Goal: Task Accomplishment & Management: Manage account settings

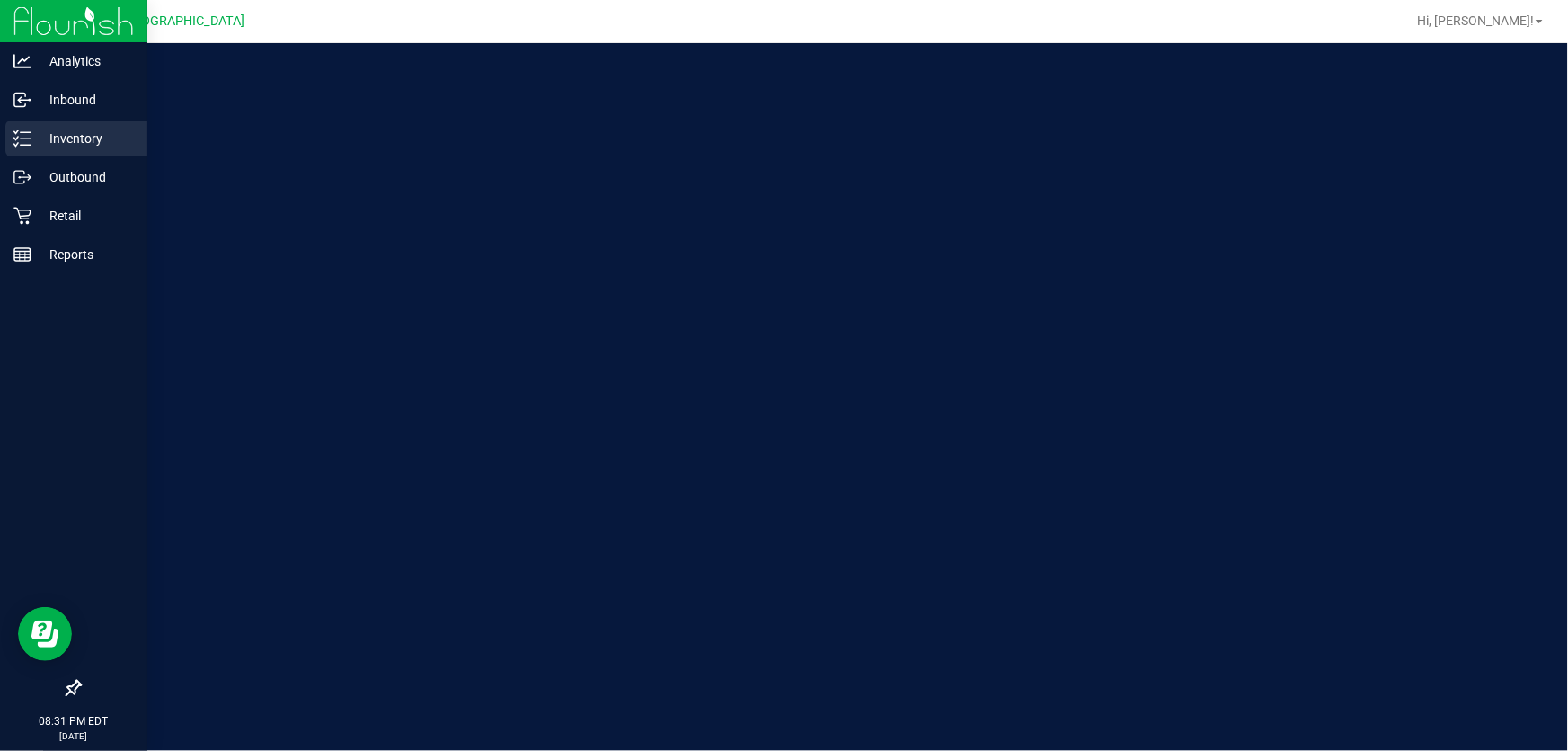
click at [41, 129] on p "Inventory" at bounding box center [85, 138] width 108 height 22
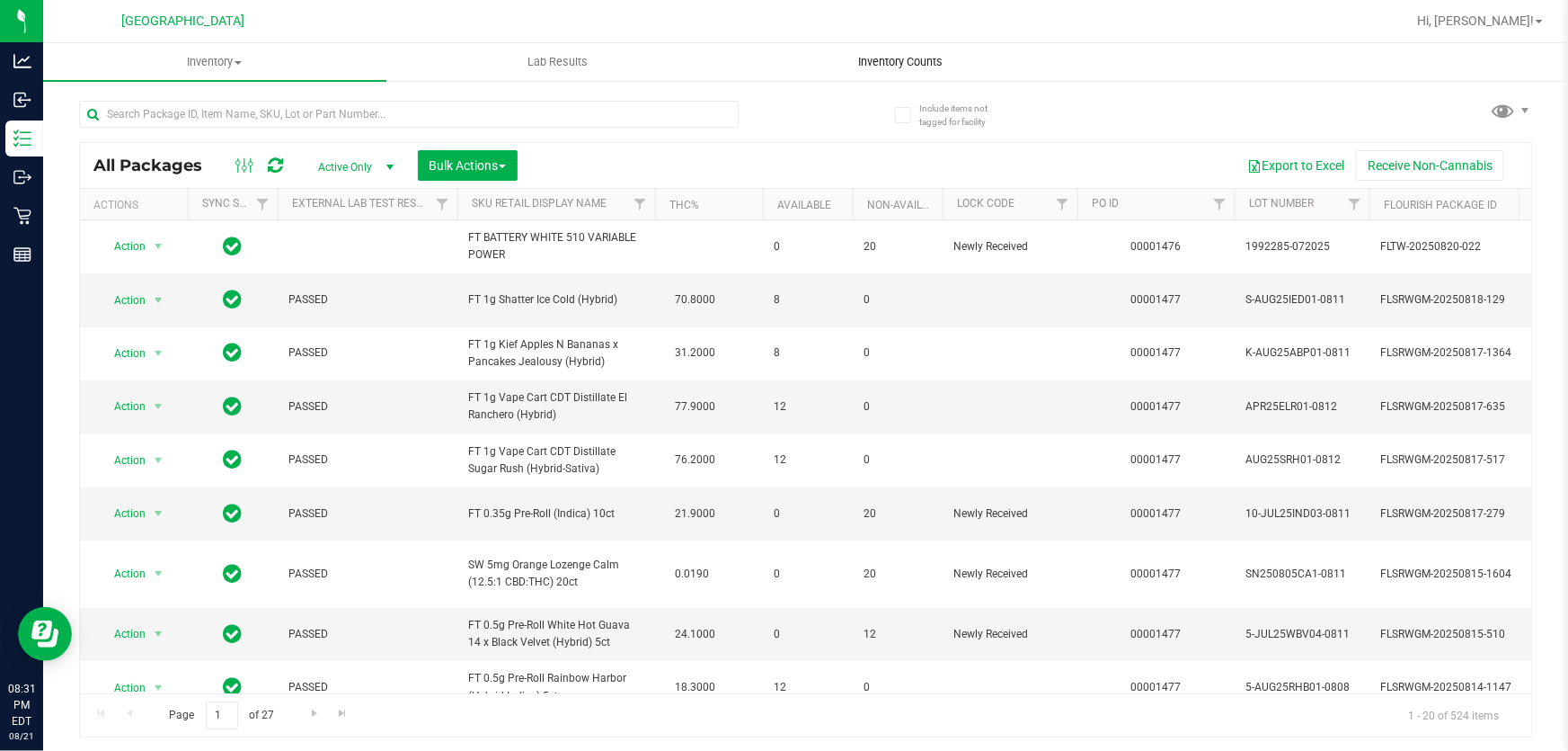
drag, startPoint x: 828, startPoint y: 81, endPoint x: 862, endPoint y: 63, distance: 38.5
click at [862, 63] on span "Inventory Counts" at bounding box center [901, 62] width 133 height 16
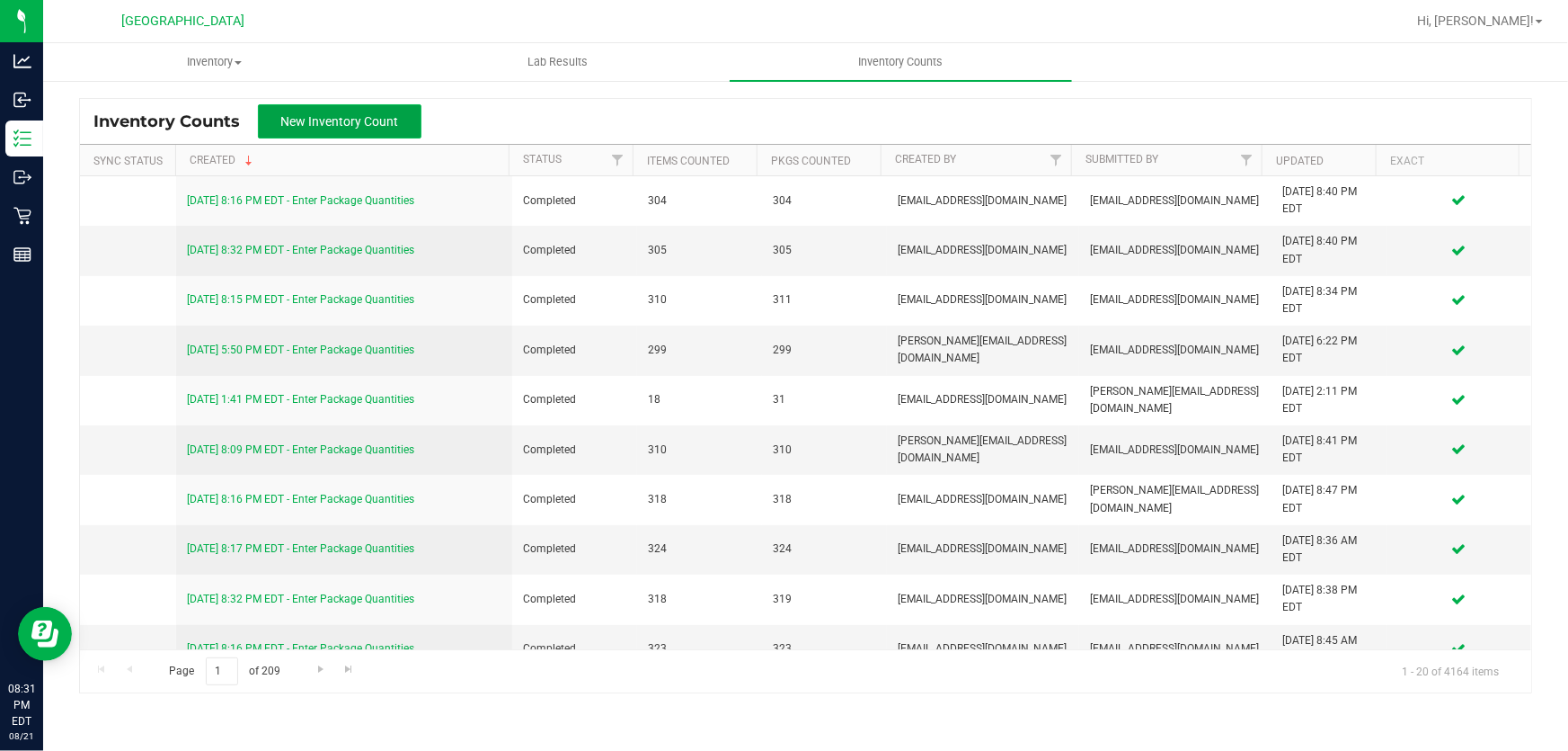
click at [368, 114] on span "New Inventory Count" at bounding box center [340, 121] width 118 height 14
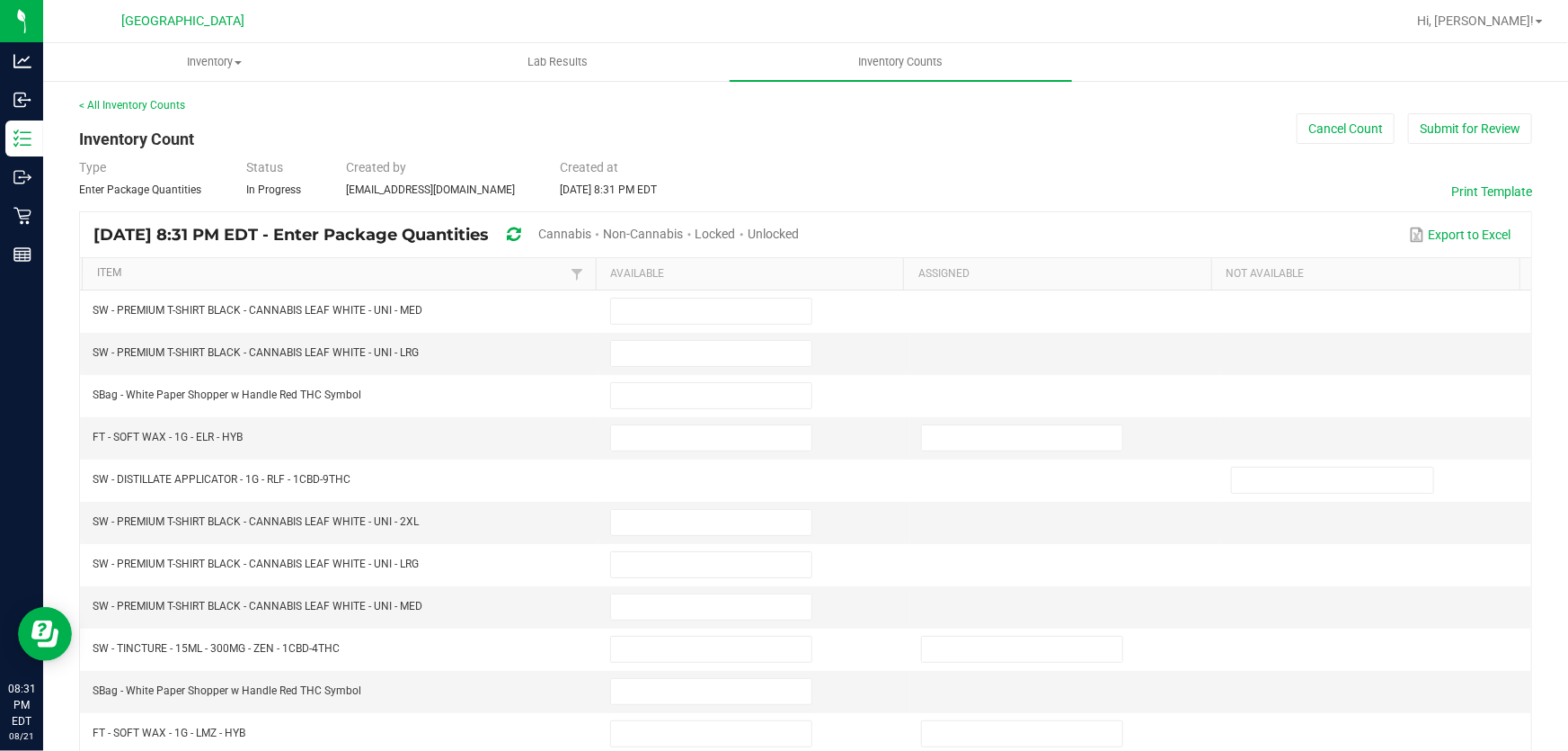
click at [591, 233] on span "Cannabis" at bounding box center [564, 233] width 53 height 14
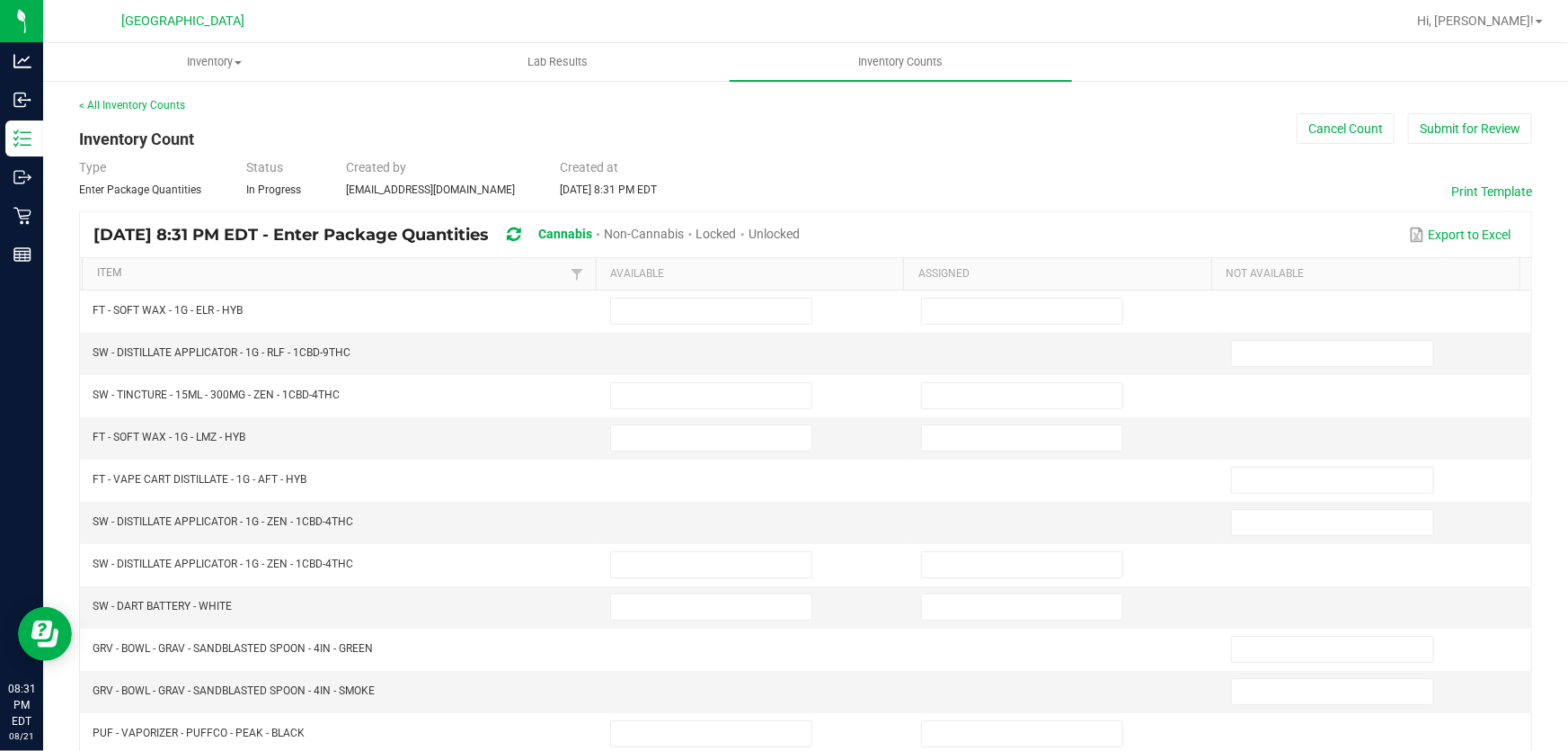
click at [799, 238] on span "Unlocked" at bounding box center [774, 233] width 52 height 14
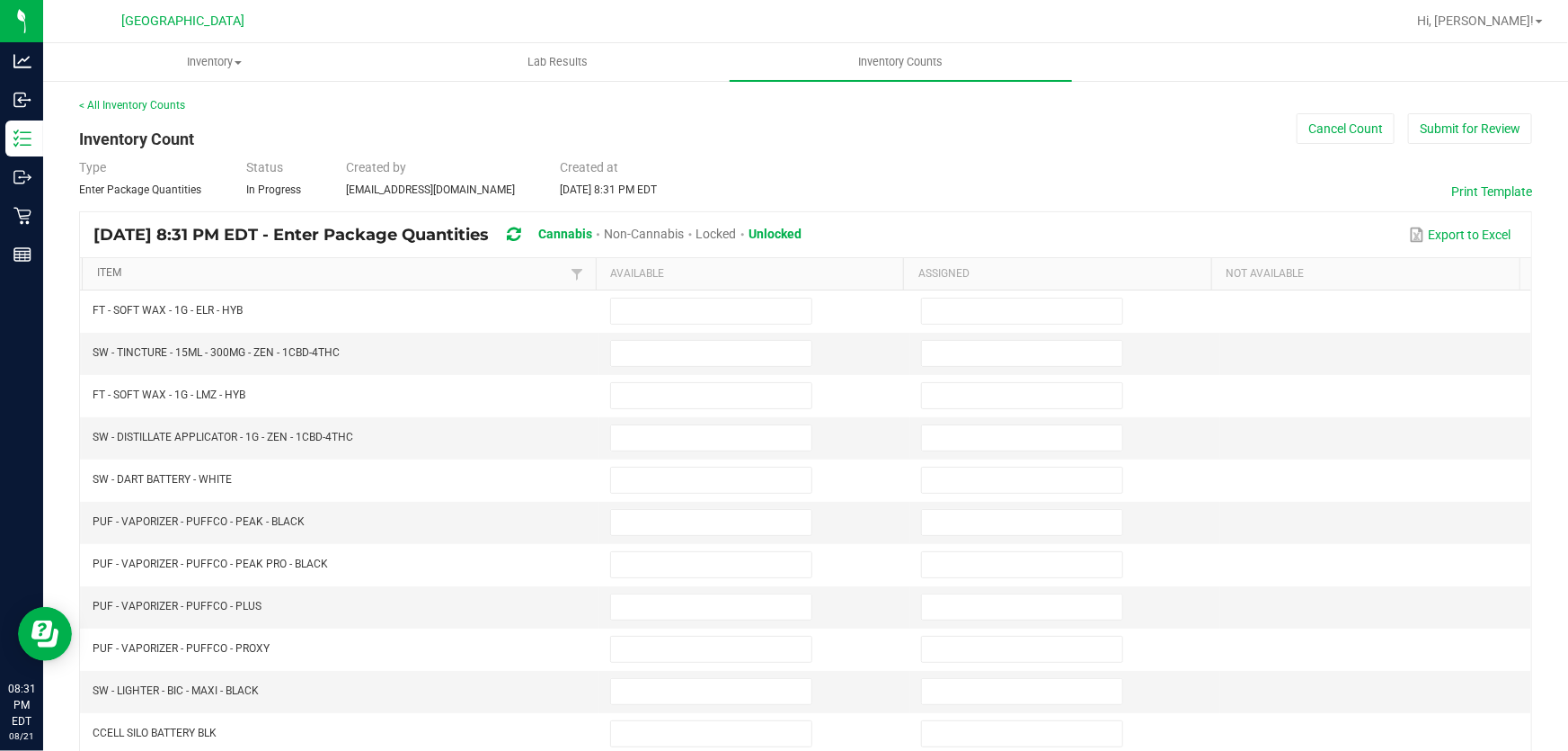
click at [386, 274] on link "Item" at bounding box center [332, 273] width 470 height 14
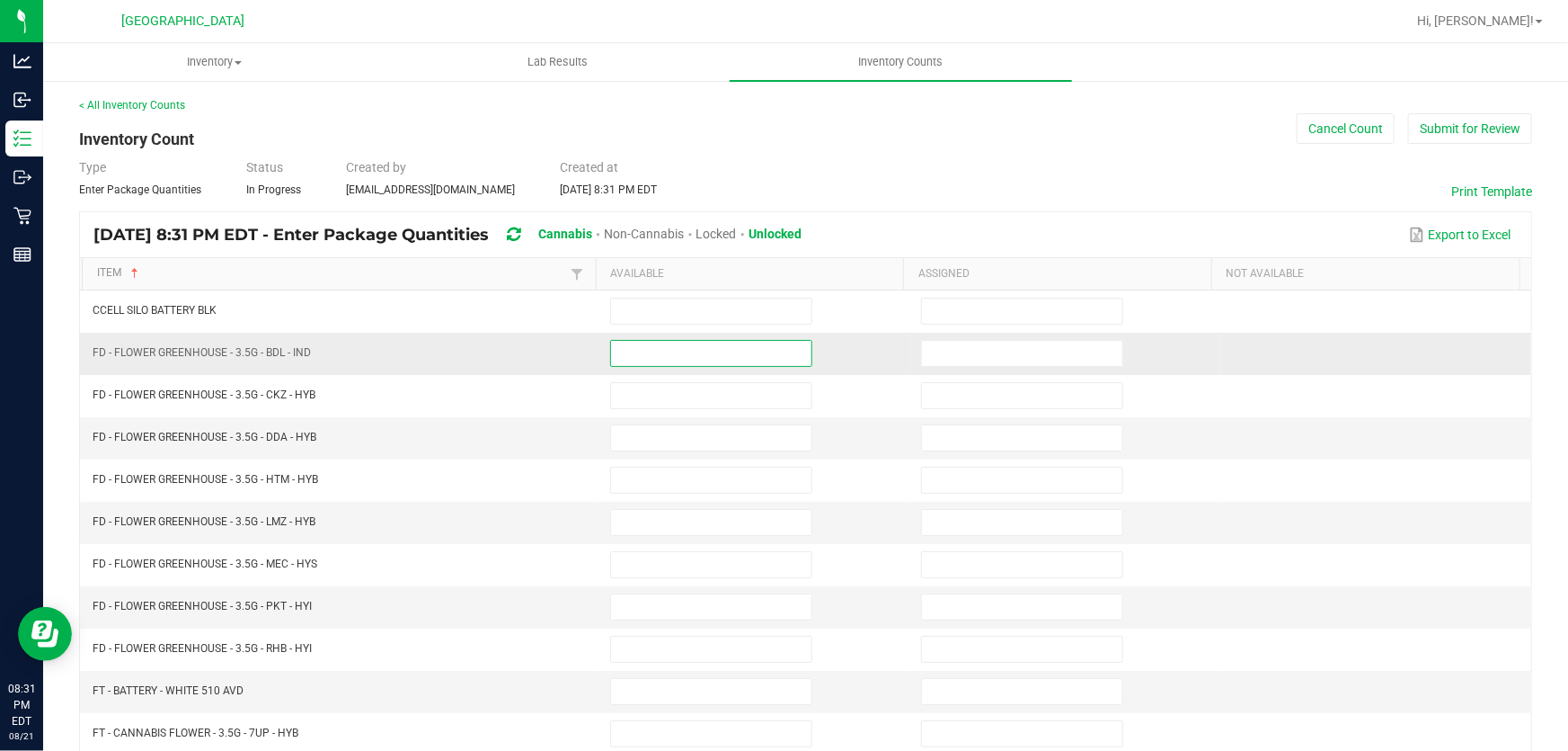
click at [649, 346] on input at bounding box center [712, 354] width 201 height 25
type input "1"
type input "11"
type input "6"
type input "16"
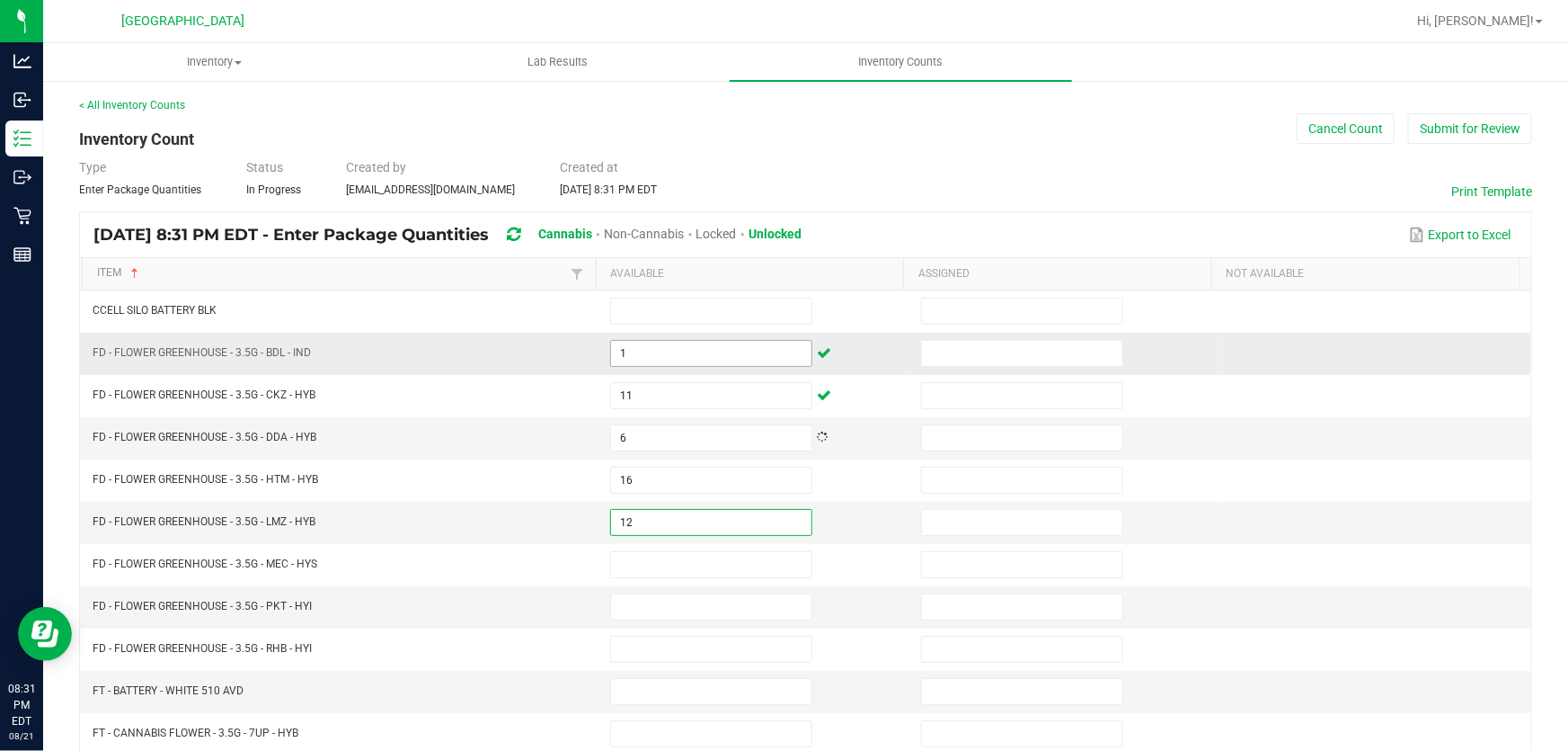
type input "12"
type input "19"
type input "15"
type input "10"
type input "3"
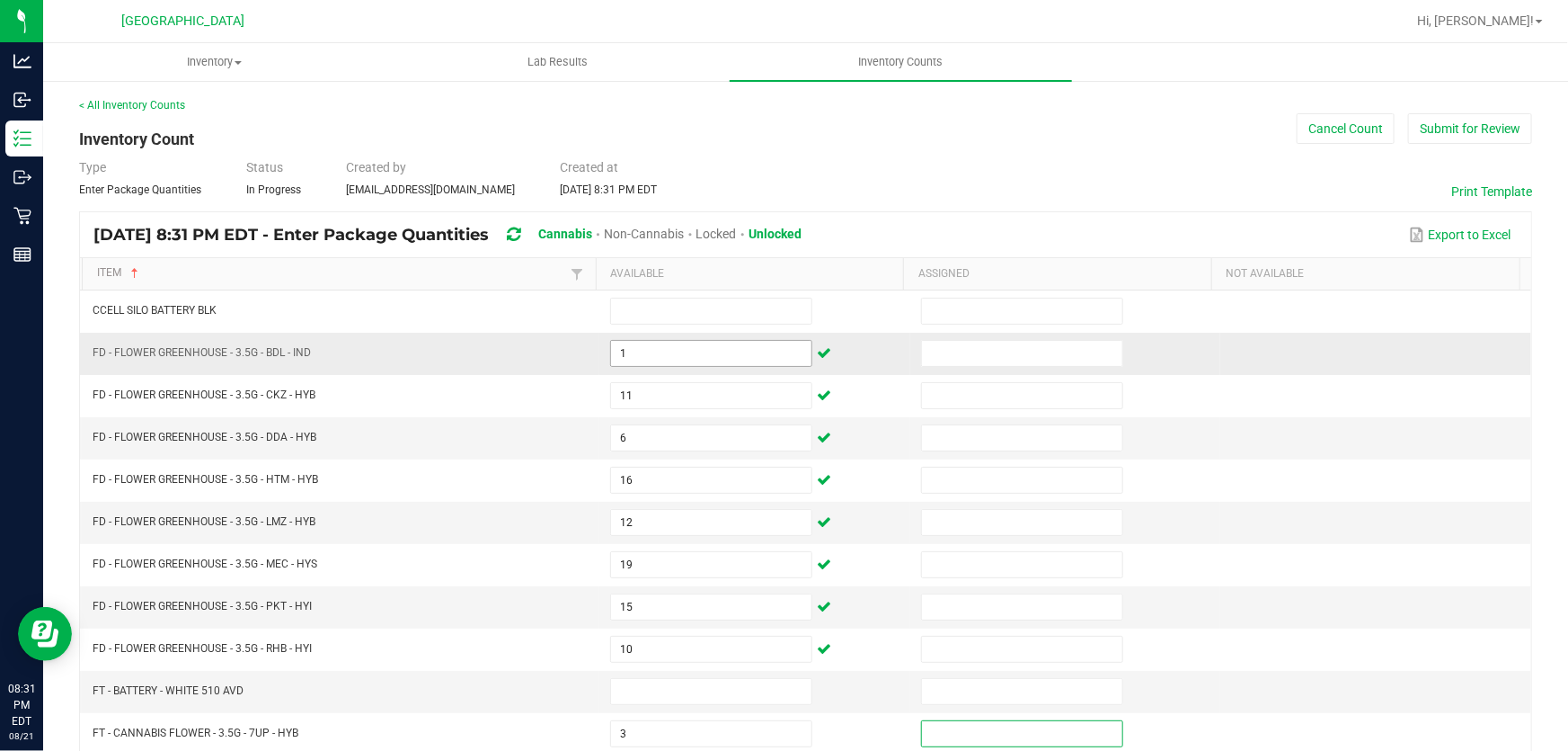
scroll to position [375, 0]
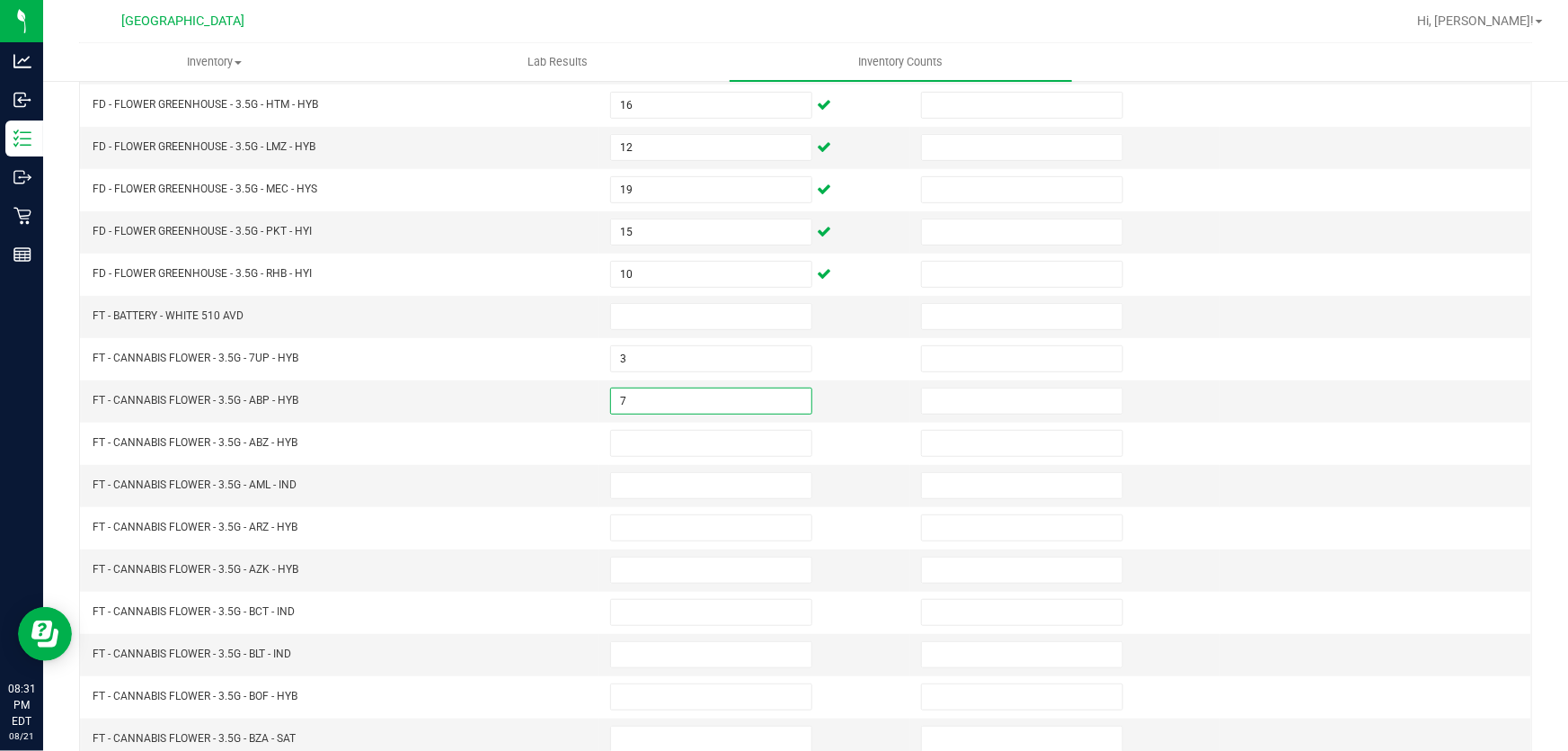
type input "7"
type input "12"
type input "16"
type input "13"
type input "9"
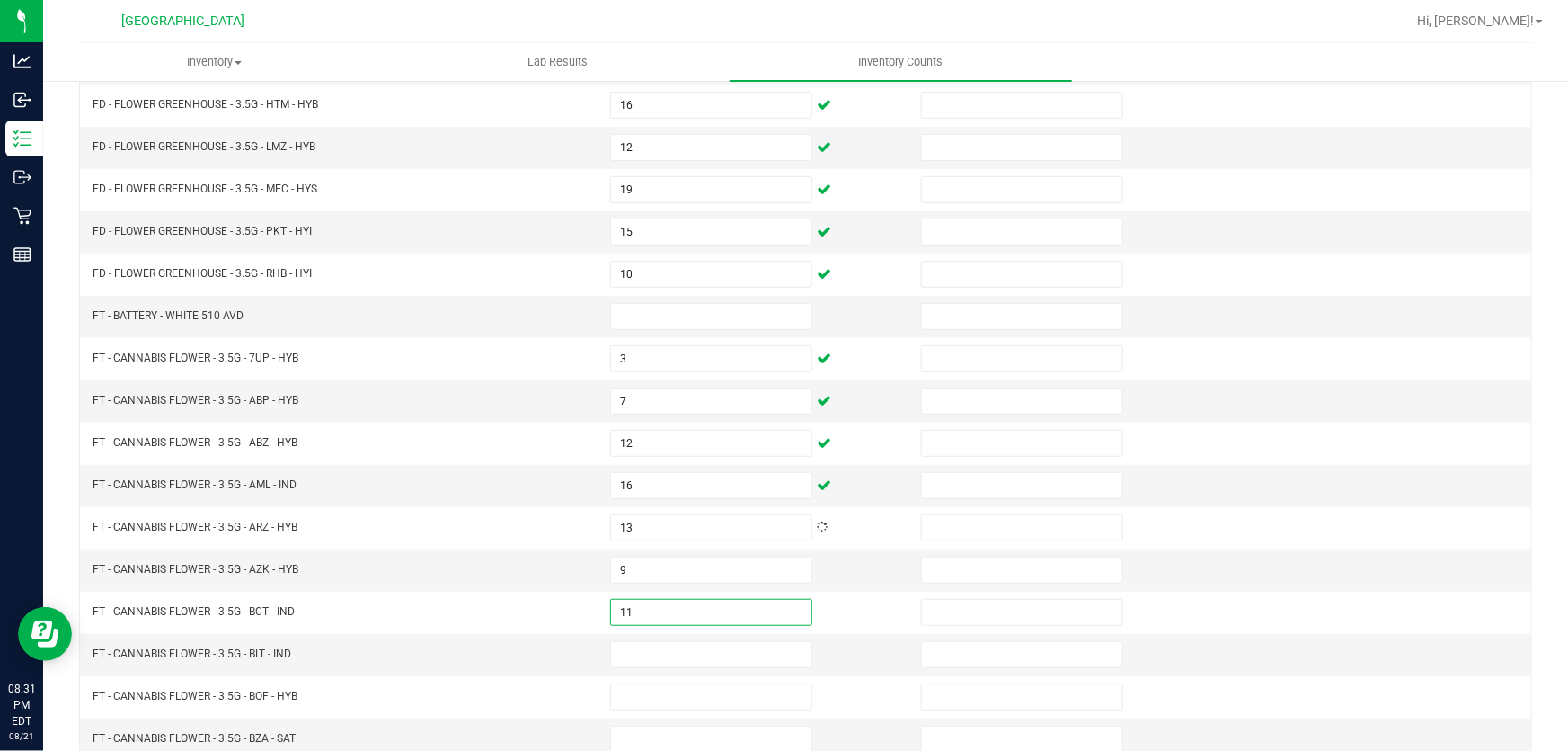
type input "11"
type input "12"
type input "6"
type input "2"
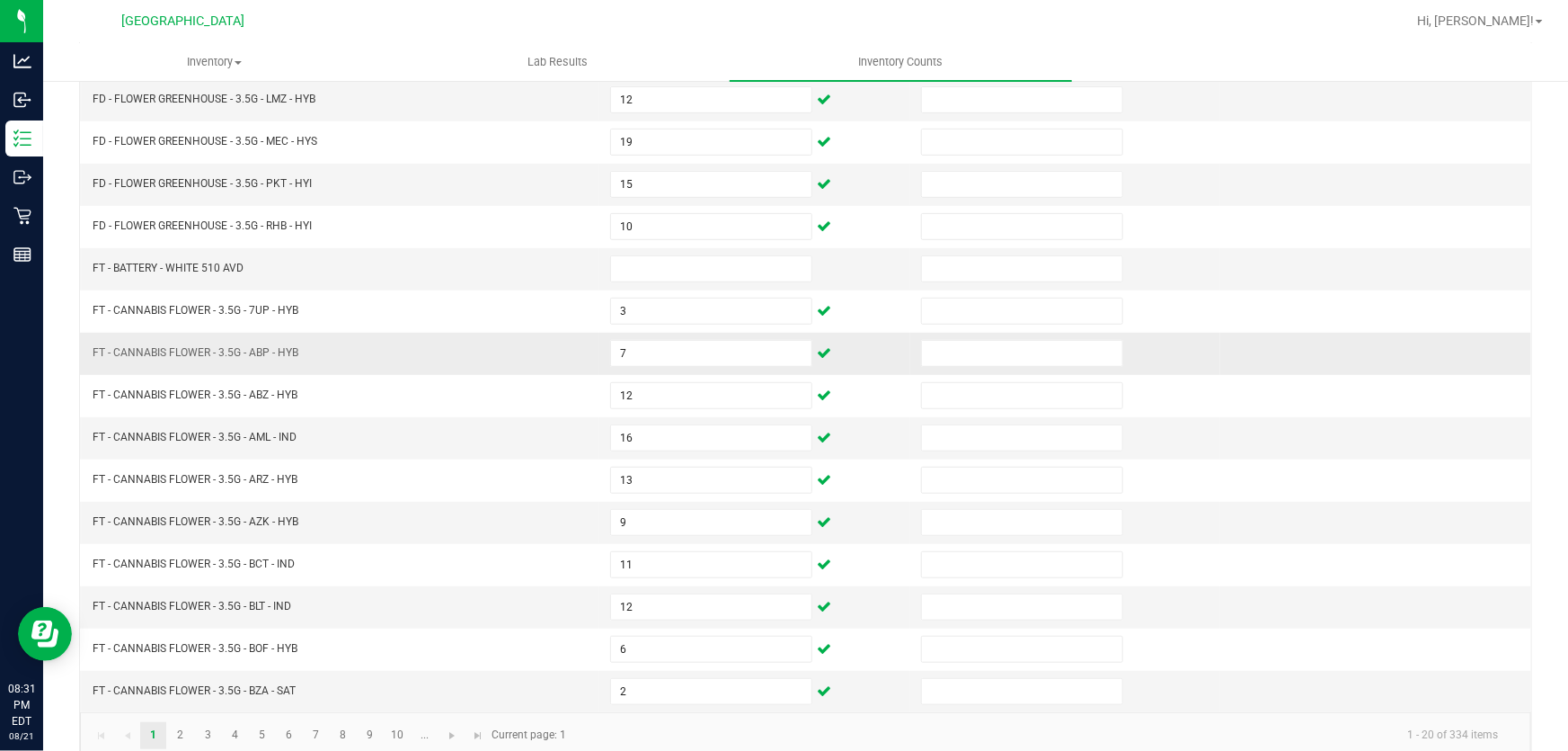
scroll to position [442, 0]
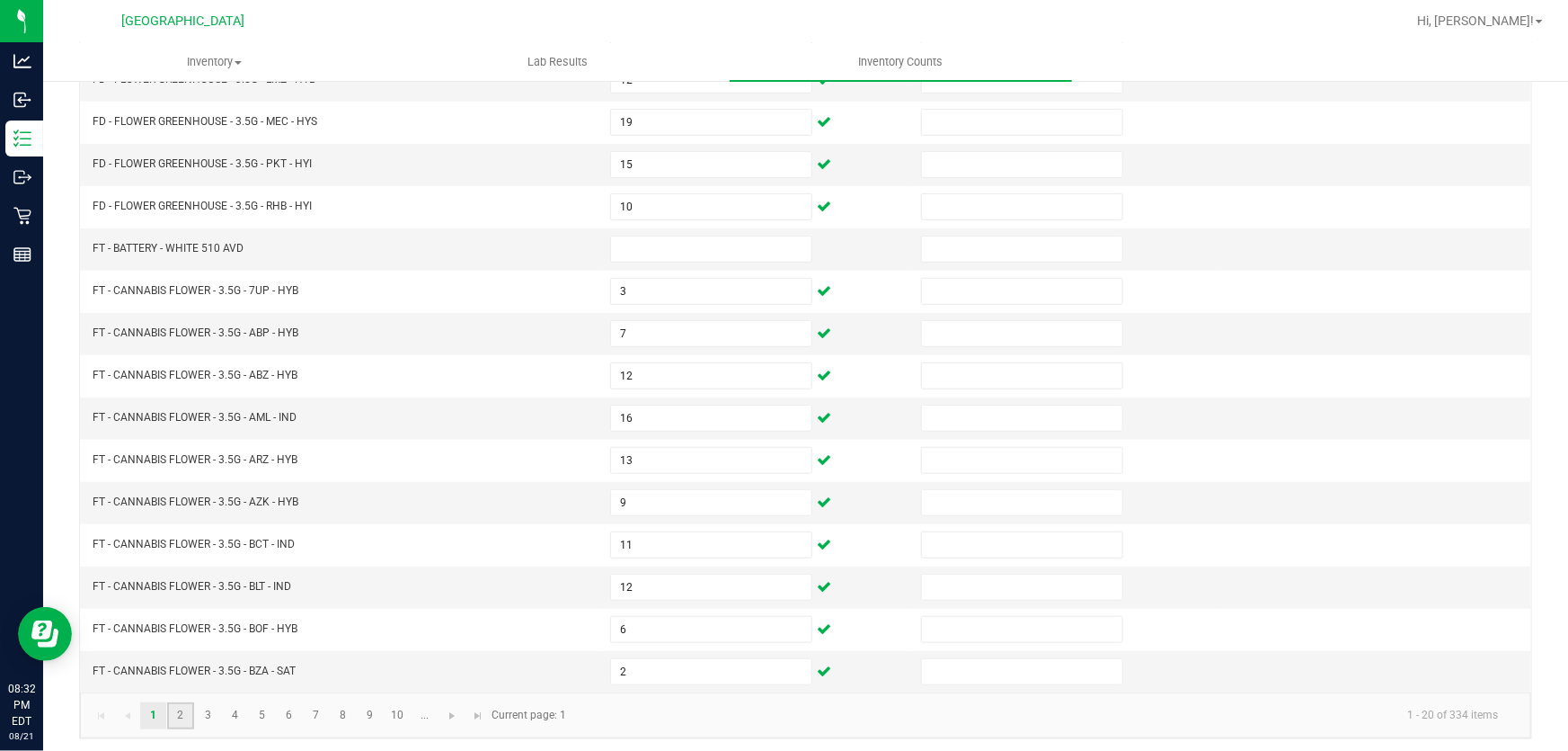
click at [178, 715] on link "2" at bounding box center [180, 716] width 26 height 27
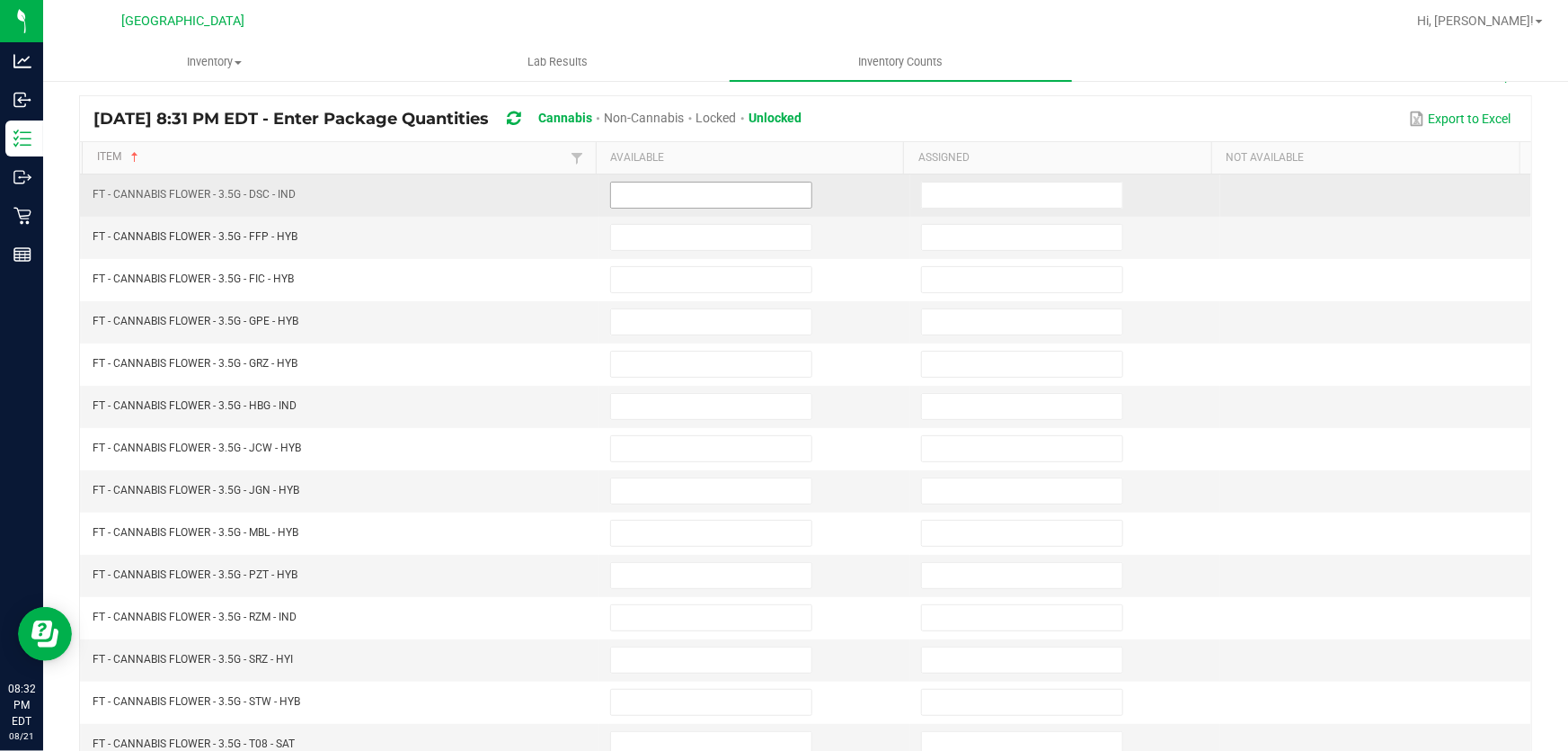
click at [656, 201] on input at bounding box center [712, 195] width 201 height 25
type input "11"
type input "7"
type input "5"
type input "4"
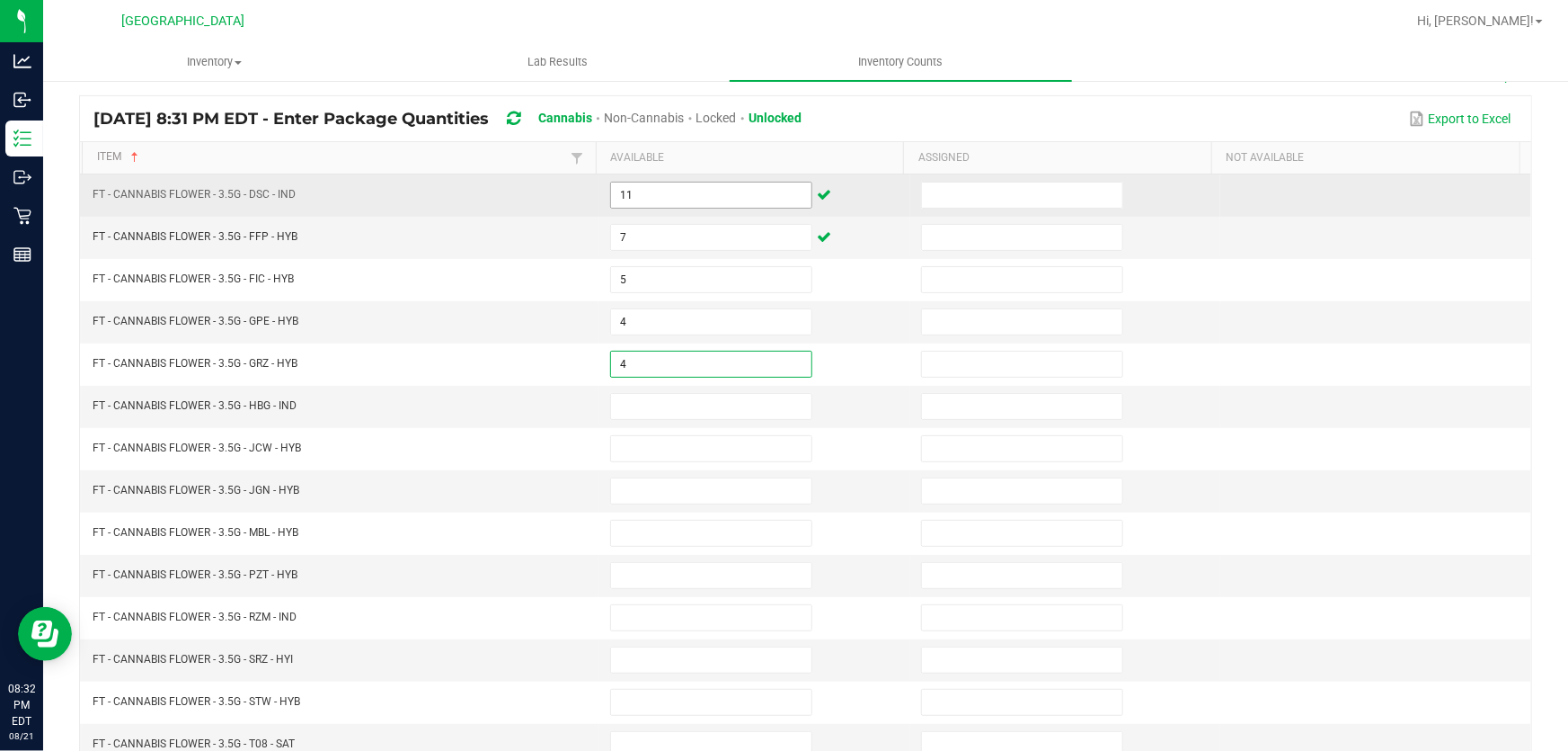
type input "4"
type input "12"
type input "2"
type input "7"
type input "9"
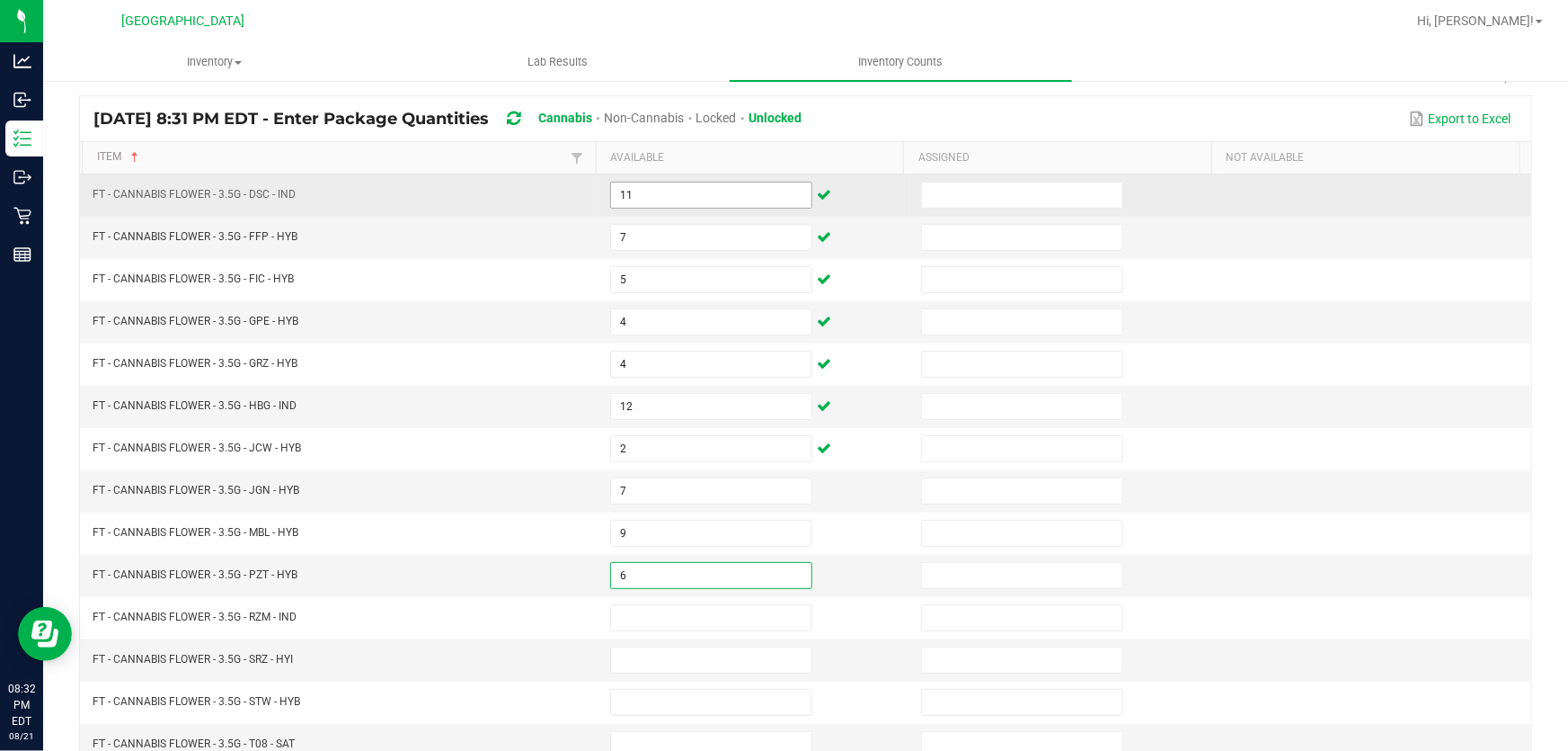
type input "6"
type input "18"
type input "10"
type input "20"
type input "13"
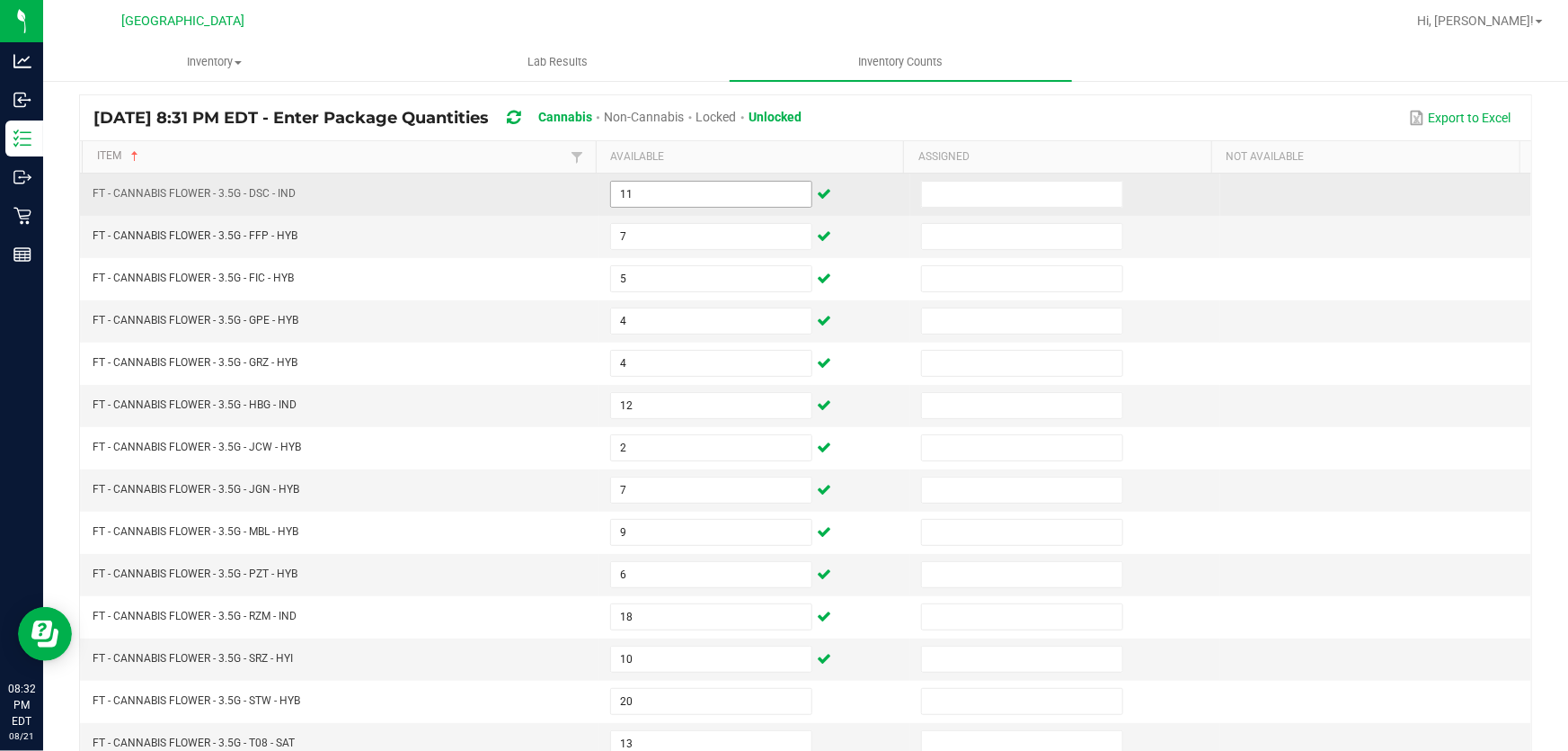
scroll to position [442, 0]
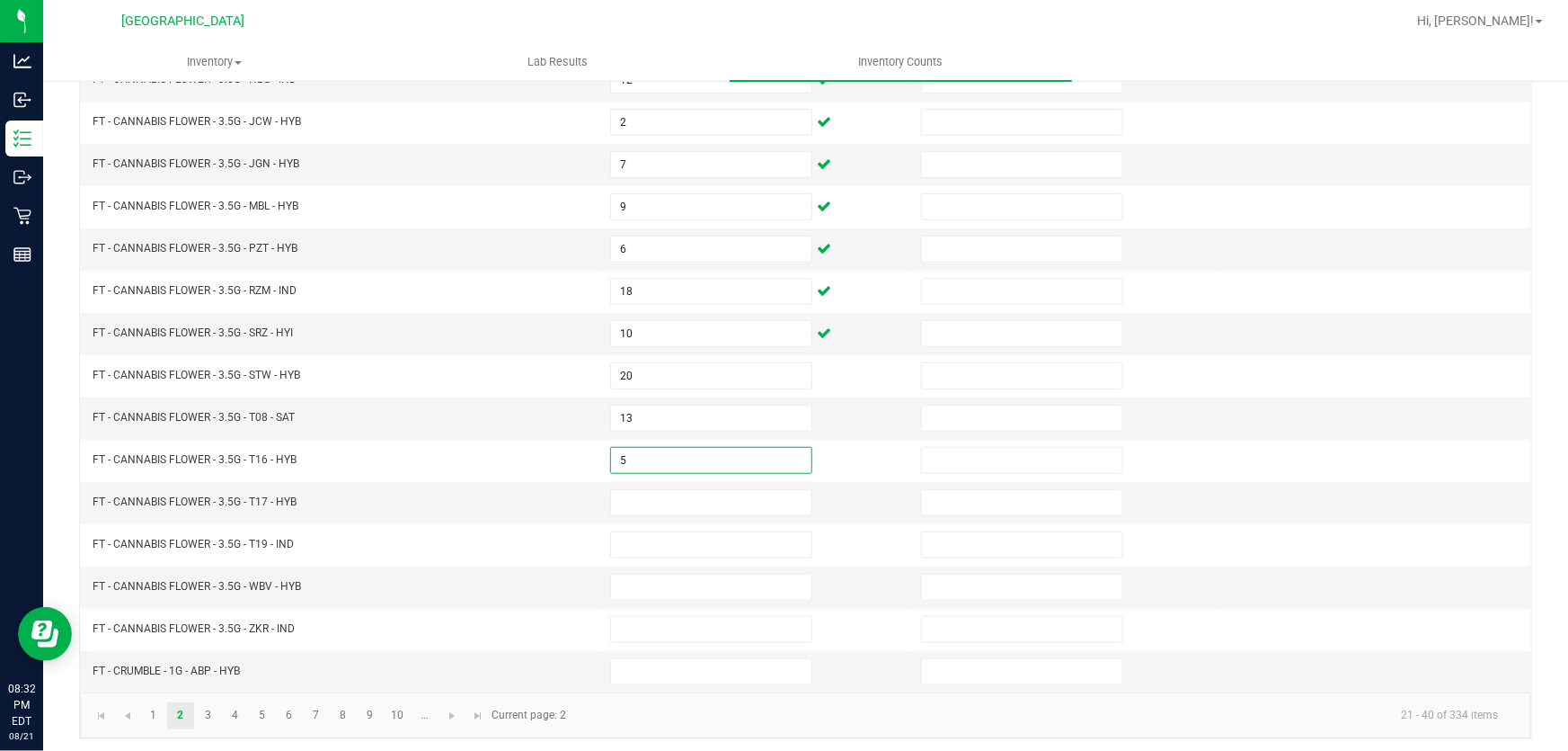
type input "5"
type input "16"
type input "20"
type input "11"
type input "20"
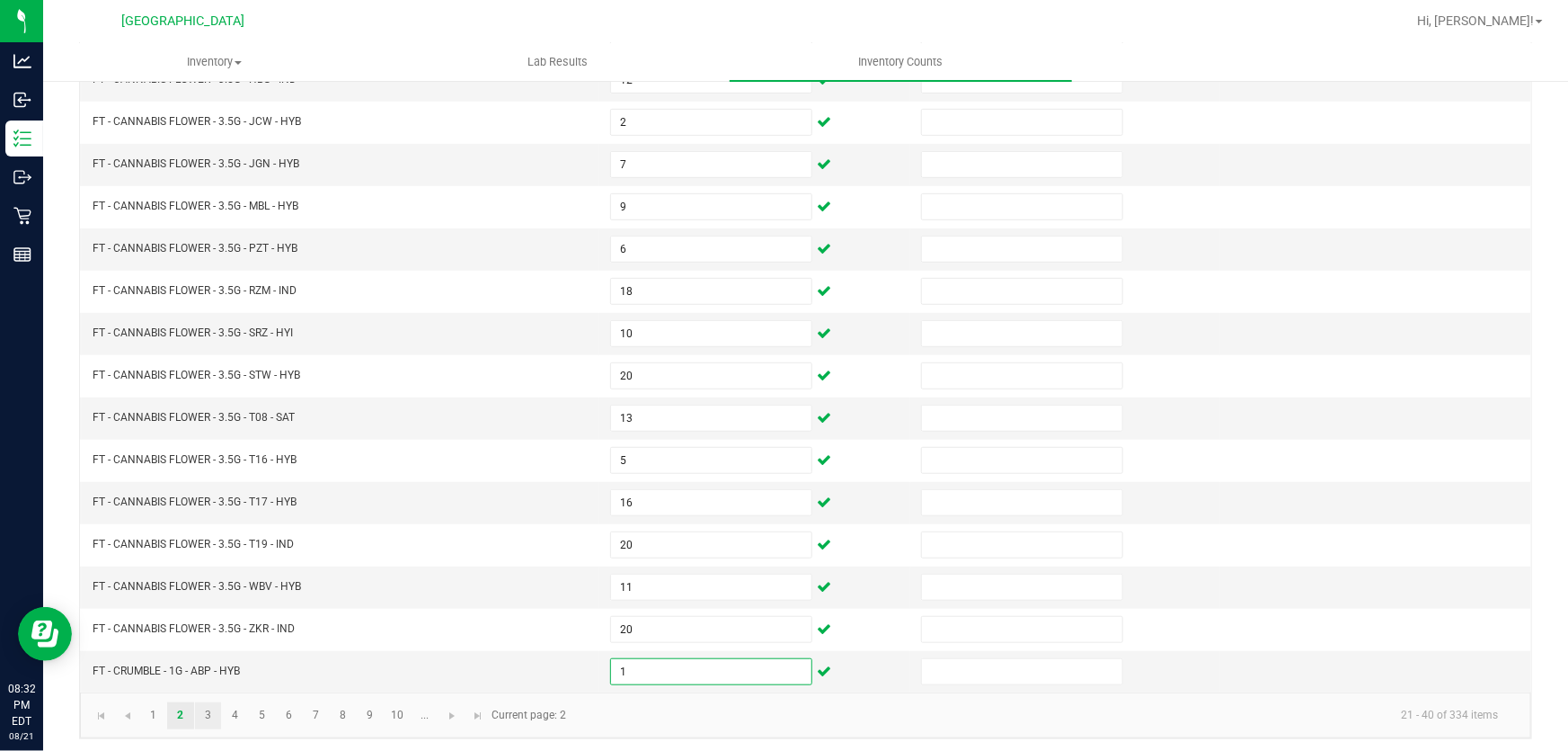
type input "1"
click at [213, 710] on link "3" at bounding box center [208, 716] width 26 height 27
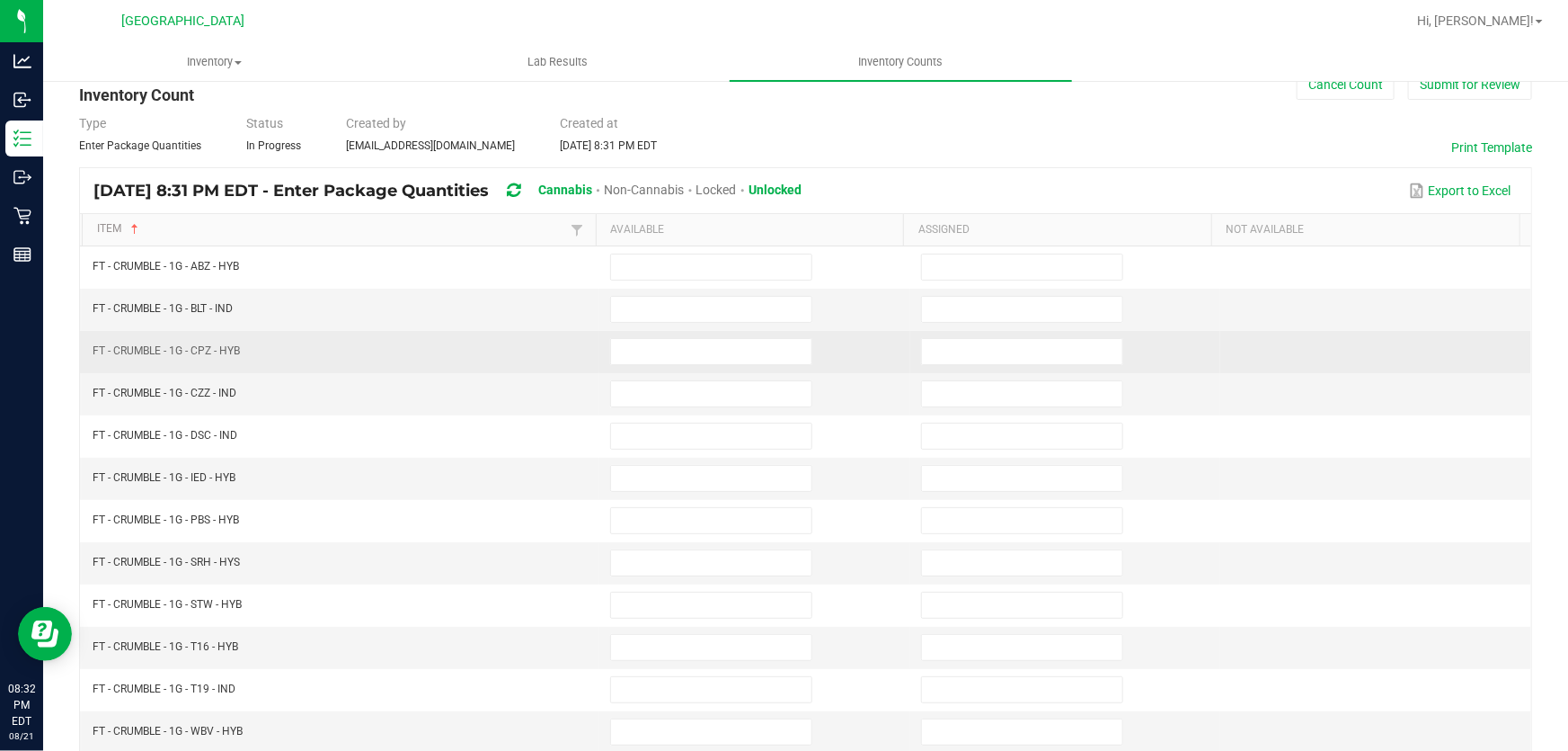
scroll to position [34, 0]
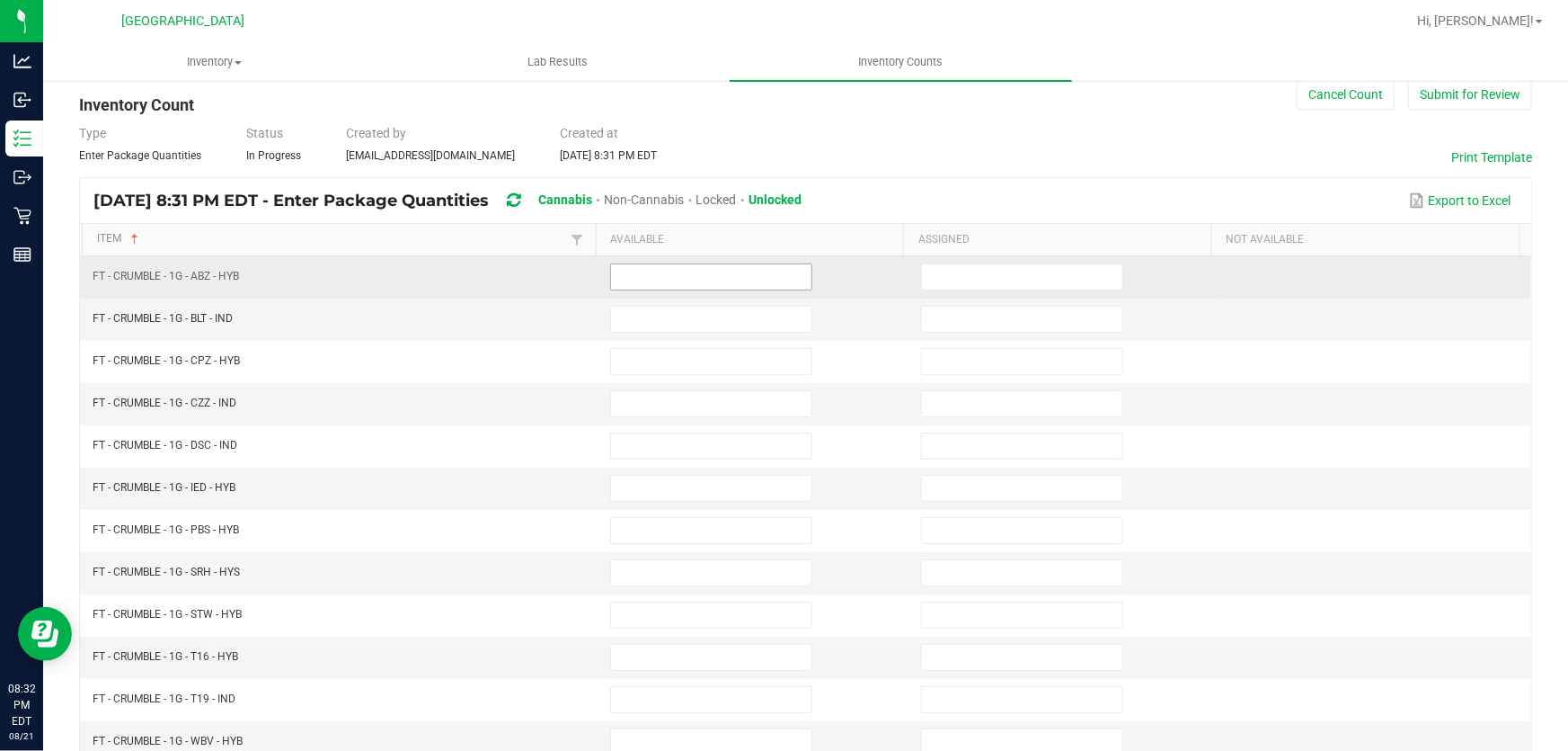
click at [620, 270] on input at bounding box center [712, 277] width 201 height 25
type input "7"
type input "1"
type input "8"
type input "6"
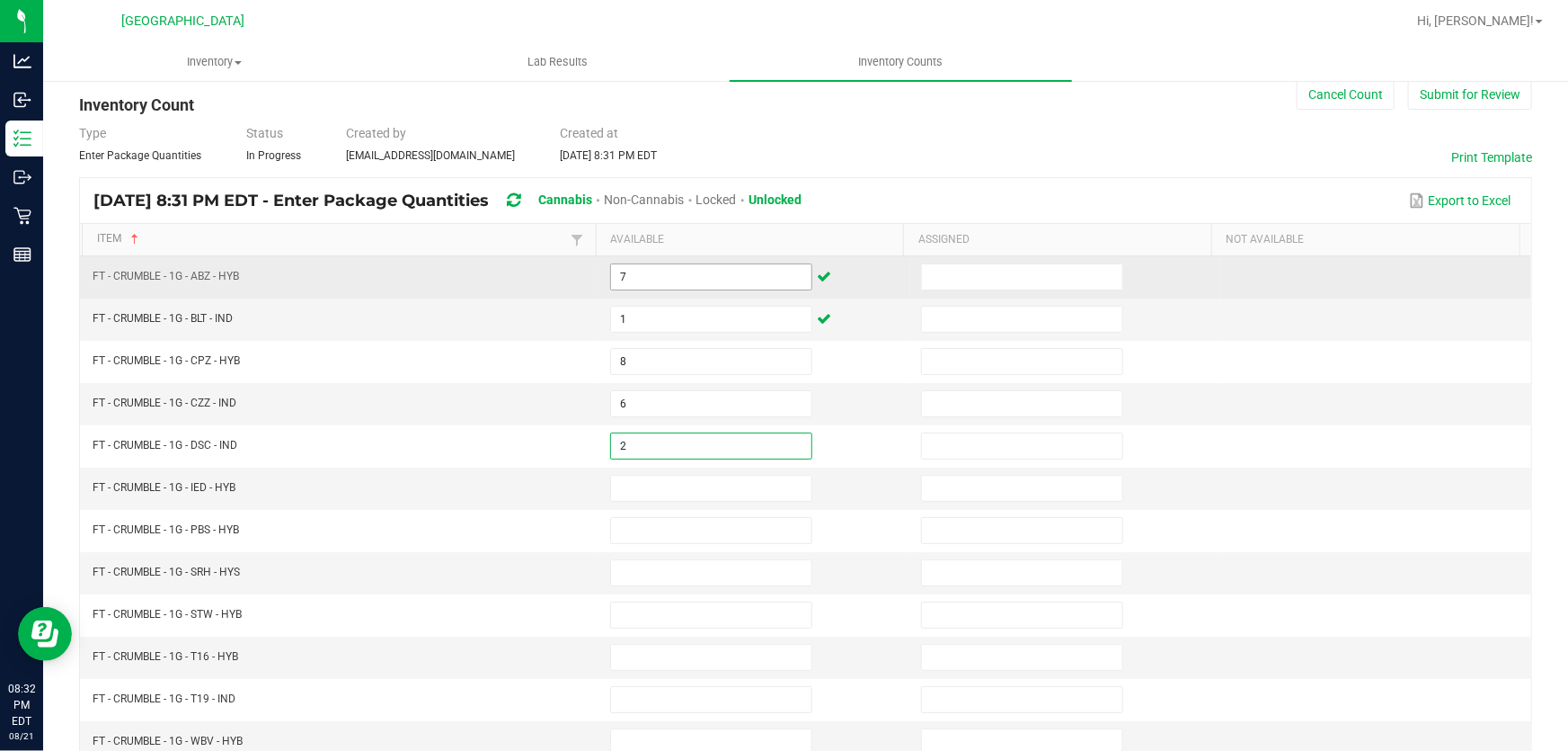
type input "2"
type input "8"
type input "7"
type input "3"
type input "7"
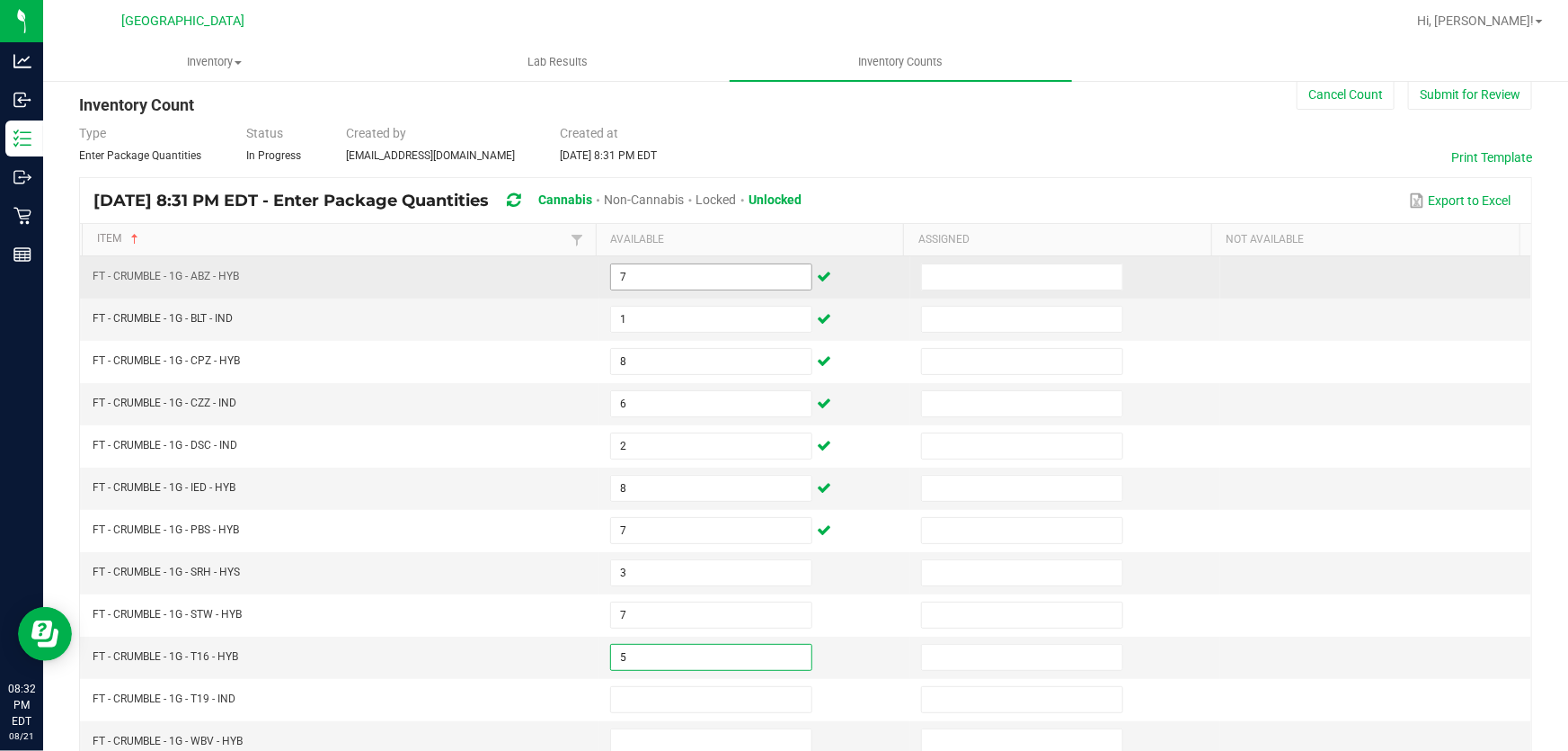
type input "5"
type input "8"
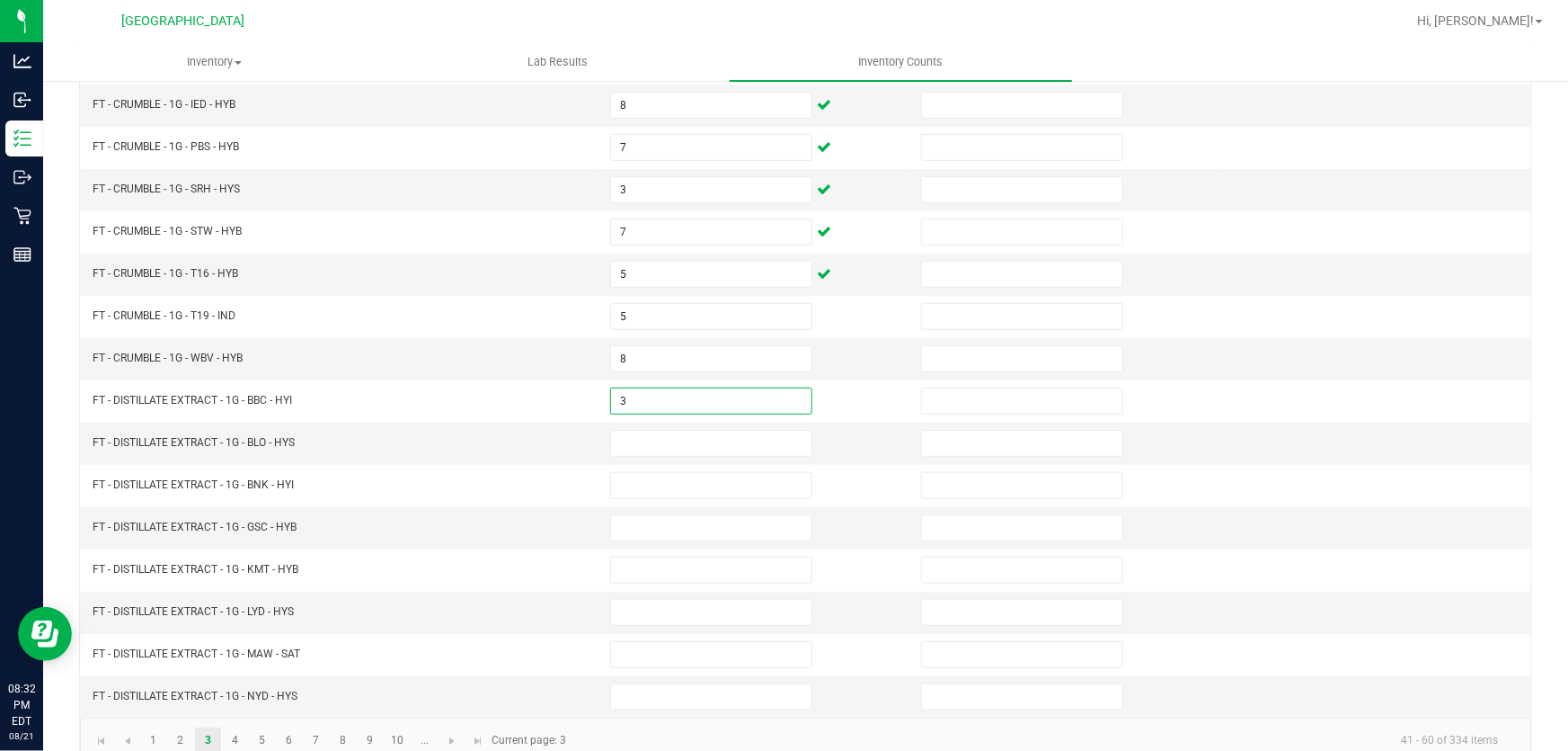
type input "3"
type input "9"
type input "6"
type input "10"
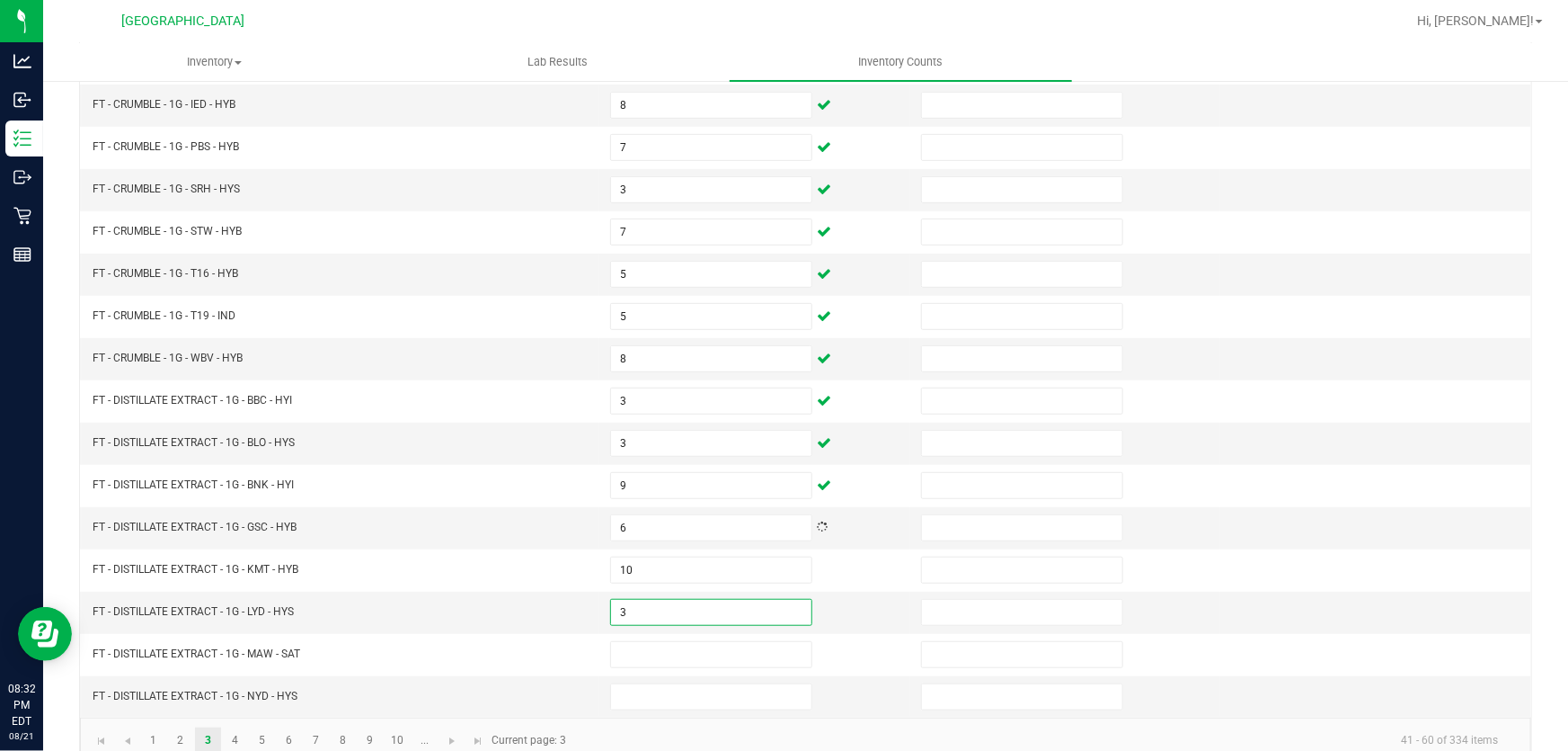
type input "3"
type input "2"
type input "8"
click at [234, 737] on link "4" at bounding box center [234, 741] width 26 height 27
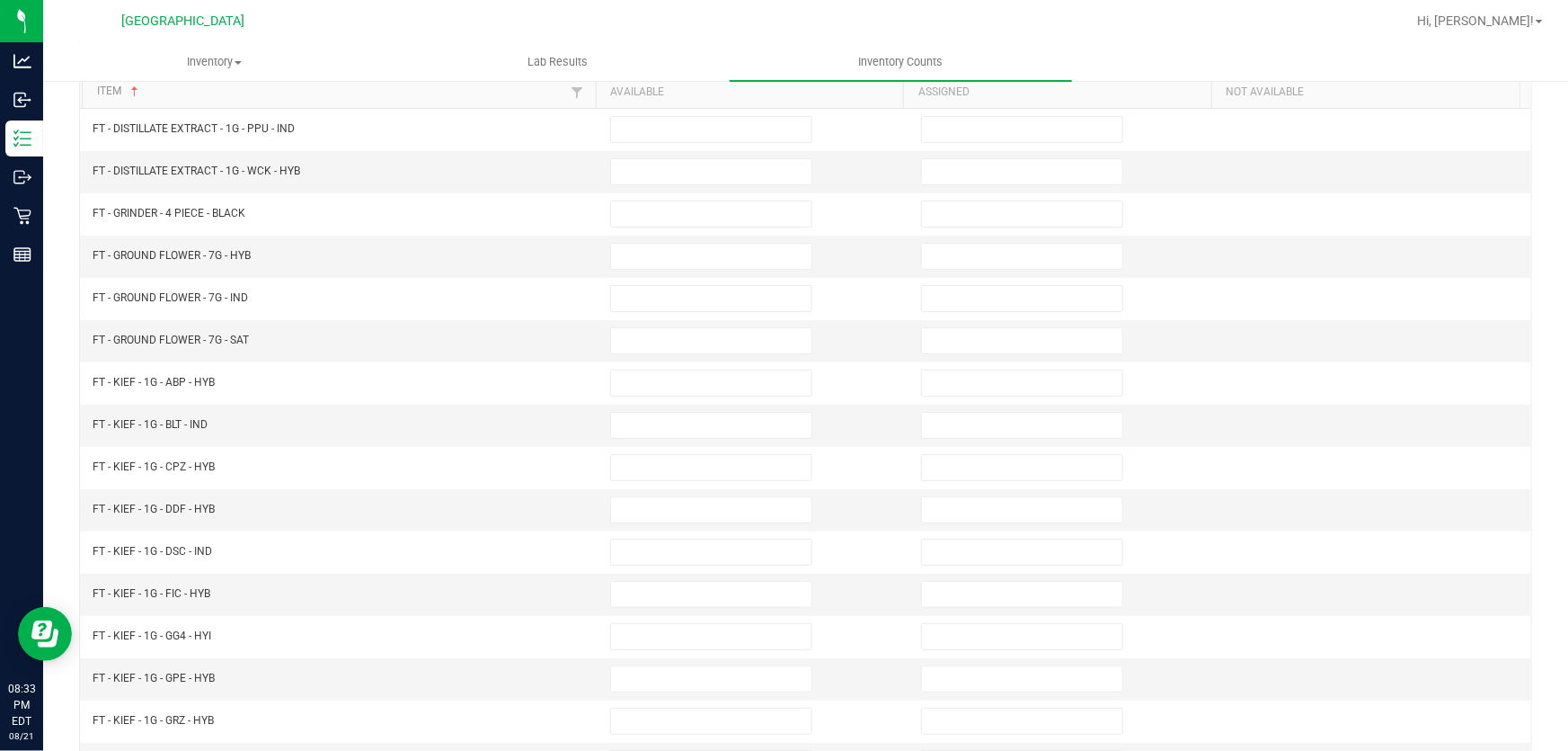
scroll to position [9, 0]
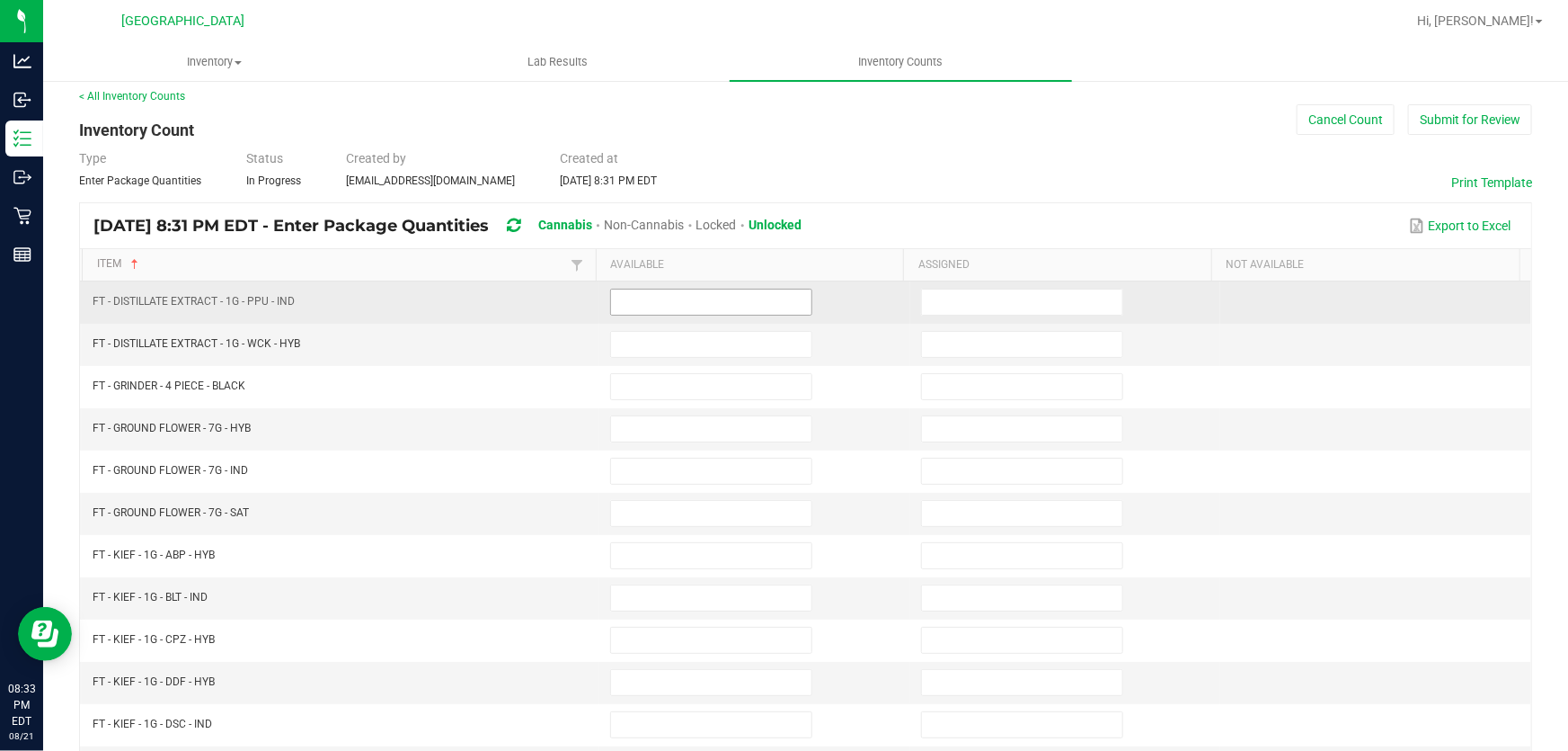
click at [656, 306] on input at bounding box center [712, 302] width 201 height 25
type input "6"
type input "7"
type input "2"
type input "10"
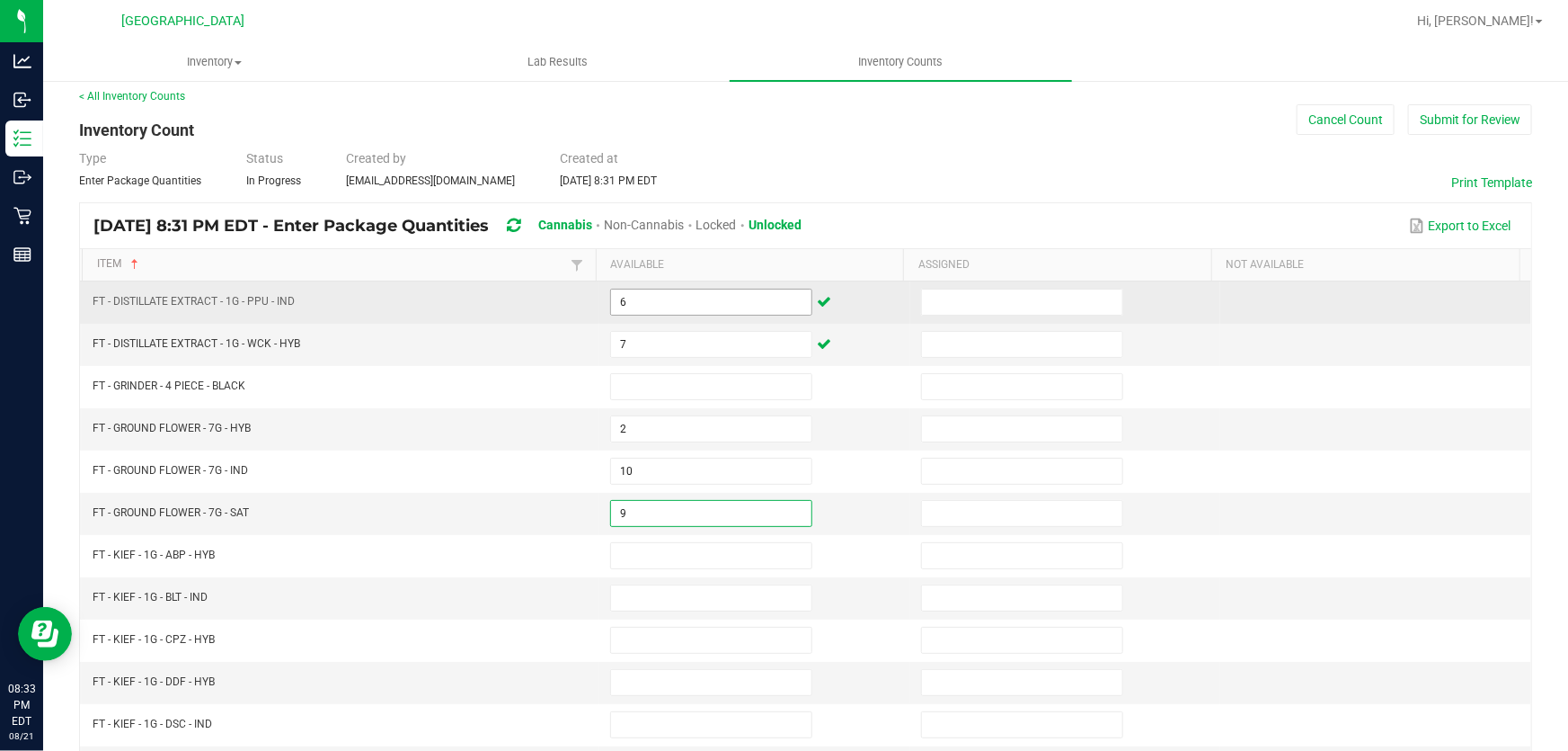
type input "9"
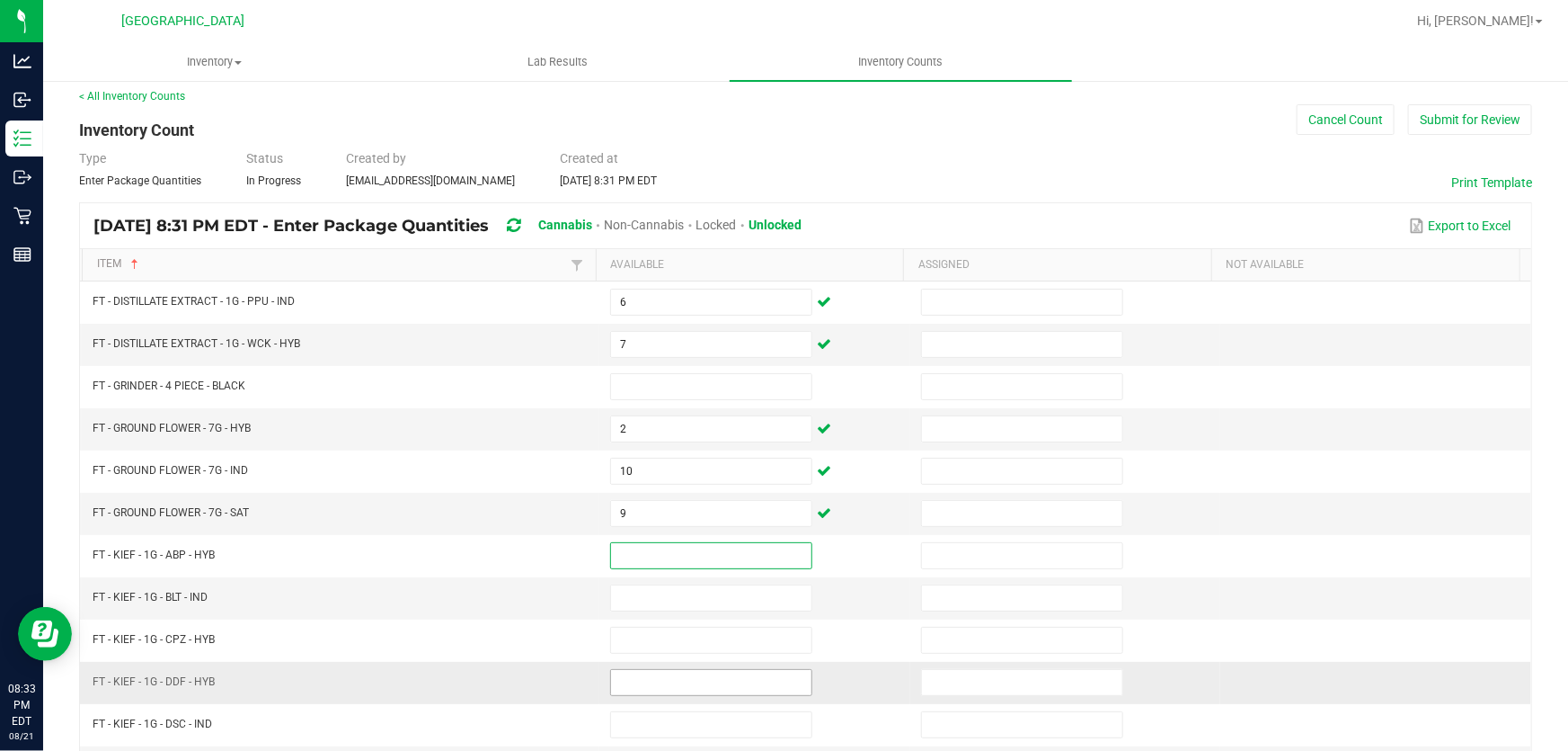
click at [636, 675] on input at bounding box center [712, 682] width 201 height 25
type input "6"
click at [440, 583] on td "FT - KIEF - 1G - BLT - IND" at bounding box center [340, 598] width 517 height 43
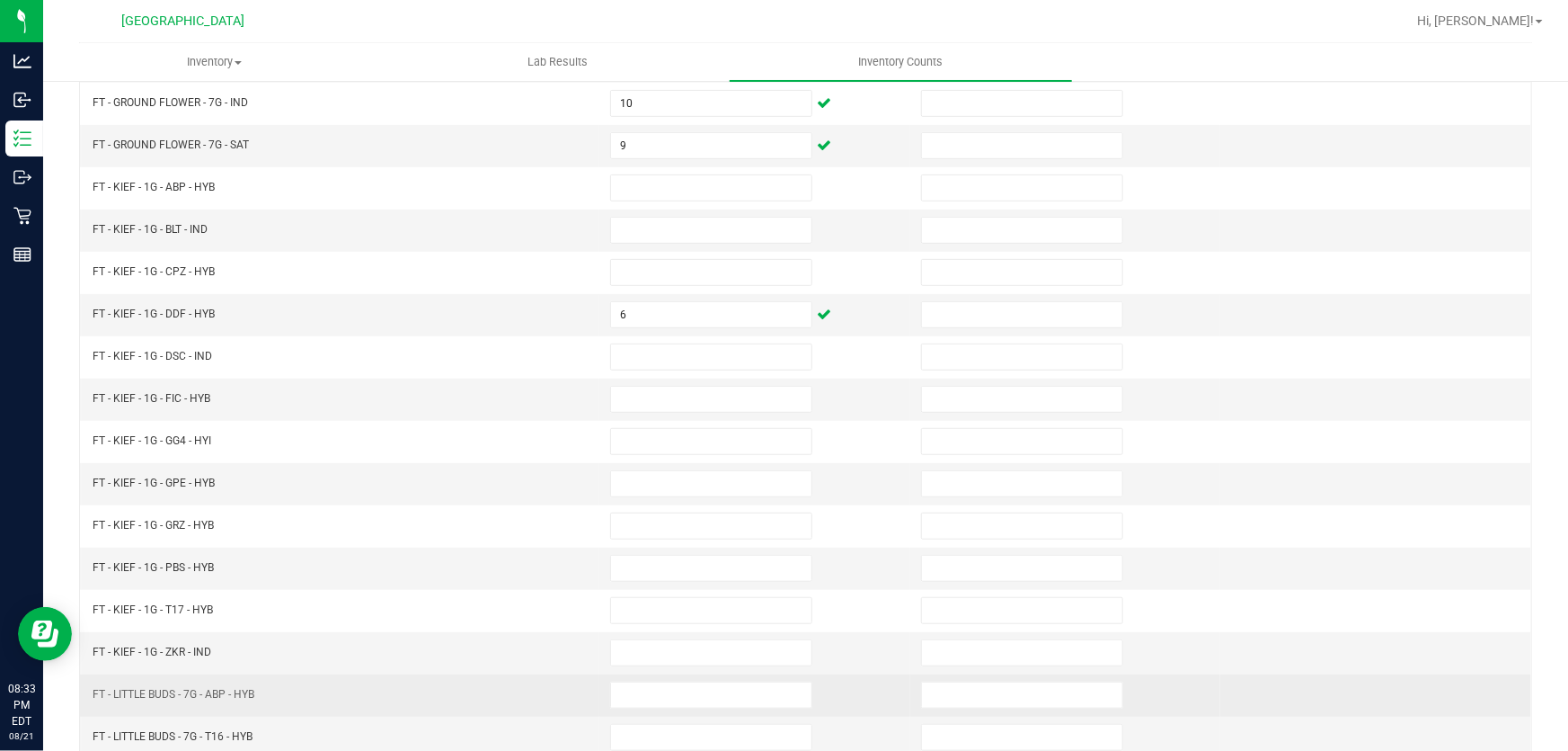
scroll to position [417, 0]
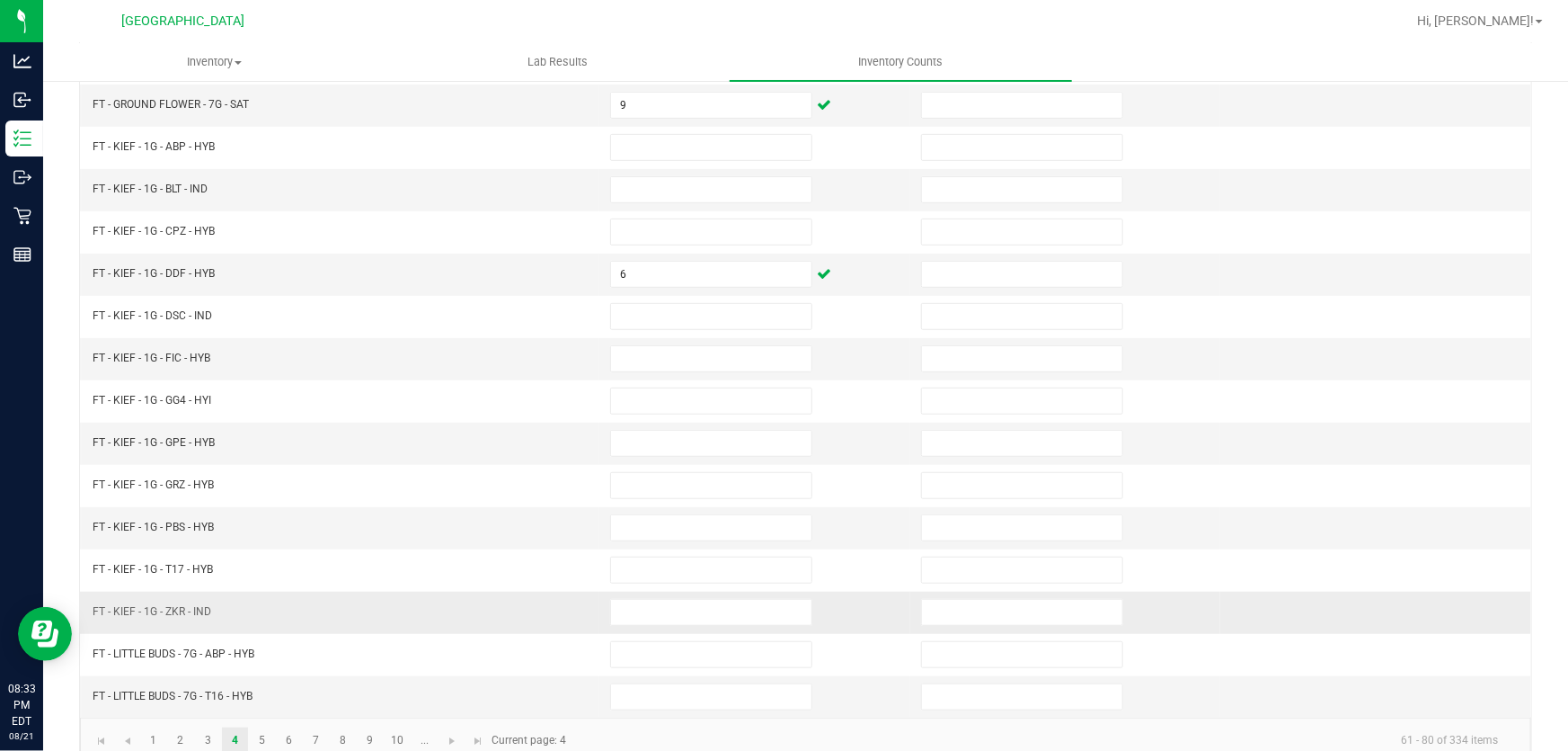
click at [647, 622] on td at bounding box center [755, 613] width 311 height 43
click at [649, 616] on input at bounding box center [712, 613] width 201 height 25
type input "3"
click at [517, 618] on td "FT - KIEF - 1G - ZKR - IND" at bounding box center [340, 613] width 517 height 43
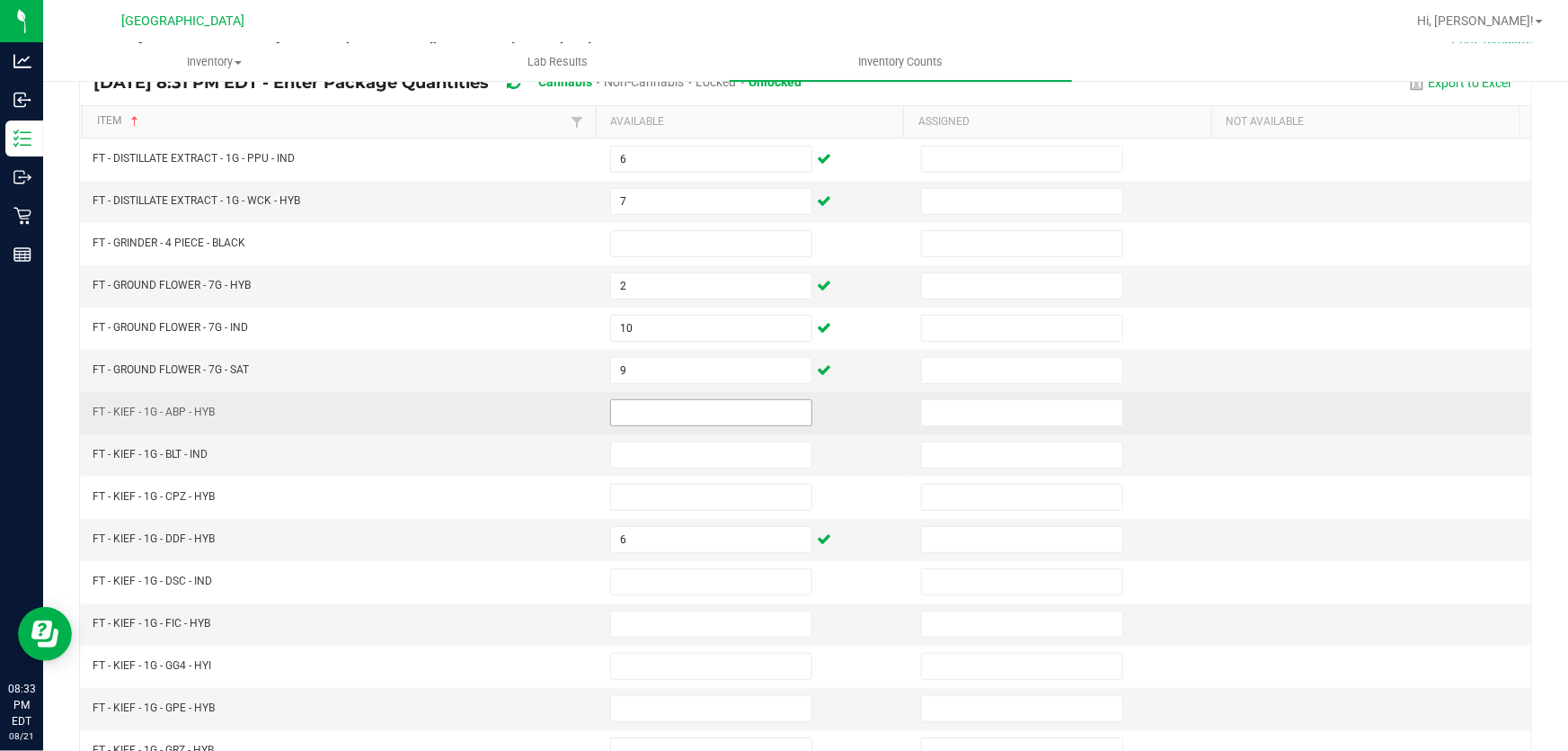
scroll to position [90, 0]
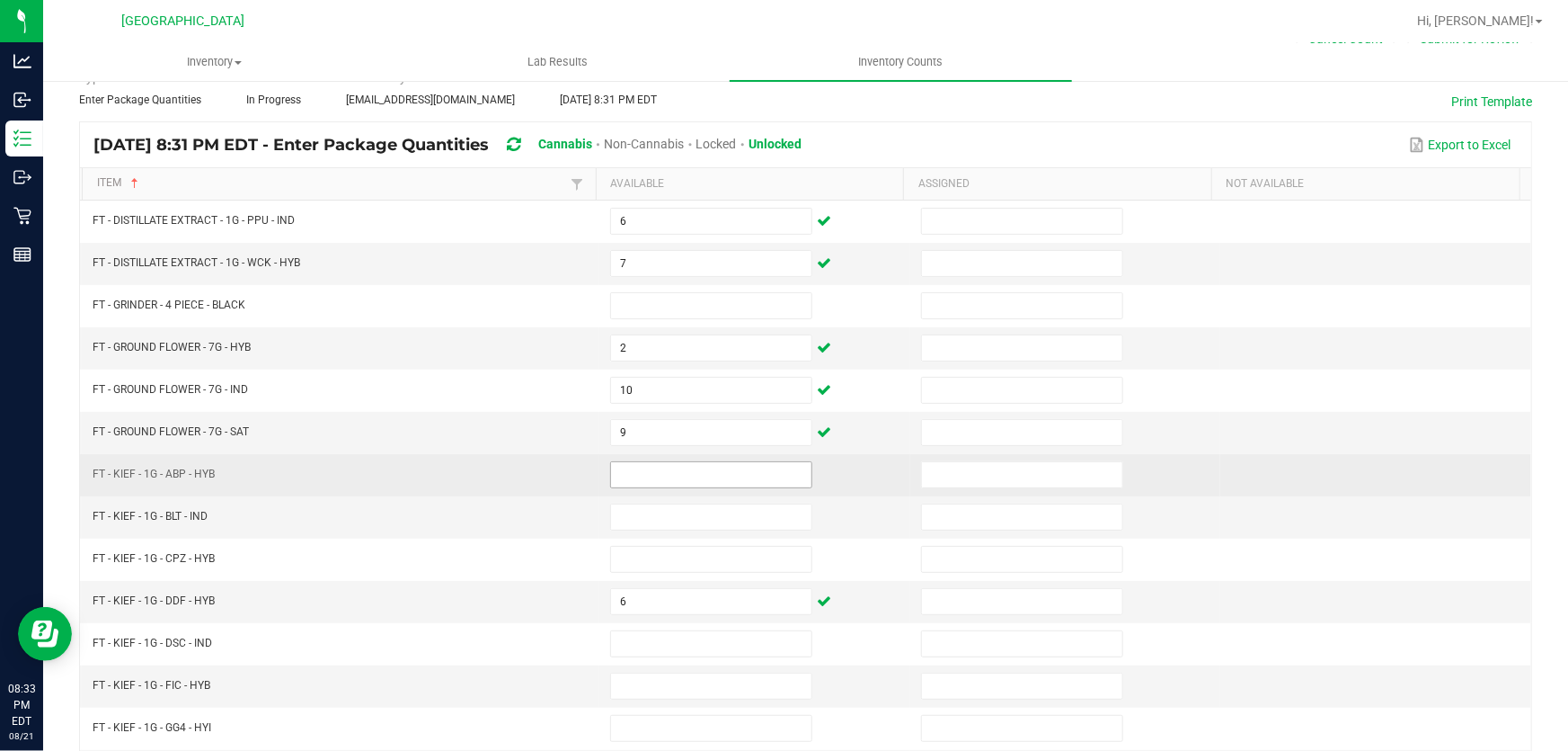
click at [627, 476] on input at bounding box center [712, 475] width 201 height 25
type input "8"
type input "4"
type input "7"
type input "8"
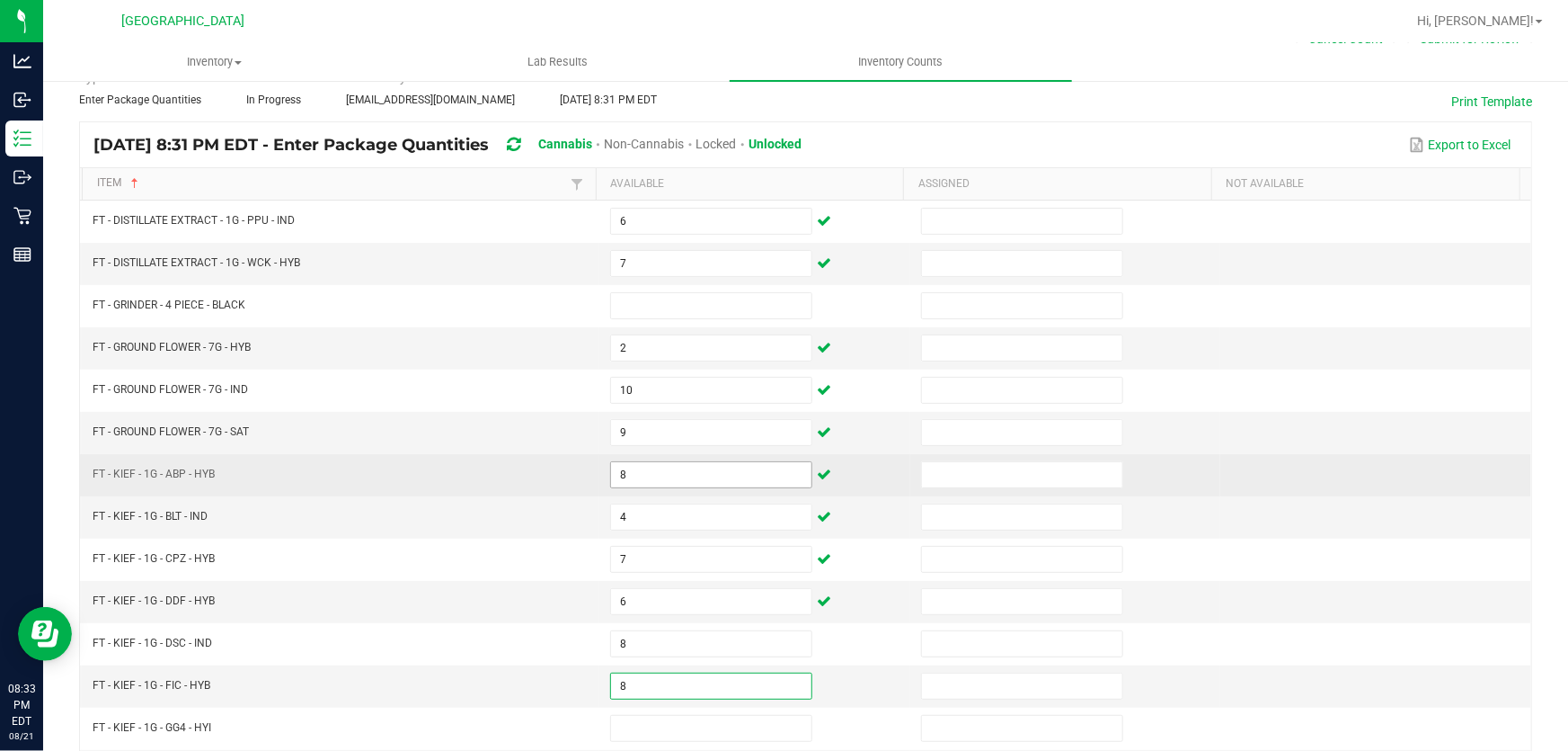
type input "8"
type input "6"
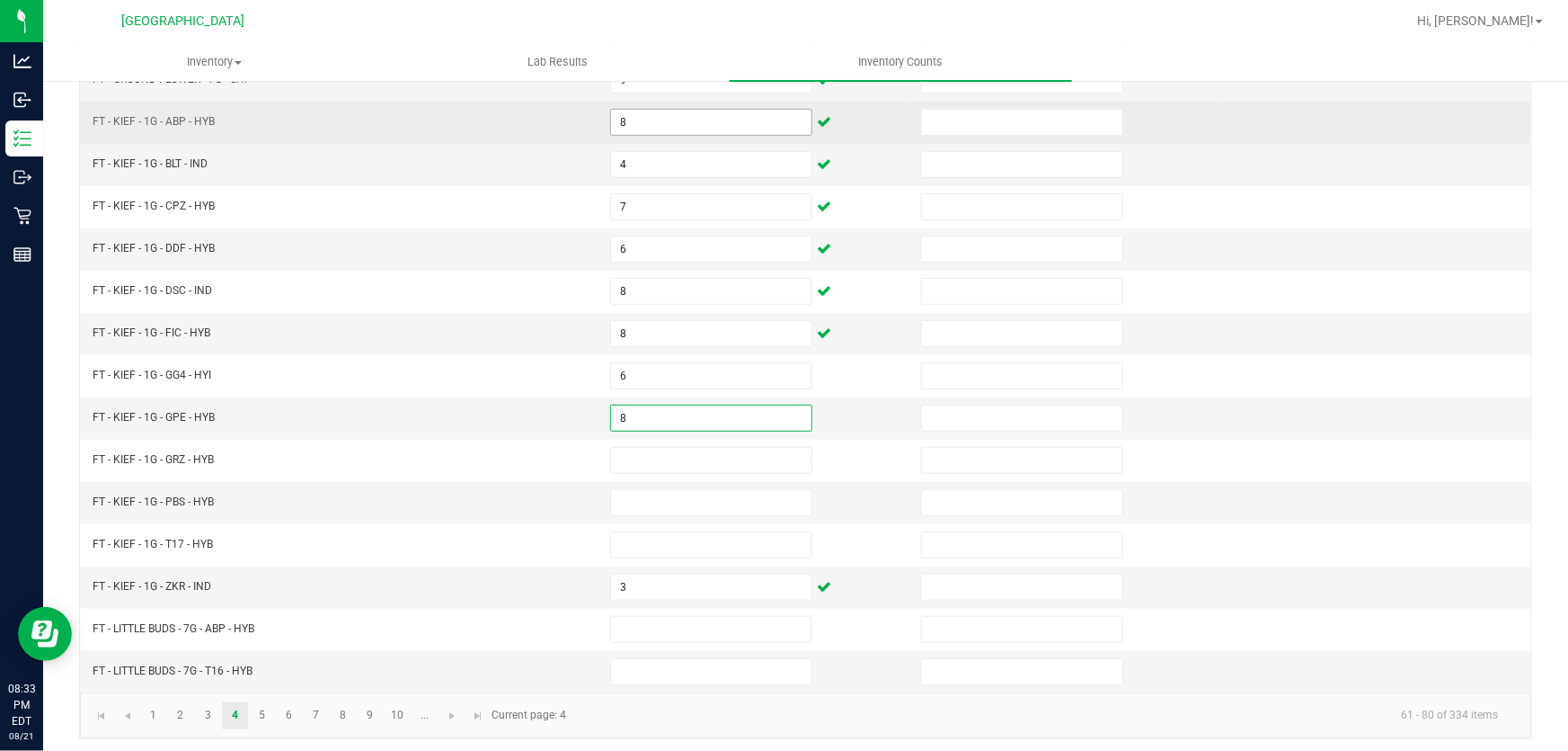
type input "8"
type input "7"
type input "8"
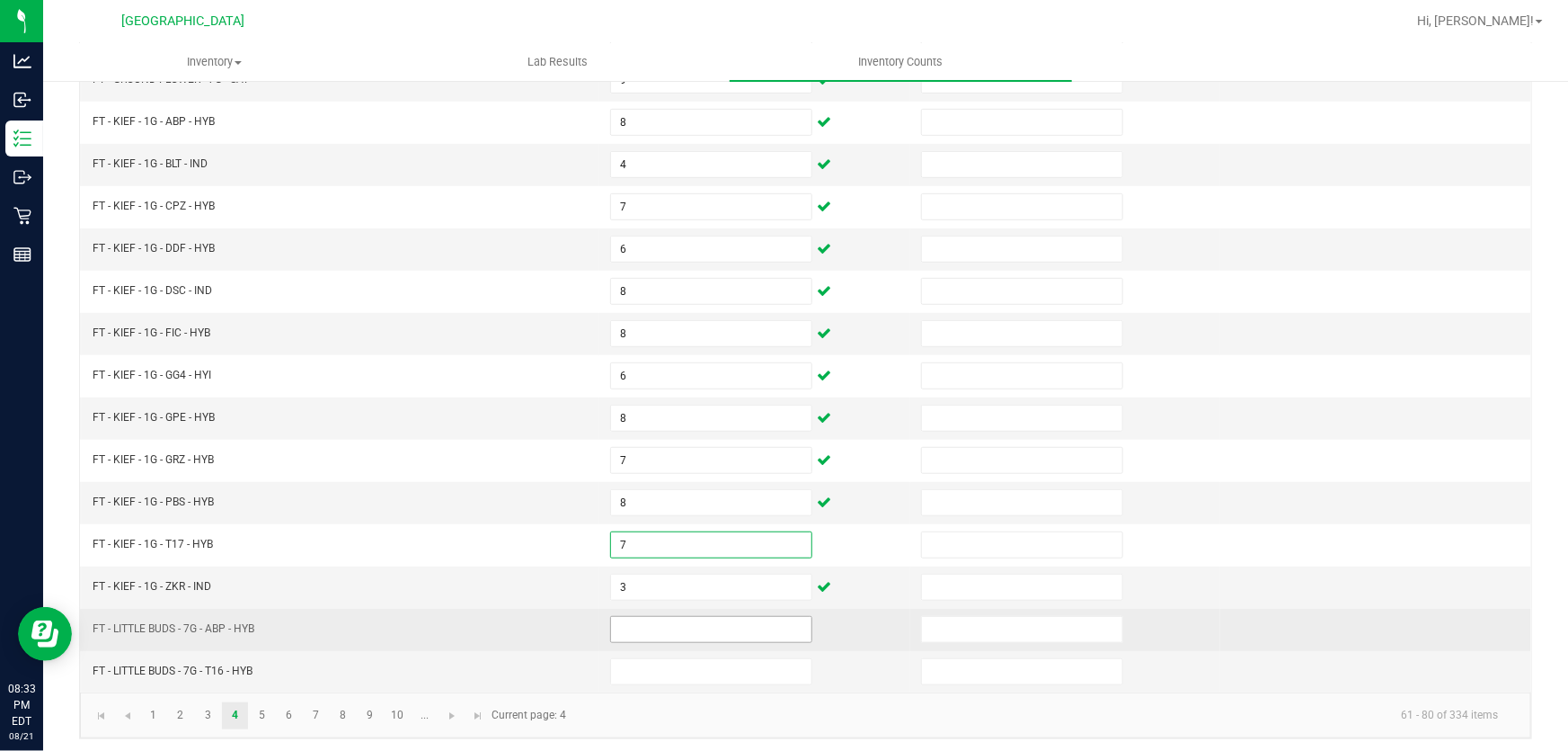
type input "7"
click at [649, 632] on input at bounding box center [712, 630] width 201 height 25
type input "5"
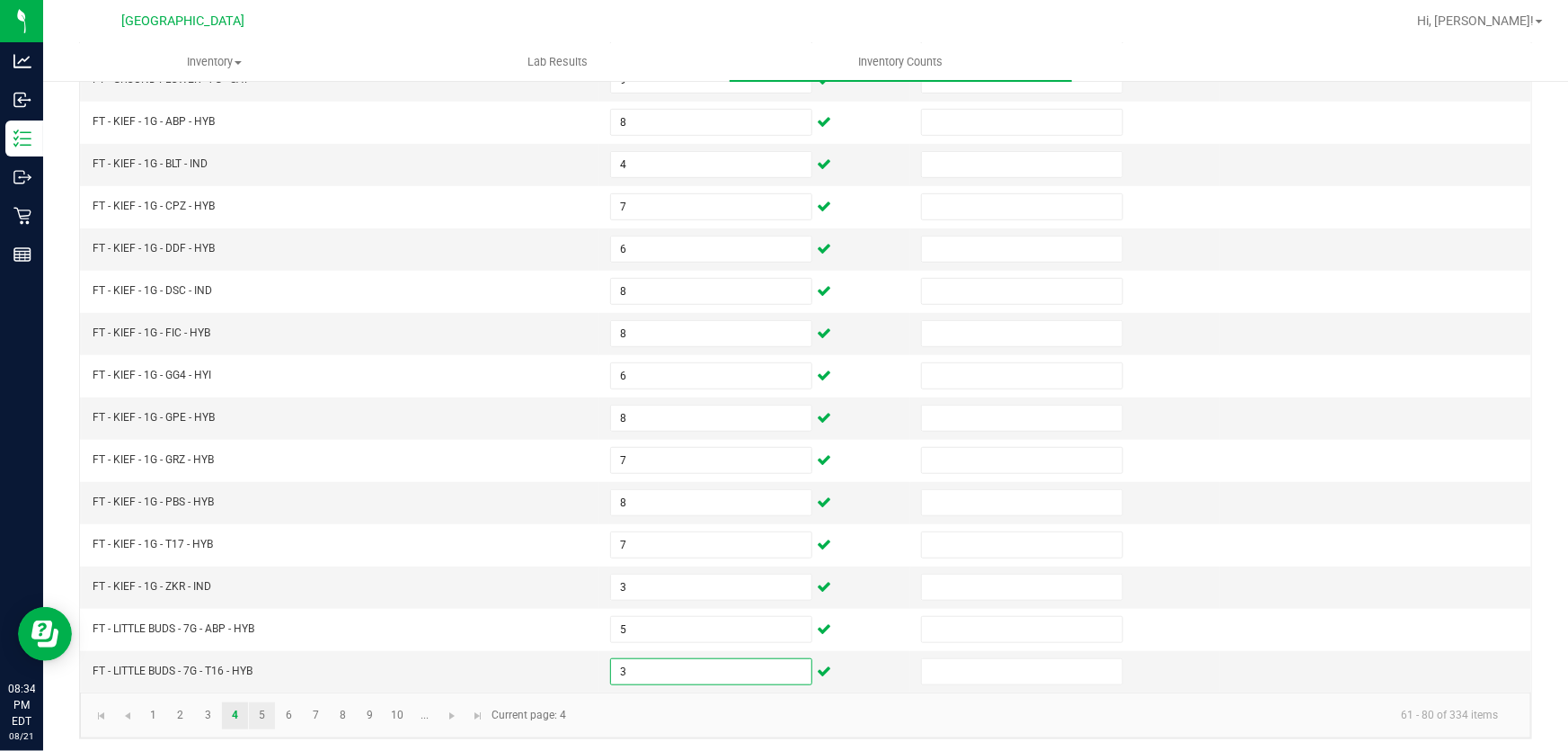
type input "3"
click at [257, 702] on link "5" at bounding box center [261, 716] width 26 height 27
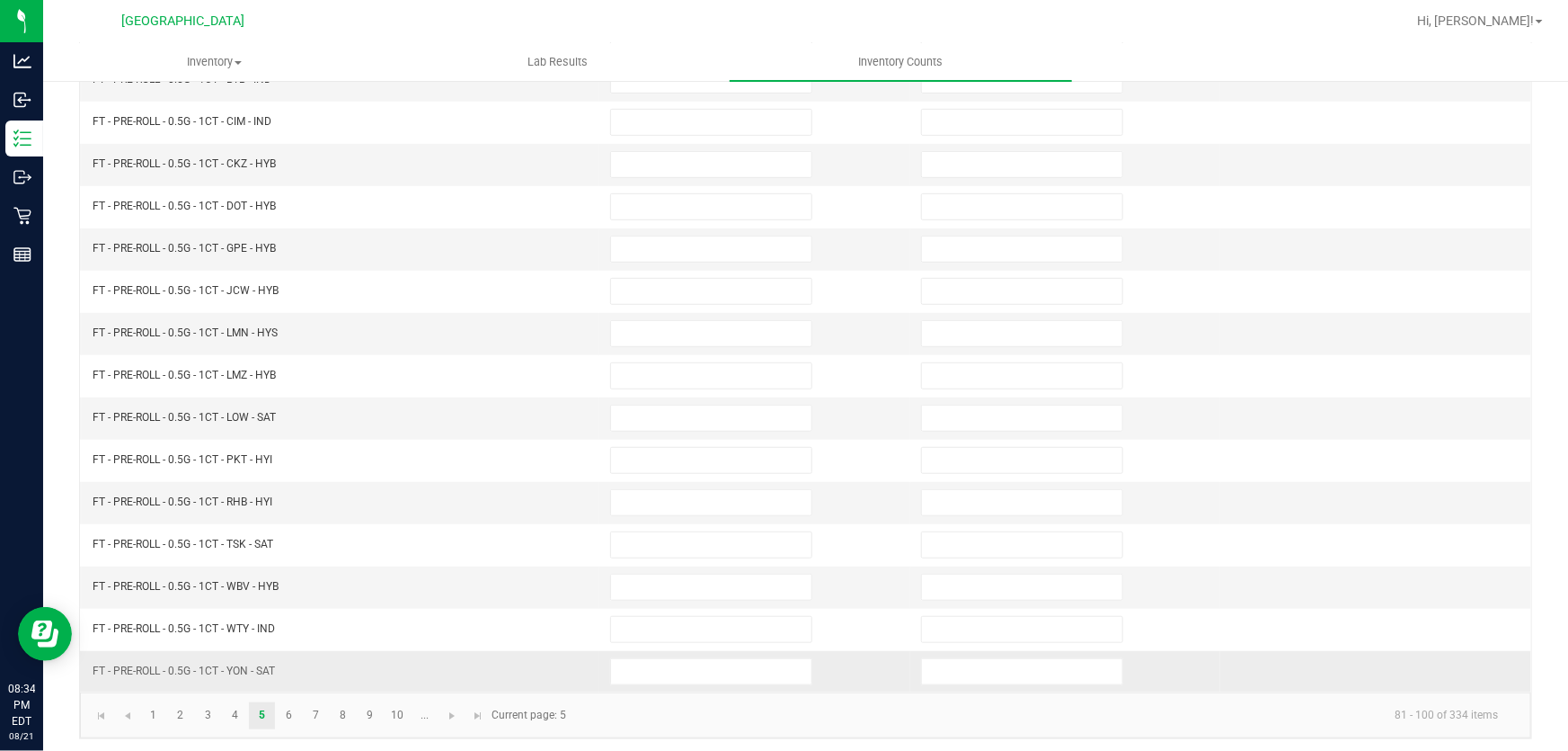
click at [427, 661] on td "FT - PRE-ROLL - 0.5G - 1CT - YON - SAT" at bounding box center [340, 671] width 517 height 42
click at [426, 656] on td "FT - PRE-ROLL - 0.5G - 1CT - YON - SAT" at bounding box center [340, 671] width 517 height 42
click at [235, 702] on link "4" at bounding box center [234, 716] width 26 height 27
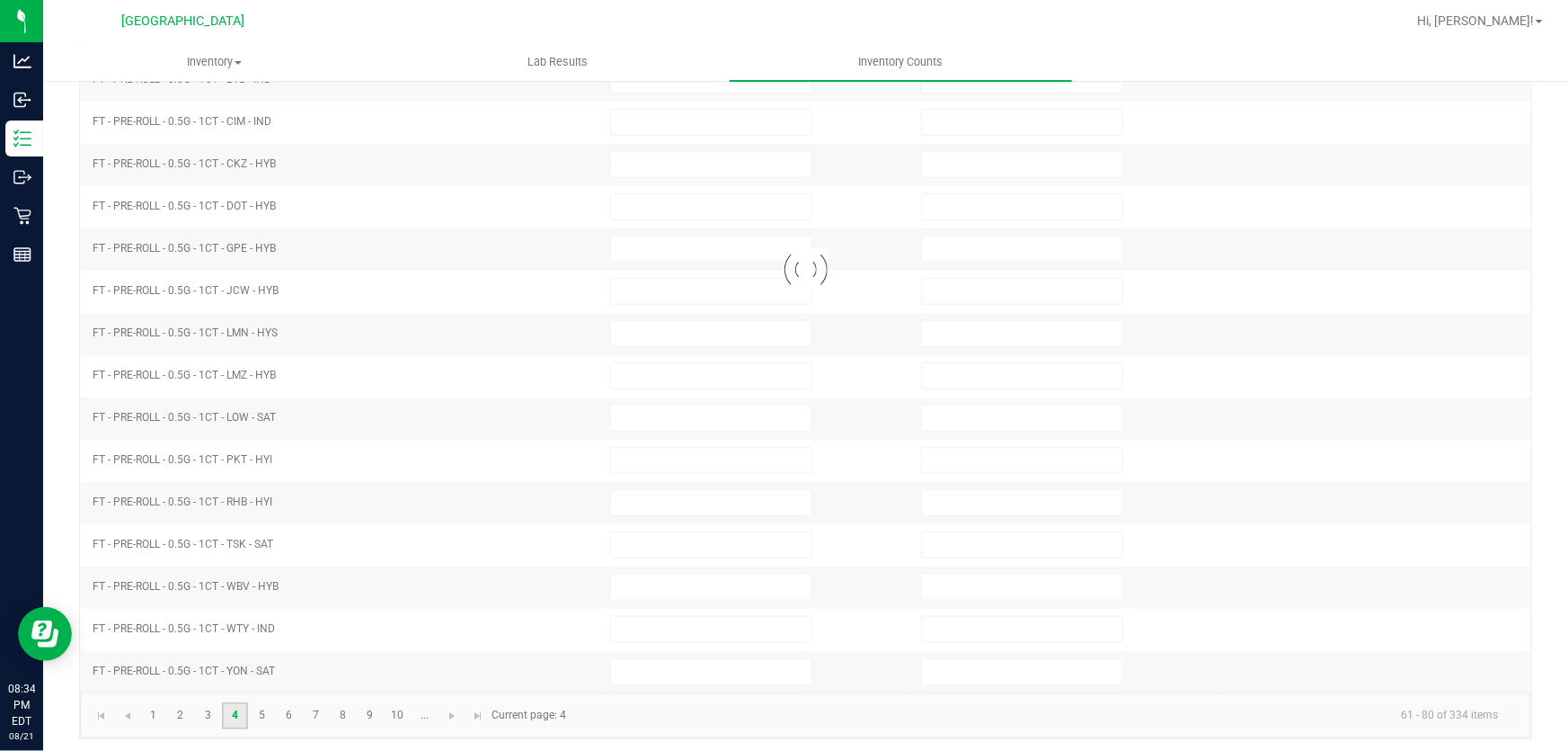
type input "6"
type input "2"
type input "8"
type input "4"
type input "8"
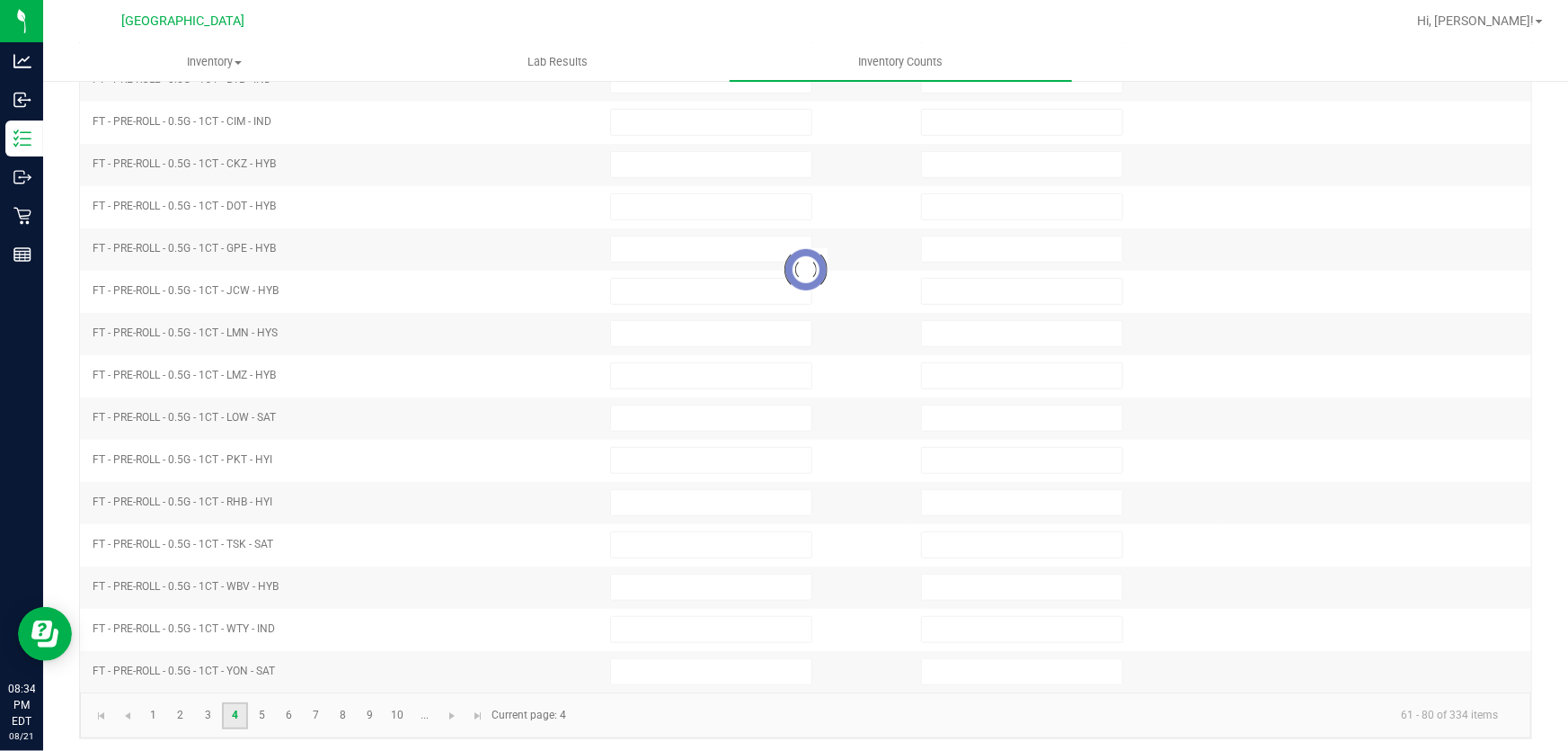
type input "6"
type input "7"
type input "5"
type input "3"
type input "8"
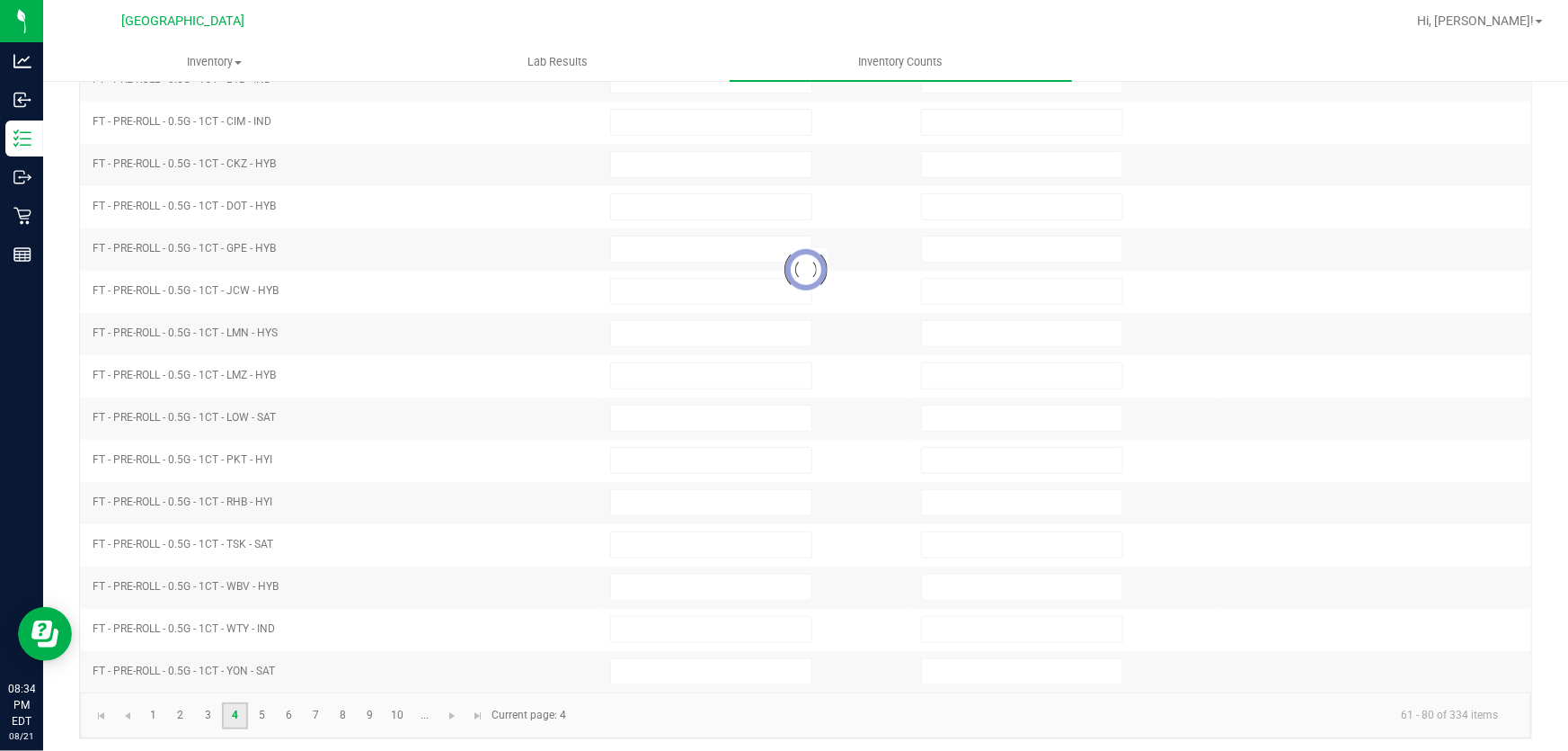
type input "3"
type input "7"
type input "10"
type input "9"
type input "7"
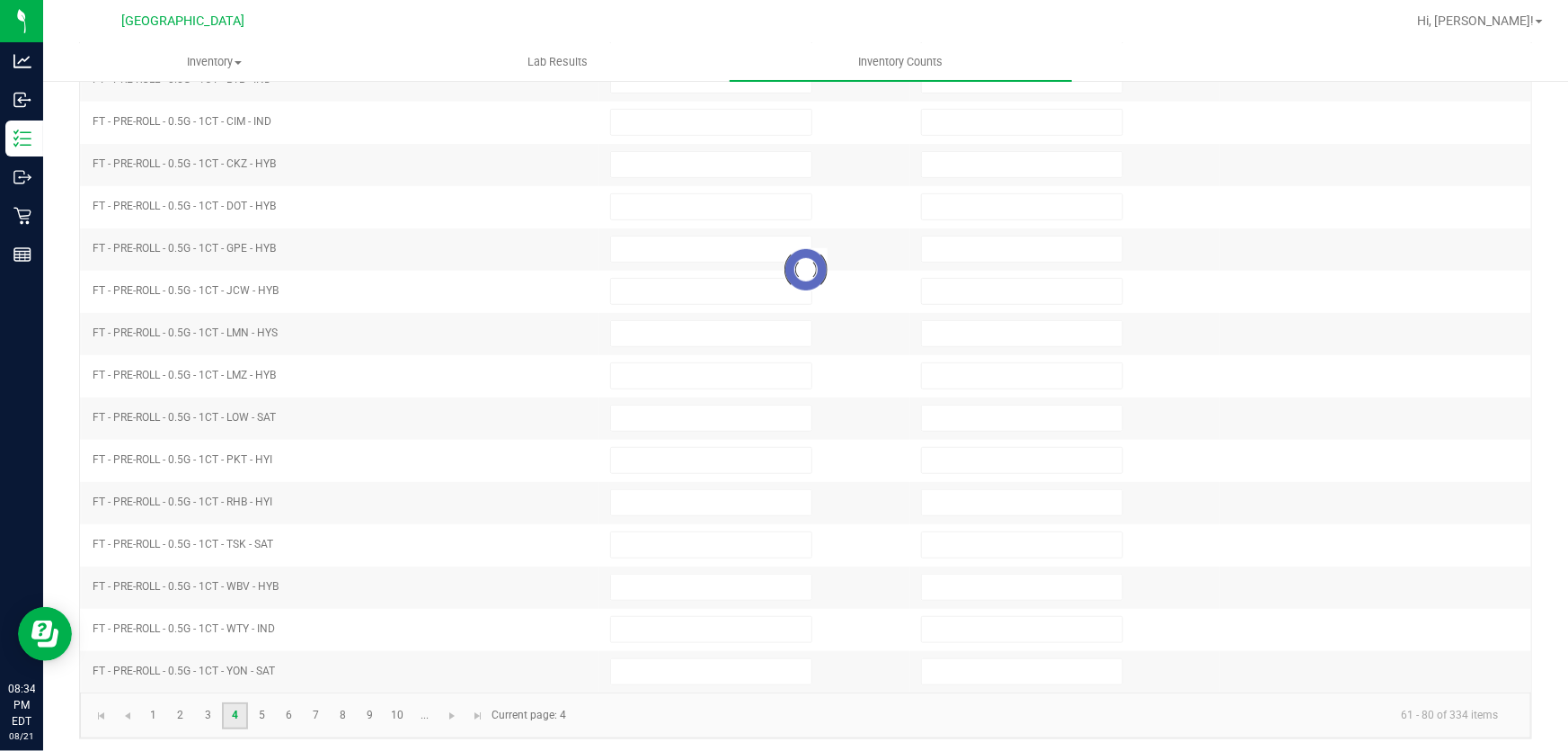
type input "6"
type input "8"
type input "7"
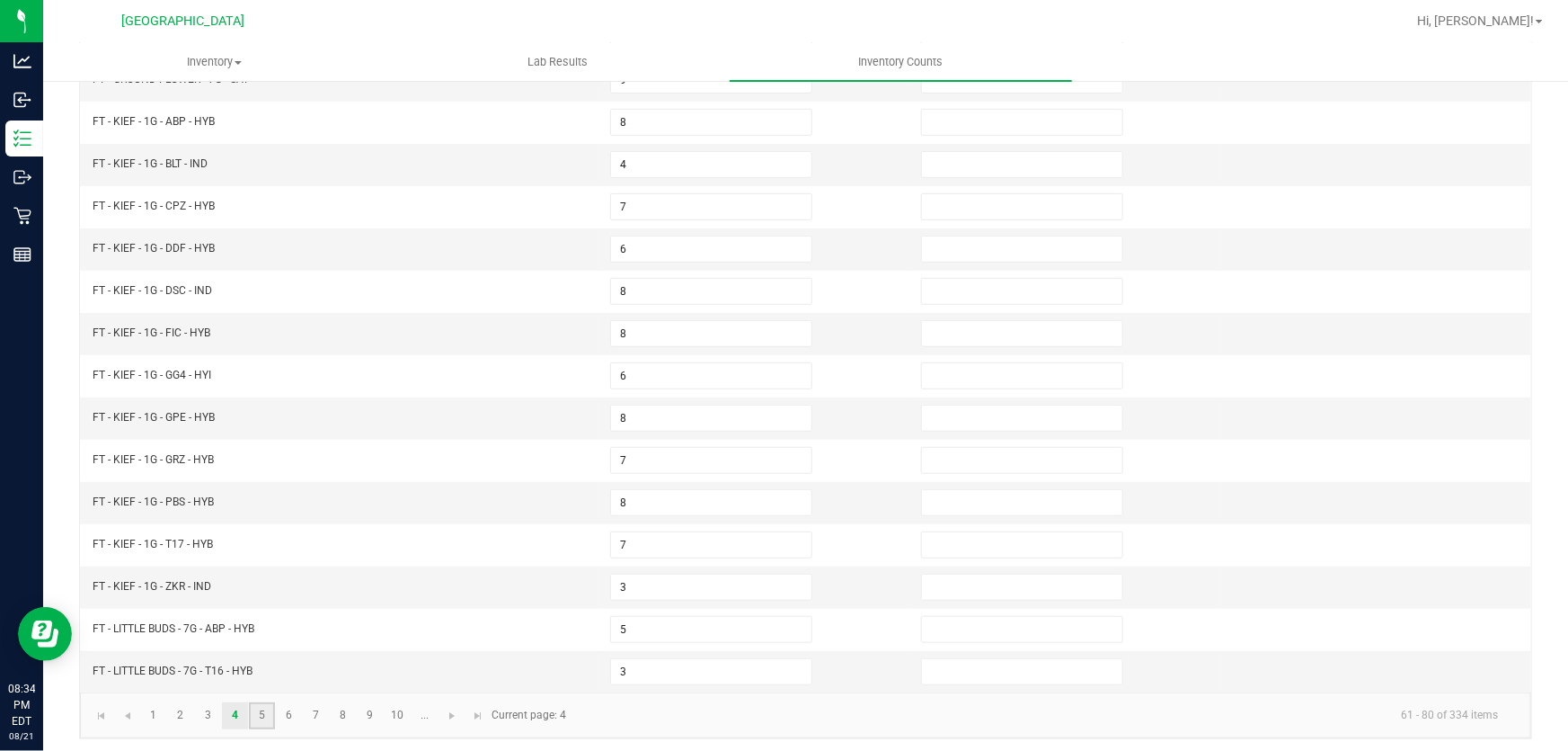
click at [261, 707] on link "5" at bounding box center [261, 716] width 26 height 27
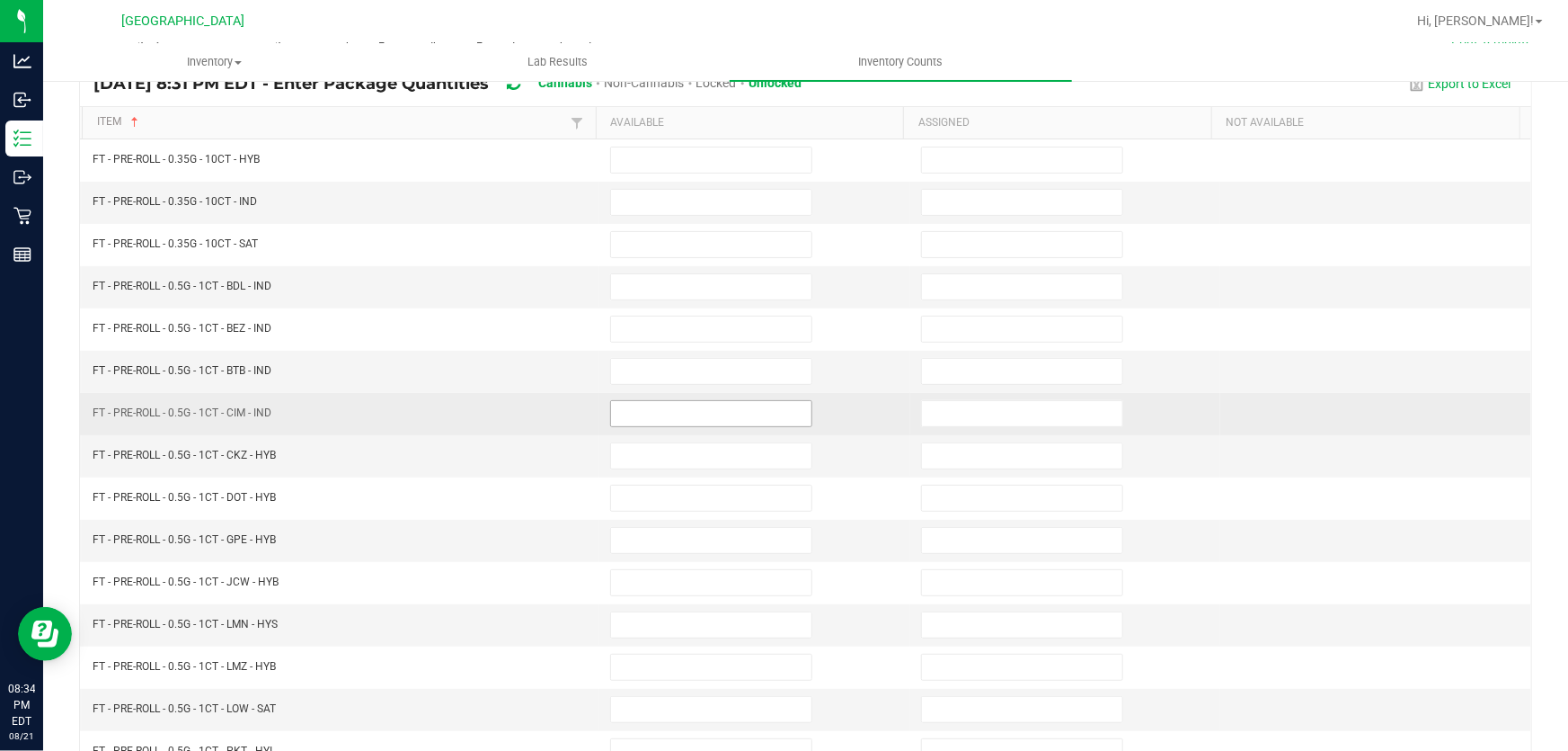
scroll to position [116, 0]
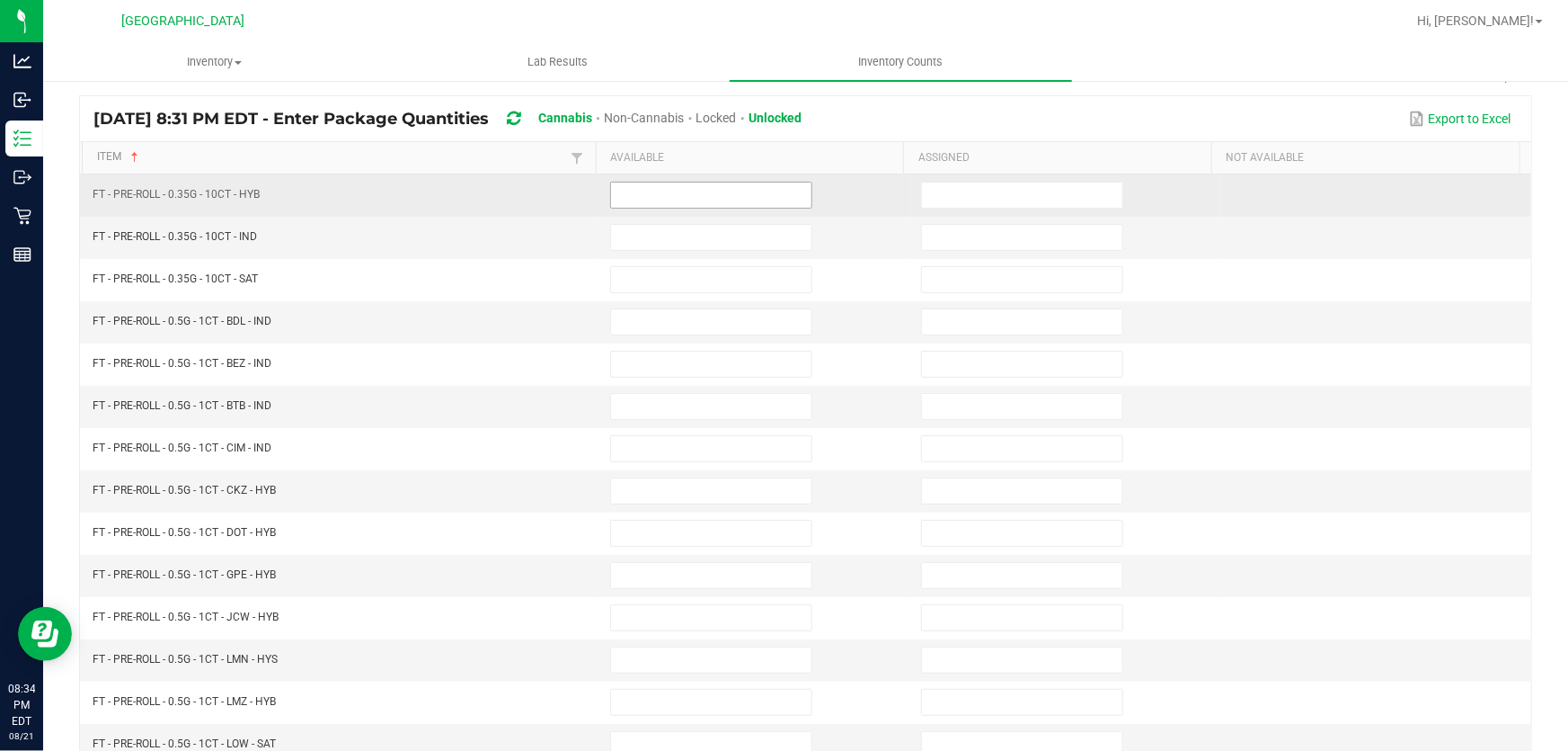
click at [684, 201] on input at bounding box center [712, 195] width 201 height 25
type input "7"
type input "12"
type input "14"
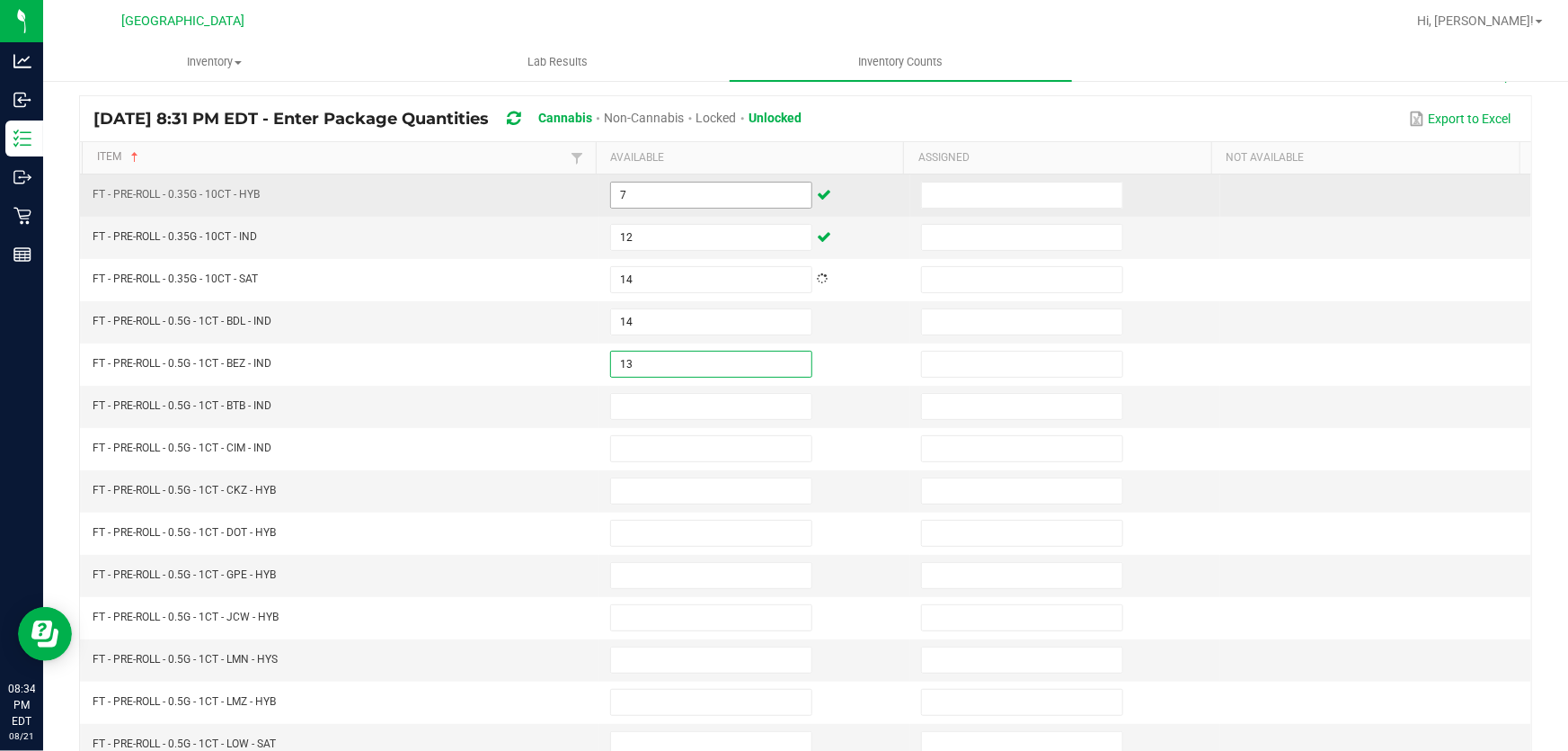
type input "13"
type input "4"
type input "1"
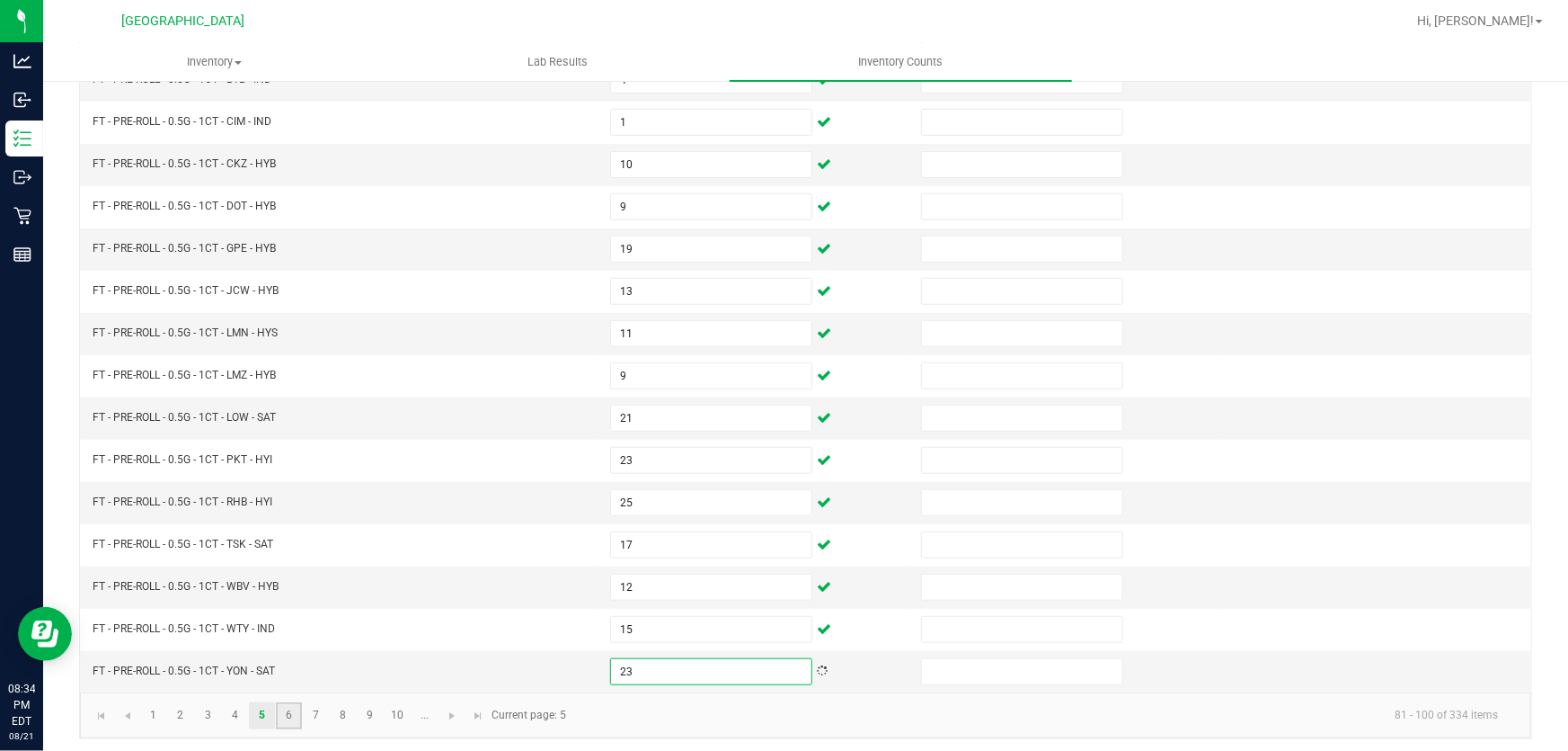
click at [282, 718] on link "6" at bounding box center [288, 716] width 26 height 27
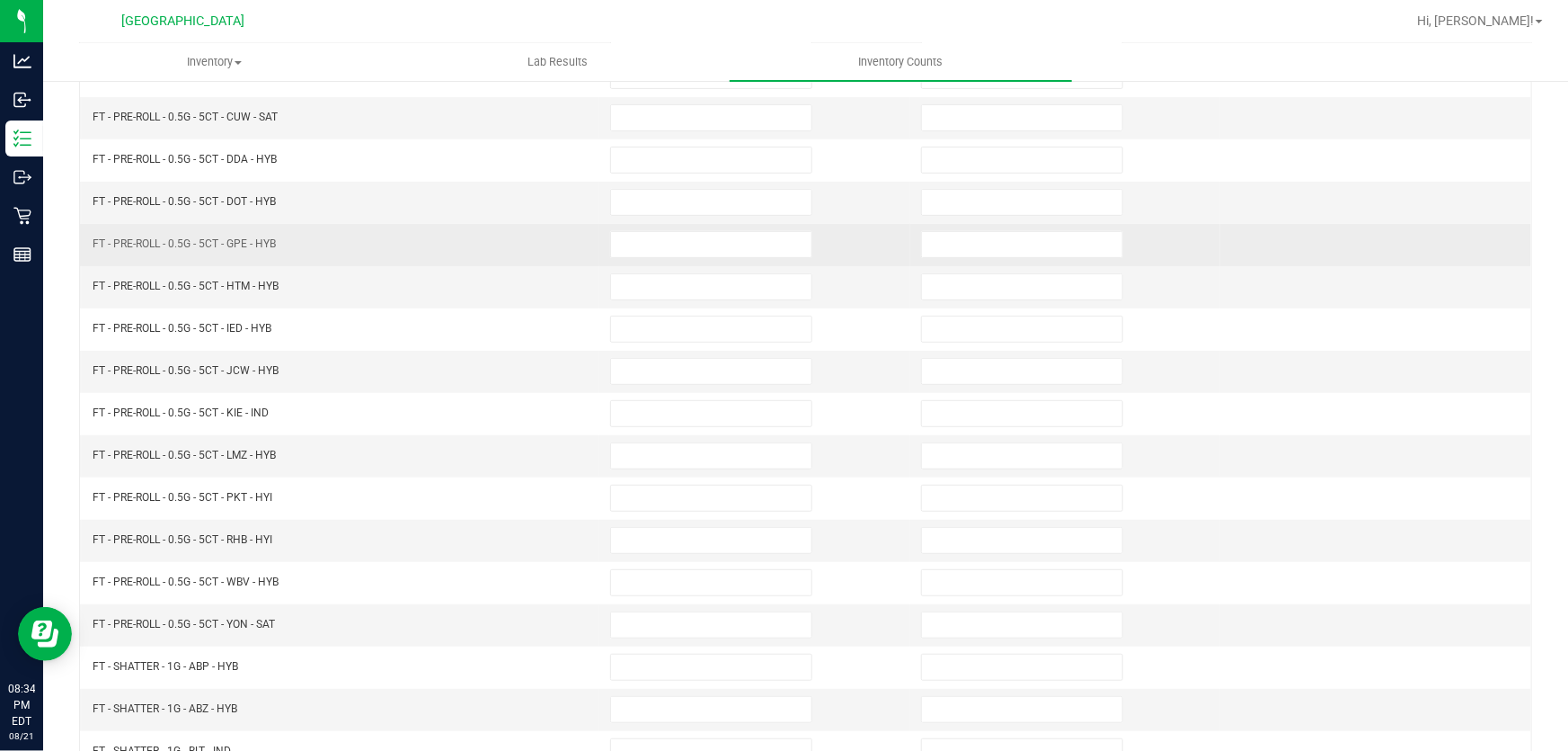
scroll to position [116, 0]
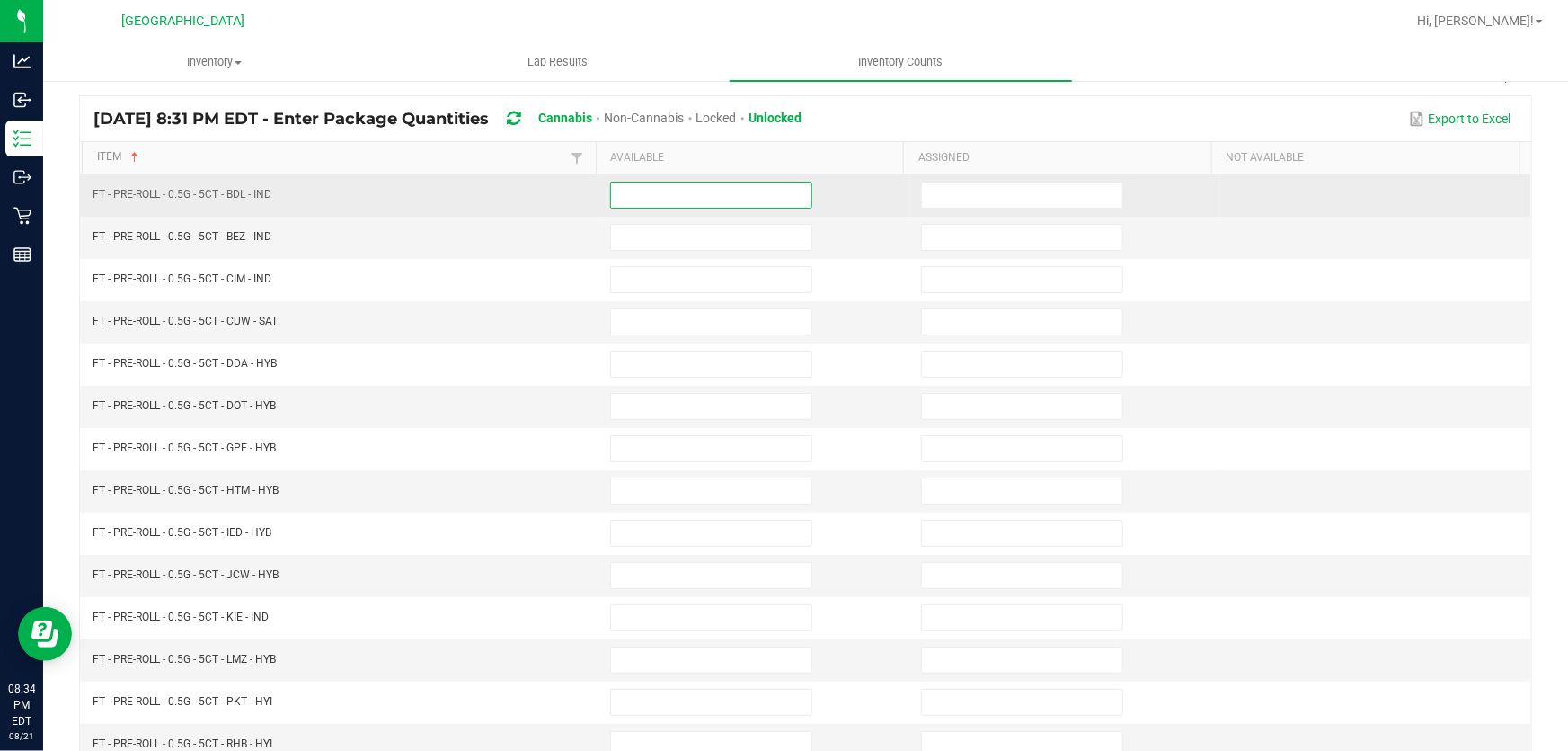
click at [654, 197] on input at bounding box center [712, 195] width 201 height 25
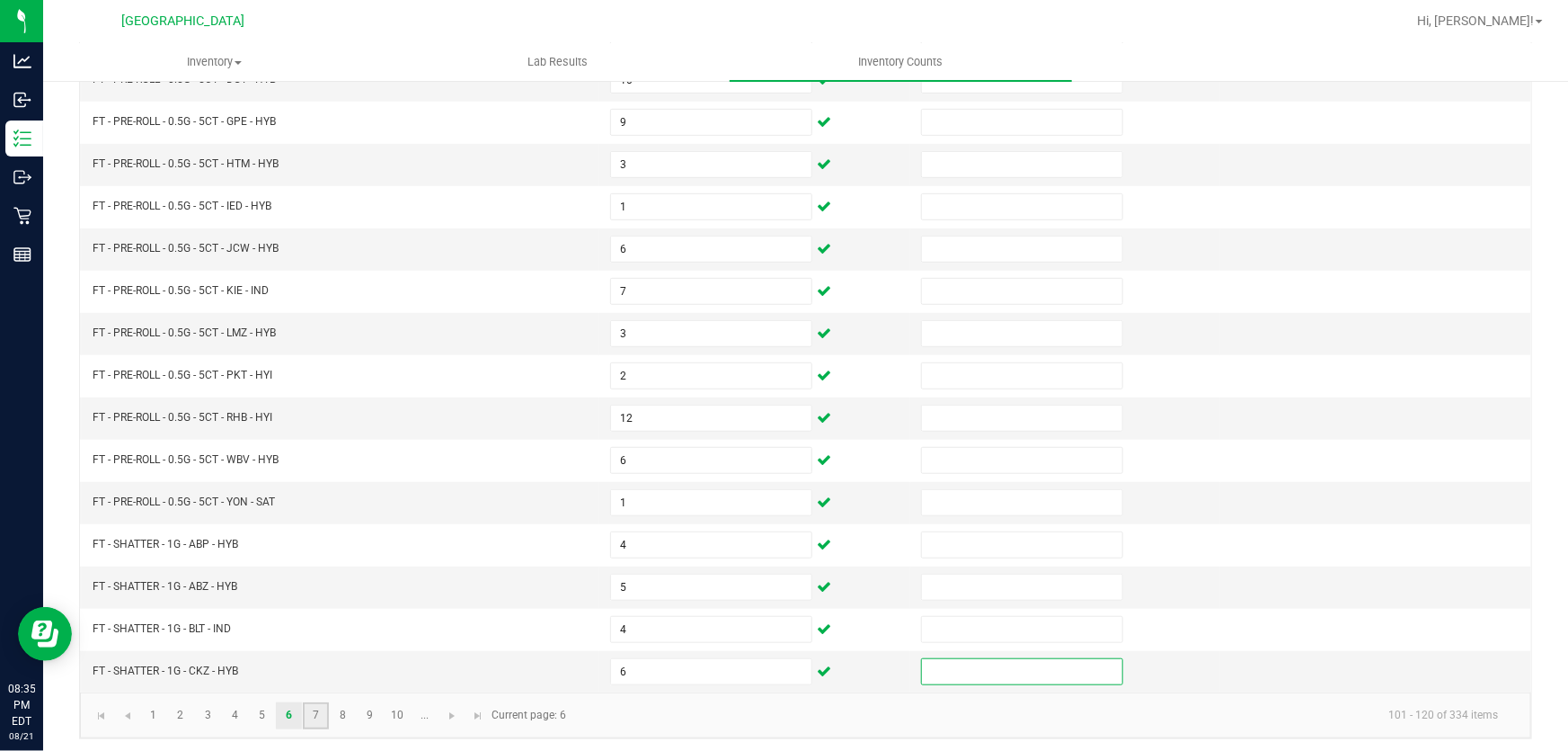
click at [308, 702] on link "7" at bounding box center [316, 716] width 26 height 27
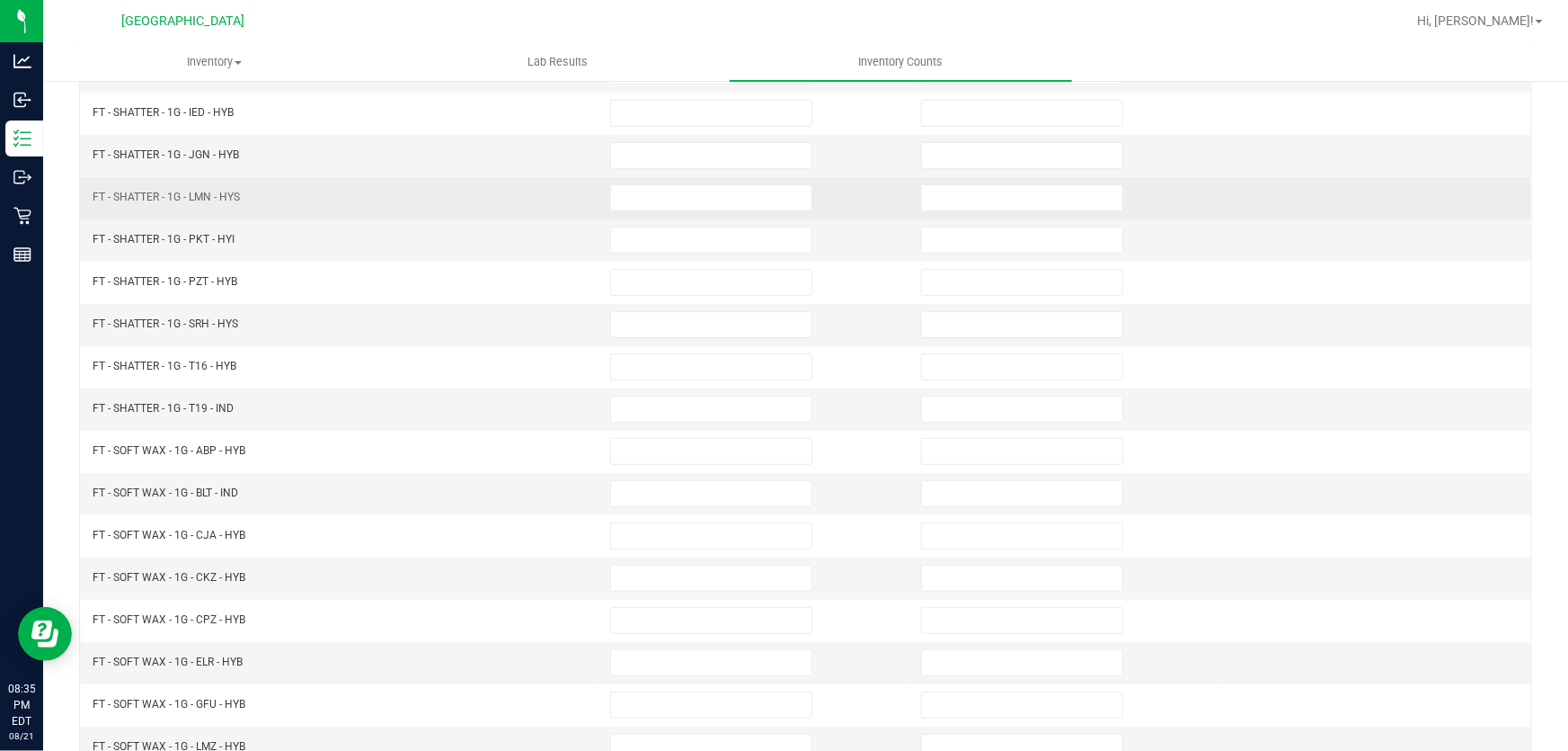
scroll to position [34, 0]
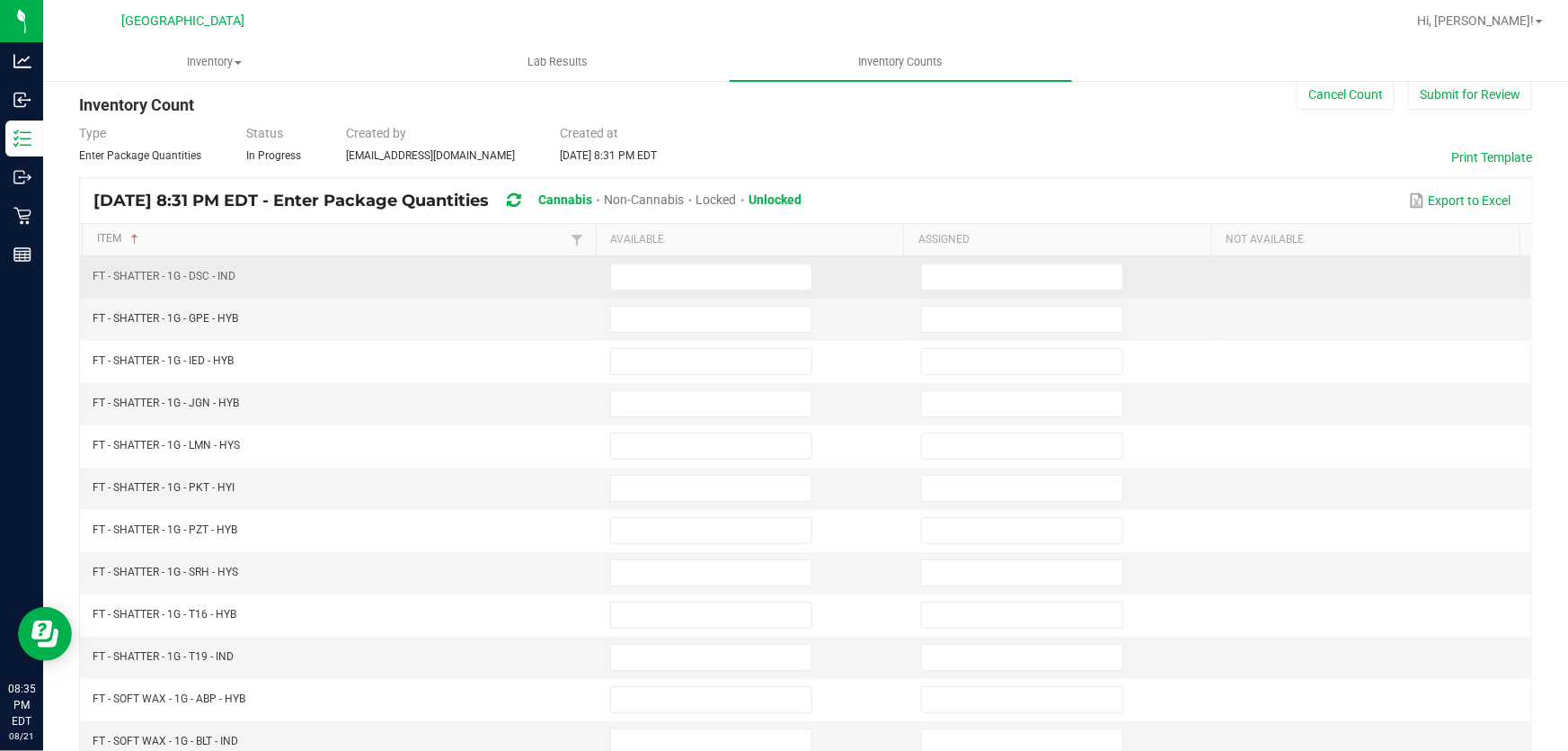
click at [634, 261] on td at bounding box center [755, 277] width 311 height 43
click at [634, 270] on input at bounding box center [712, 277] width 201 height 25
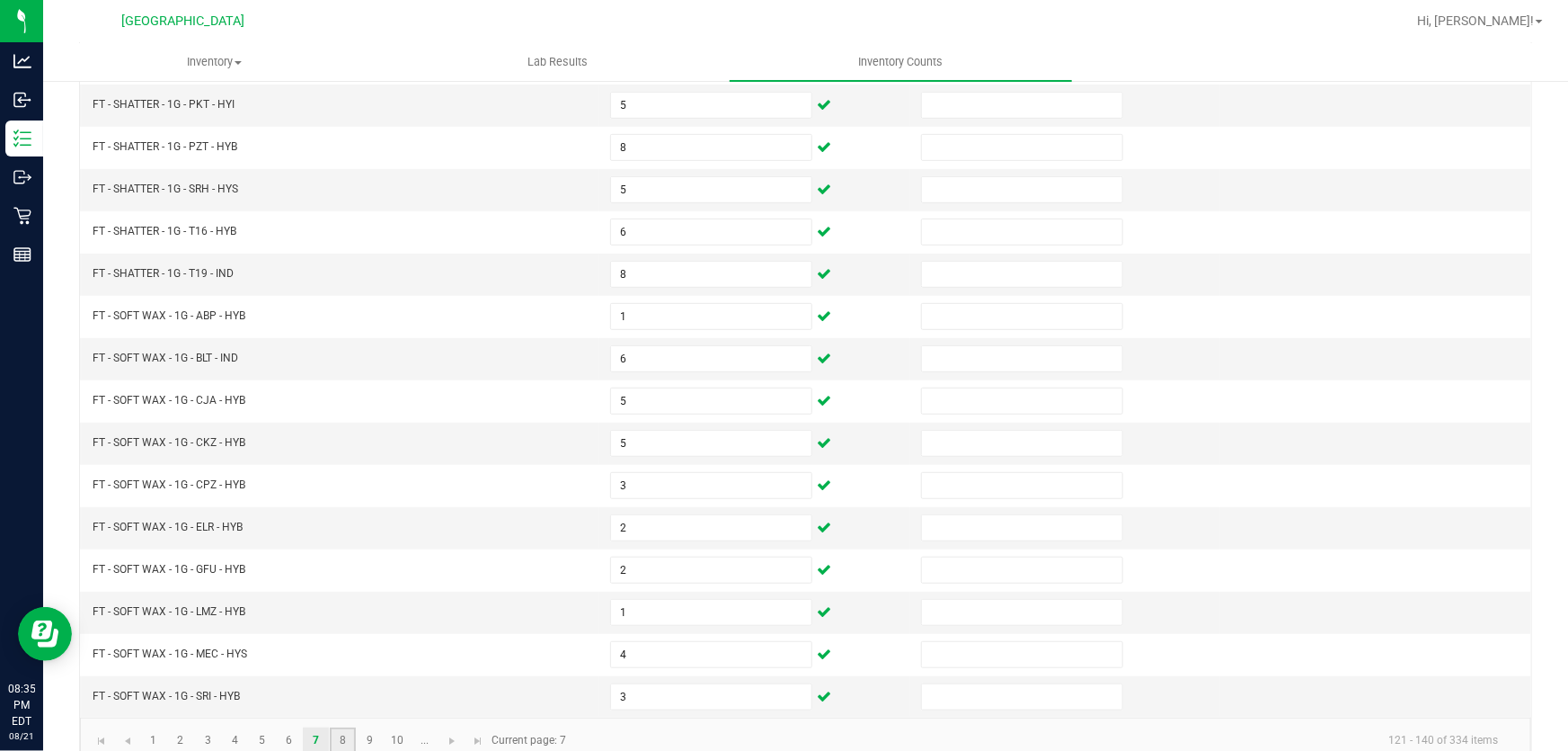
click at [340, 727] on link "8" at bounding box center [343, 741] width 26 height 27
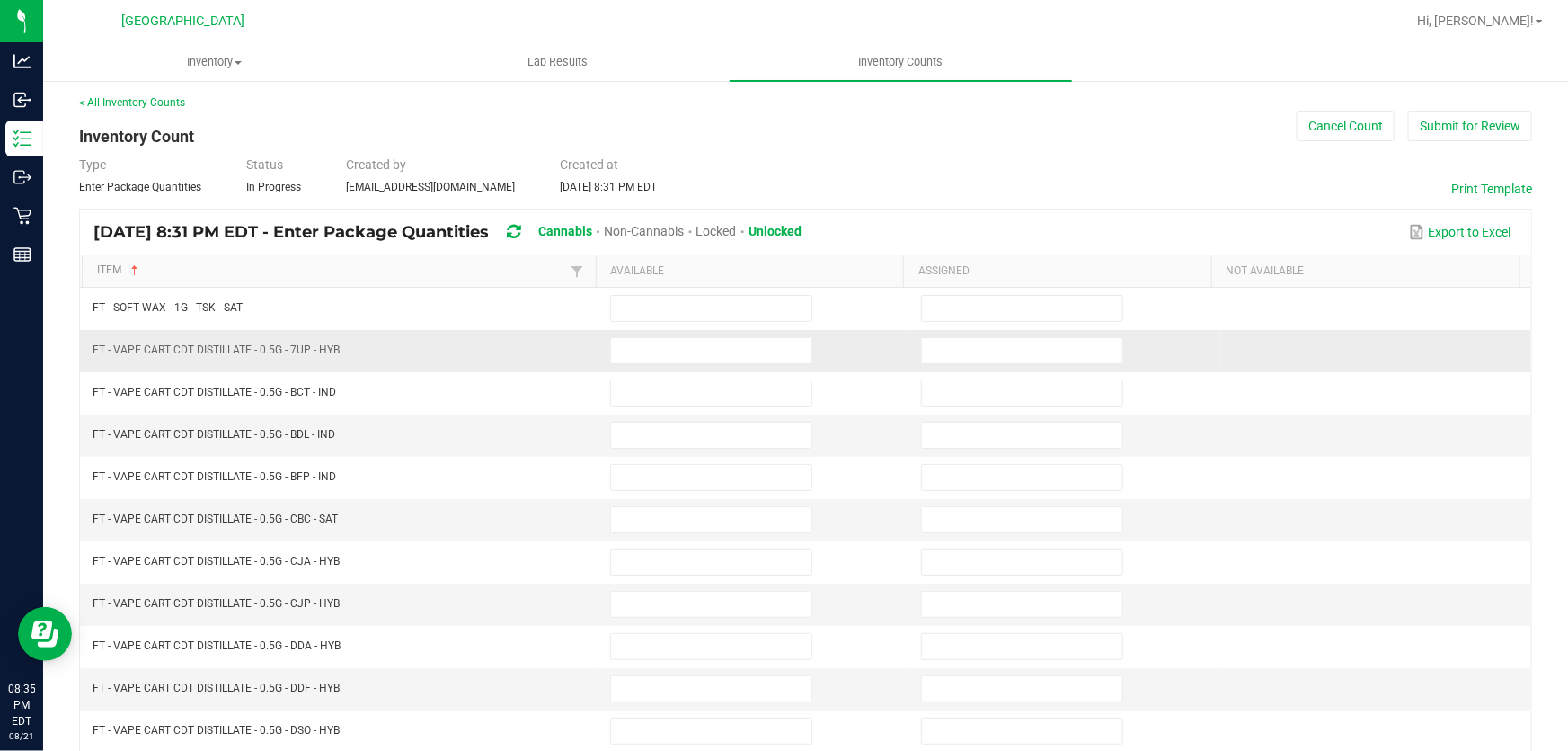
scroll to position [0, 0]
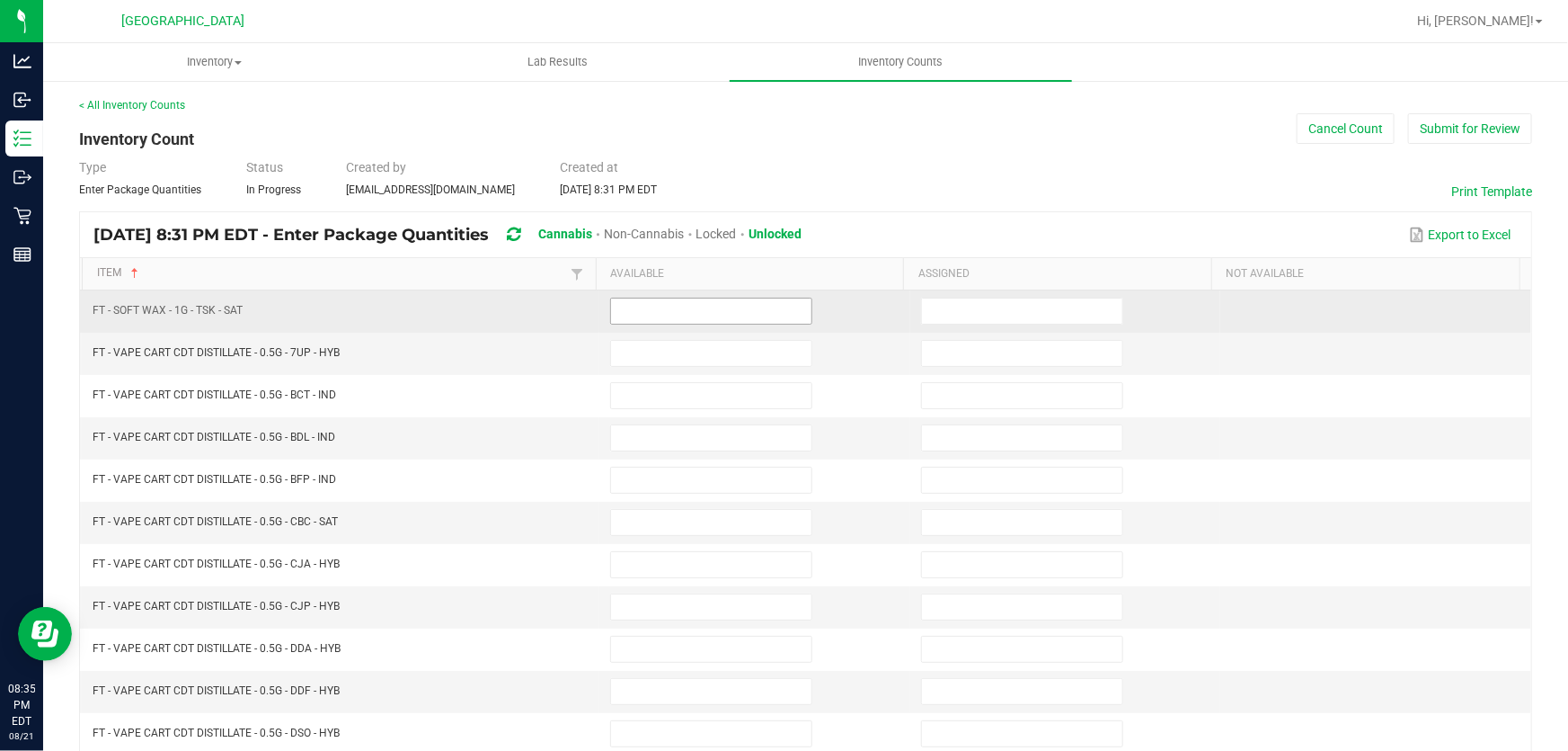
click at [667, 322] on input at bounding box center [712, 311] width 201 height 25
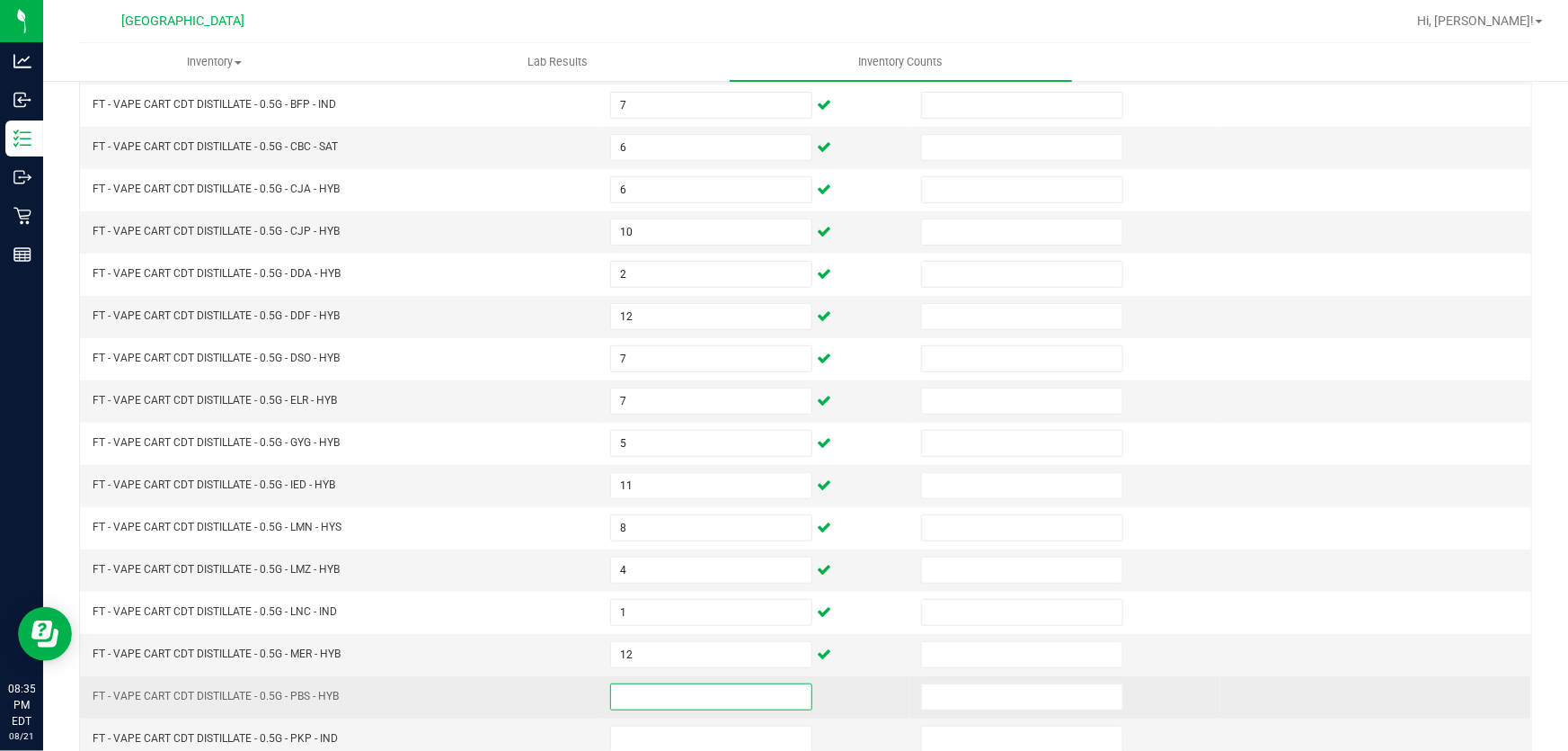
click at [634, 696] on input at bounding box center [712, 697] width 201 height 25
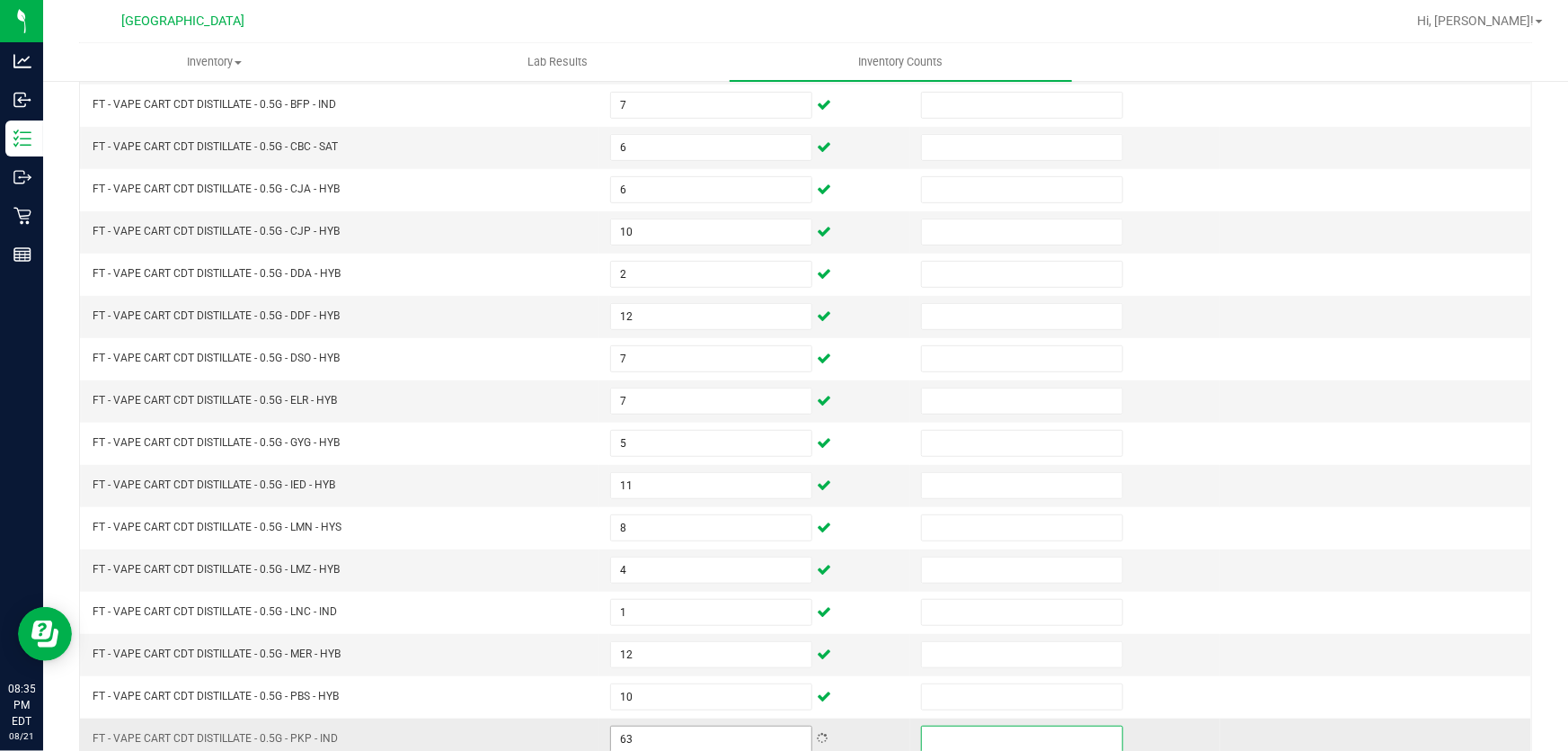
click at [632, 727] on input "63" at bounding box center [712, 739] width 201 height 25
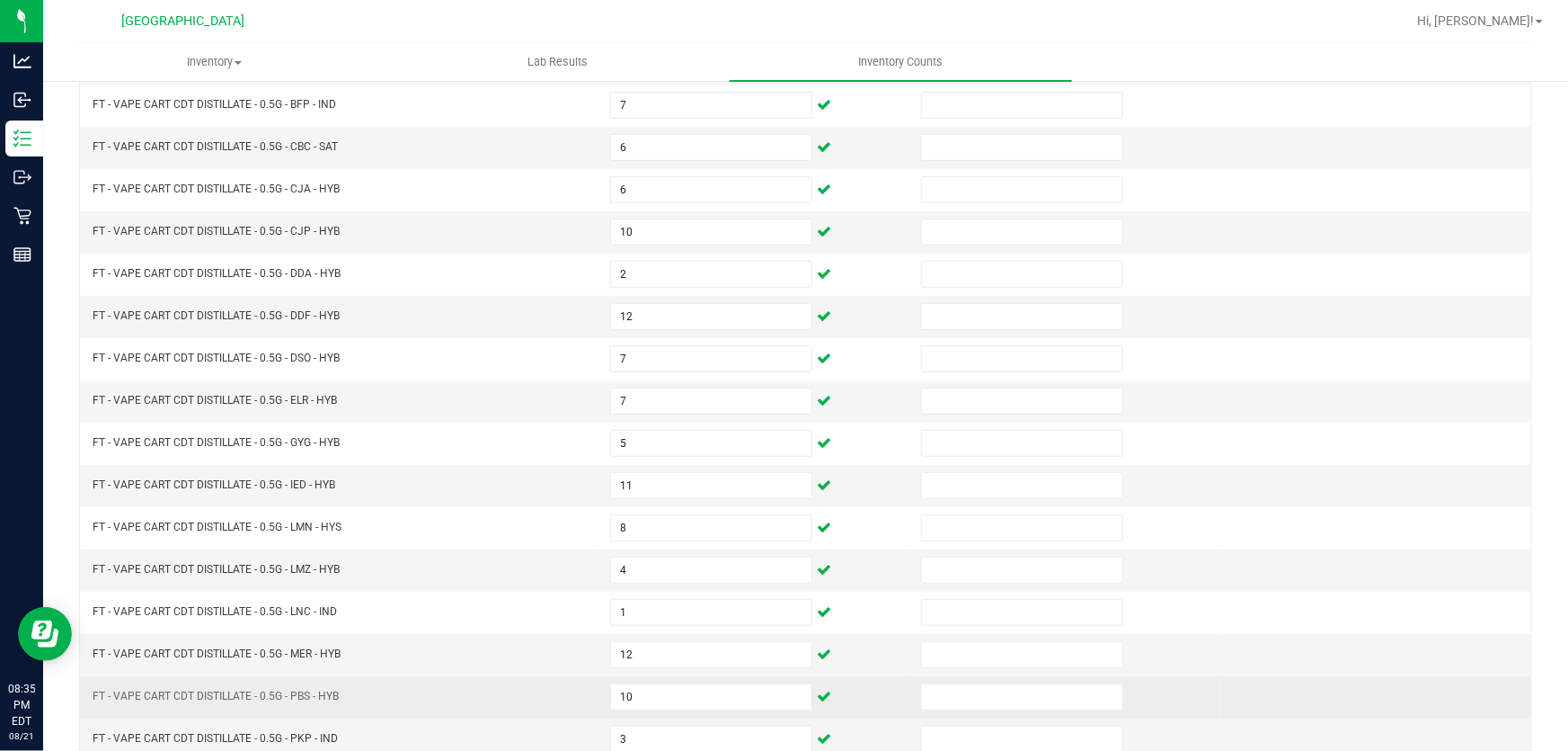
click at [524, 688] on td "FT - VAPE CART CDT DISTILLATE - 0.5G - PBS - HYB" at bounding box center [340, 697] width 517 height 43
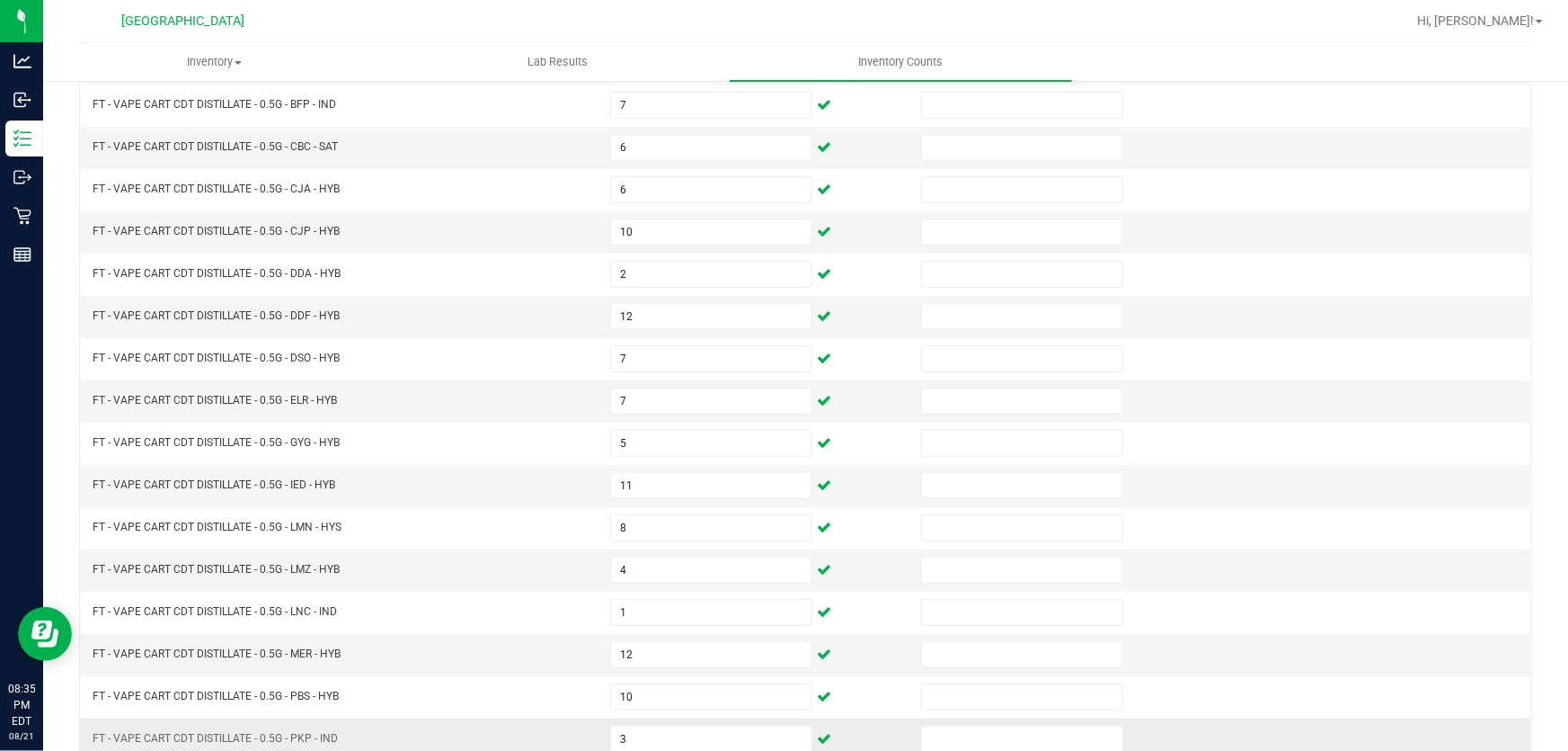
scroll to position [442, 0]
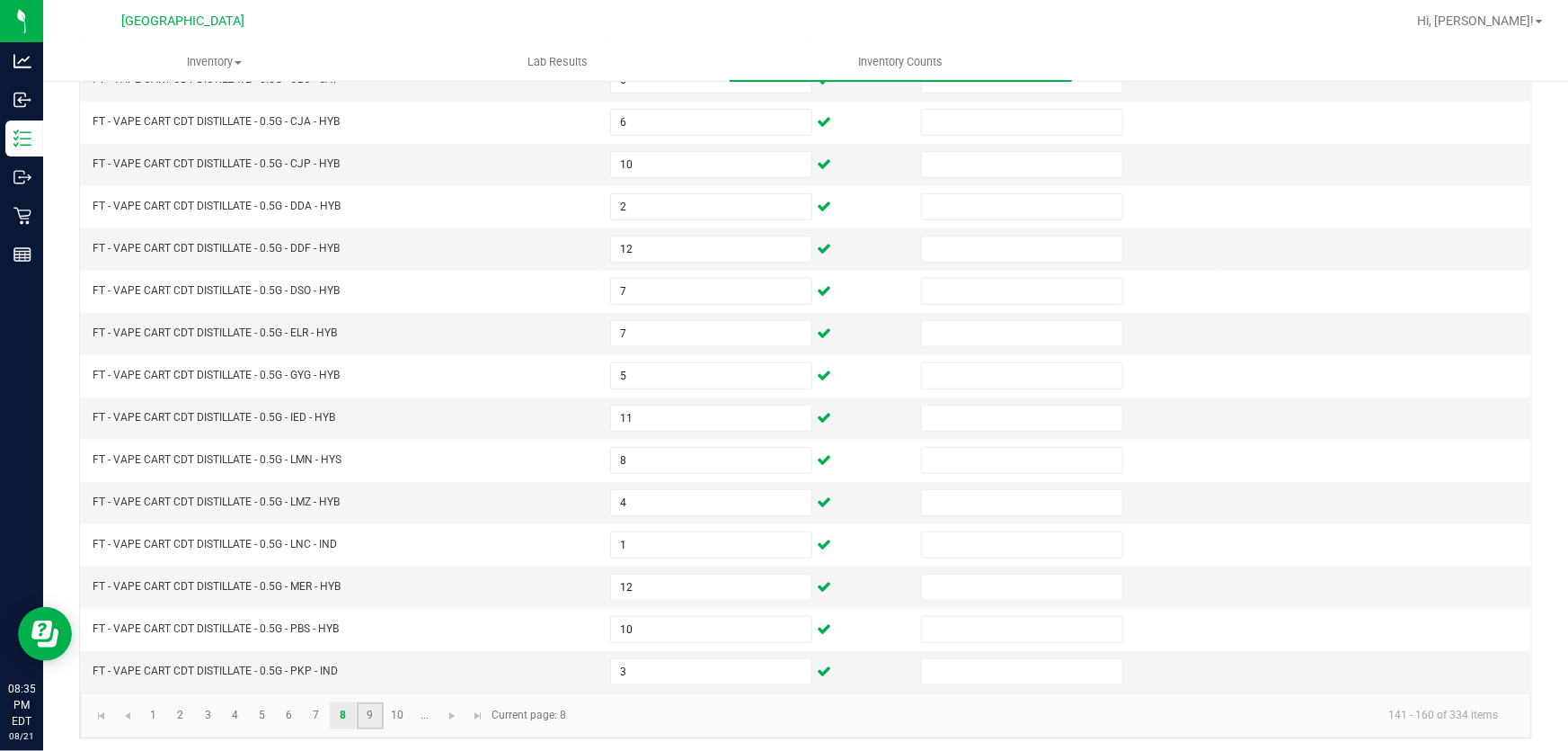
click at [373, 713] on link "9" at bounding box center [369, 716] width 26 height 27
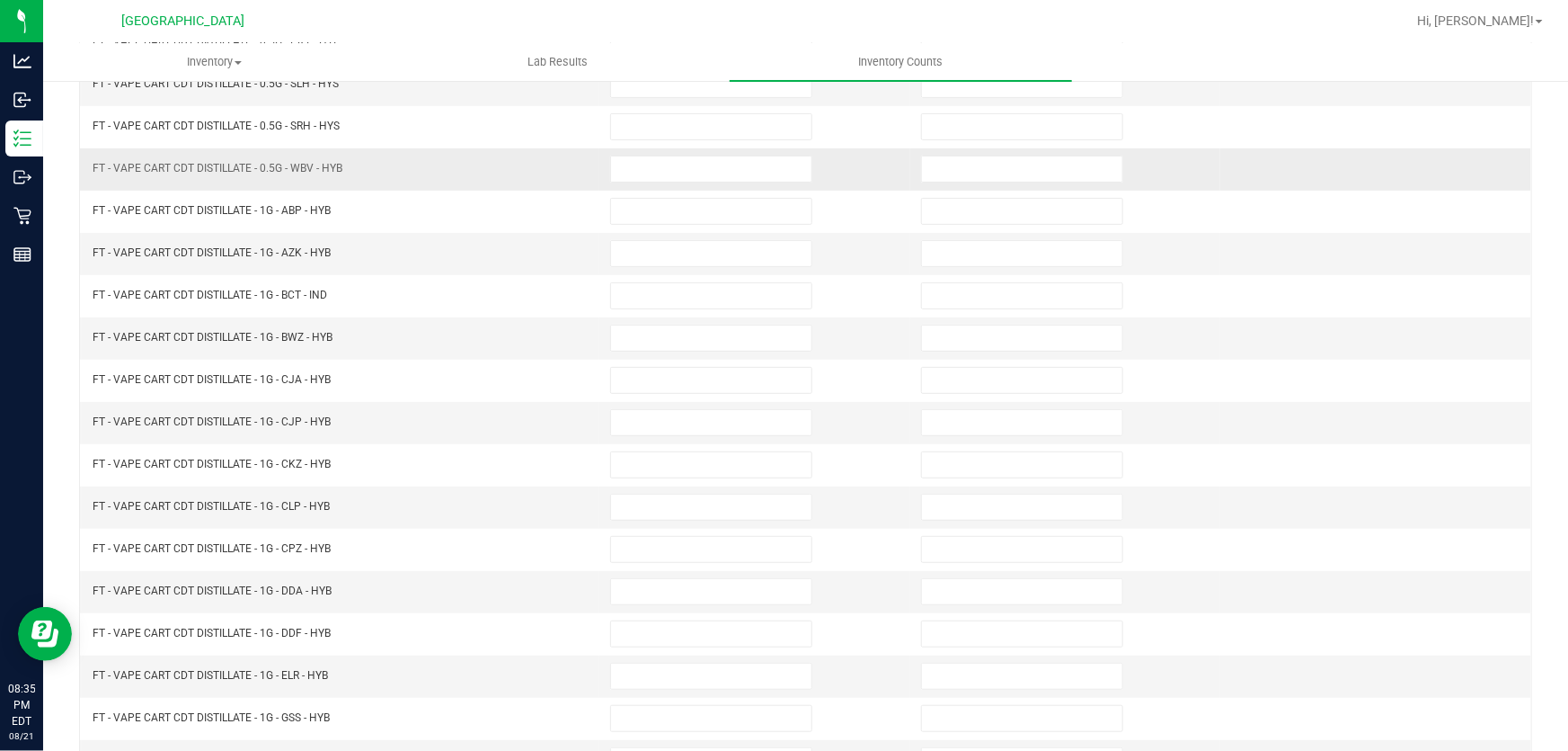
scroll to position [0, 0]
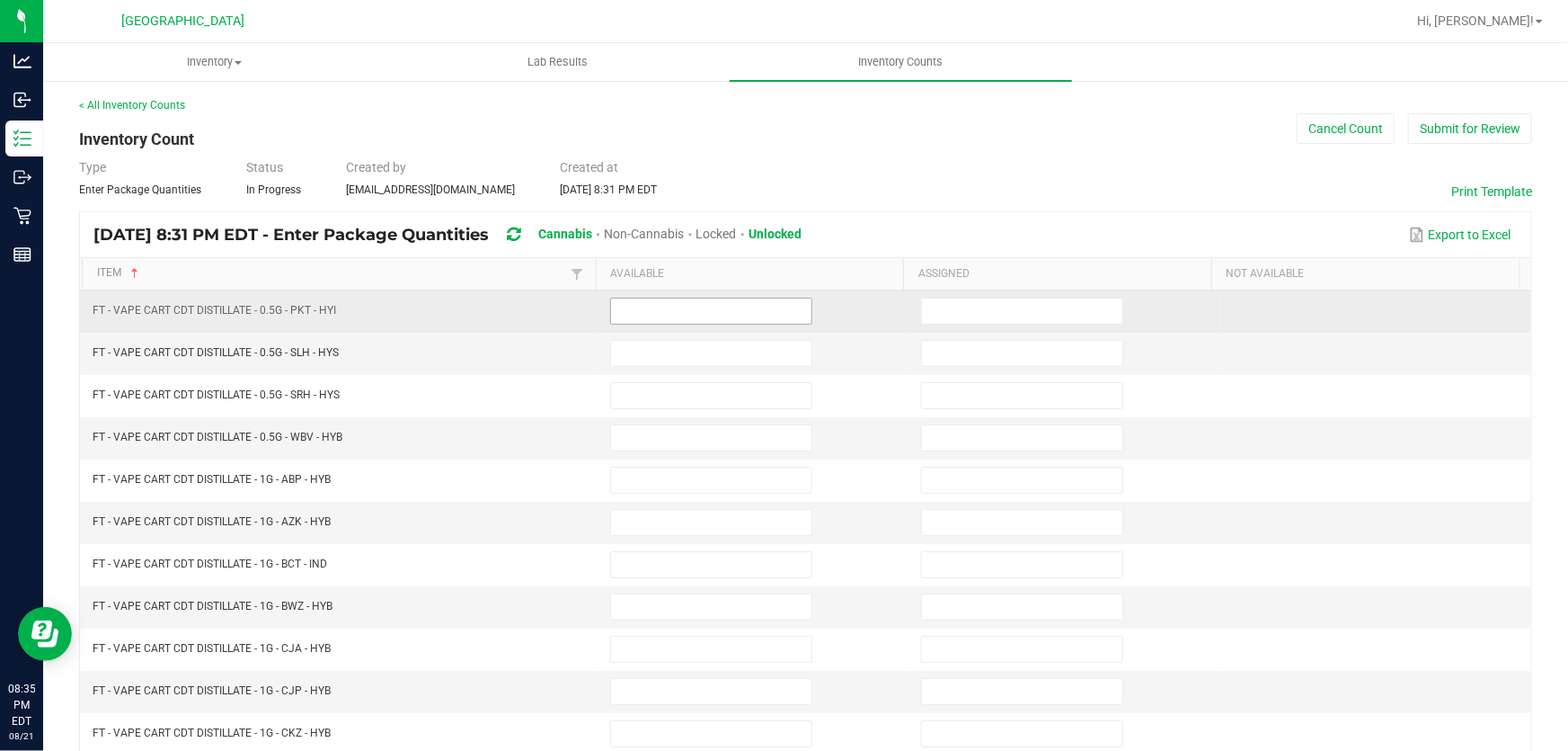
click at [627, 315] on input at bounding box center [712, 311] width 201 height 25
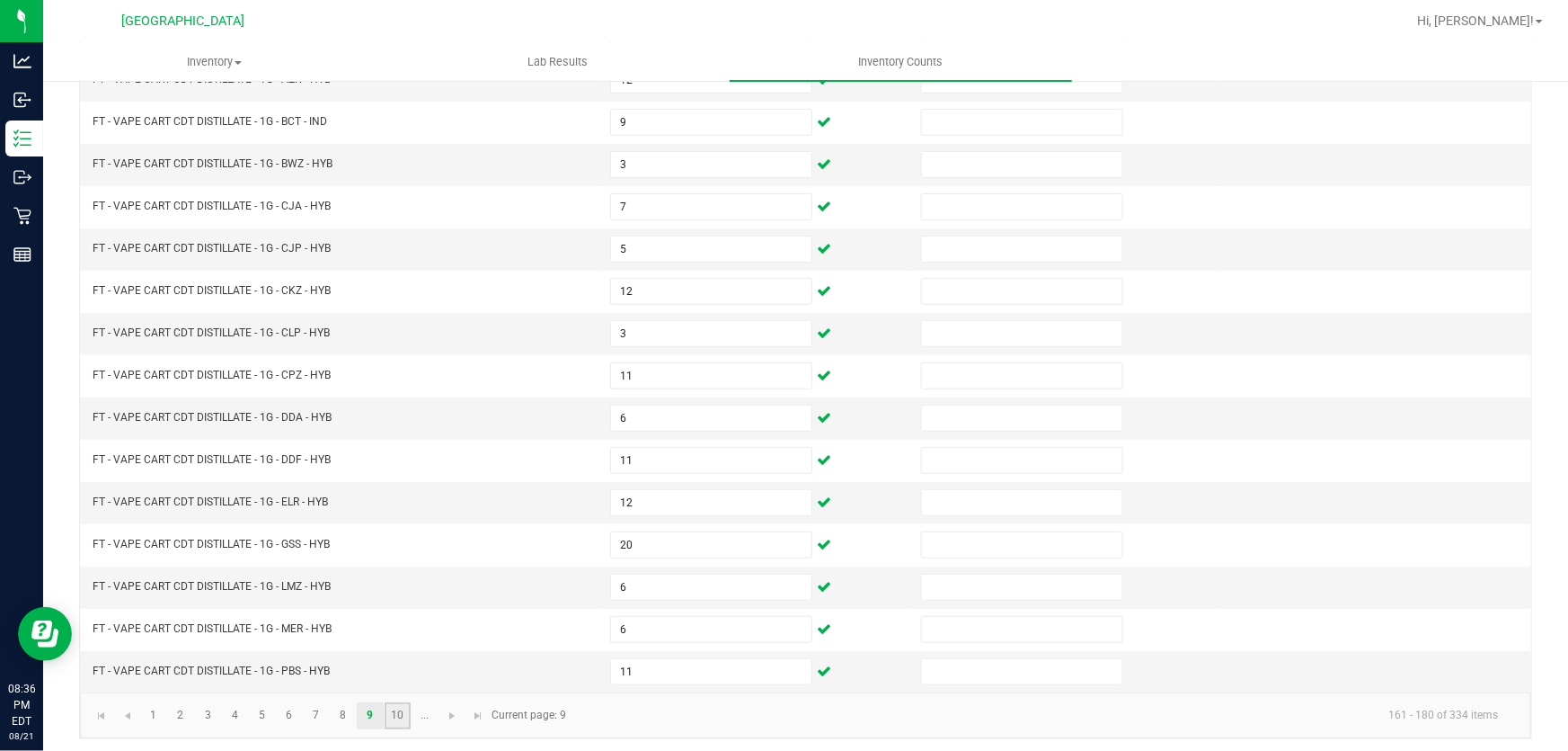
click at [400, 703] on link "10" at bounding box center [397, 716] width 26 height 27
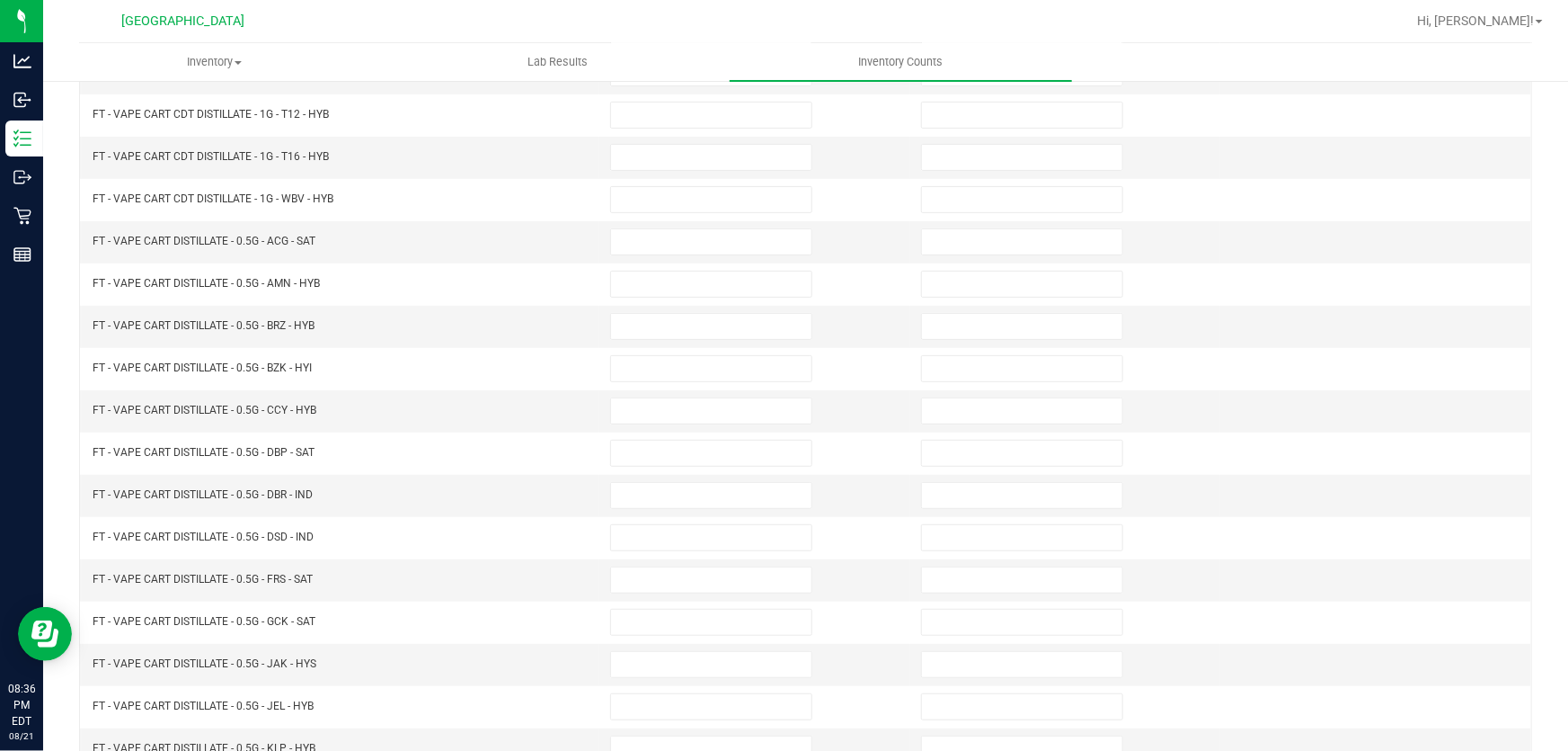
scroll to position [34, 0]
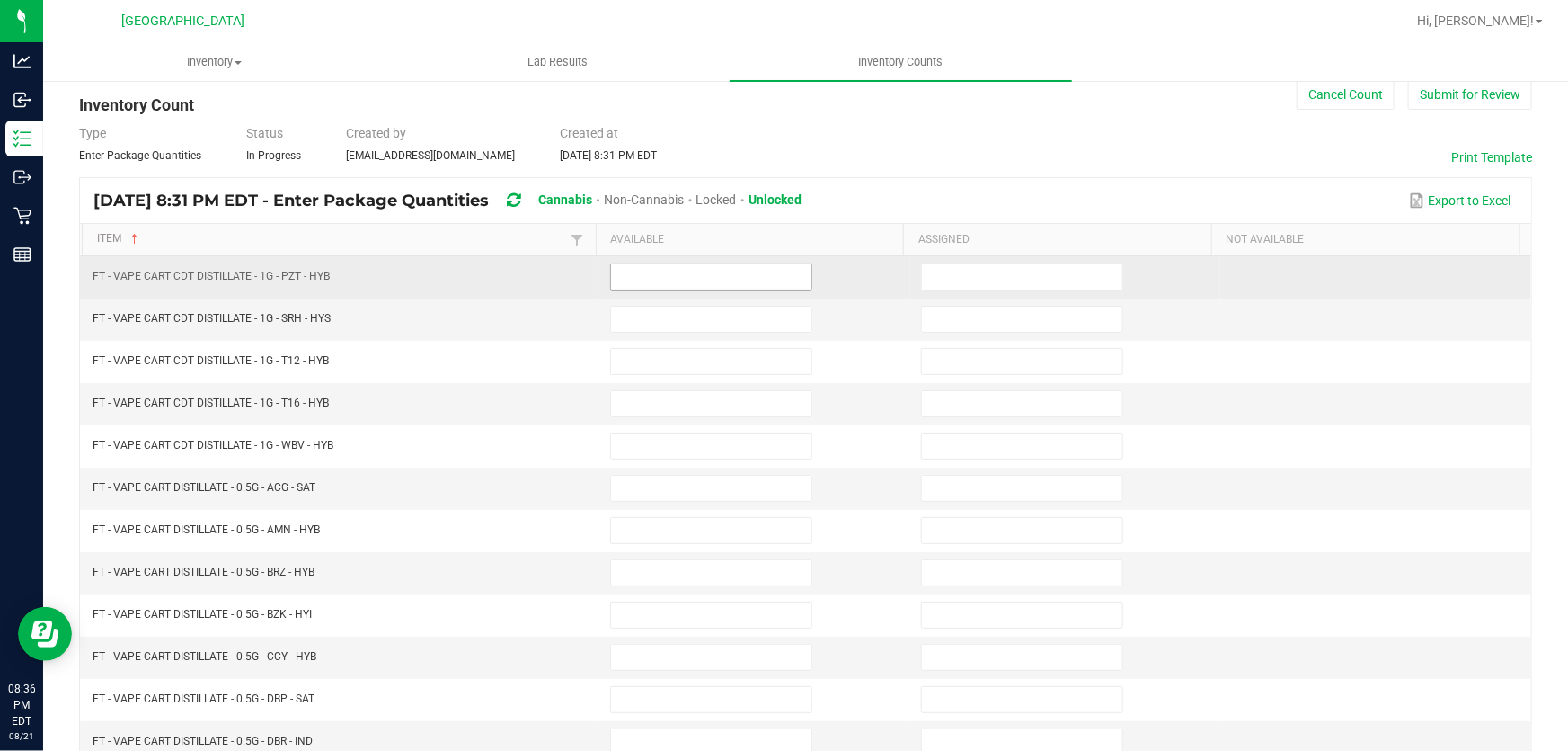
click at [637, 271] on input at bounding box center [712, 277] width 201 height 25
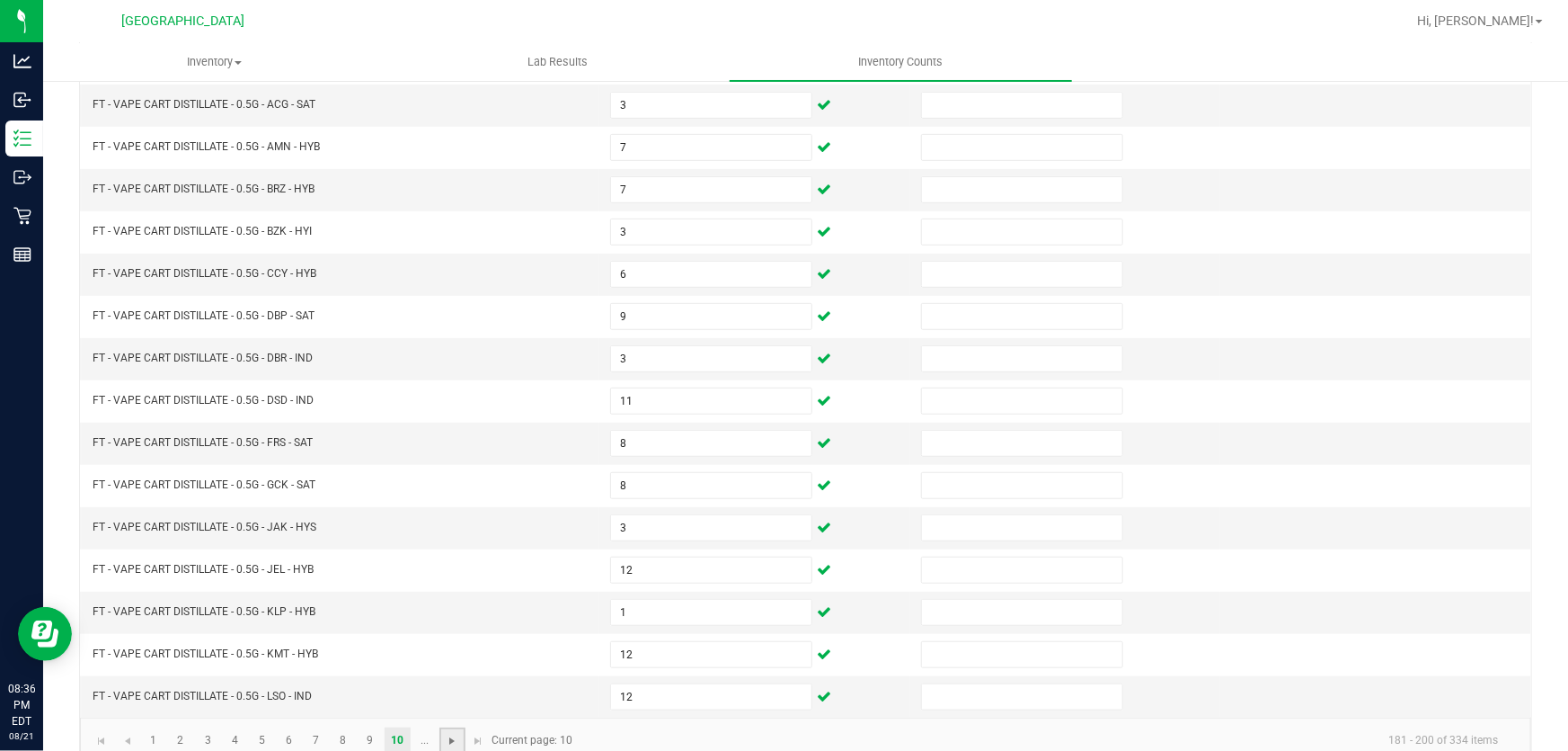
click at [451, 734] on span "Go to the next page" at bounding box center [452, 741] width 14 height 14
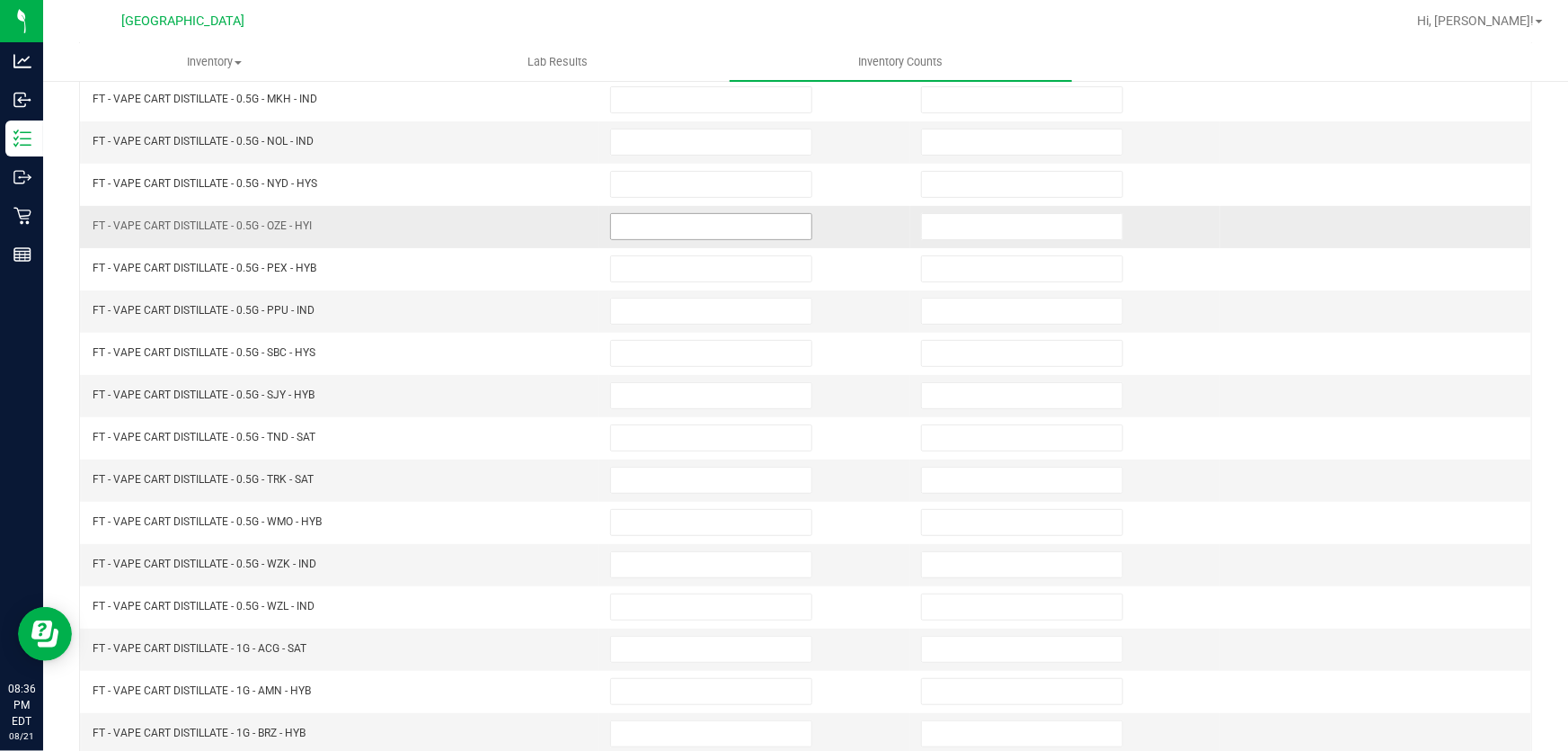
scroll to position [90, 0]
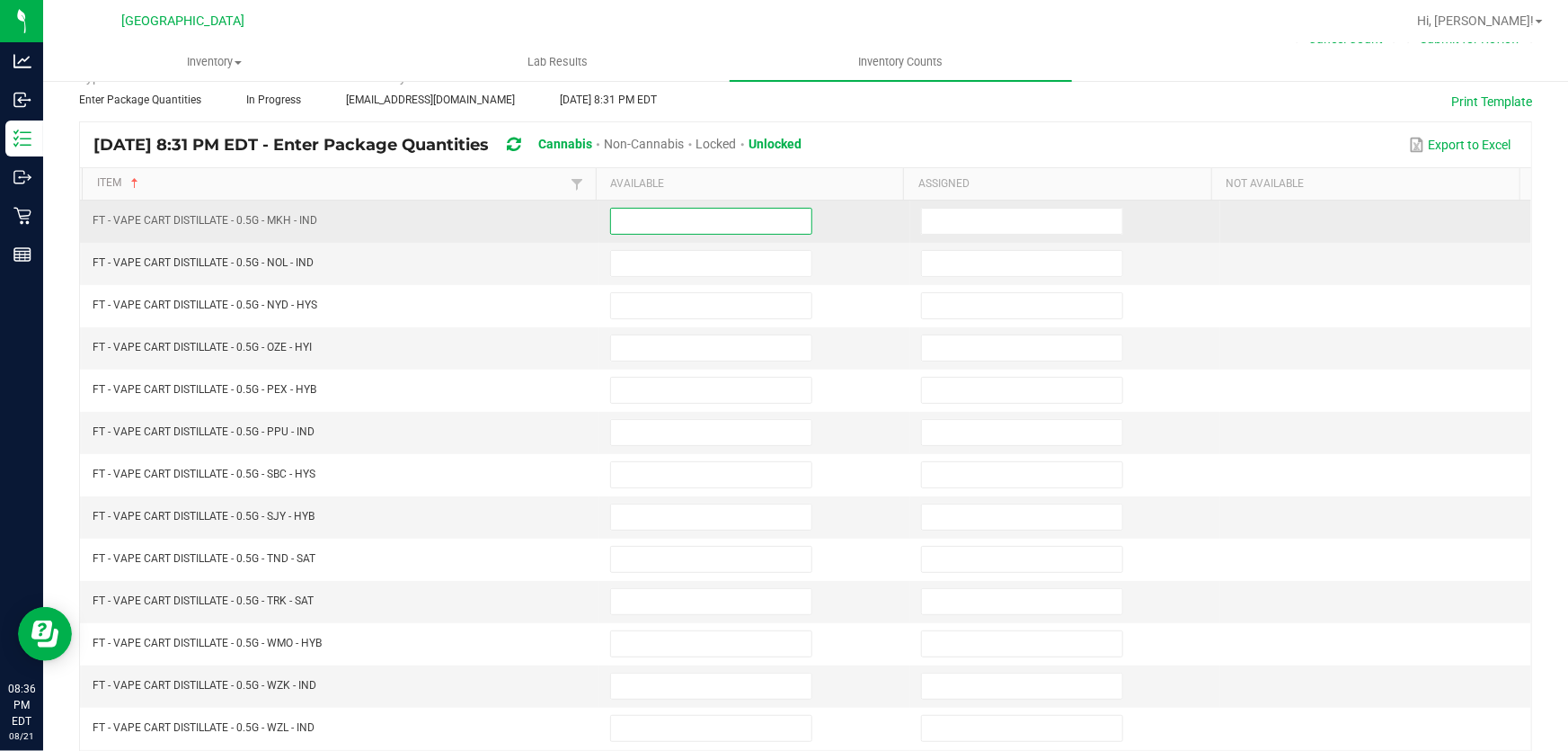
click at [708, 214] on input at bounding box center [712, 221] width 201 height 25
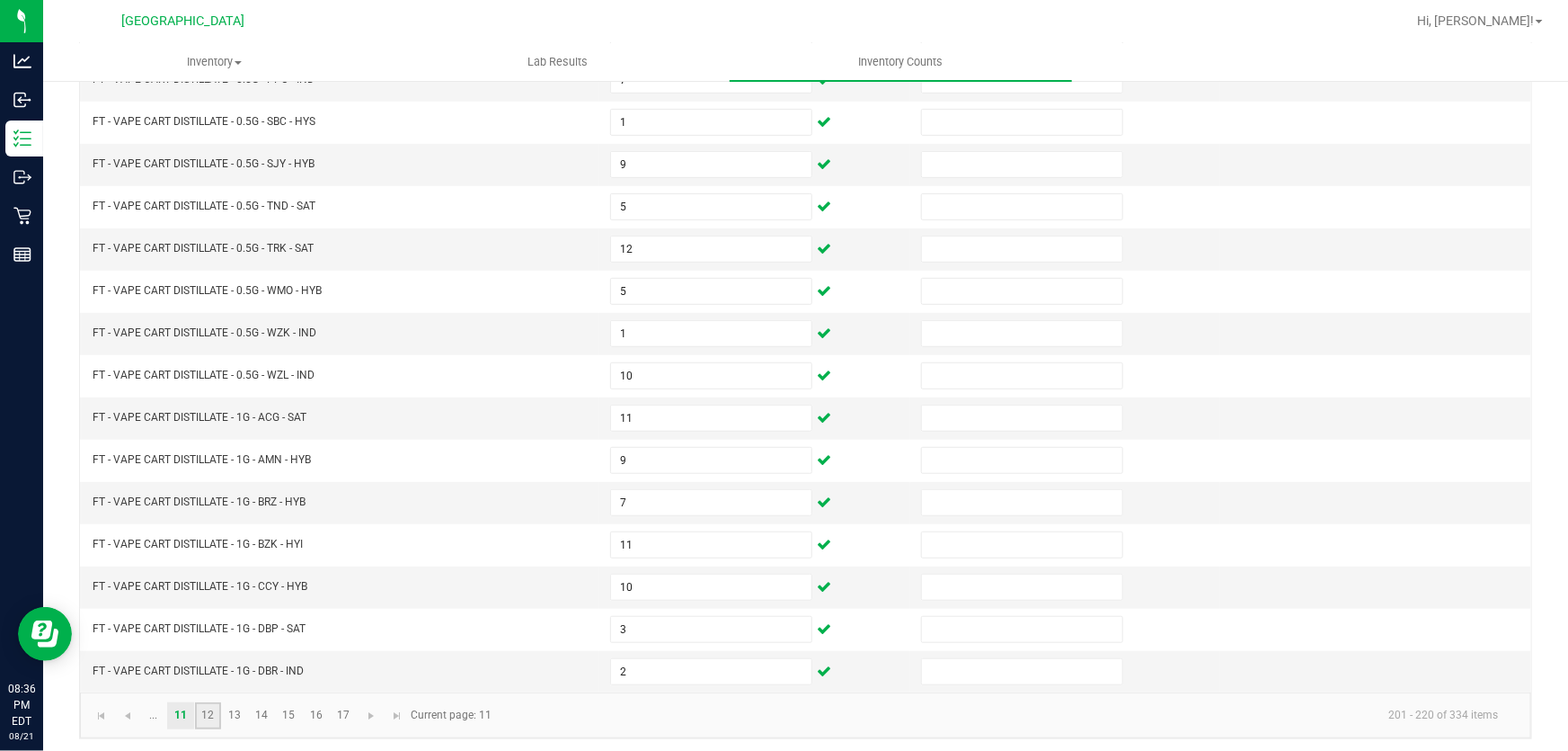
click at [207, 709] on link "12" at bounding box center [208, 716] width 26 height 27
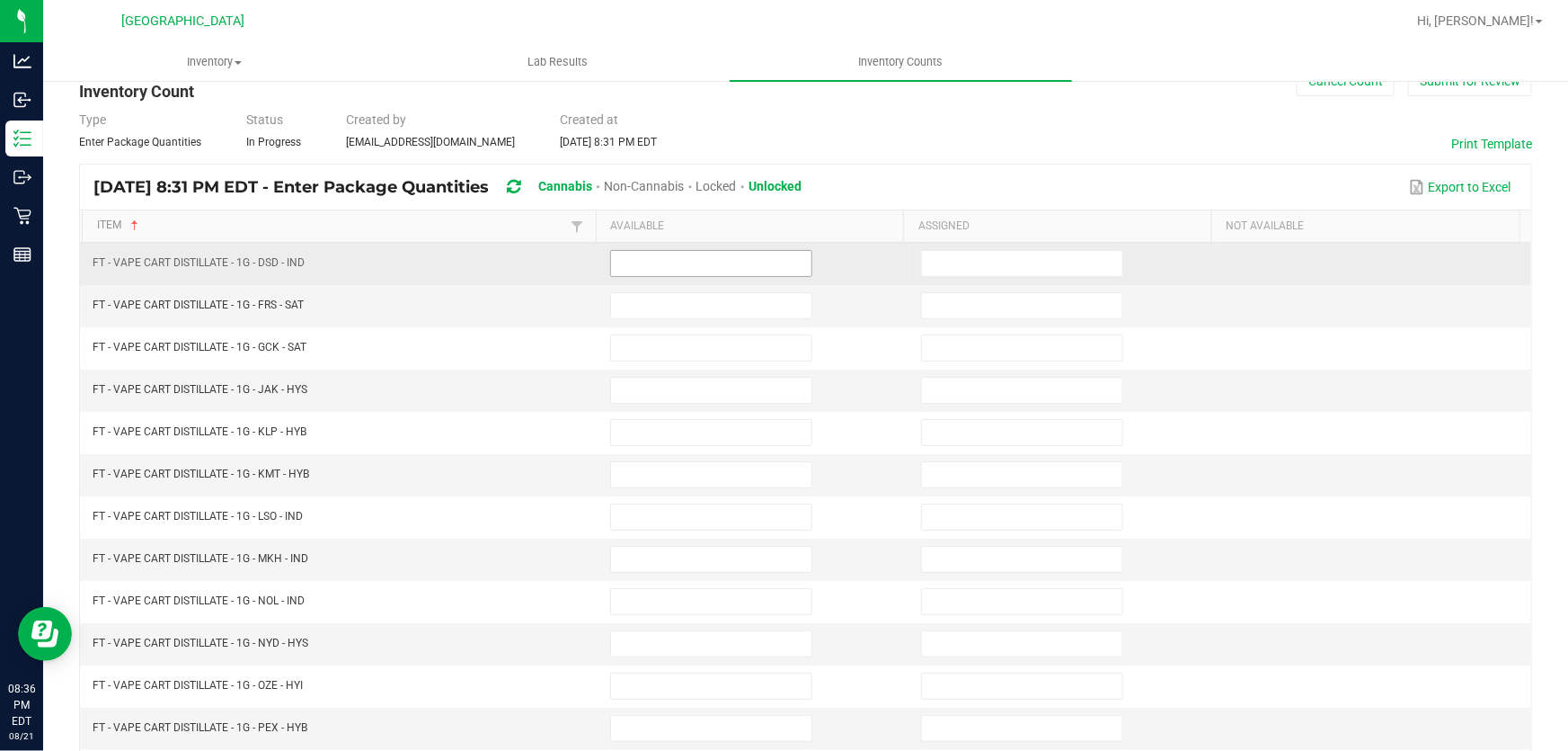
scroll to position [34, 0]
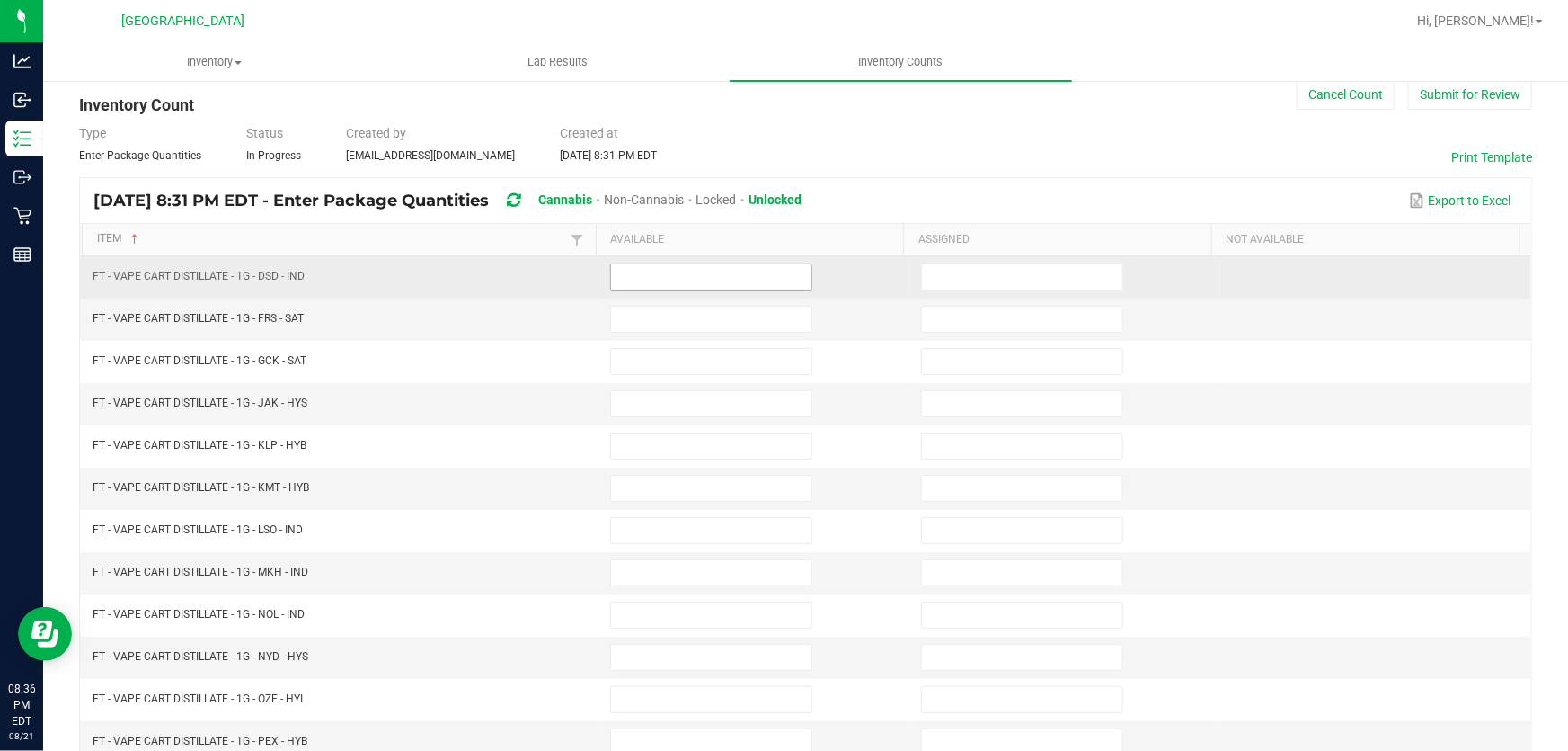
click at [675, 283] on input at bounding box center [712, 277] width 201 height 25
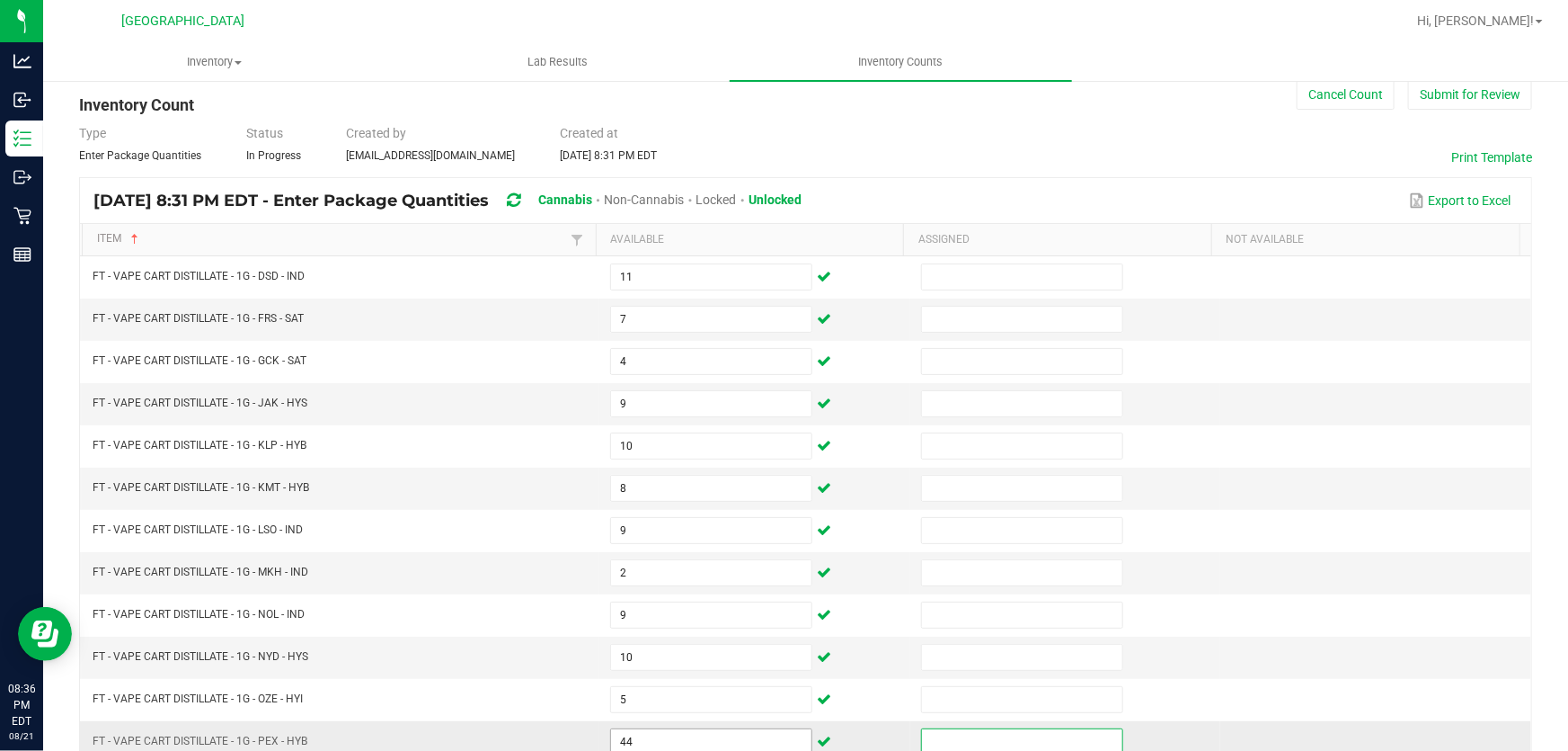
click at [660, 737] on input "44" at bounding box center [712, 742] width 201 height 25
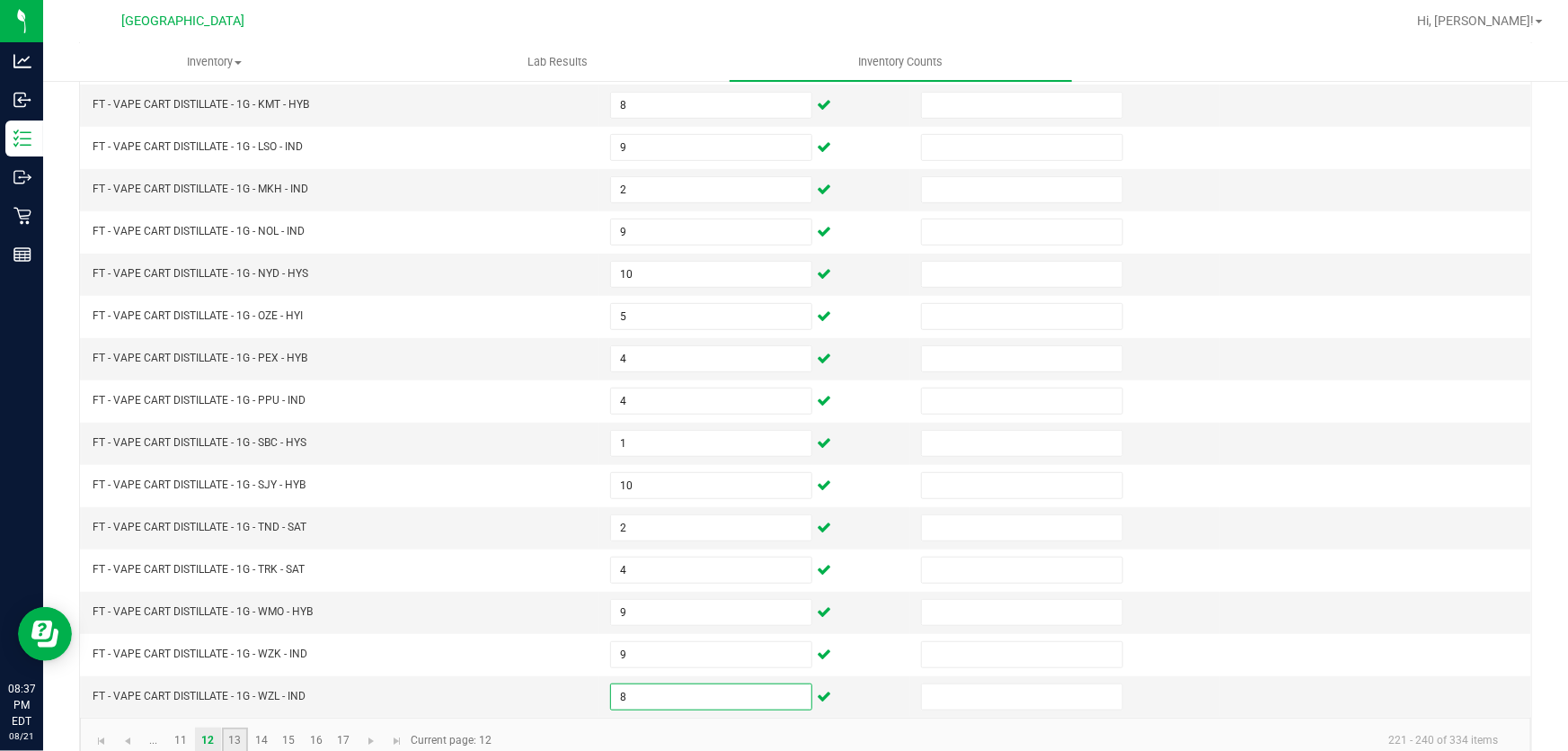
click at [240, 737] on link "13" at bounding box center [234, 741] width 26 height 27
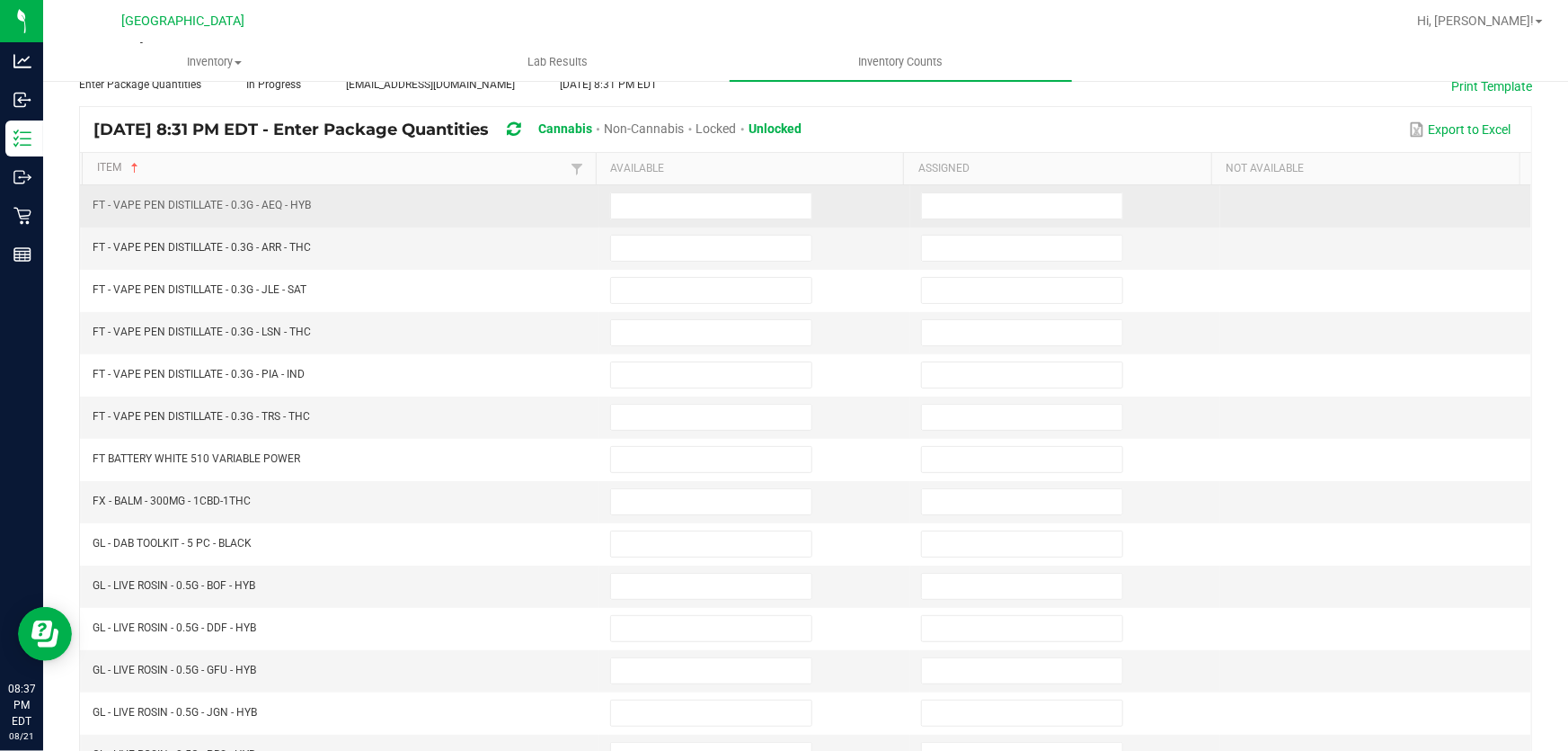
scroll to position [90, 0]
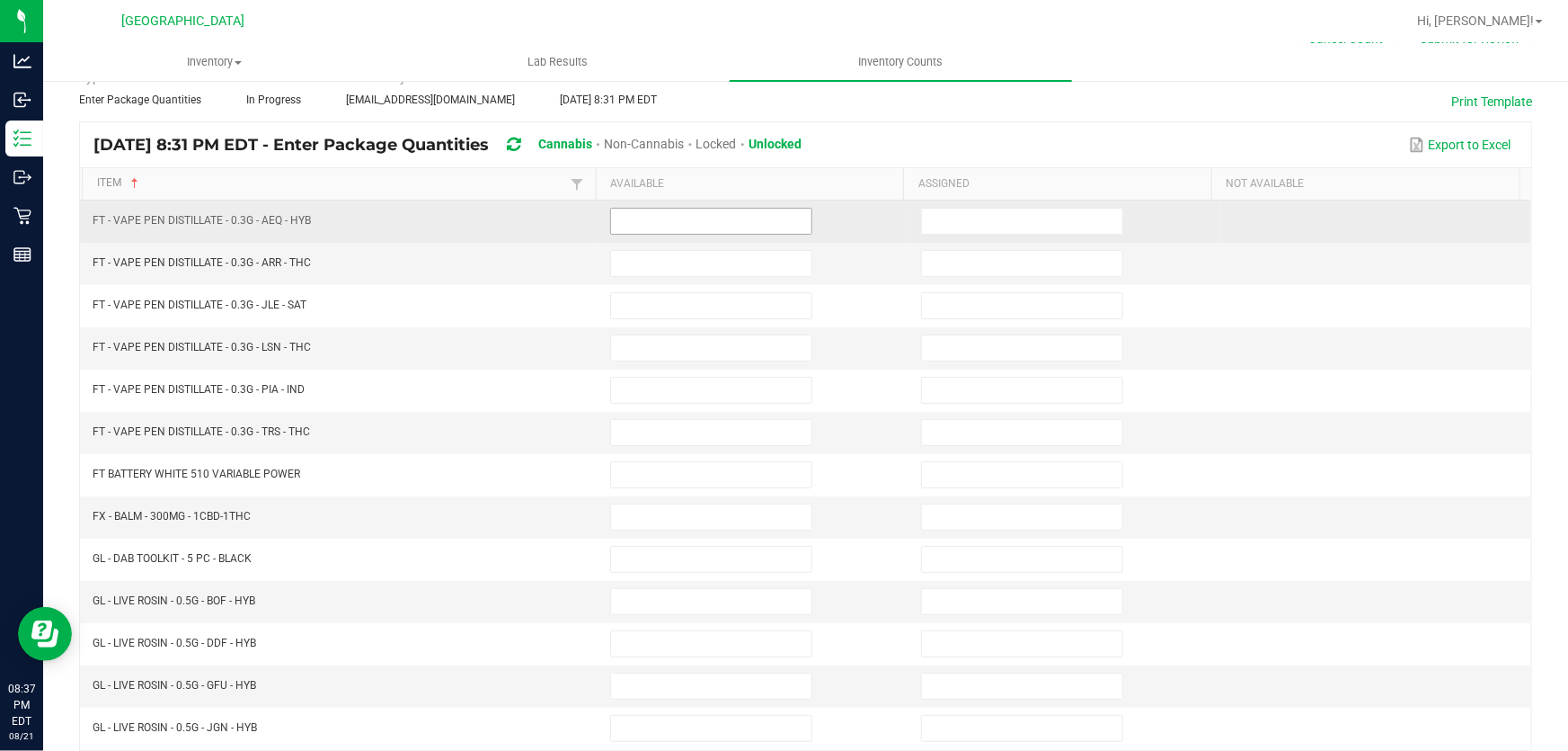
click at [653, 226] on input at bounding box center [712, 221] width 201 height 25
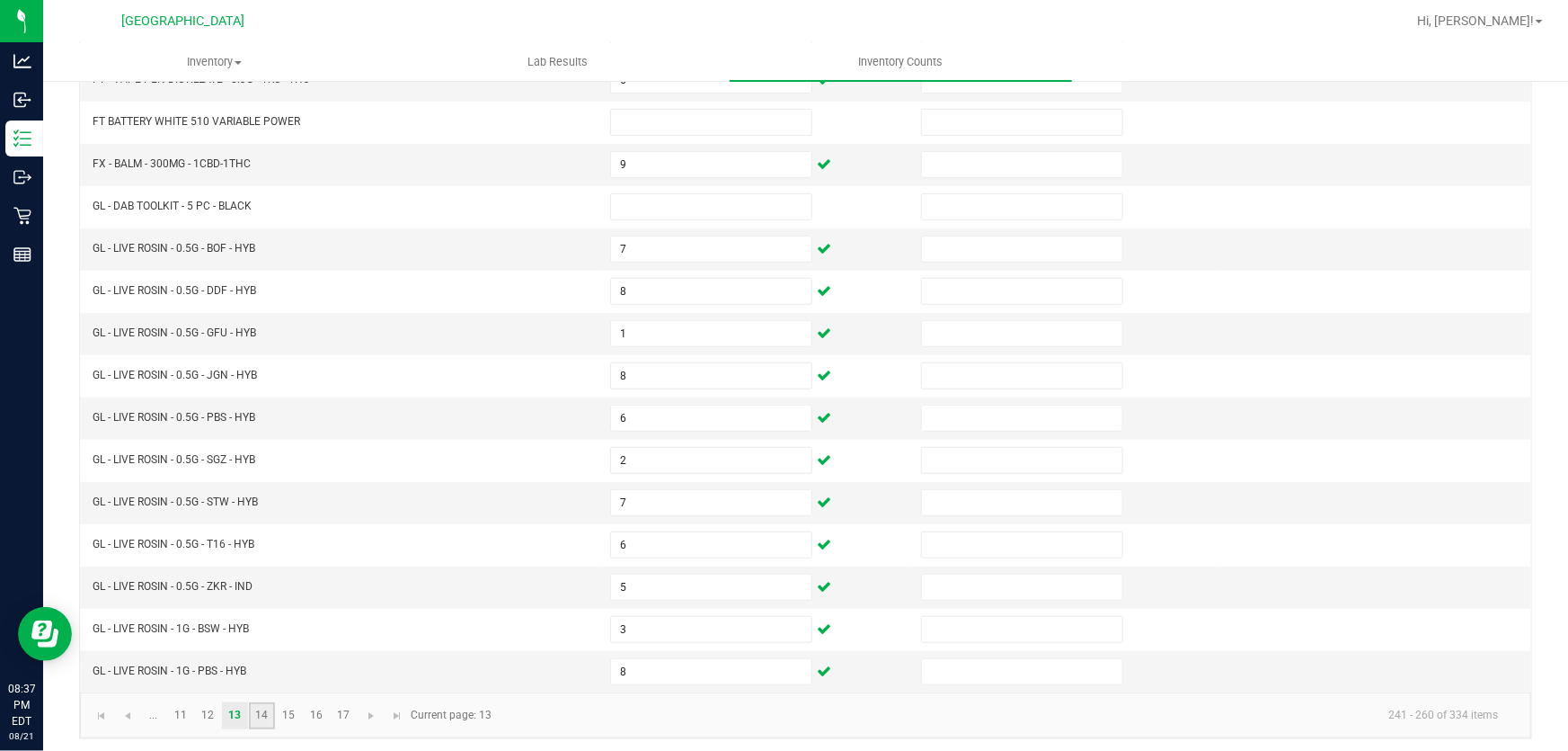
click at [265, 718] on link "14" at bounding box center [261, 716] width 26 height 27
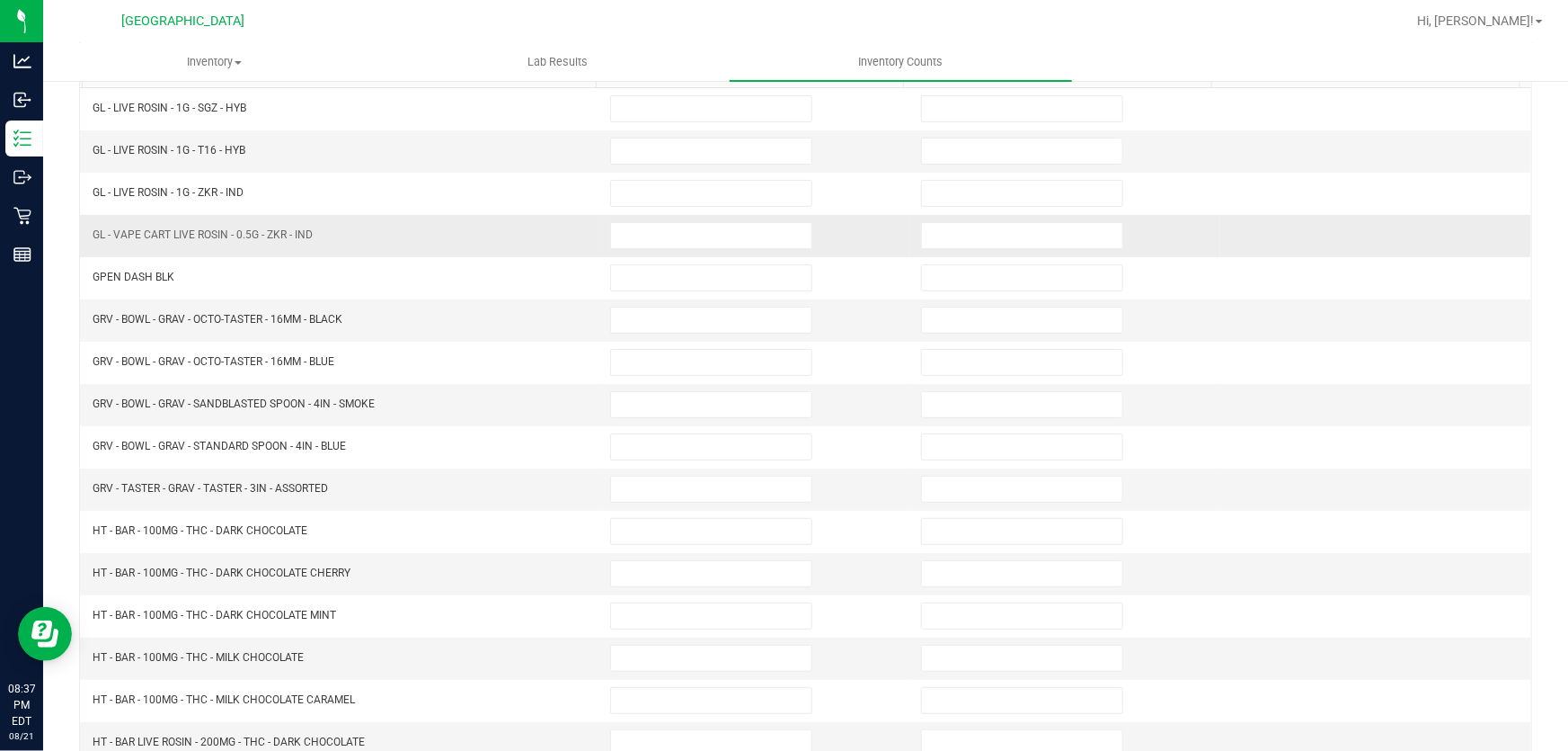
scroll to position [34, 0]
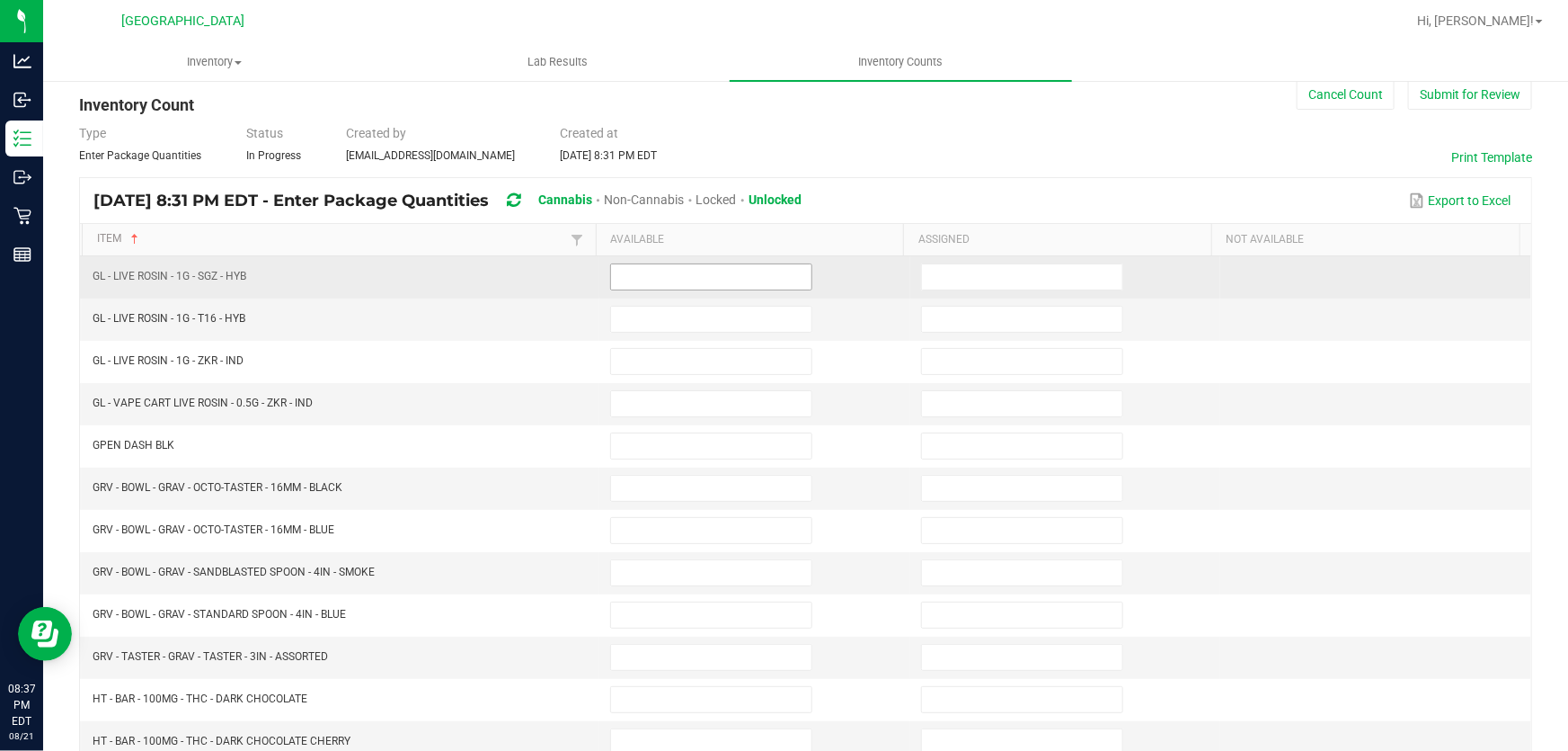
click at [624, 288] on input at bounding box center [712, 277] width 201 height 25
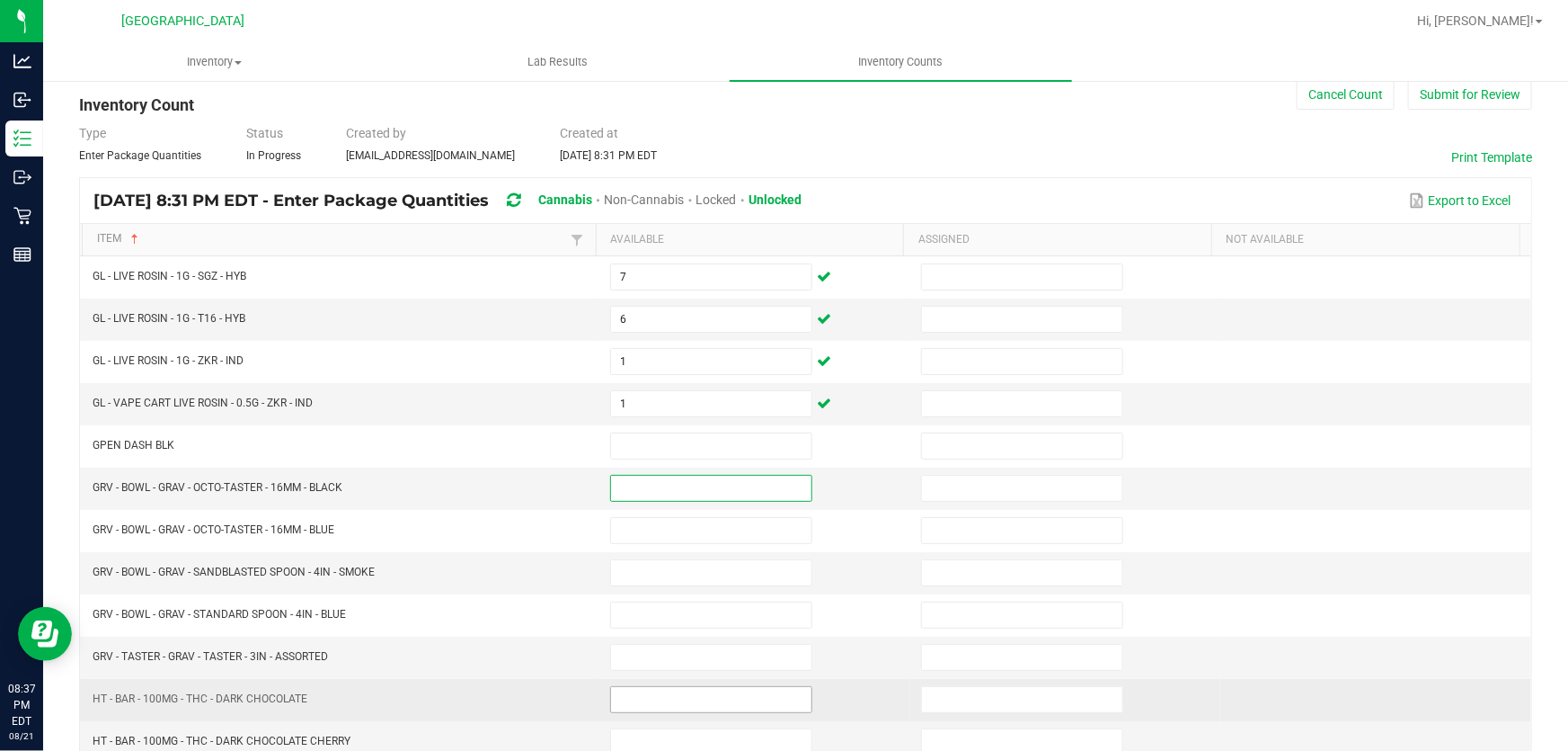
click at [620, 689] on td at bounding box center [755, 699] width 311 height 43
click at [622, 692] on input at bounding box center [712, 699] width 201 height 25
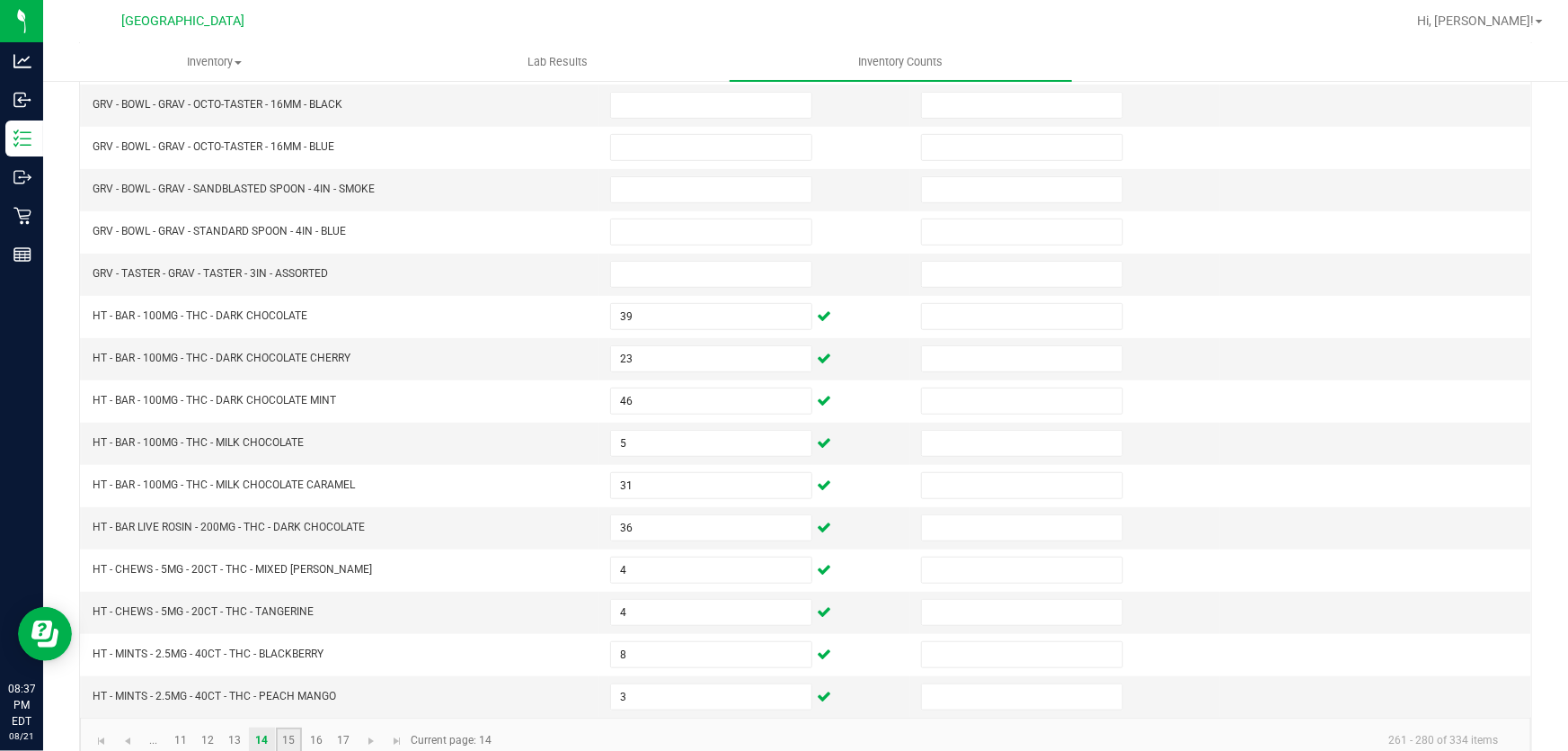
click at [285, 741] on link "15" at bounding box center [288, 741] width 26 height 27
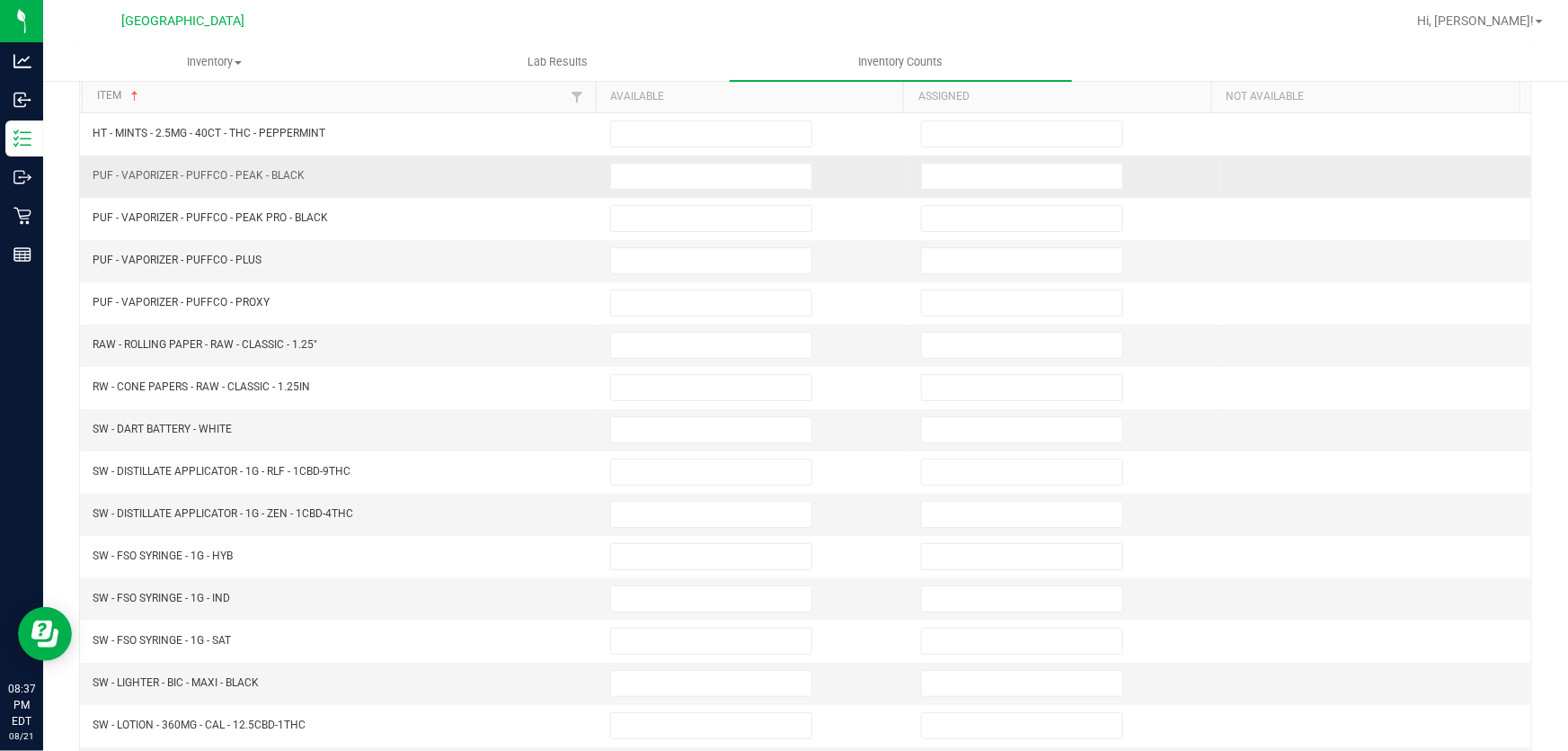
scroll to position [9, 0]
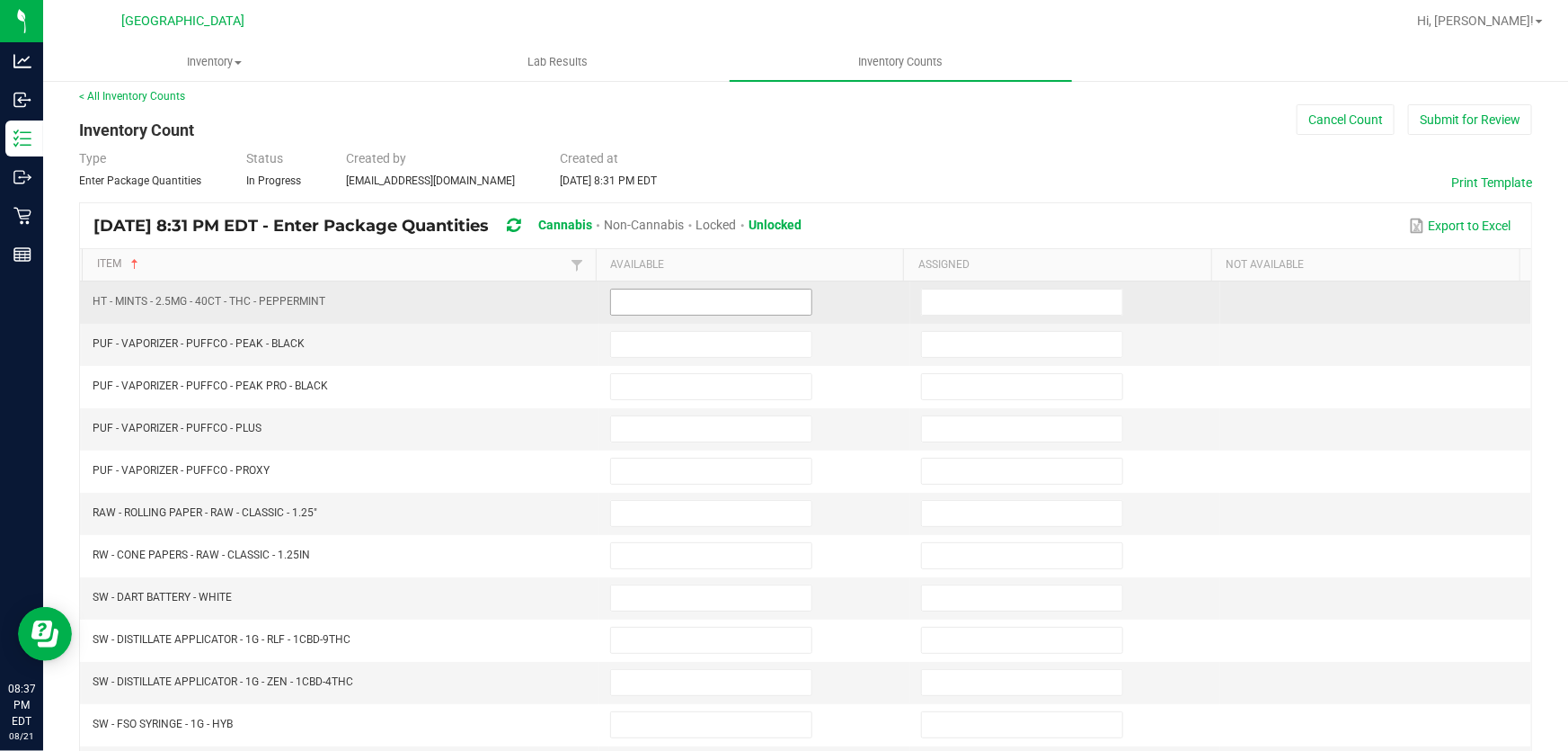
click at [671, 305] on input at bounding box center [712, 302] width 201 height 25
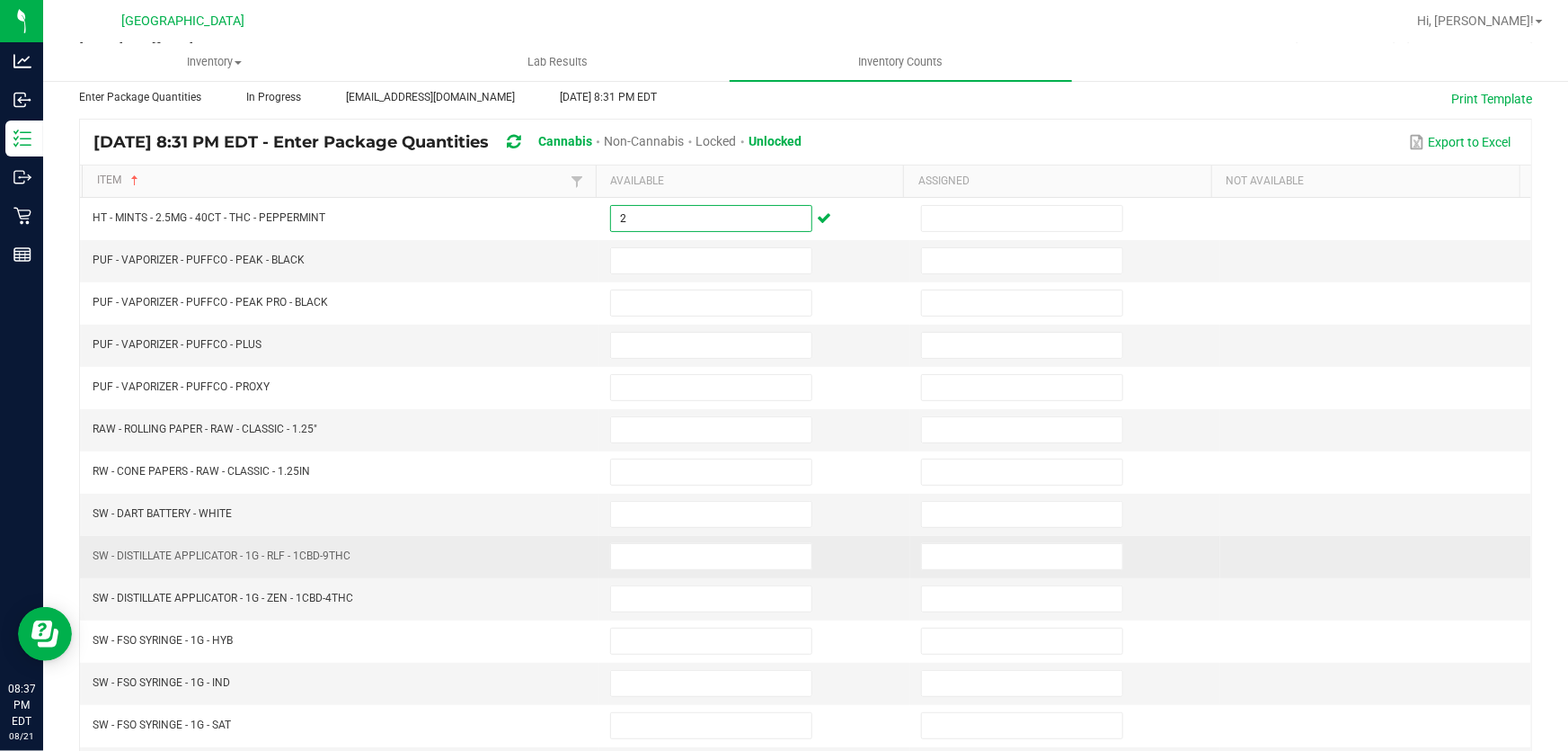
scroll to position [172, 0]
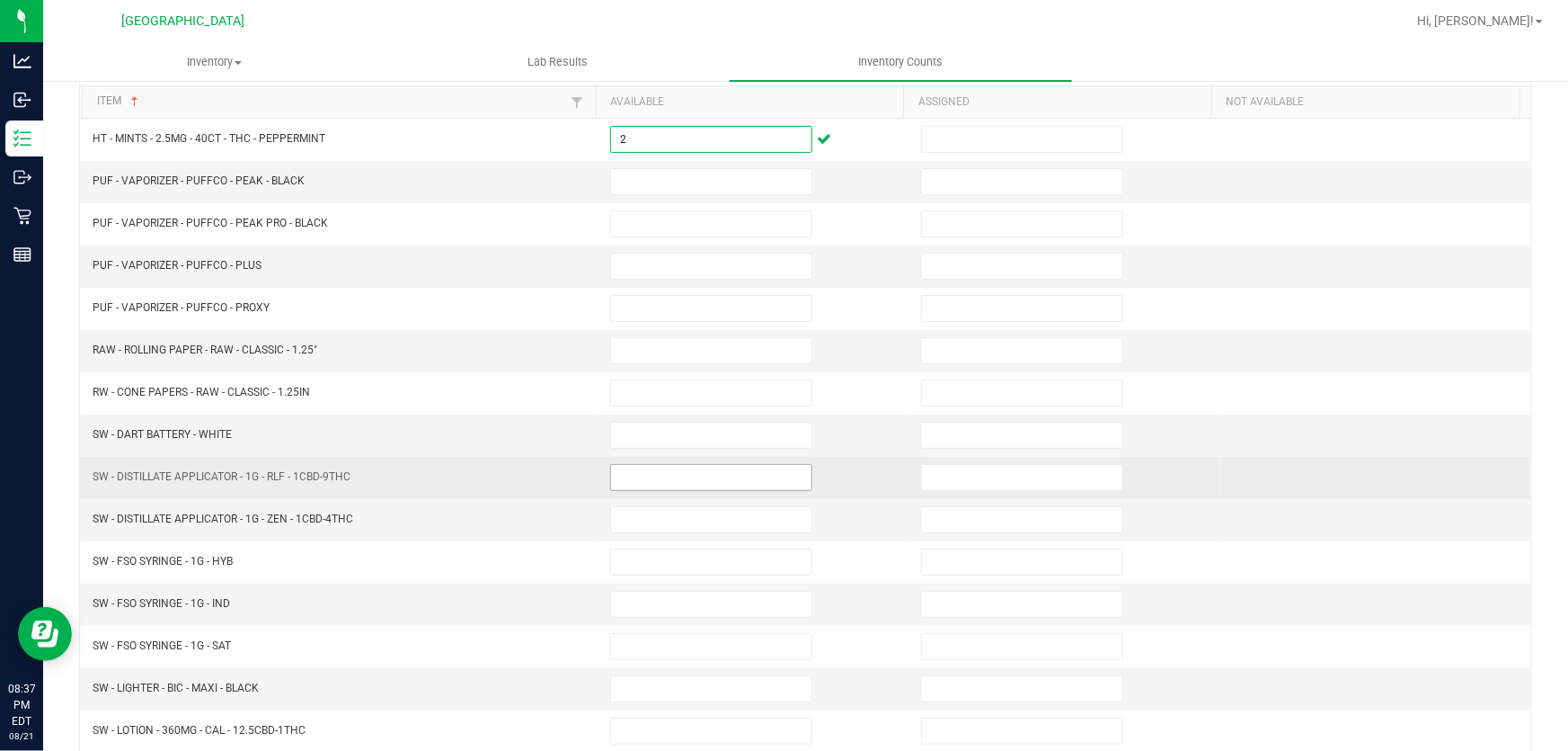
click at [667, 471] on input at bounding box center [712, 478] width 201 height 25
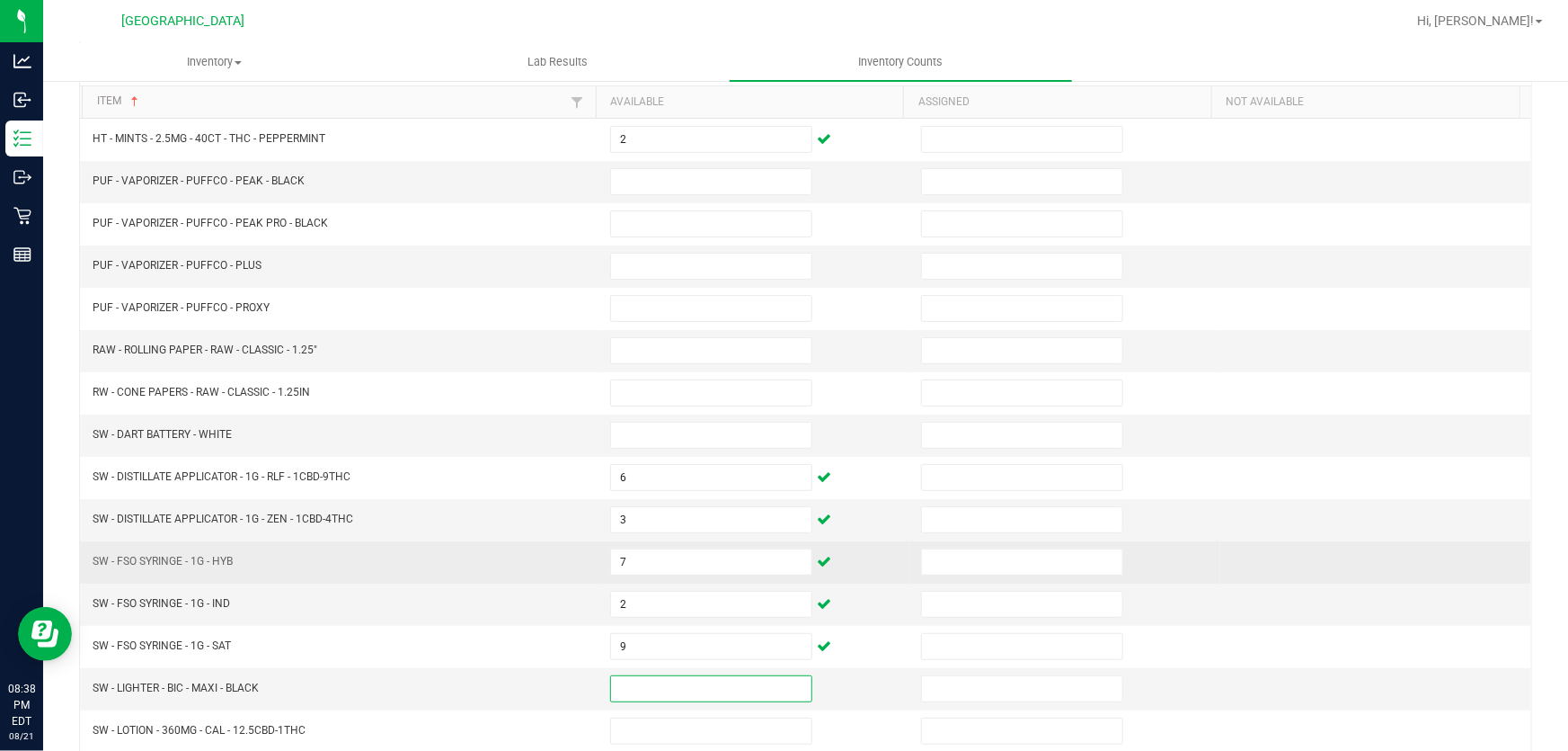
scroll to position [336, 0]
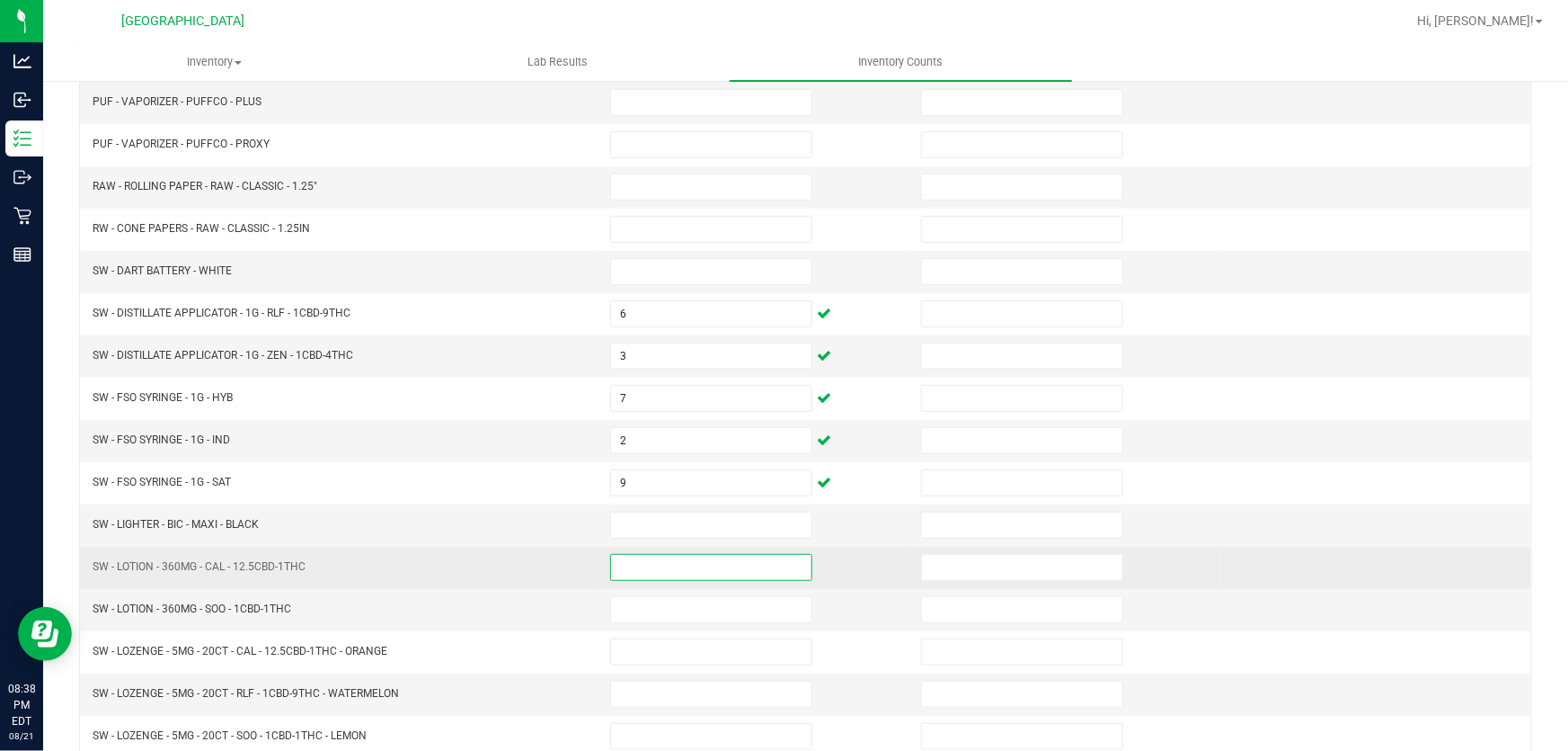
click at [652, 555] on input at bounding box center [712, 567] width 201 height 25
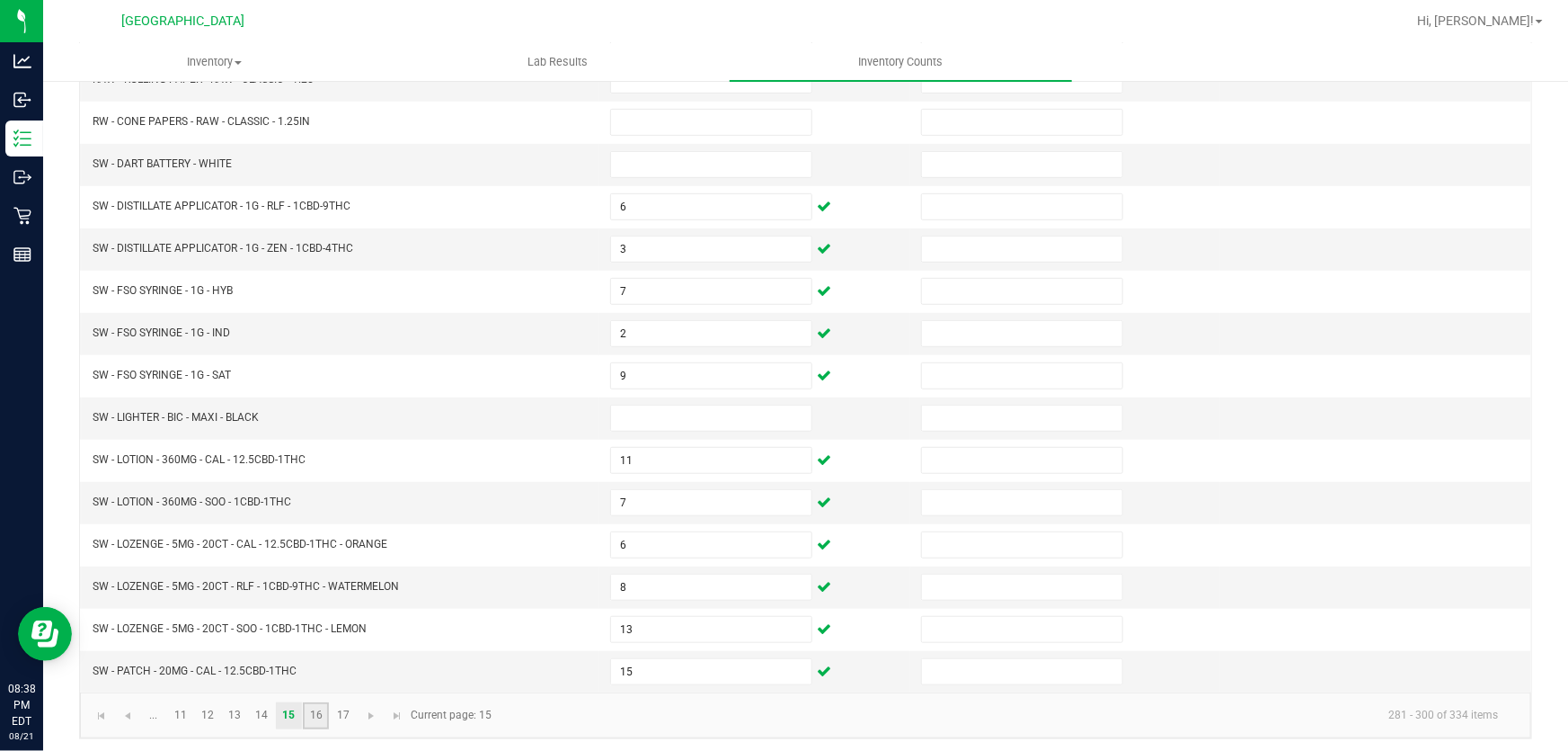
click at [324, 714] on link "16" at bounding box center [316, 716] width 26 height 27
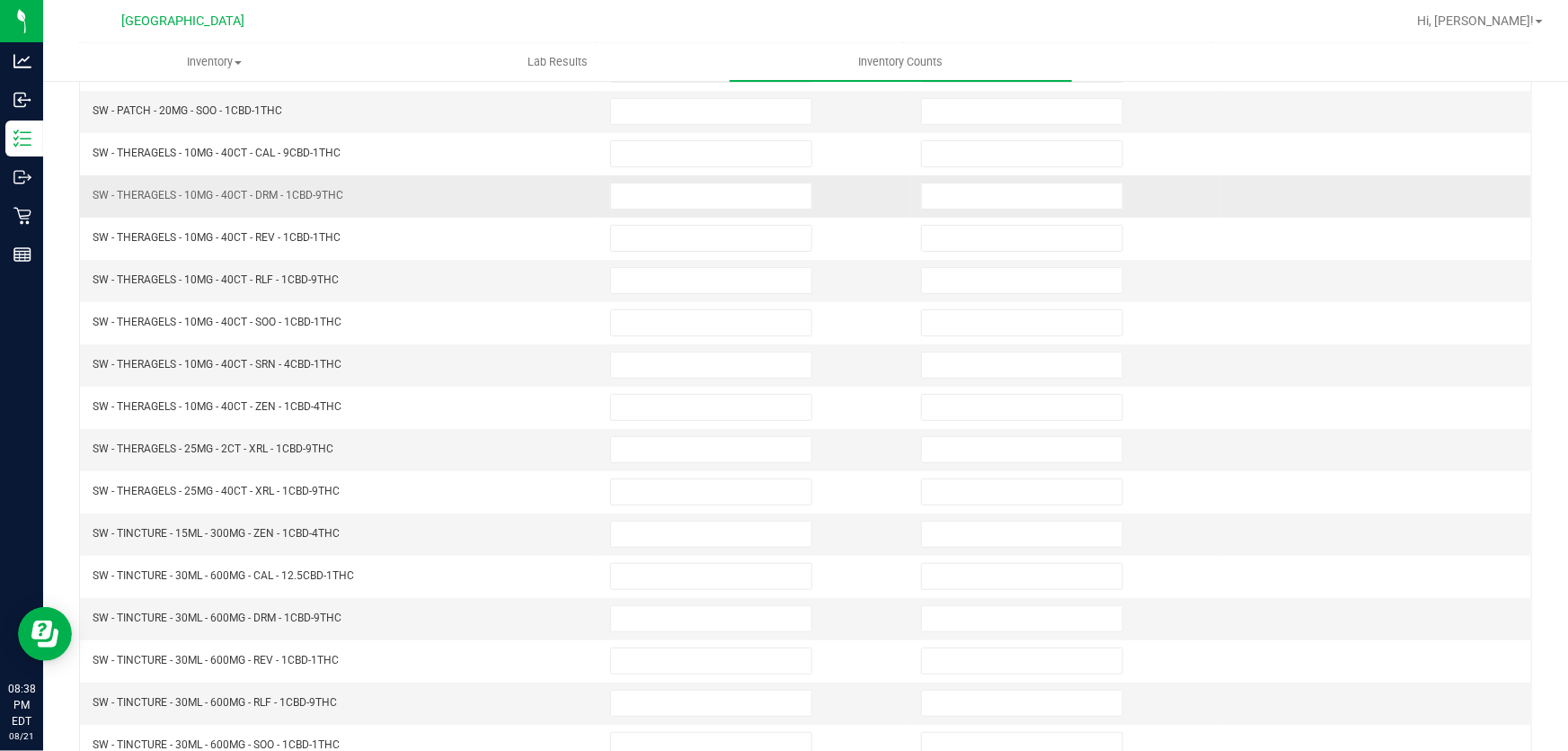
scroll to position [34, 0]
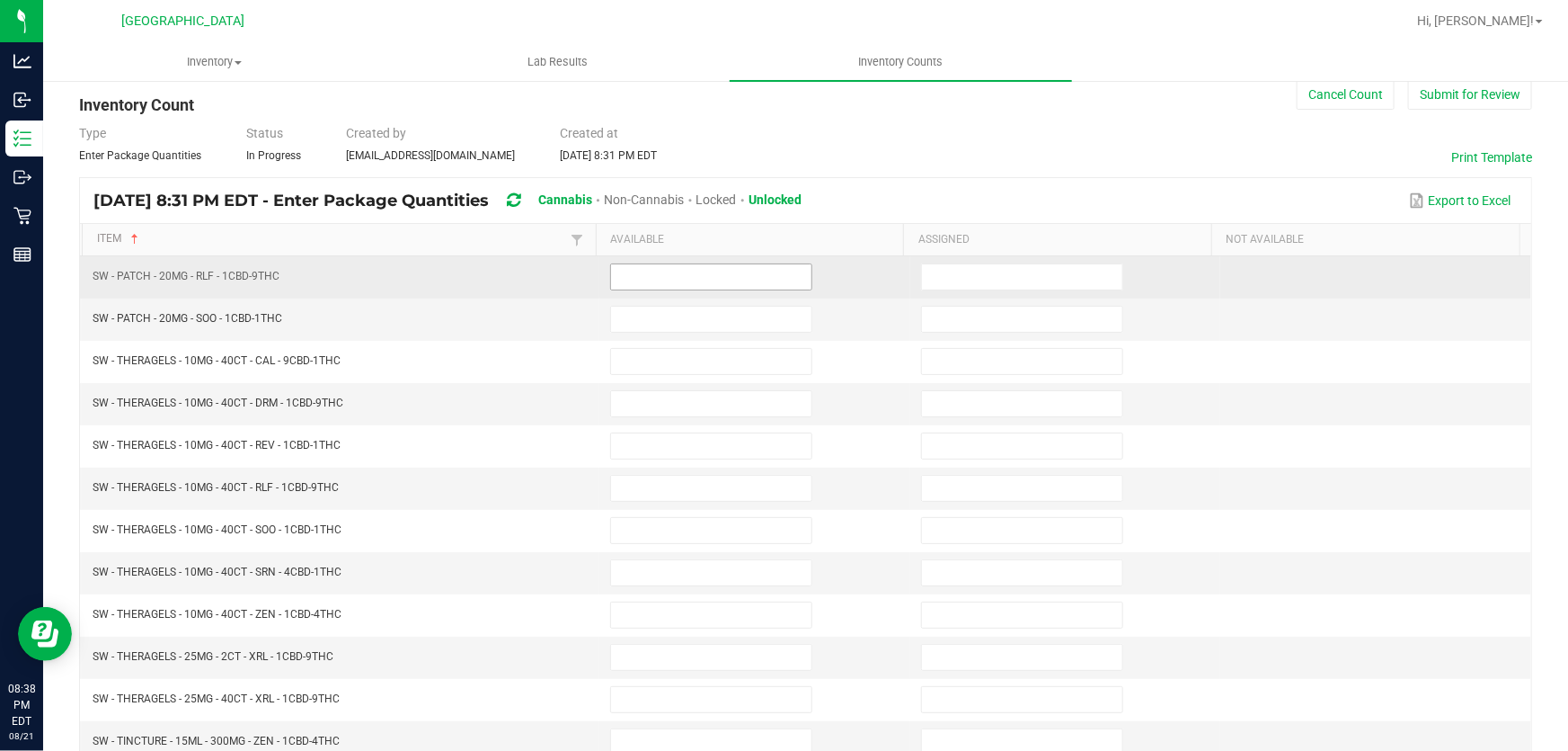
click at [659, 270] on input at bounding box center [712, 277] width 201 height 25
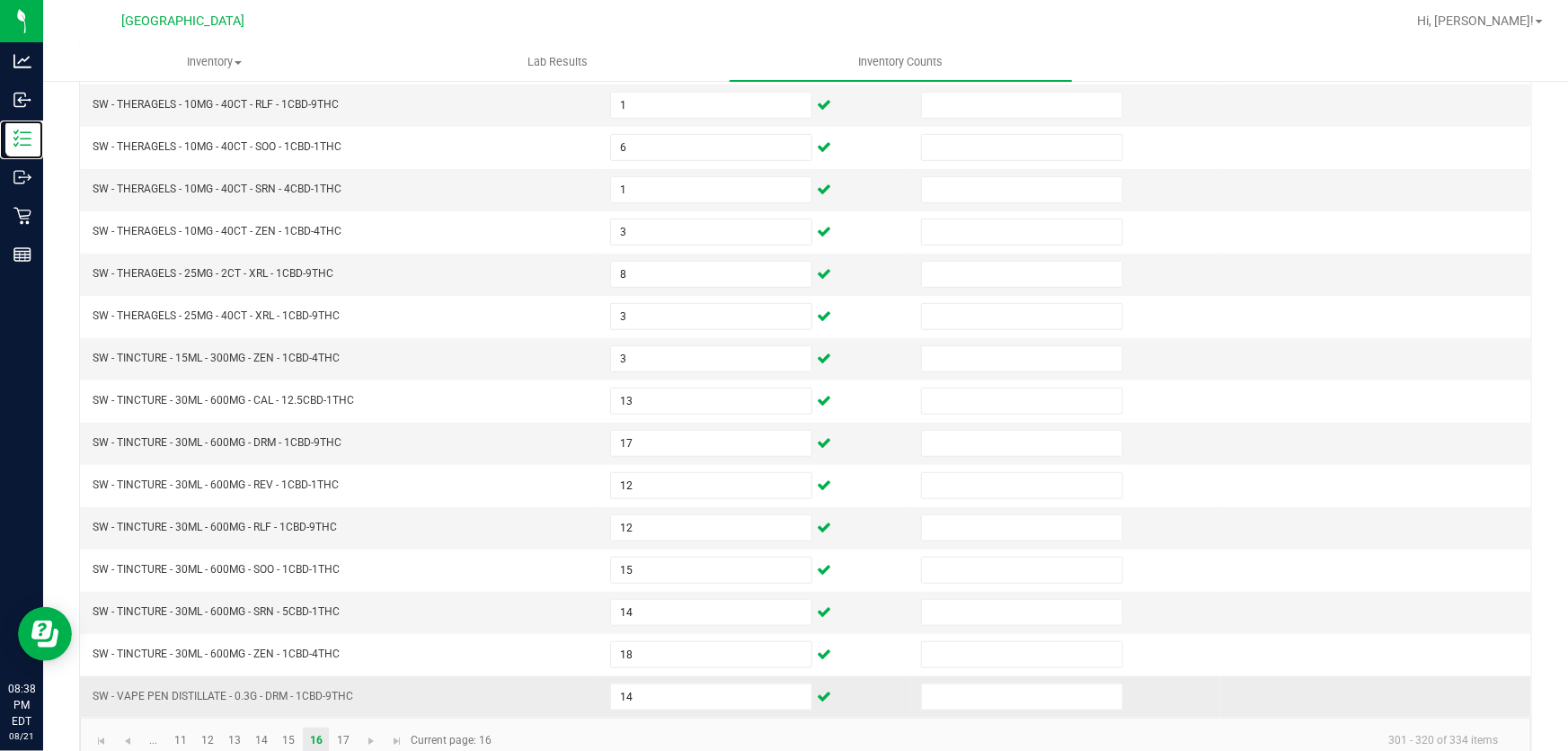
scroll to position [442, 0]
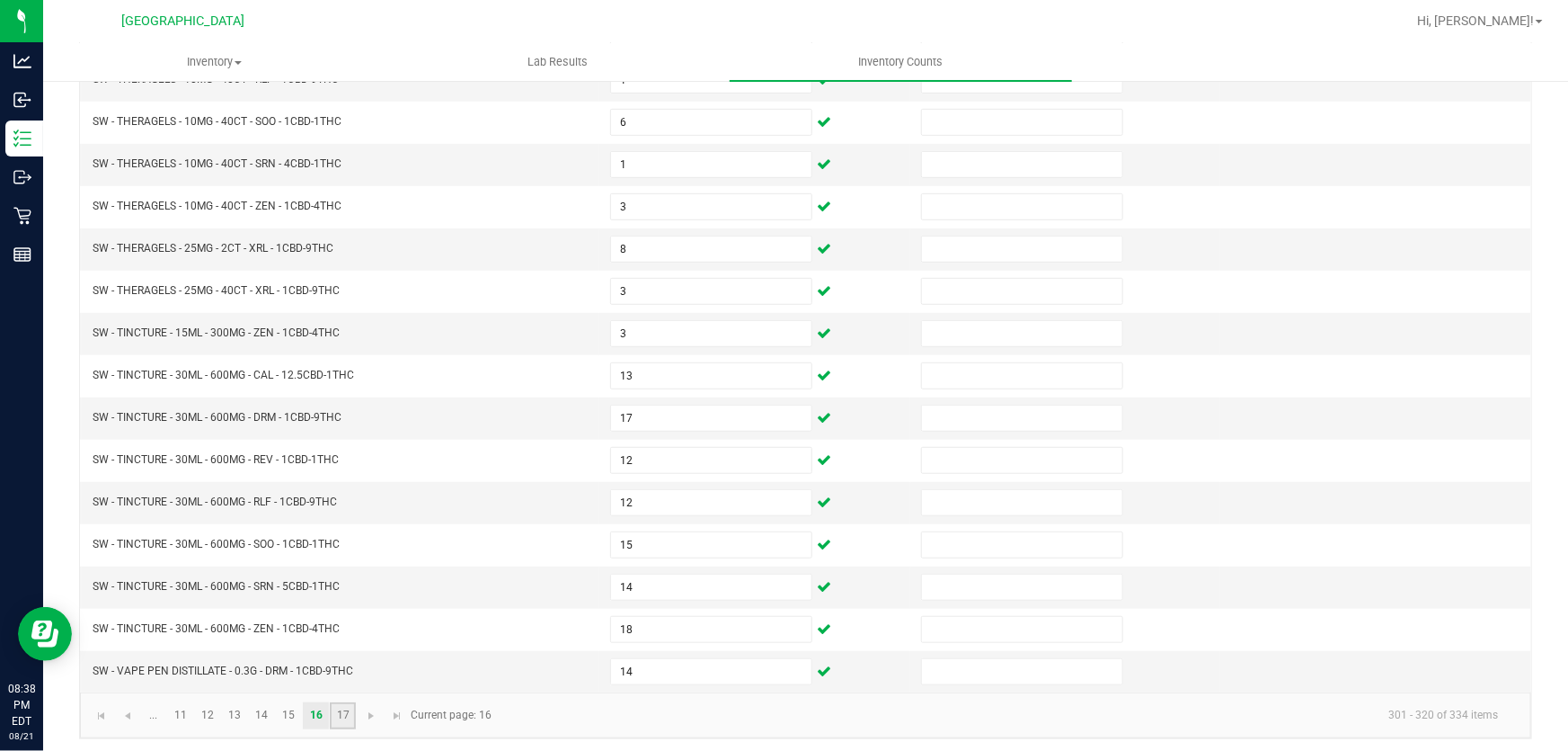
click at [345, 702] on link "17" at bounding box center [343, 716] width 26 height 27
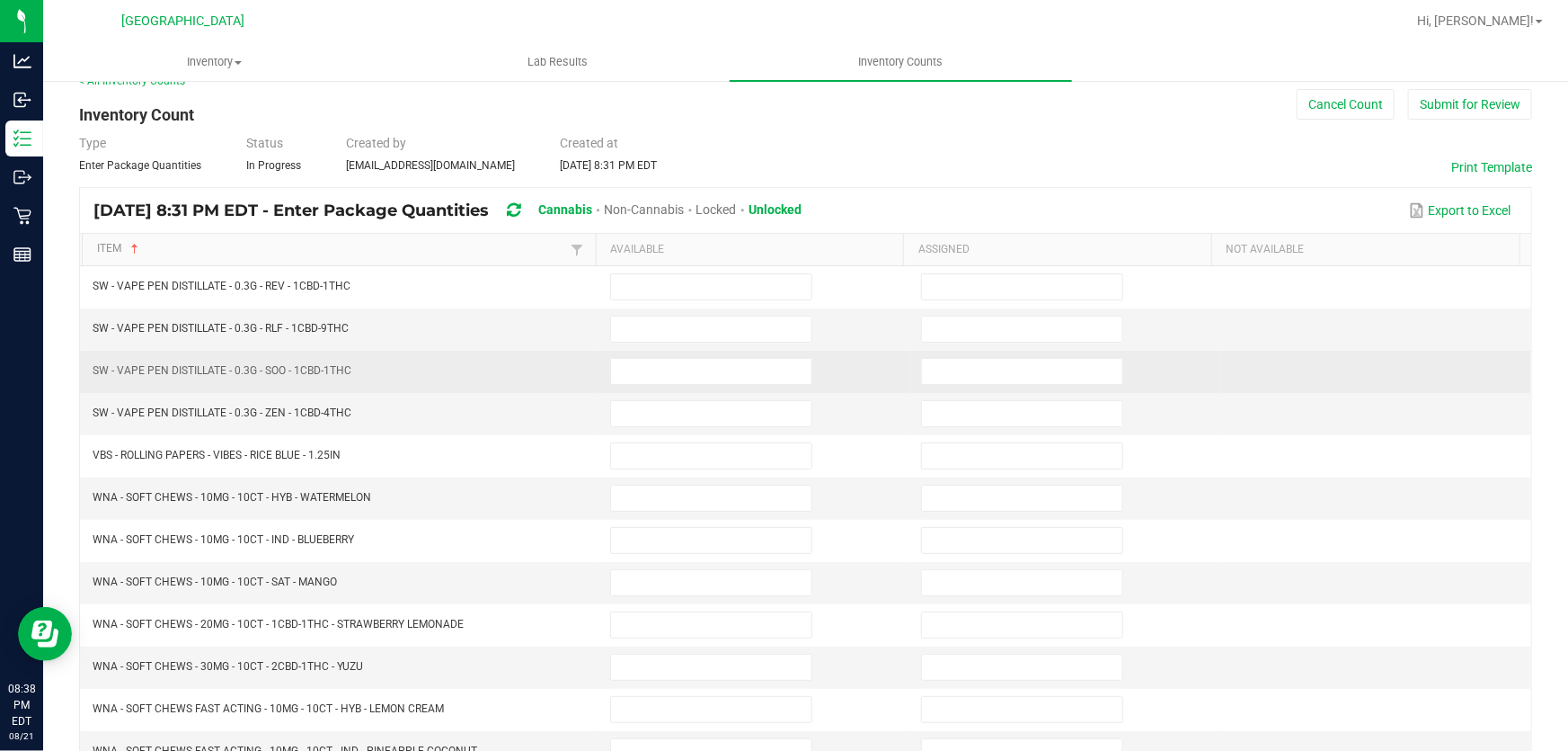
scroll to position [0, 0]
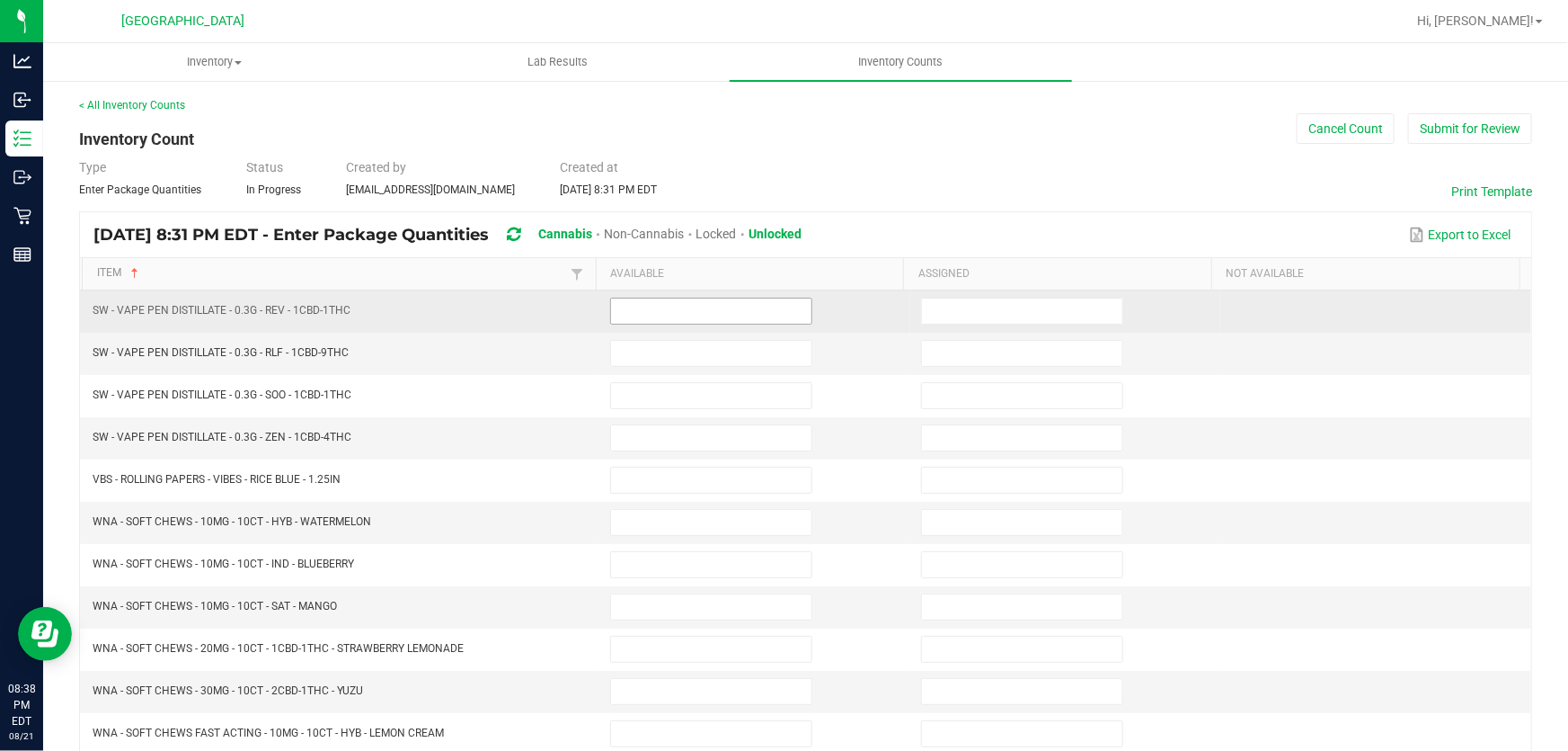
click at [620, 310] on input at bounding box center [712, 311] width 201 height 25
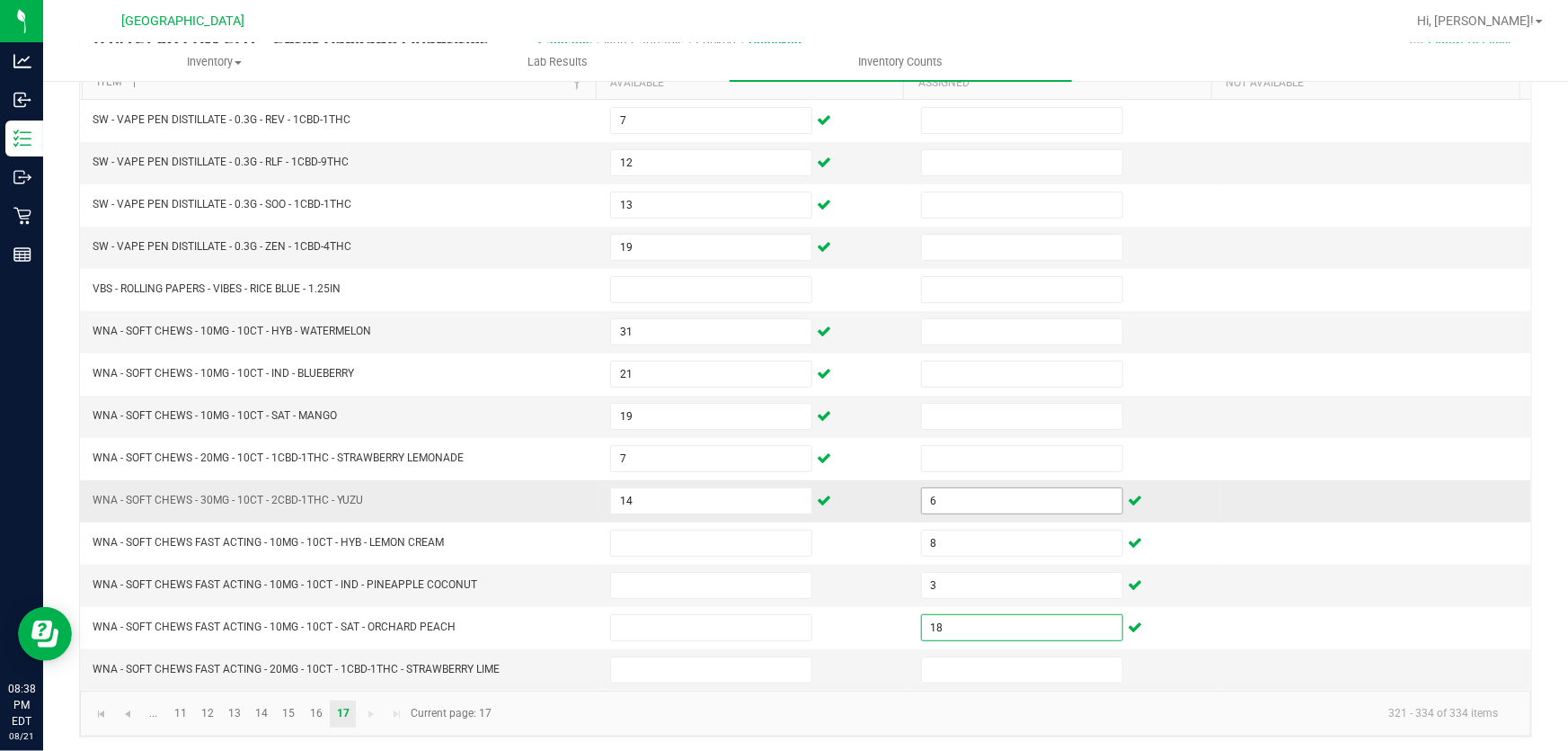
click at [970, 503] on input "6" at bounding box center [1022, 500] width 201 height 25
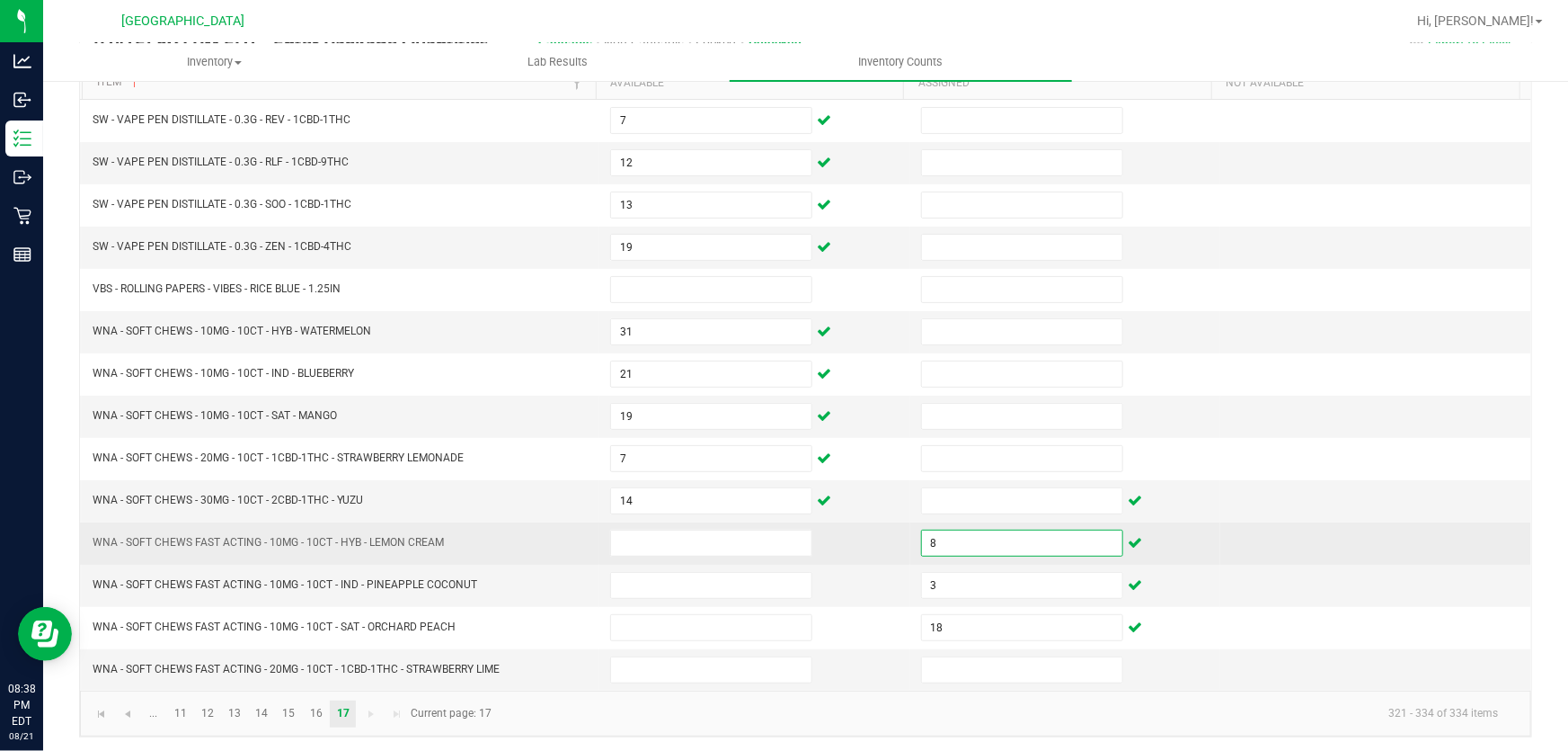
click at [964, 536] on input "8" at bounding box center [1022, 543] width 201 height 25
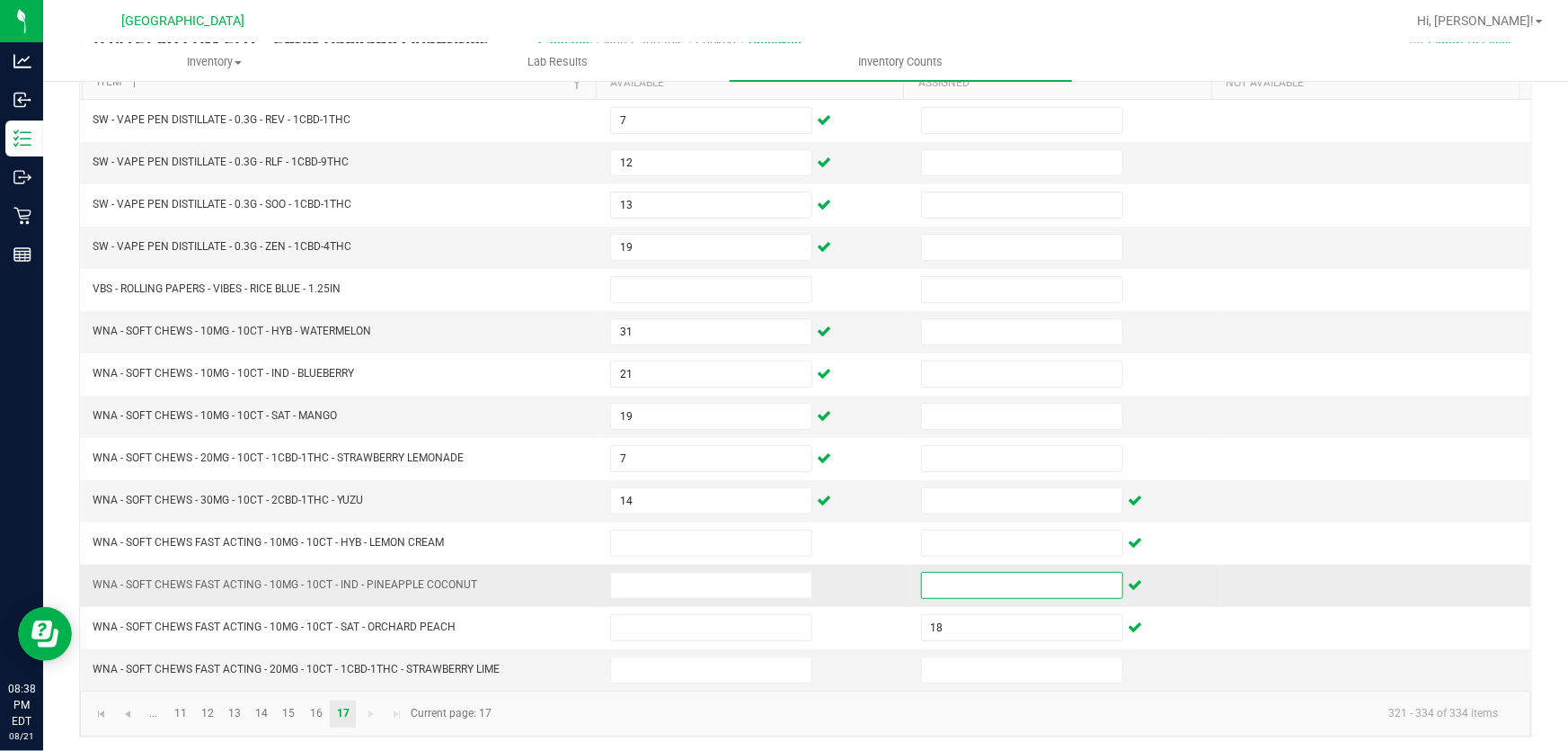
click at [963, 578] on input at bounding box center [1022, 585] width 201 height 25
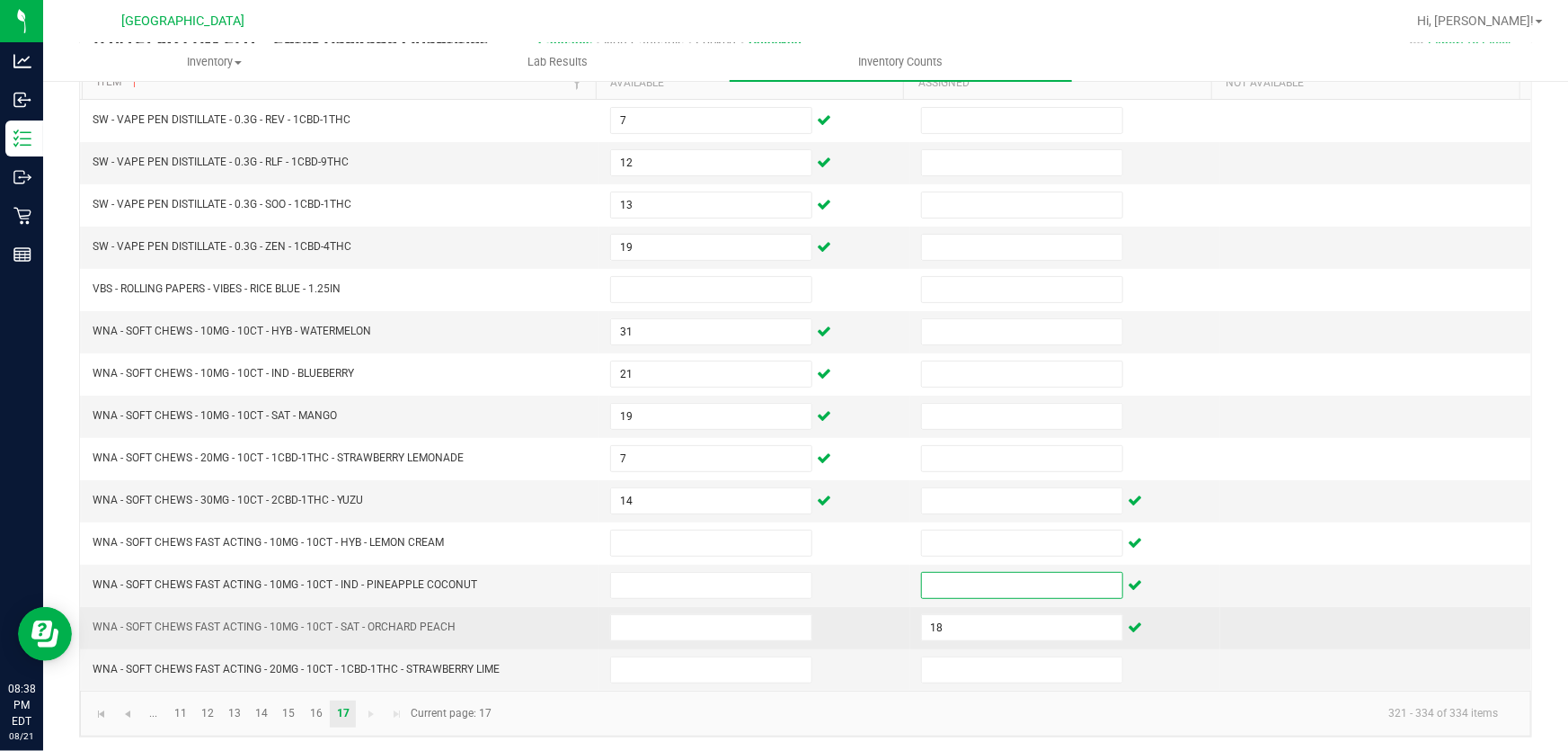
click at [977, 636] on td "18" at bounding box center [1065, 628] width 311 height 43
click at [977, 623] on input "18" at bounding box center [1022, 628] width 201 height 25
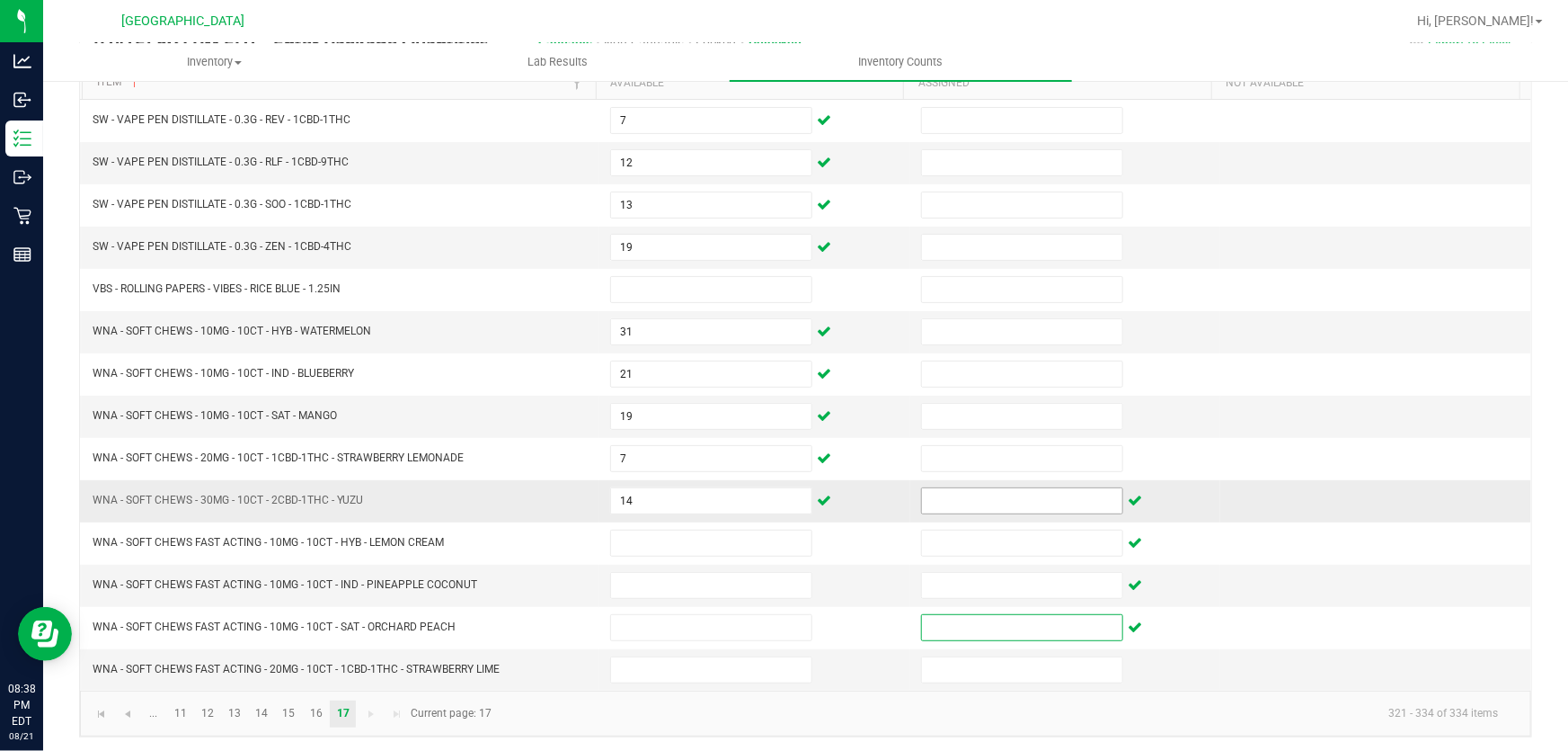
click at [978, 493] on input at bounding box center [1022, 500] width 201 height 25
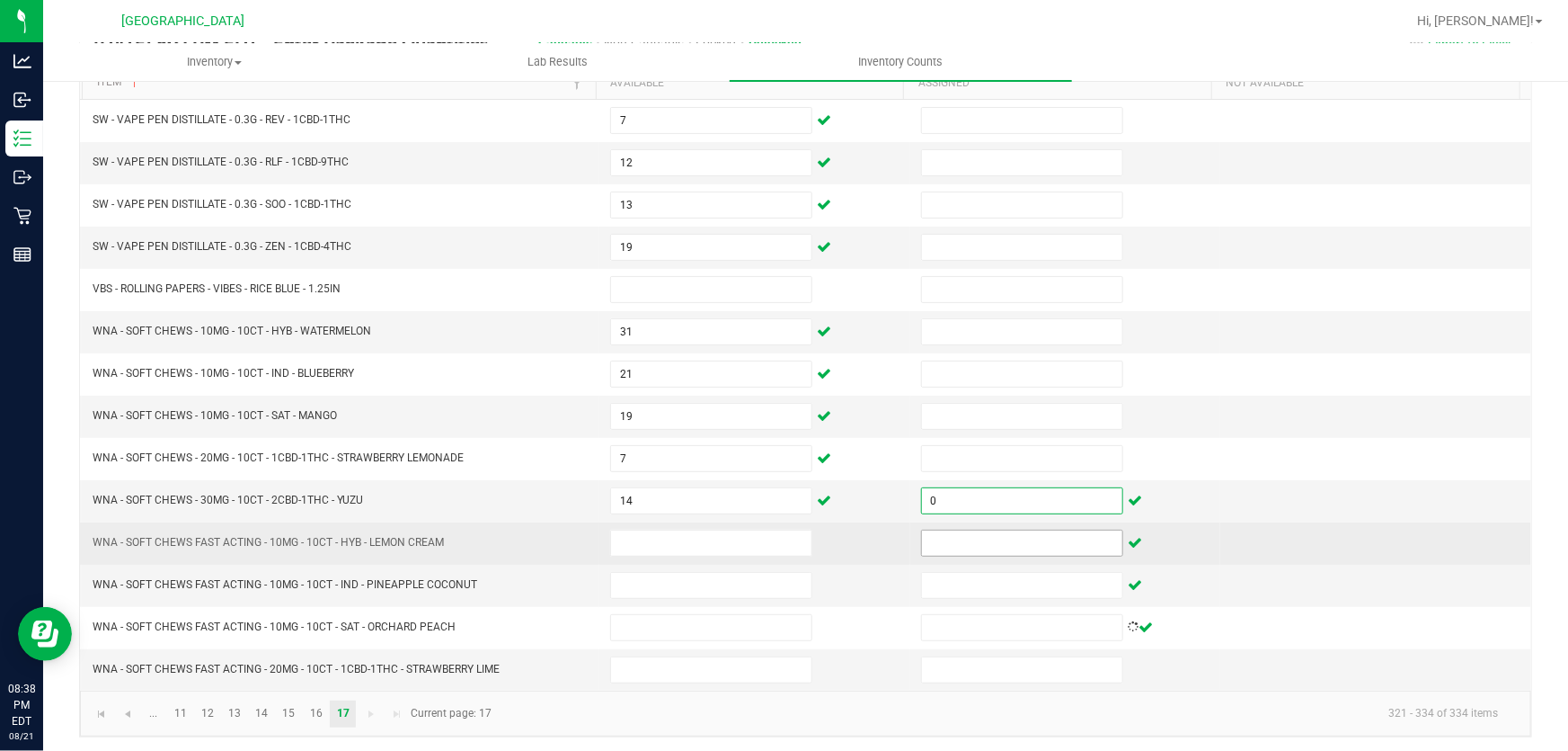
click at [970, 535] on input at bounding box center [1022, 543] width 201 height 25
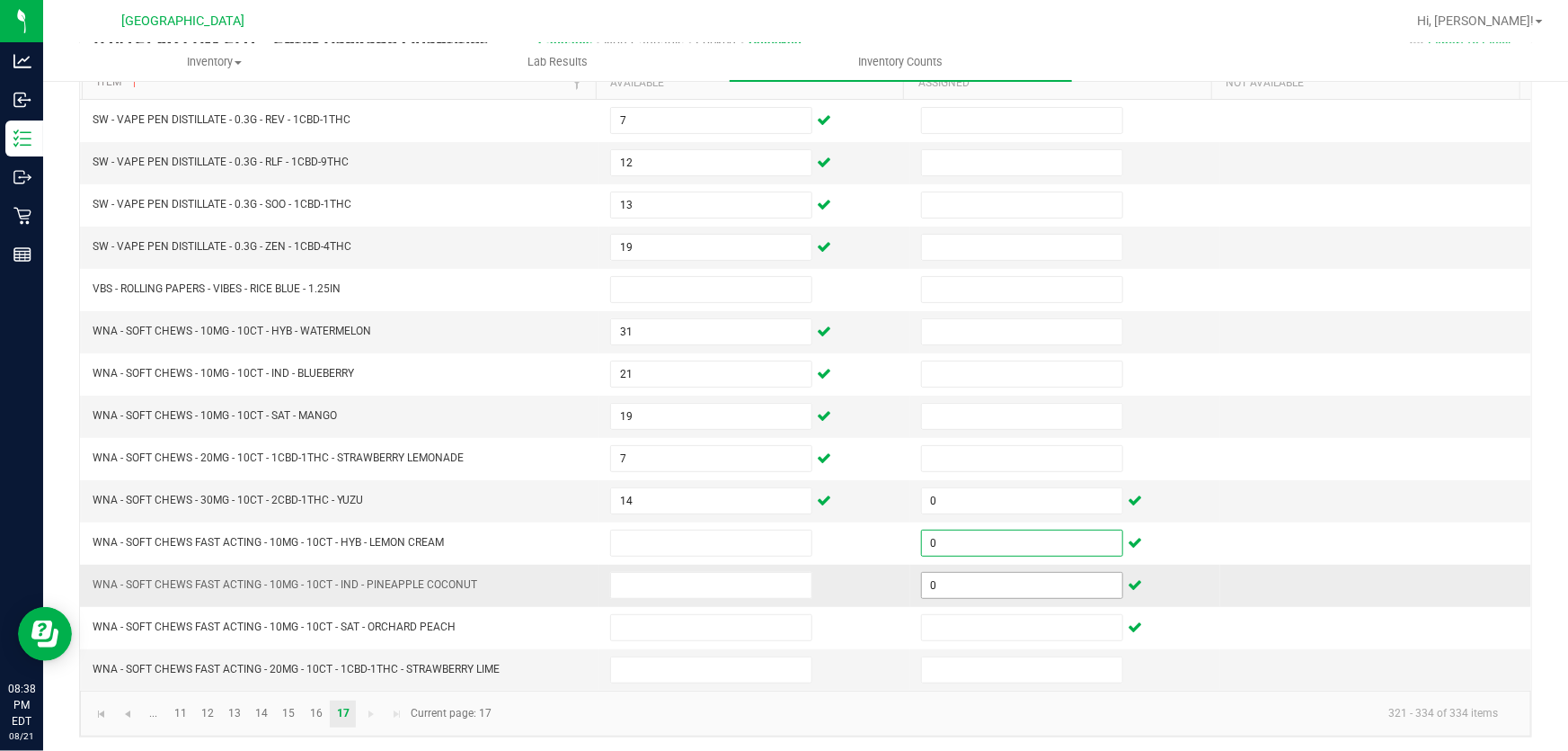
click at [977, 573] on input "0" at bounding box center [1022, 585] width 201 height 25
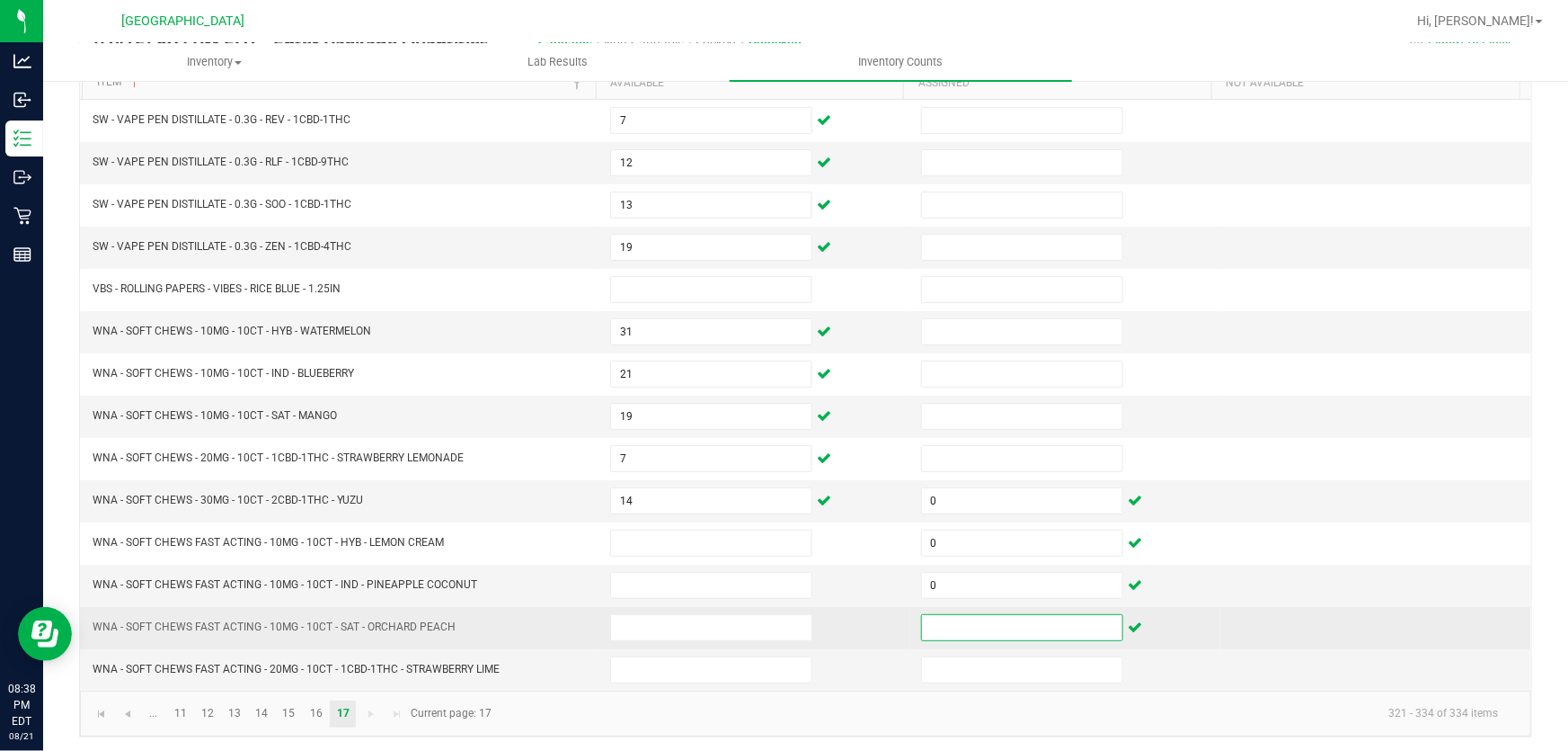
click at [973, 617] on input at bounding box center [1022, 628] width 201 height 25
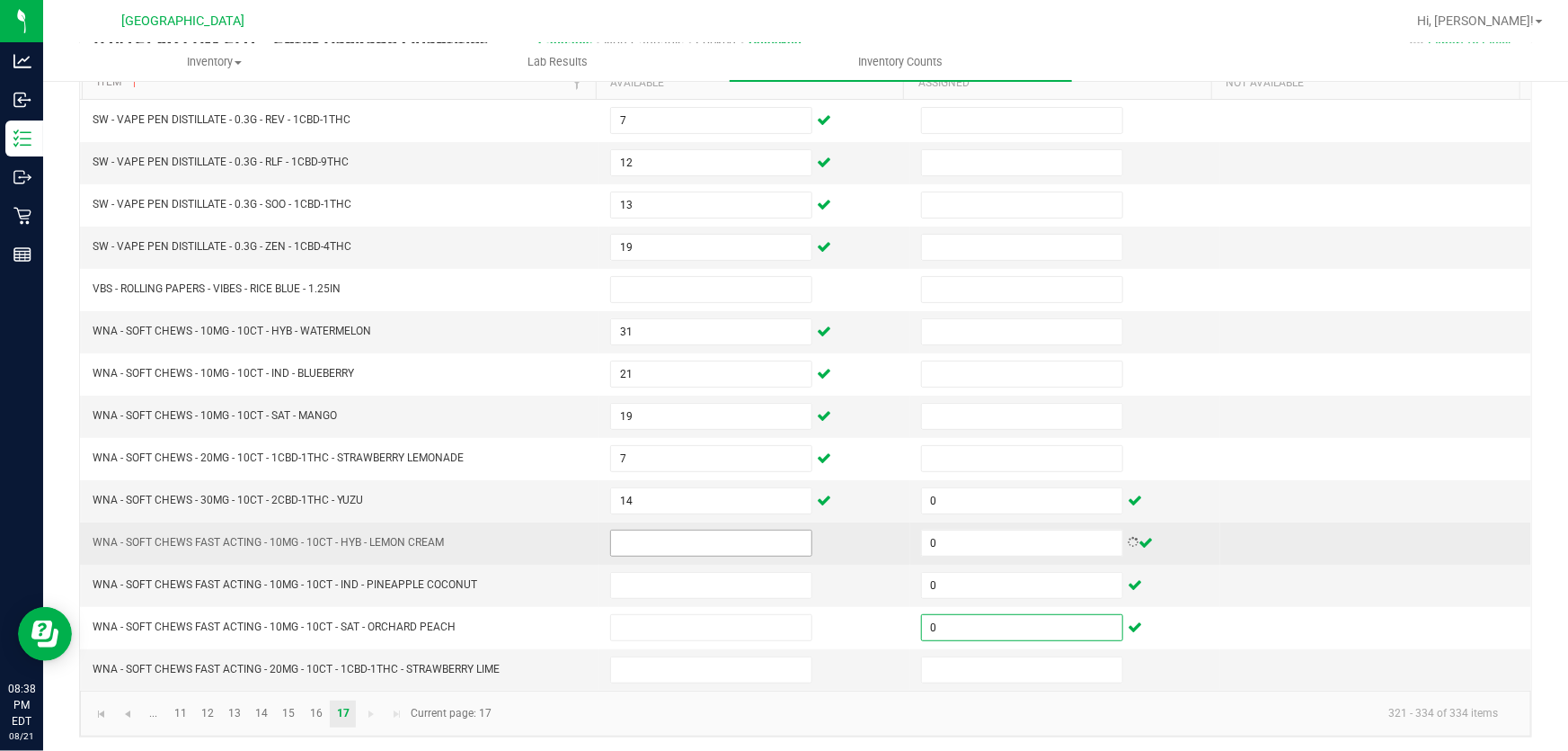
click at [770, 539] on input at bounding box center [712, 543] width 201 height 25
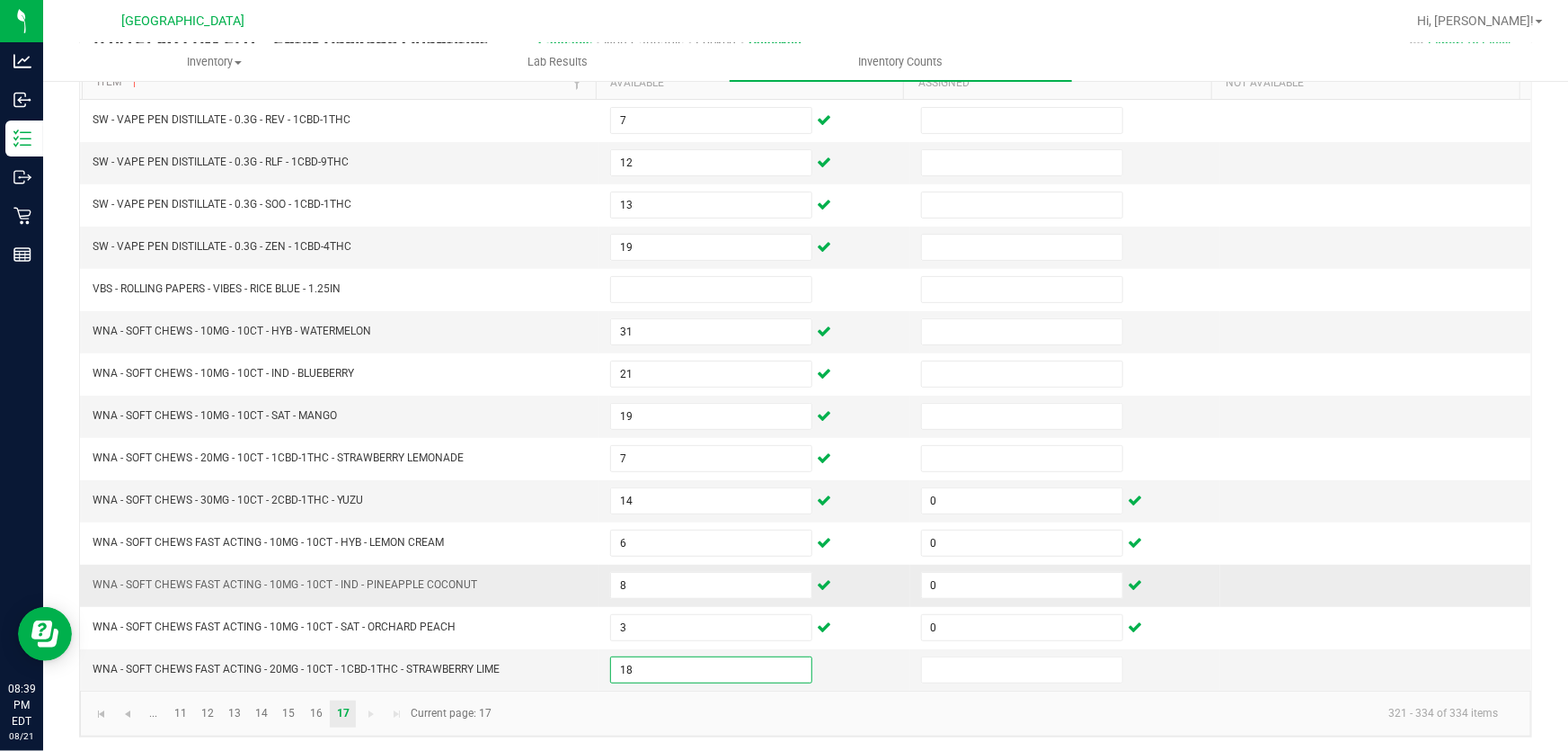
click at [526, 597] on td "WNA - SOFT CHEWS FAST ACTING - 10MG - 10CT - IND - PINEAPPLE COCONUT" at bounding box center [340, 585] width 517 height 43
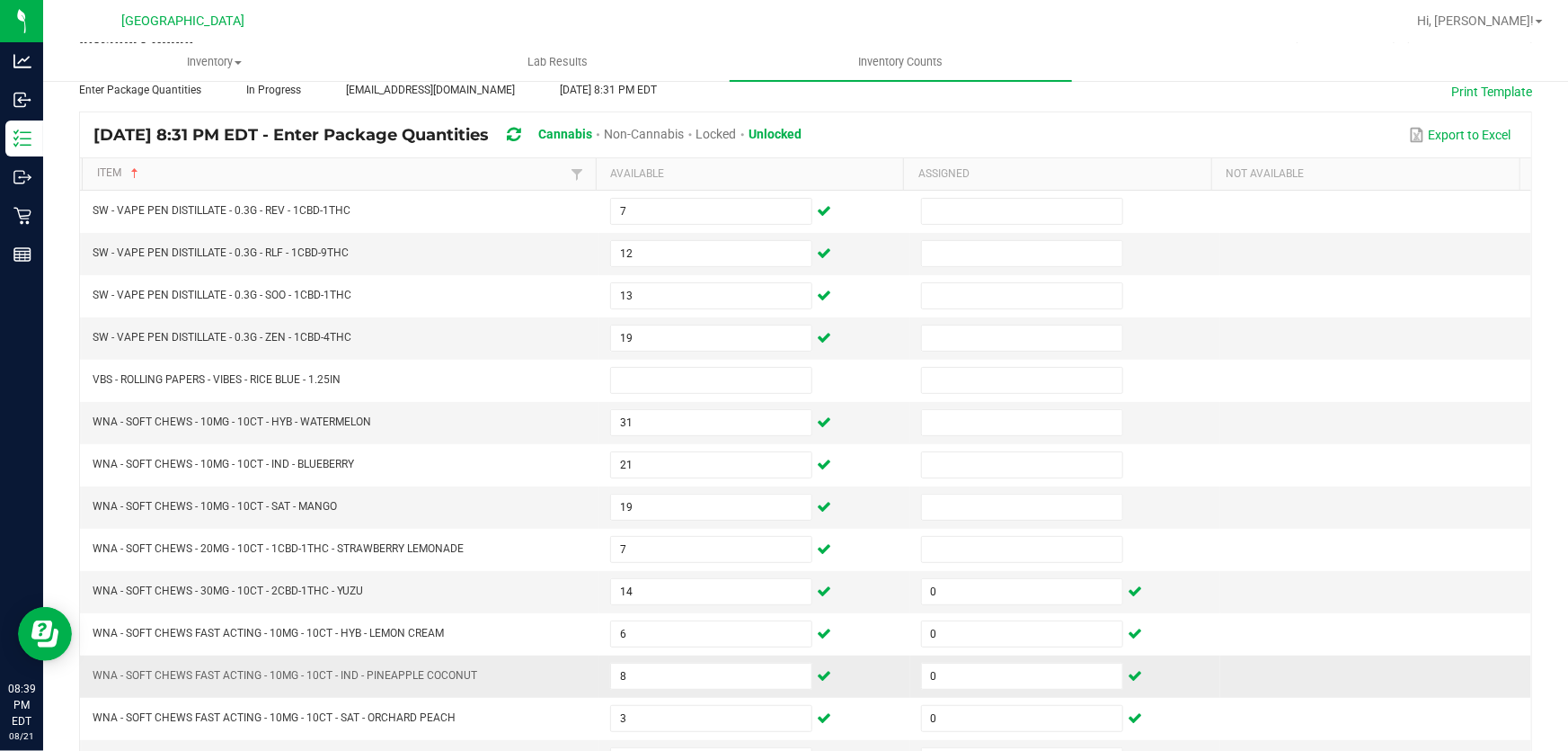
scroll to position [0, 0]
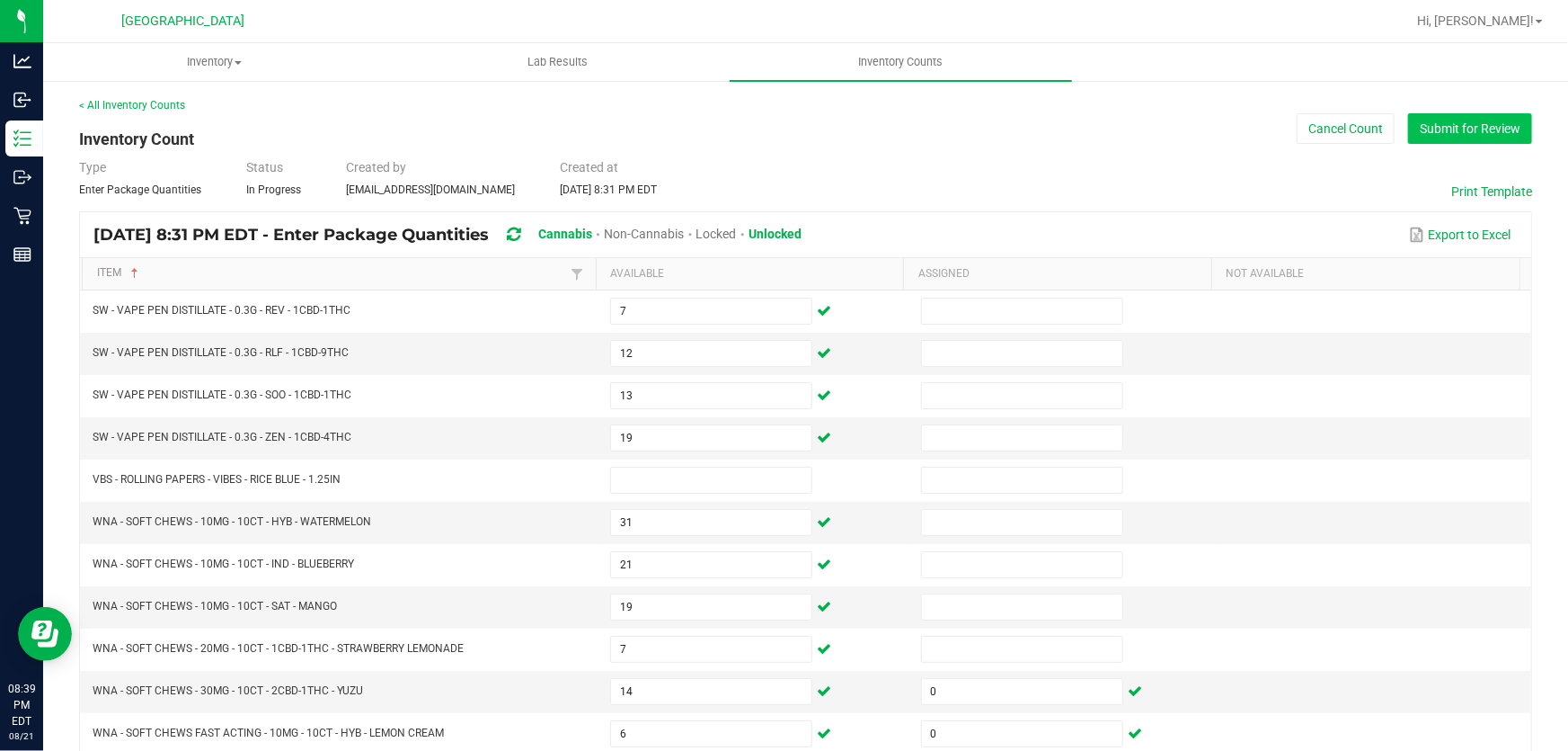
click at [1467, 114] on button "Submit for Review" at bounding box center [1469, 128] width 124 height 31
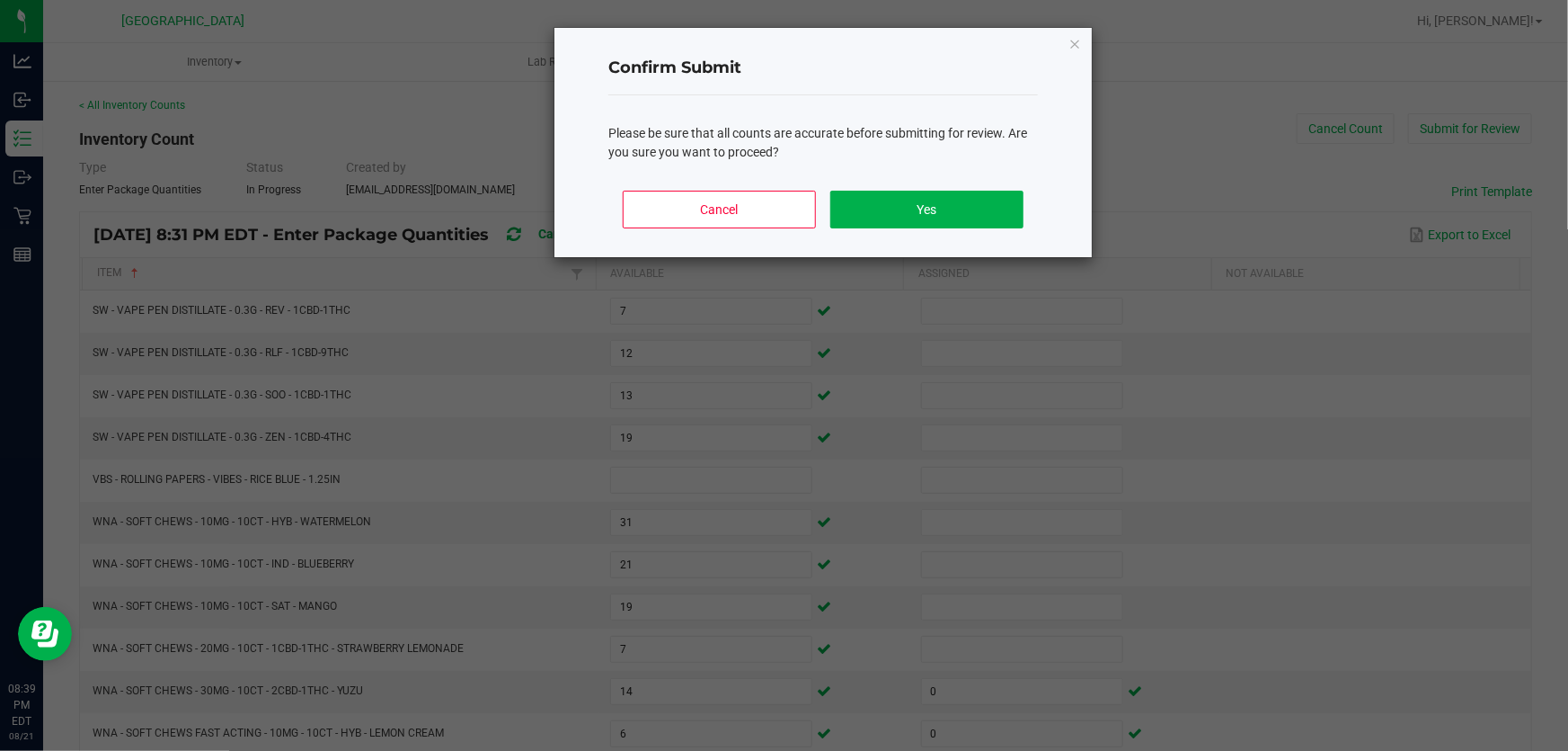
click at [972, 180] on div "Cancel Yes" at bounding box center [823, 216] width 430 height 81
click at [969, 196] on button "Yes" at bounding box center [927, 210] width 194 height 38
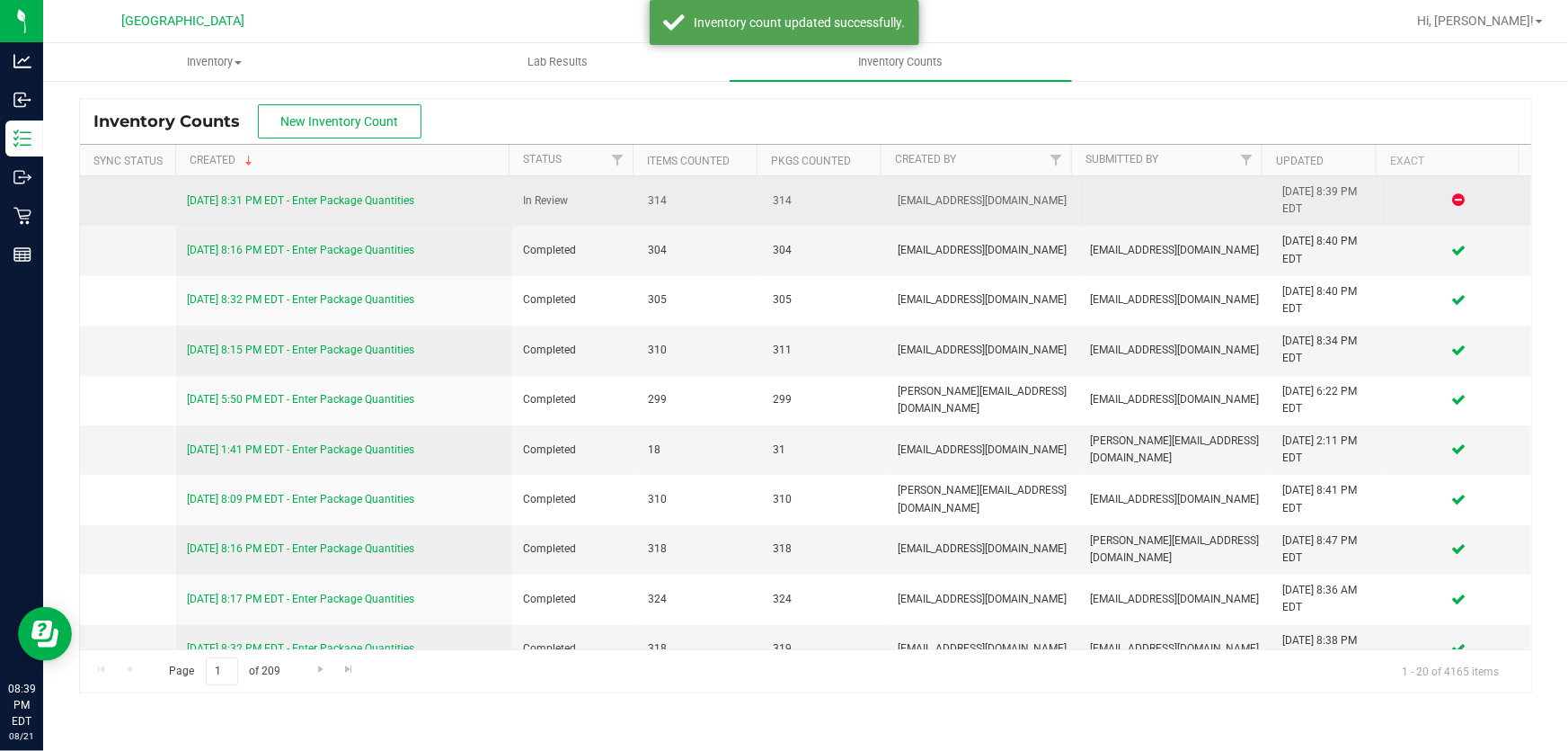
click at [251, 195] on link "[DATE] 8:31 PM EDT - Enter Package Quantities" at bounding box center [300, 201] width 227 height 13
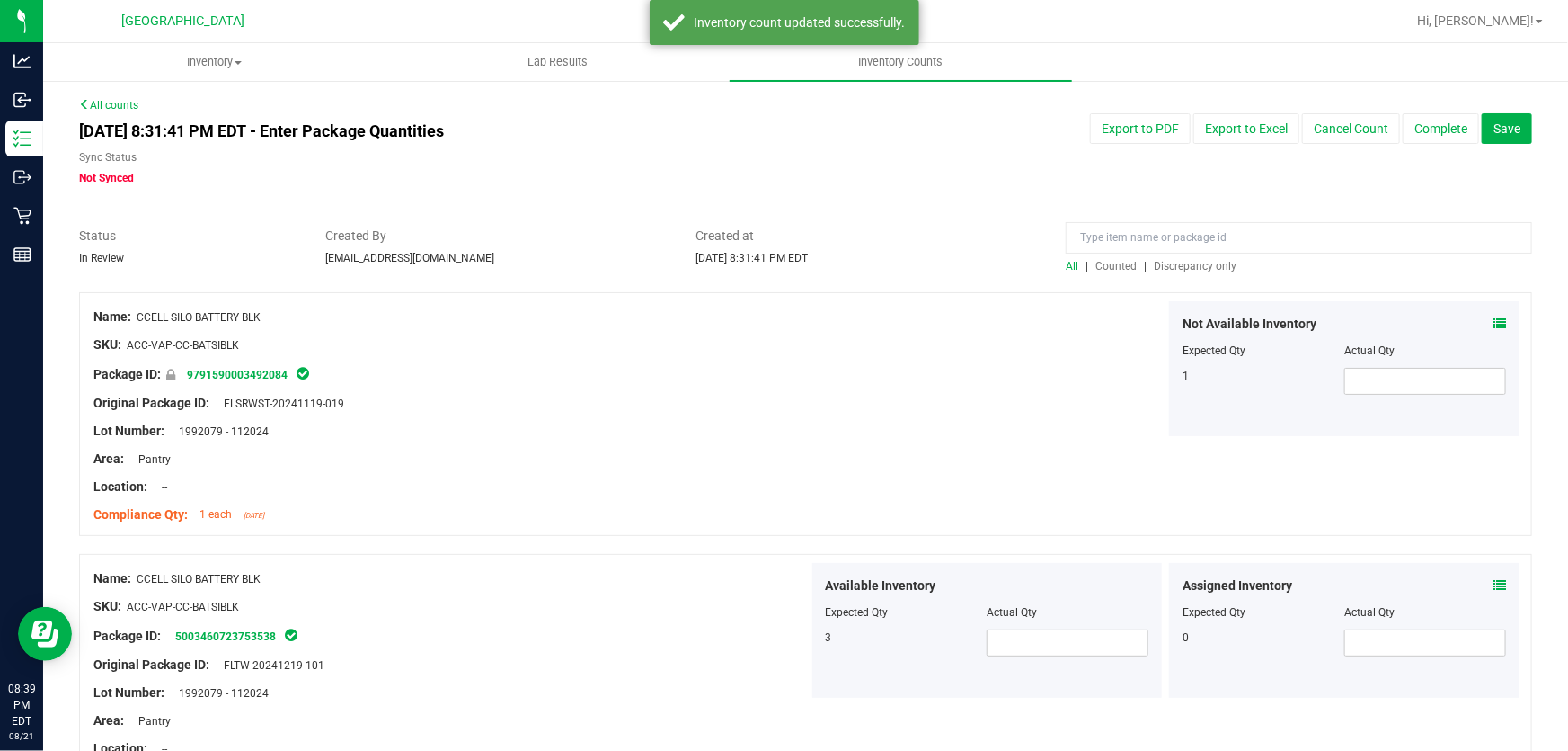
click at [1185, 279] on div at bounding box center [805, 283] width 1452 height 18
click at [1185, 270] on span "Discrepancy only" at bounding box center [1195, 266] width 82 height 13
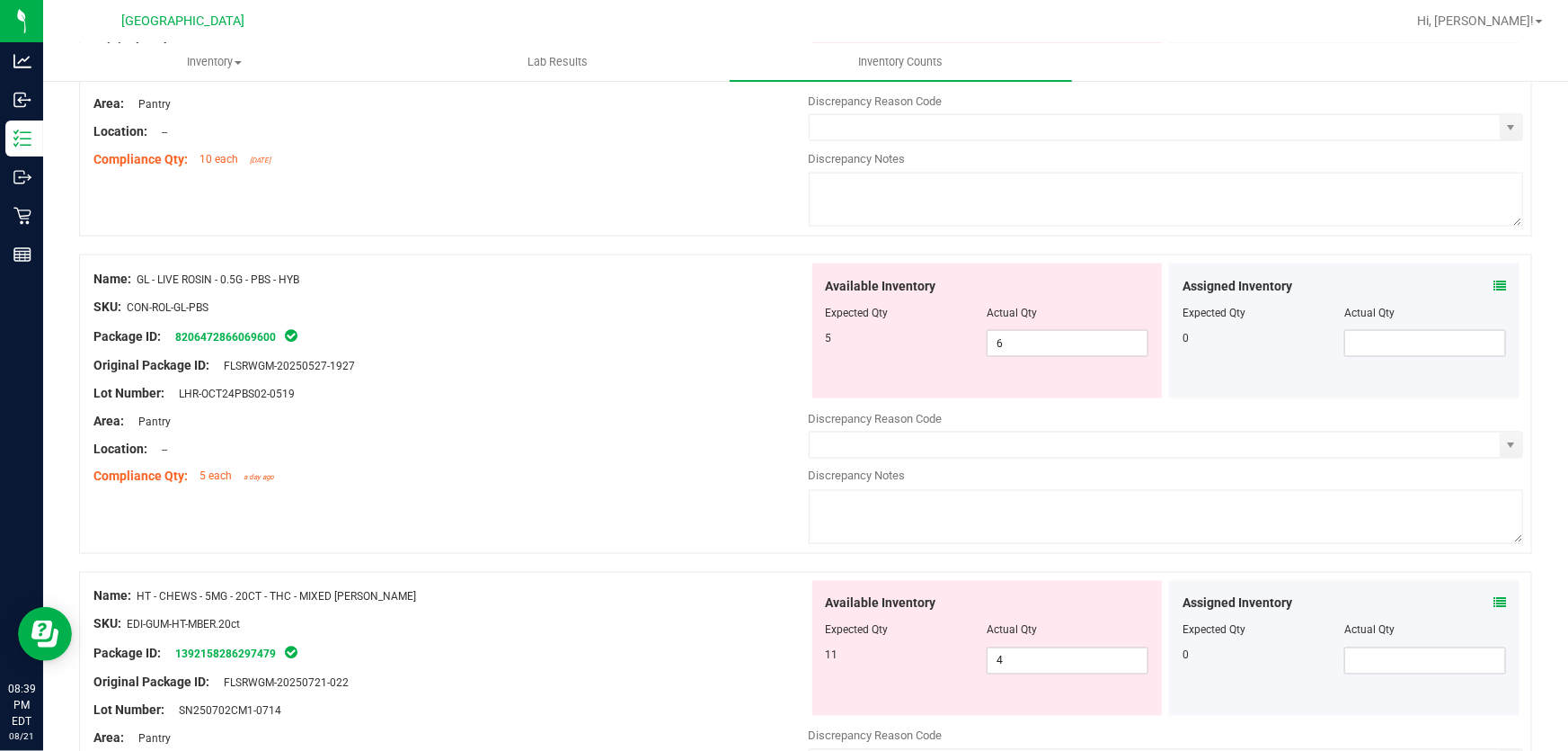
scroll to position [1822, 0]
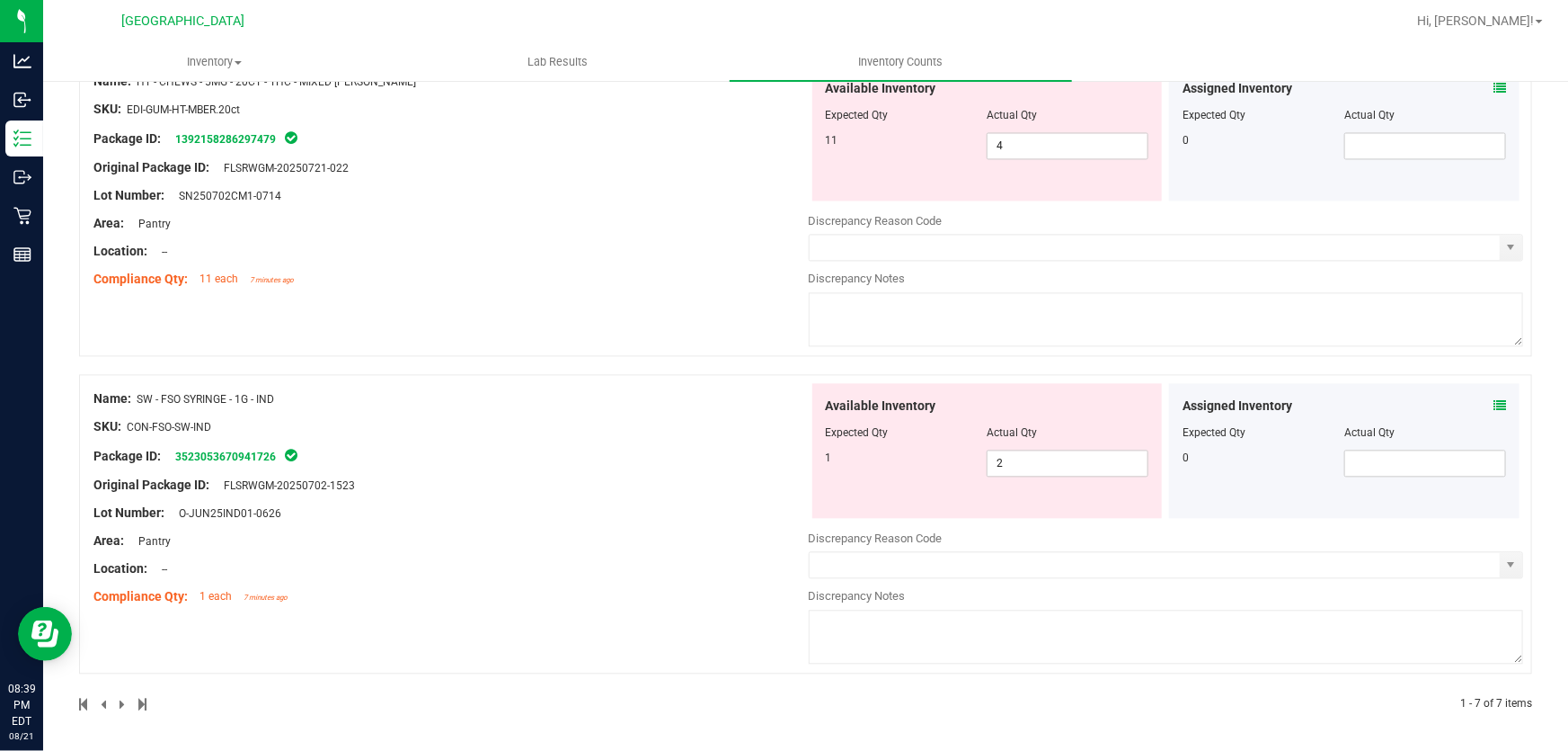
click at [674, 458] on div "Package ID: 3523053670941726" at bounding box center [450, 456] width 715 height 22
click at [1479, 408] on div "Assigned Inventory" at bounding box center [1344, 405] width 324 height 19
click at [1493, 405] on icon at bounding box center [1499, 405] width 13 height 13
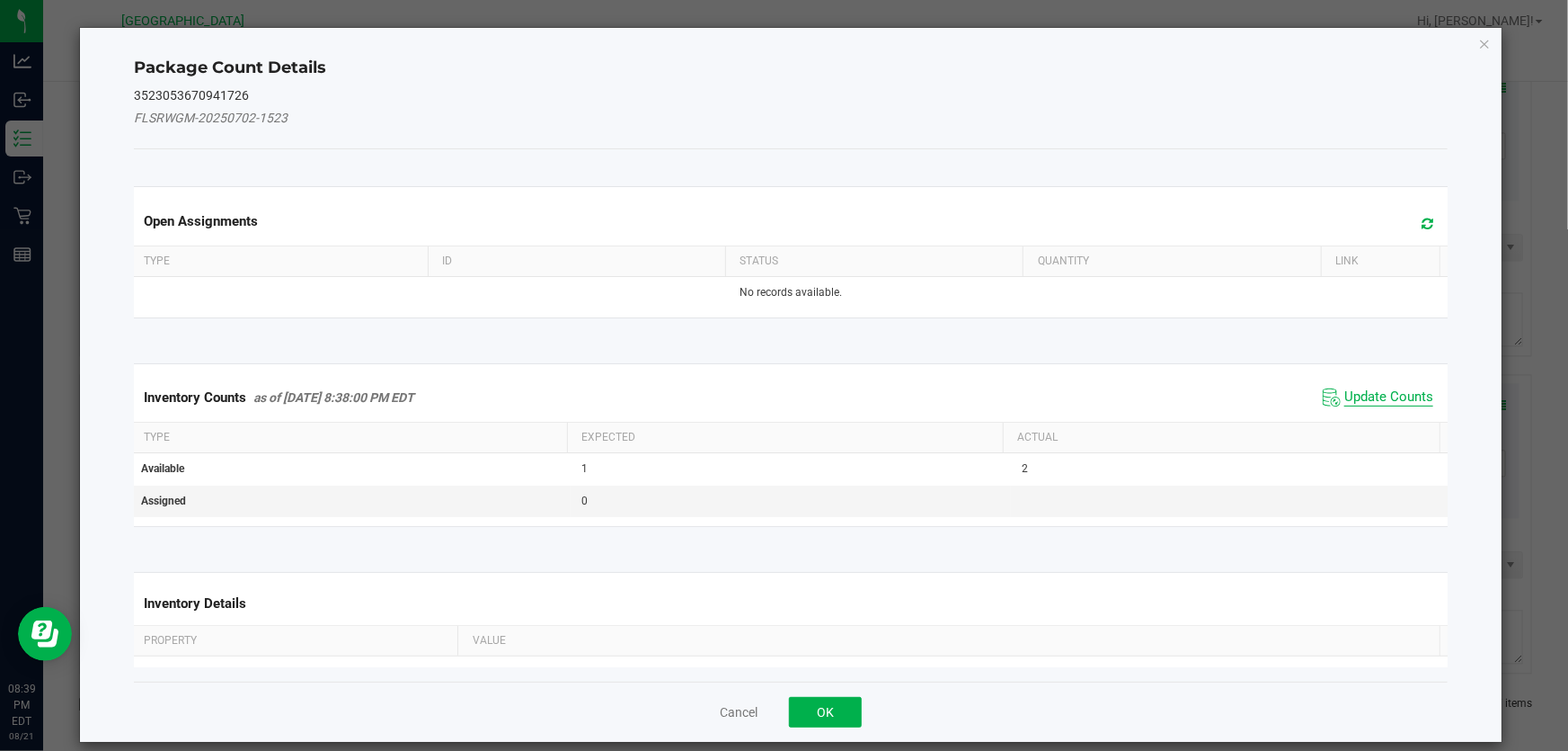
click at [1344, 401] on span "Update Counts" at bounding box center [1388, 397] width 89 height 18
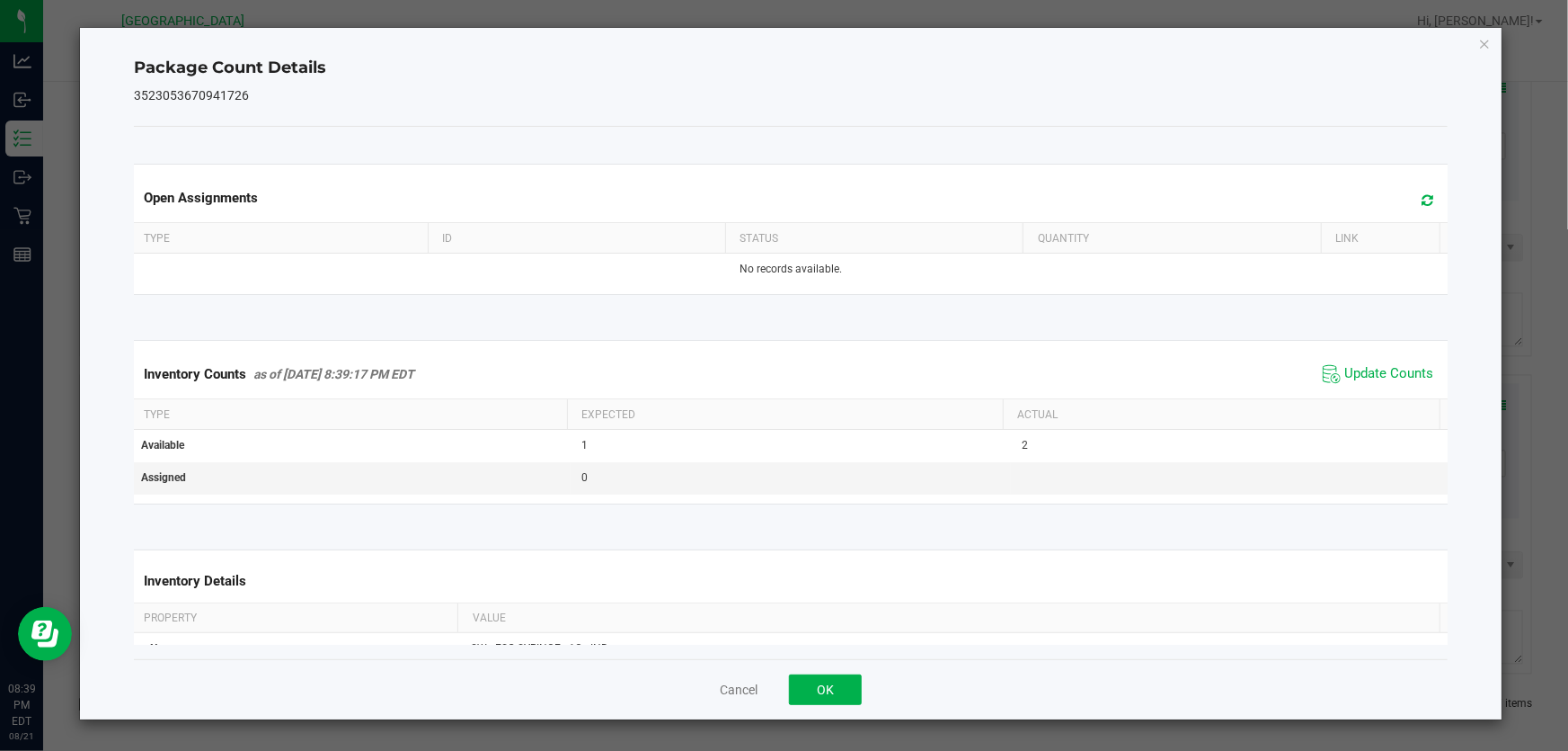
click at [766, 692] on div "Cancel OK" at bounding box center [790, 689] width 1313 height 61
click at [741, 689] on button "Cancel" at bounding box center [739, 689] width 38 height 18
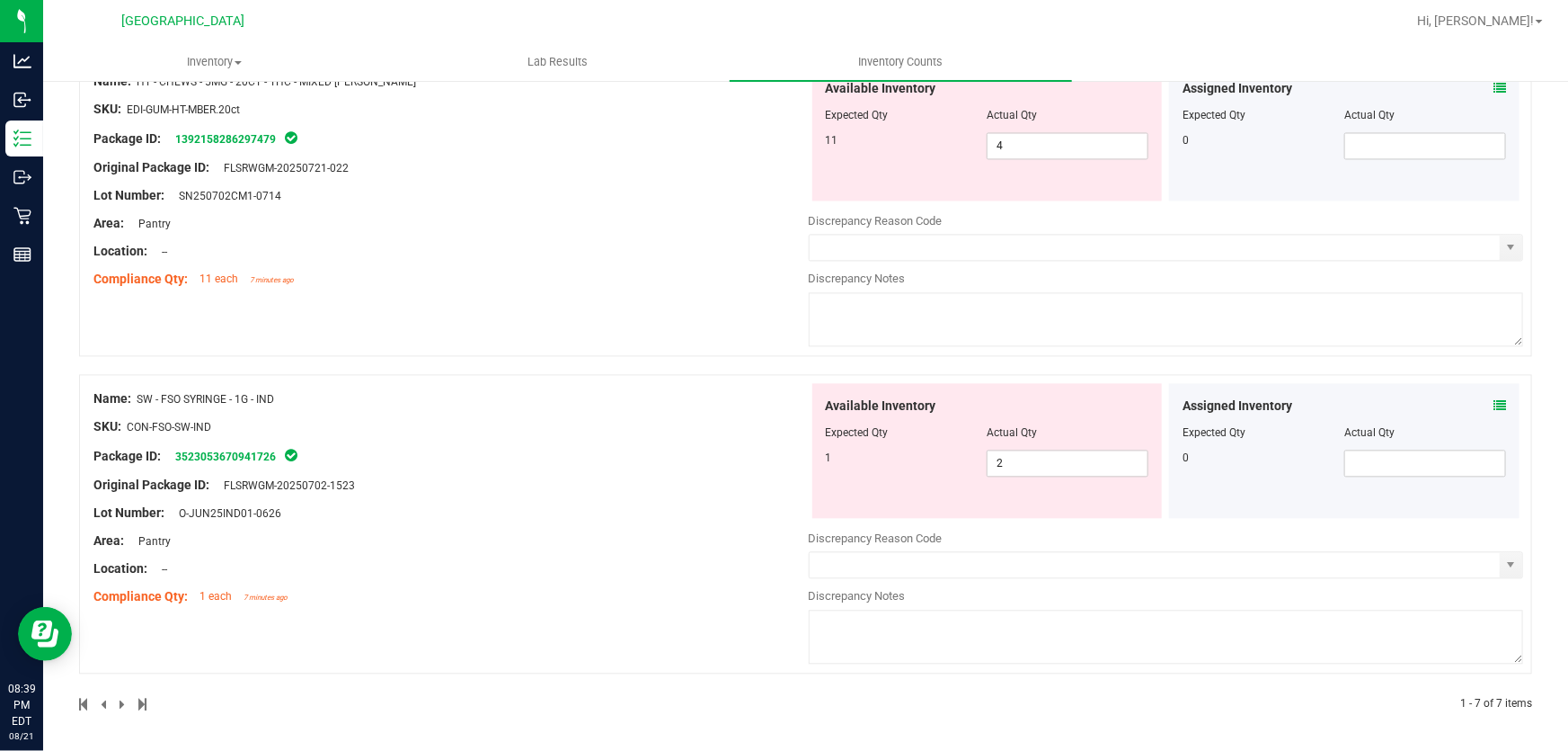
click at [672, 513] on div "Lot Number: O-JUN25IND01-0626" at bounding box center [450, 512] width 715 height 19
click at [1003, 468] on span "2 2" at bounding box center [1067, 463] width 162 height 27
click at [1003, 468] on input "2" at bounding box center [1067, 463] width 160 height 25
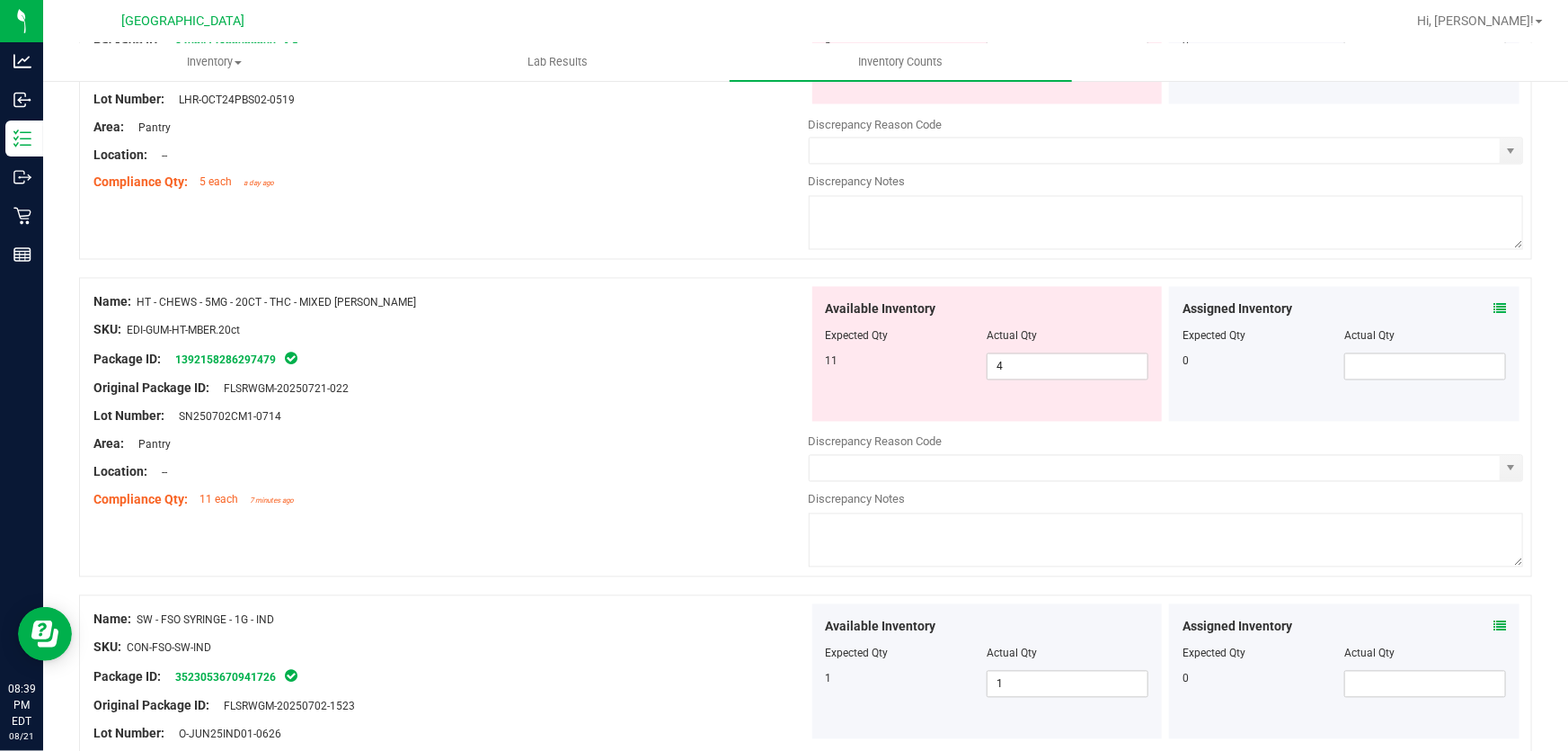
scroll to position [1521, 0]
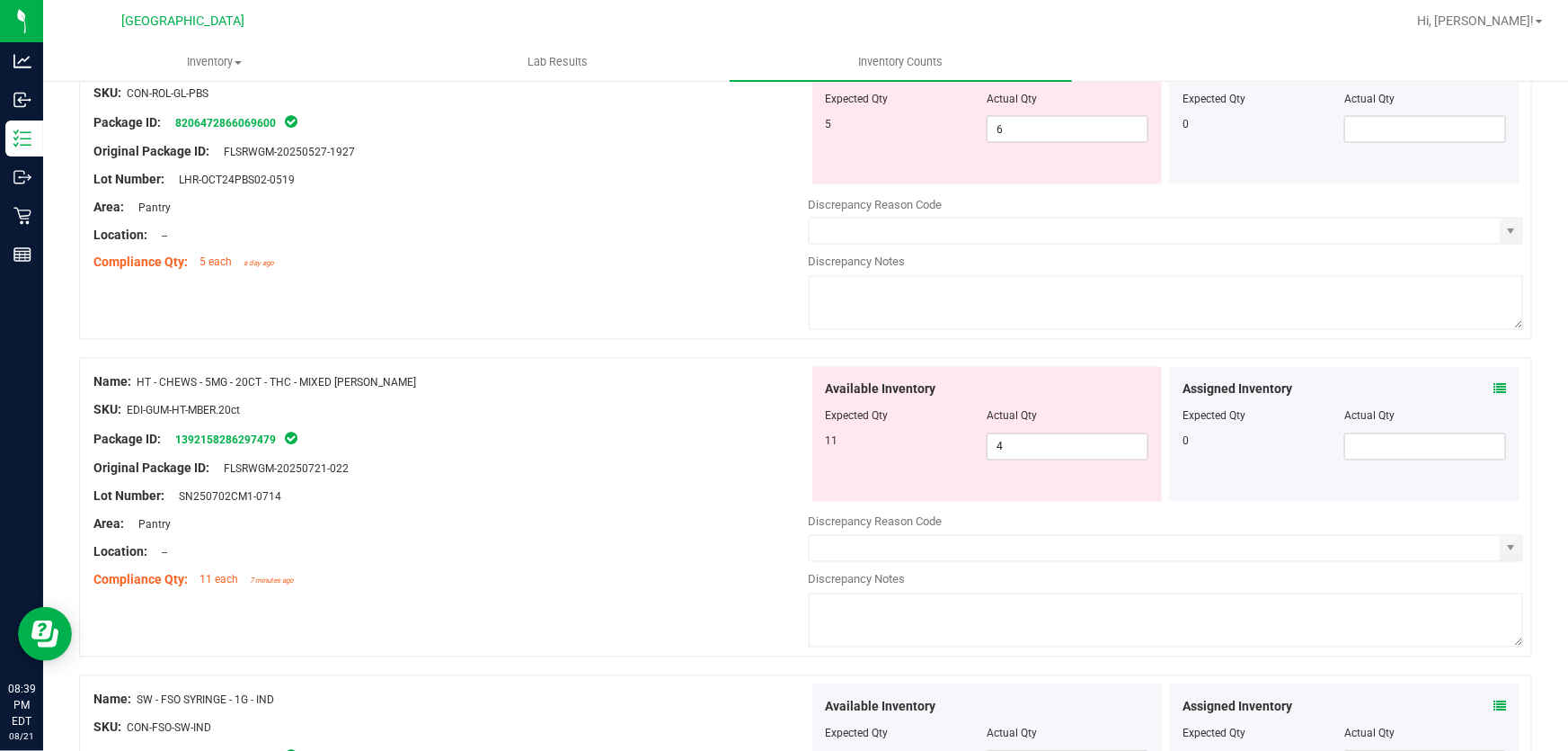
click at [581, 439] on div "Package ID: 1392158286297479" at bounding box center [450, 440] width 715 height 22
click at [1010, 457] on span "4 4" at bounding box center [1067, 447] width 162 height 27
click at [1010, 457] on input "4" at bounding box center [1067, 447] width 160 height 25
click at [534, 444] on div "Package ID: 1392158286297479" at bounding box center [450, 440] width 715 height 22
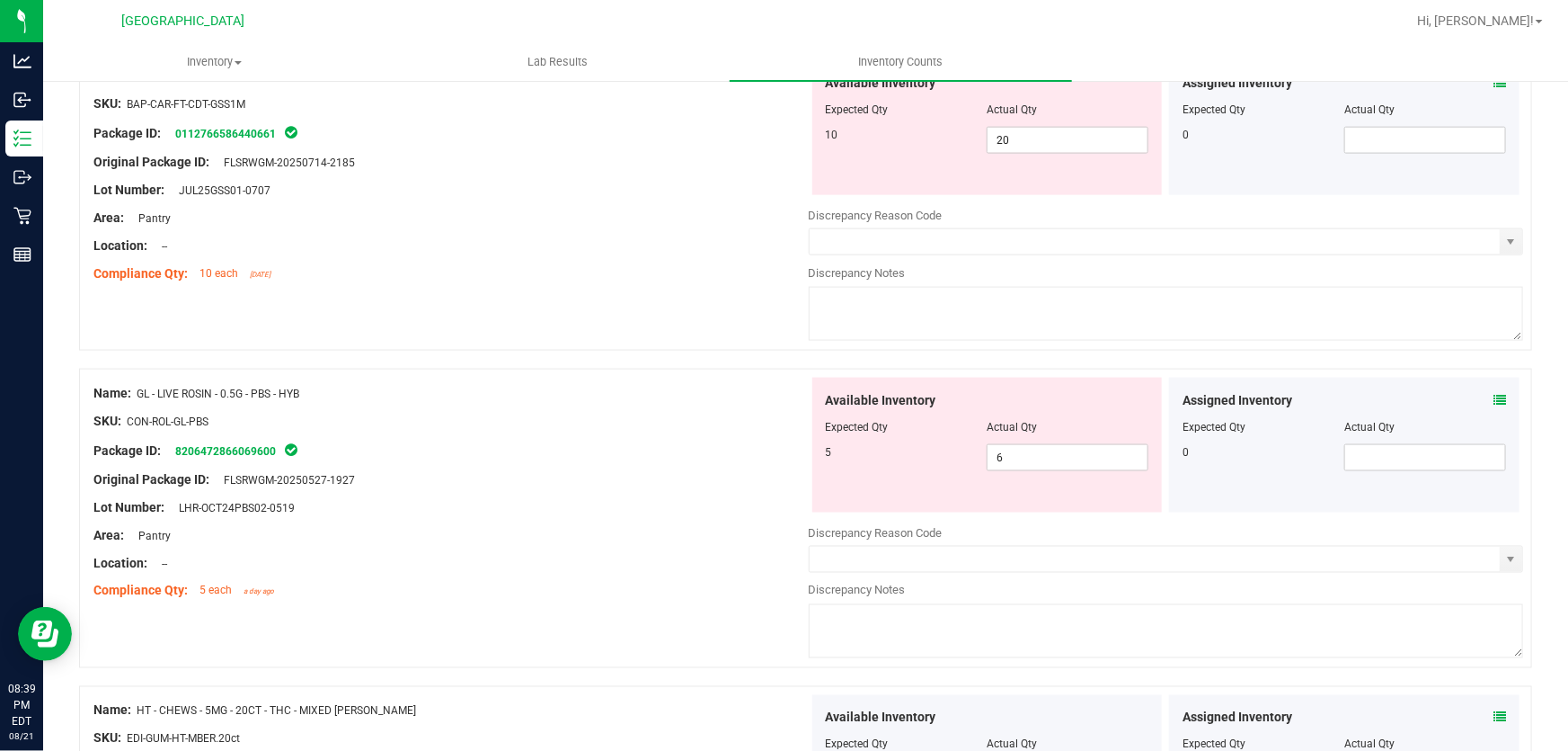
scroll to position [1113, 0]
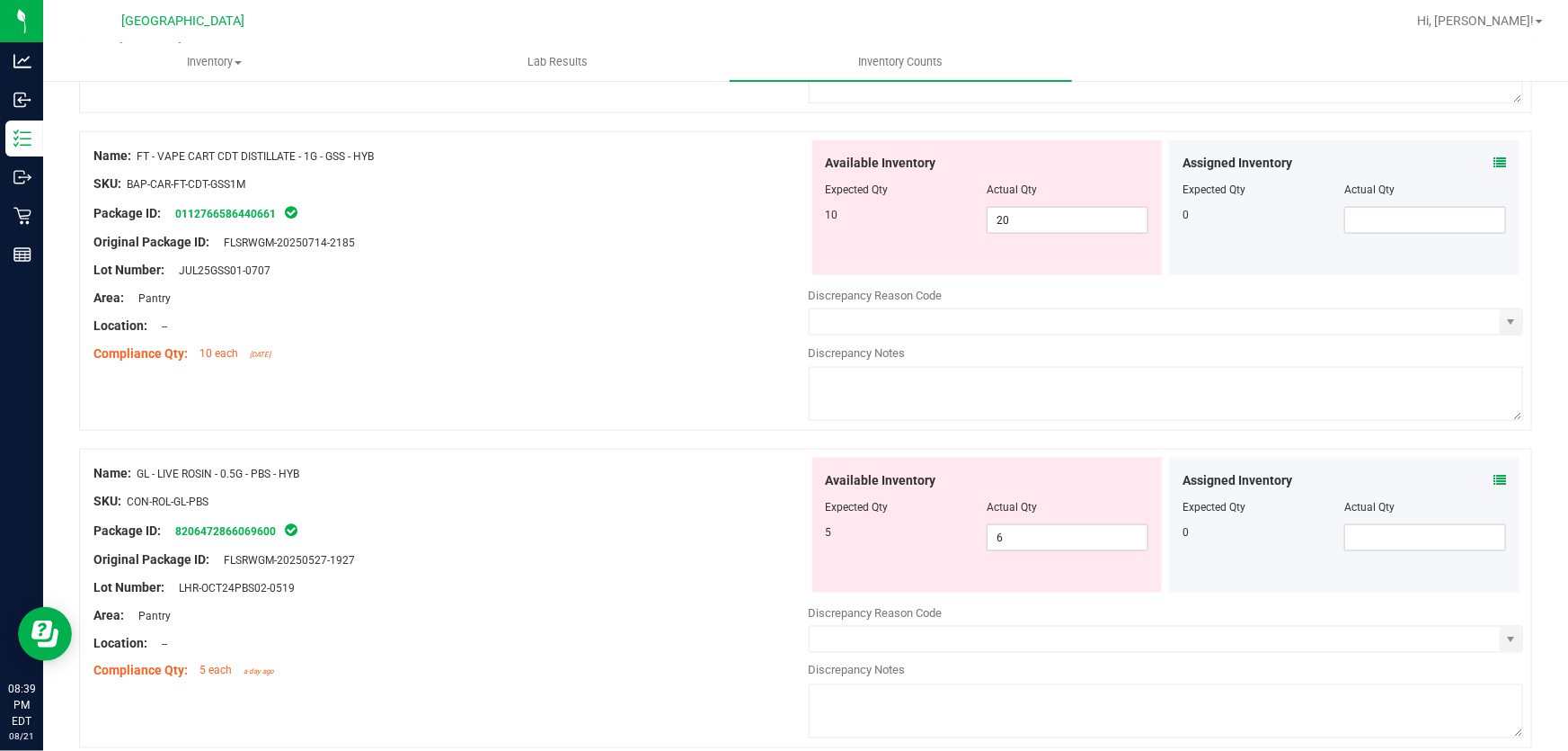
click at [538, 526] on div "Package ID: 8206472866069600" at bounding box center [450, 530] width 715 height 22
click at [1103, 551] on div "Available Inventory Expected Qty Actual Qty 5 6 6" at bounding box center [987, 525] width 350 height 135
click at [1109, 543] on span "6 6" at bounding box center [1067, 537] width 162 height 27
click at [1109, 543] on input "6" at bounding box center [1067, 537] width 160 height 25
click at [685, 571] on div at bounding box center [450, 574] width 715 height 9
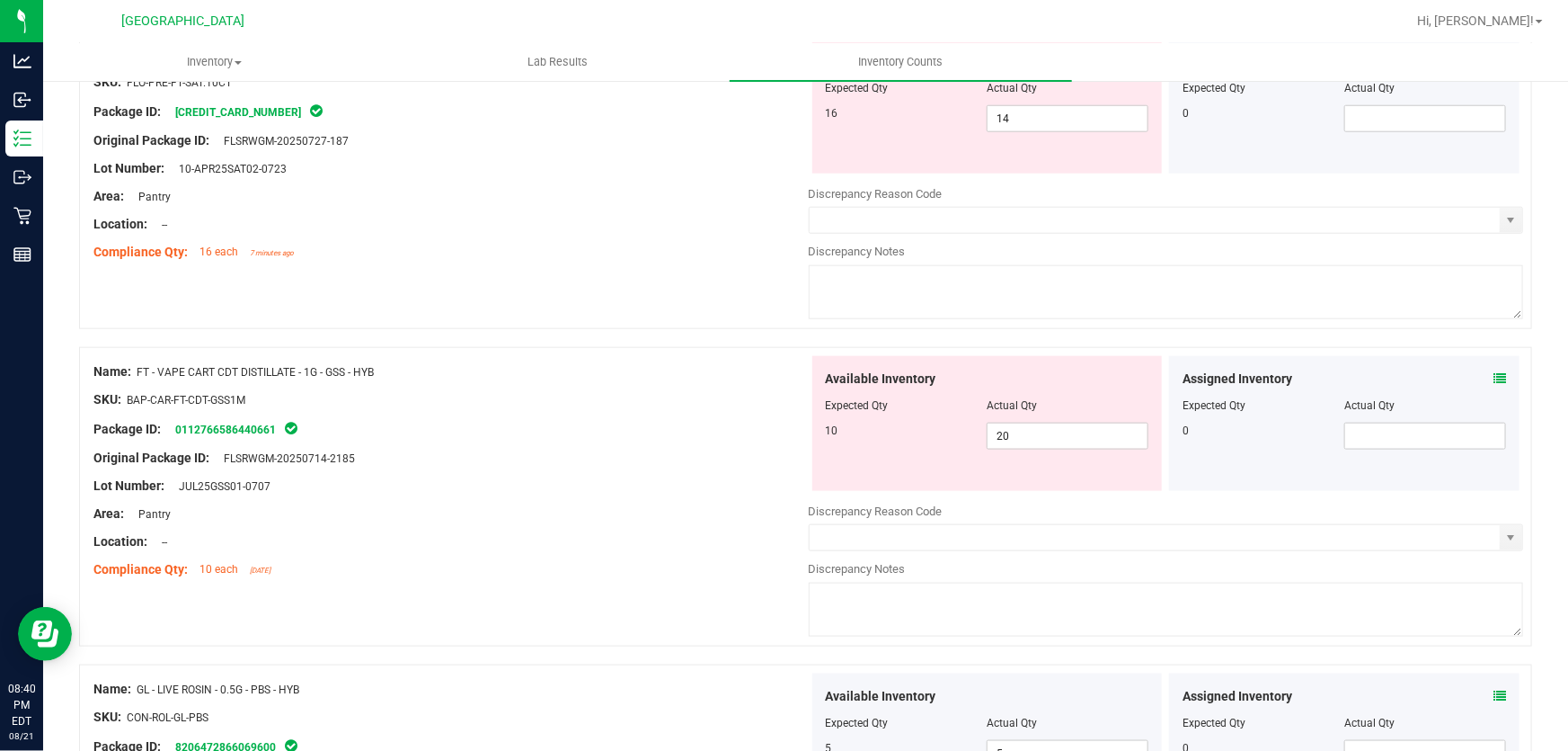
scroll to position [868, 0]
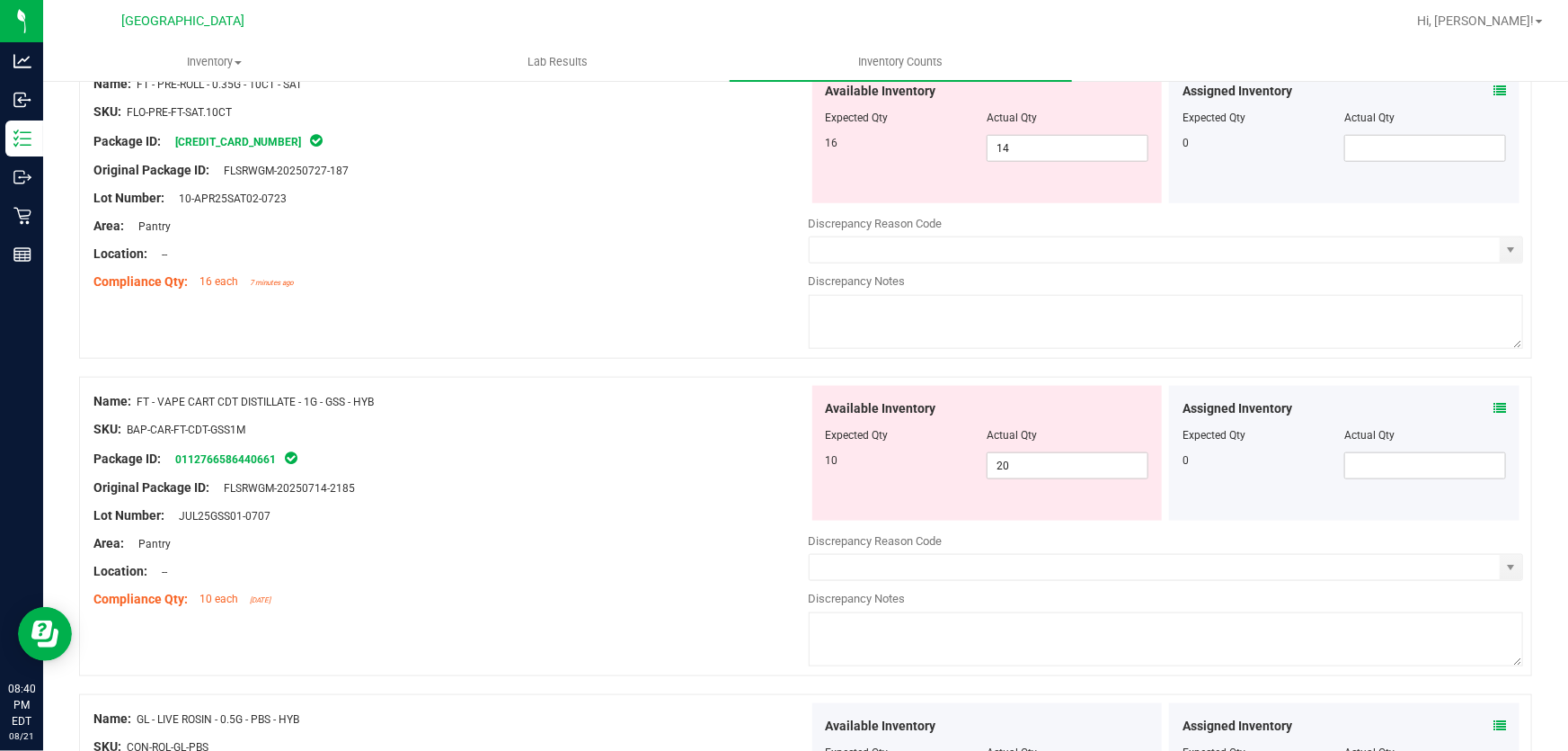
click at [707, 534] on div "Area: Pantry" at bounding box center [450, 543] width 715 height 19
click at [1012, 454] on span "20 20" at bounding box center [1067, 466] width 162 height 27
click at [1012, 454] on input "20" at bounding box center [1067, 466] width 160 height 25
click at [553, 439] on div at bounding box center [450, 443] width 715 height 9
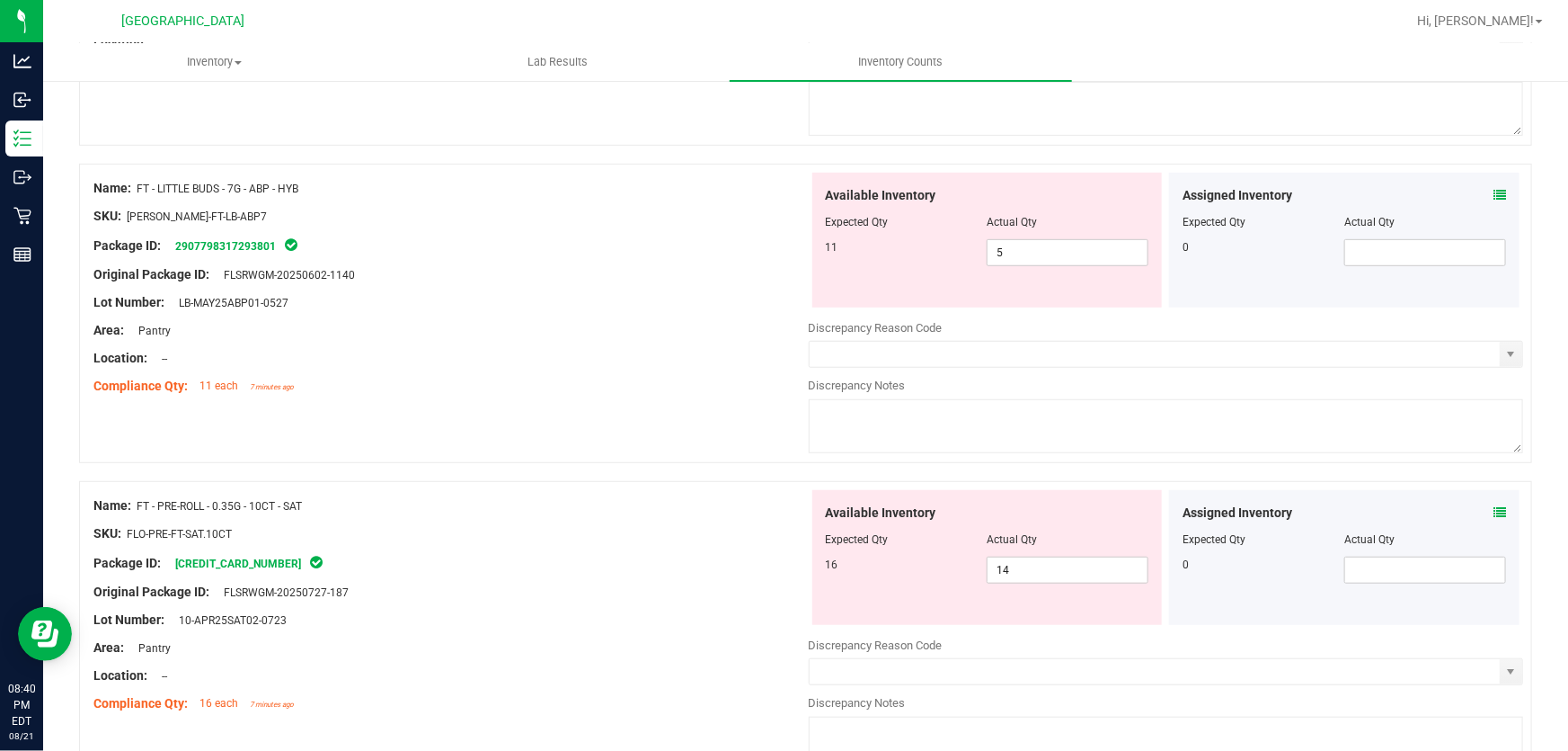
scroll to position [296, 0]
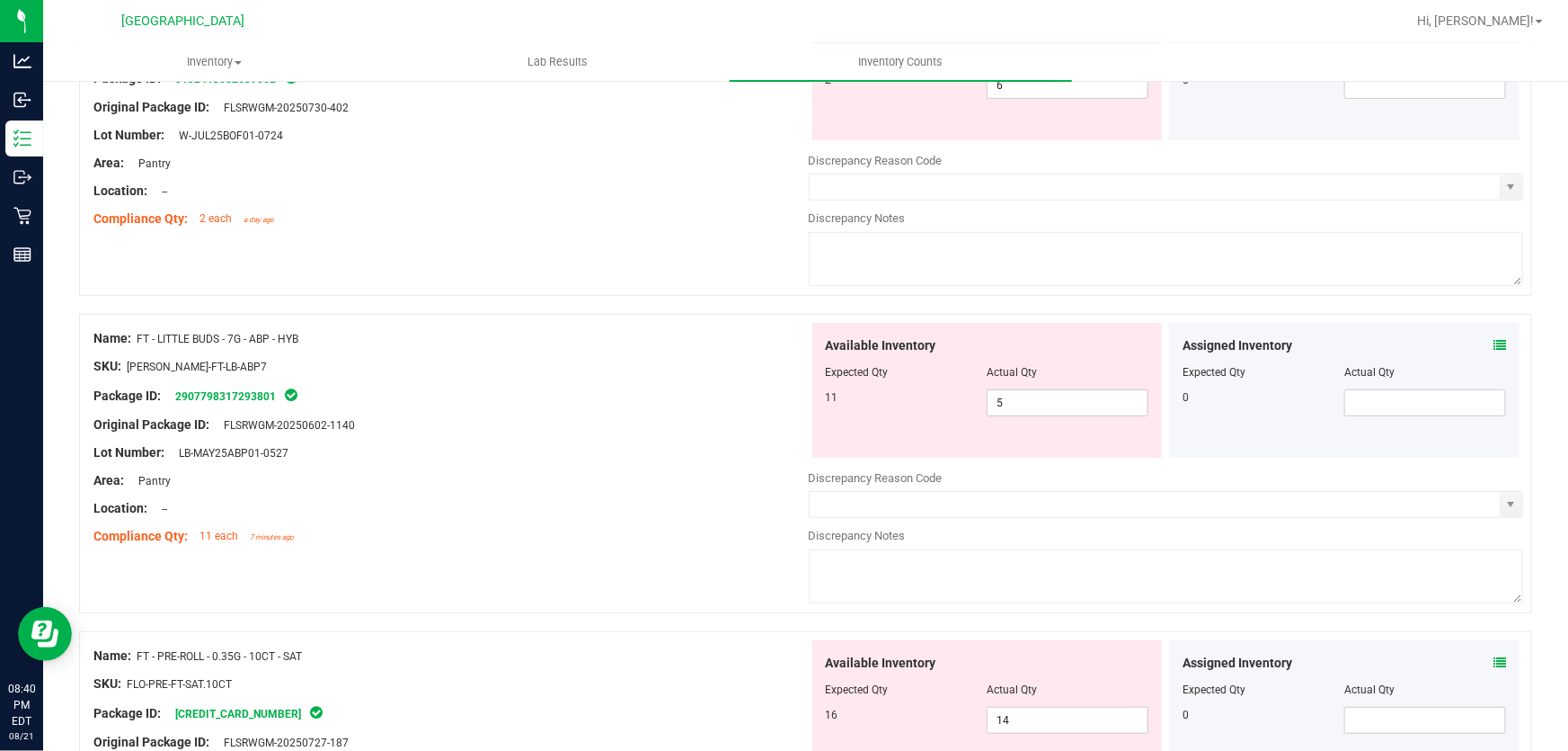
click at [682, 431] on div "Original Package ID: FLSRWGM-20250602-1140" at bounding box center [450, 424] width 715 height 19
click at [576, 441] on div at bounding box center [450, 439] width 715 height 9
click at [1030, 404] on span "5 5" at bounding box center [1067, 403] width 162 height 27
click at [1030, 404] on input "5" at bounding box center [1067, 403] width 160 height 25
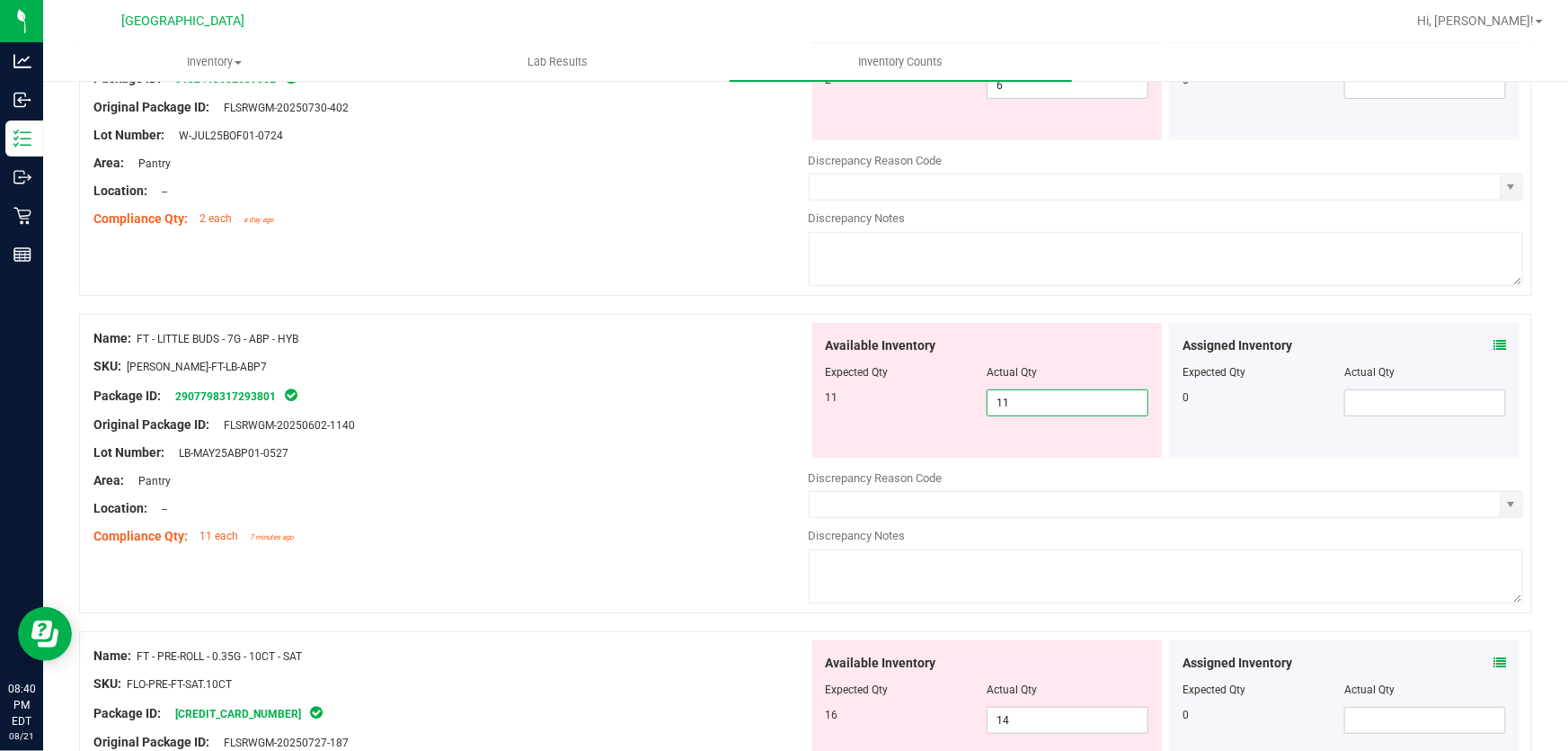
click at [581, 547] on div "Name: FT - LITTLE BUDS - 7G - ABP - HYB SKU: [PERSON_NAME]-FT-LB-ABP7 Package I…" at bounding box center [450, 437] width 715 height 229
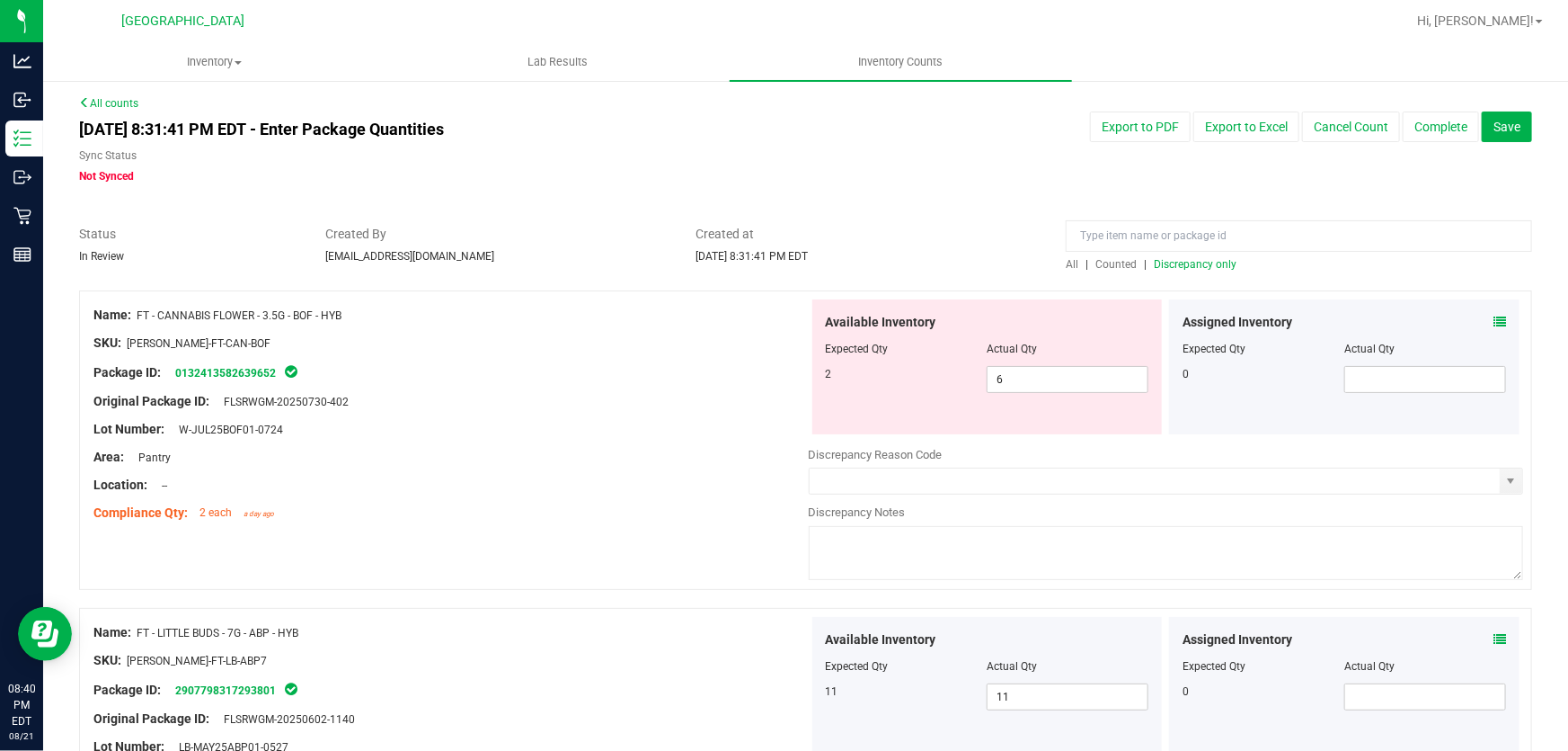
scroll to position [0, 0]
click at [630, 472] on div at bounding box center [450, 473] width 715 height 9
click at [620, 417] on div at bounding box center [450, 417] width 715 height 9
click at [1040, 377] on span "6 6" at bounding box center [1067, 381] width 162 height 27
click at [1040, 377] on input "6" at bounding box center [1067, 381] width 160 height 25
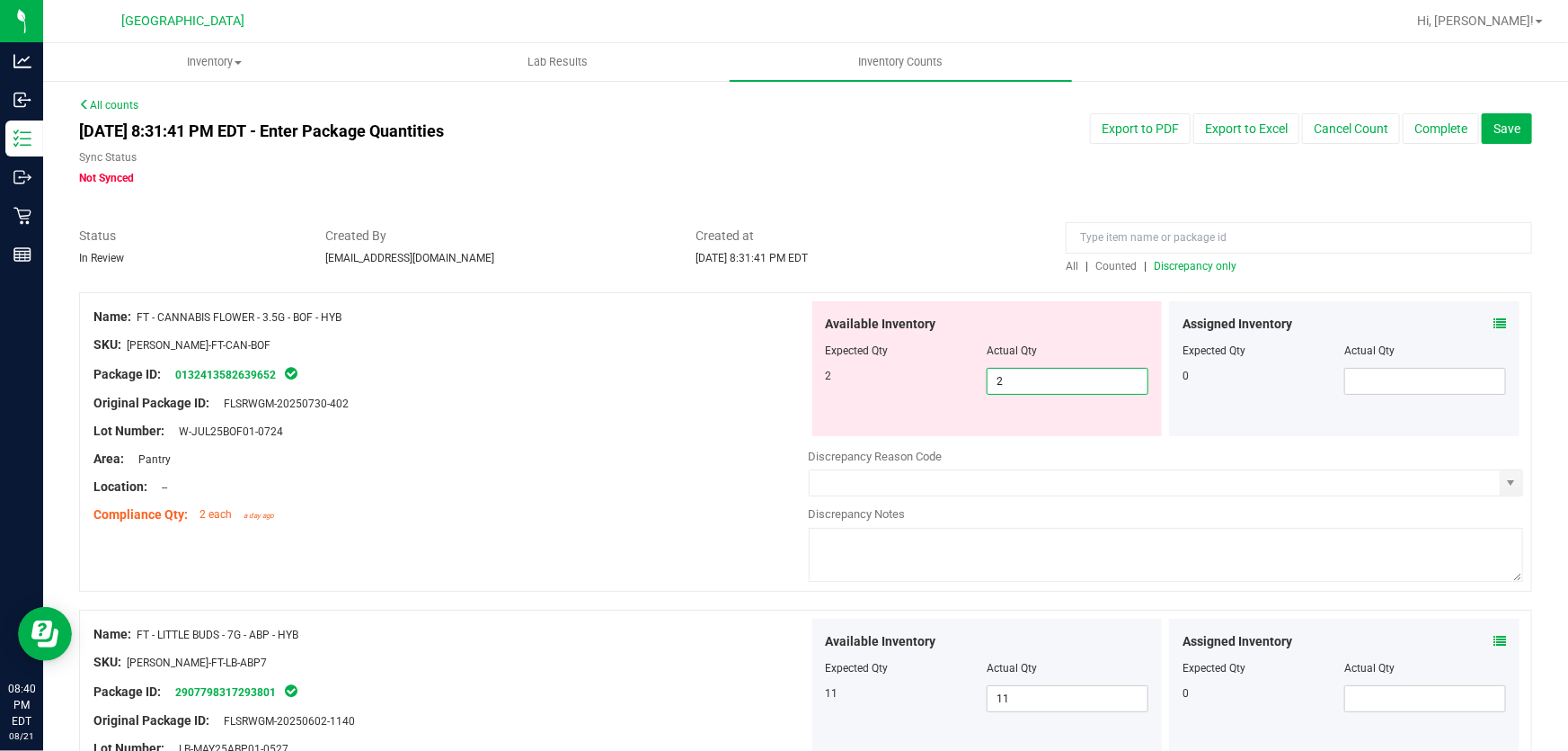
click at [968, 278] on div at bounding box center [805, 283] width 1452 height 18
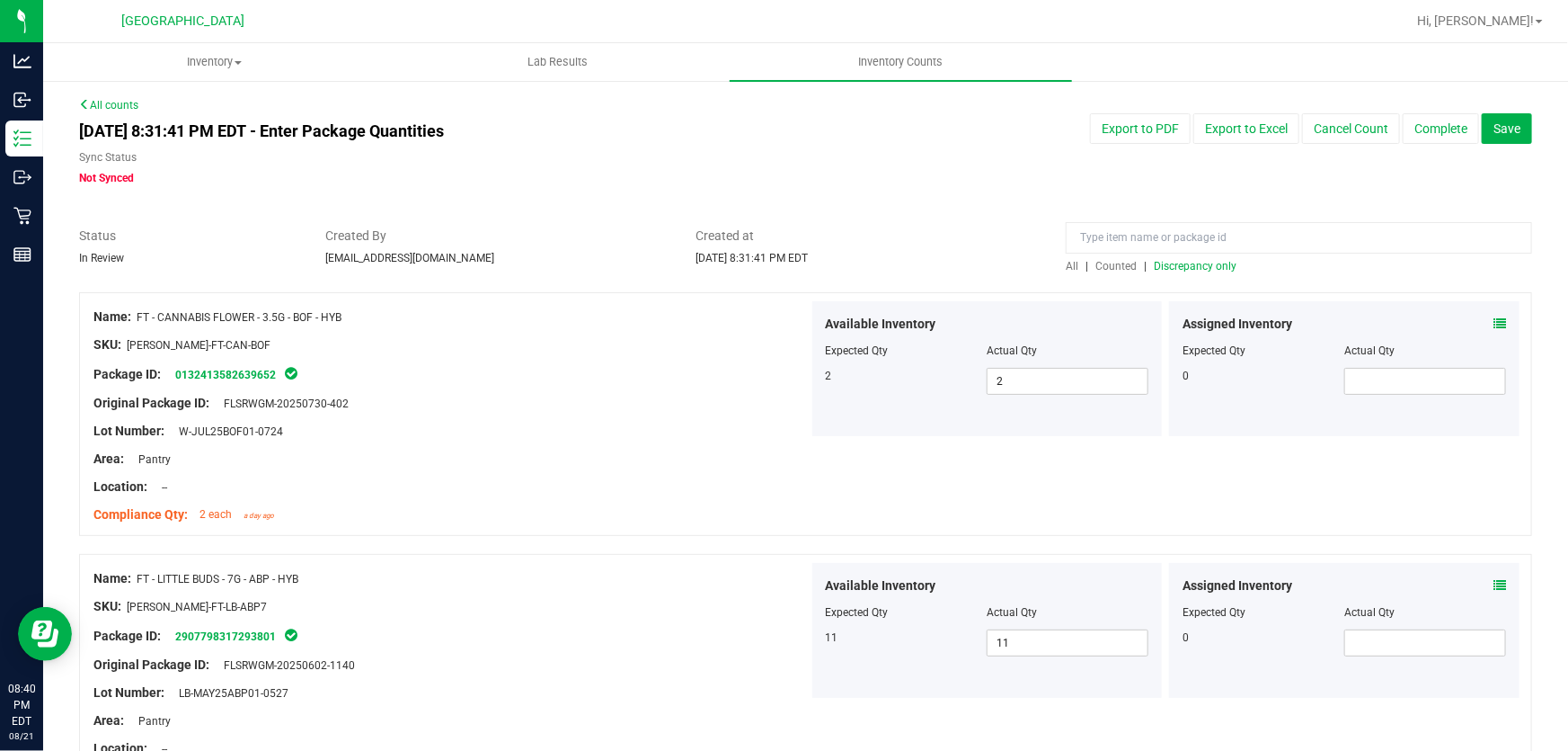
click at [1193, 261] on span "Discrepancy only" at bounding box center [1195, 266] width 82 height 13
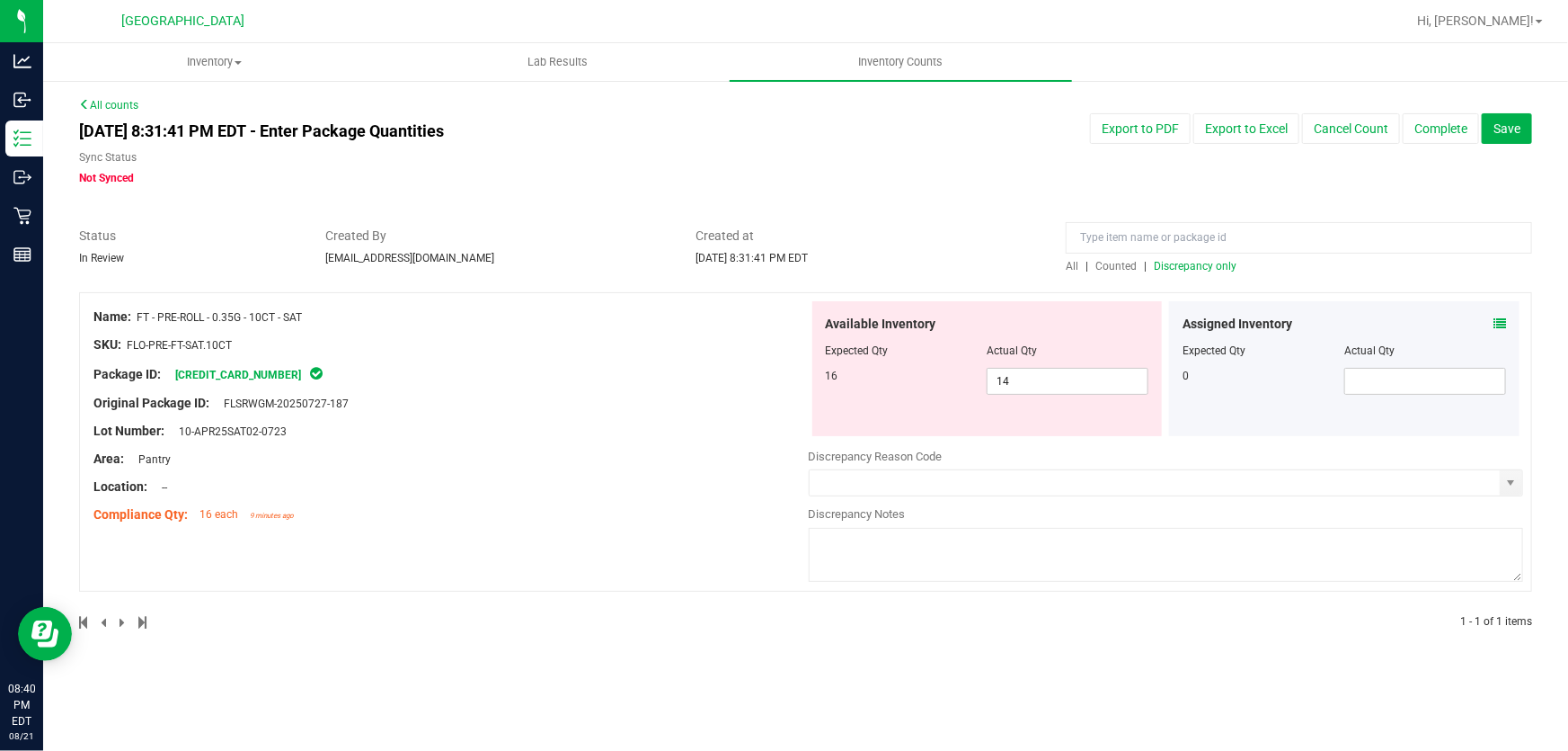
click at [577, 385] on div at bounding box center [450, 389] width 715 height 9
click at [624, 454] on div "Area: Pantry" at bounding box center [450, 459] width 715 height 19
click at [1078, 468] on div at bounding box center [1166, 467] width 715 height 5
click at [1076, 477] on input "text" at bounding box center [1155, 483] width 691 height 25
click at [1507, 478] on span "select" at bounding box center [1510, 483] width 14 height 14
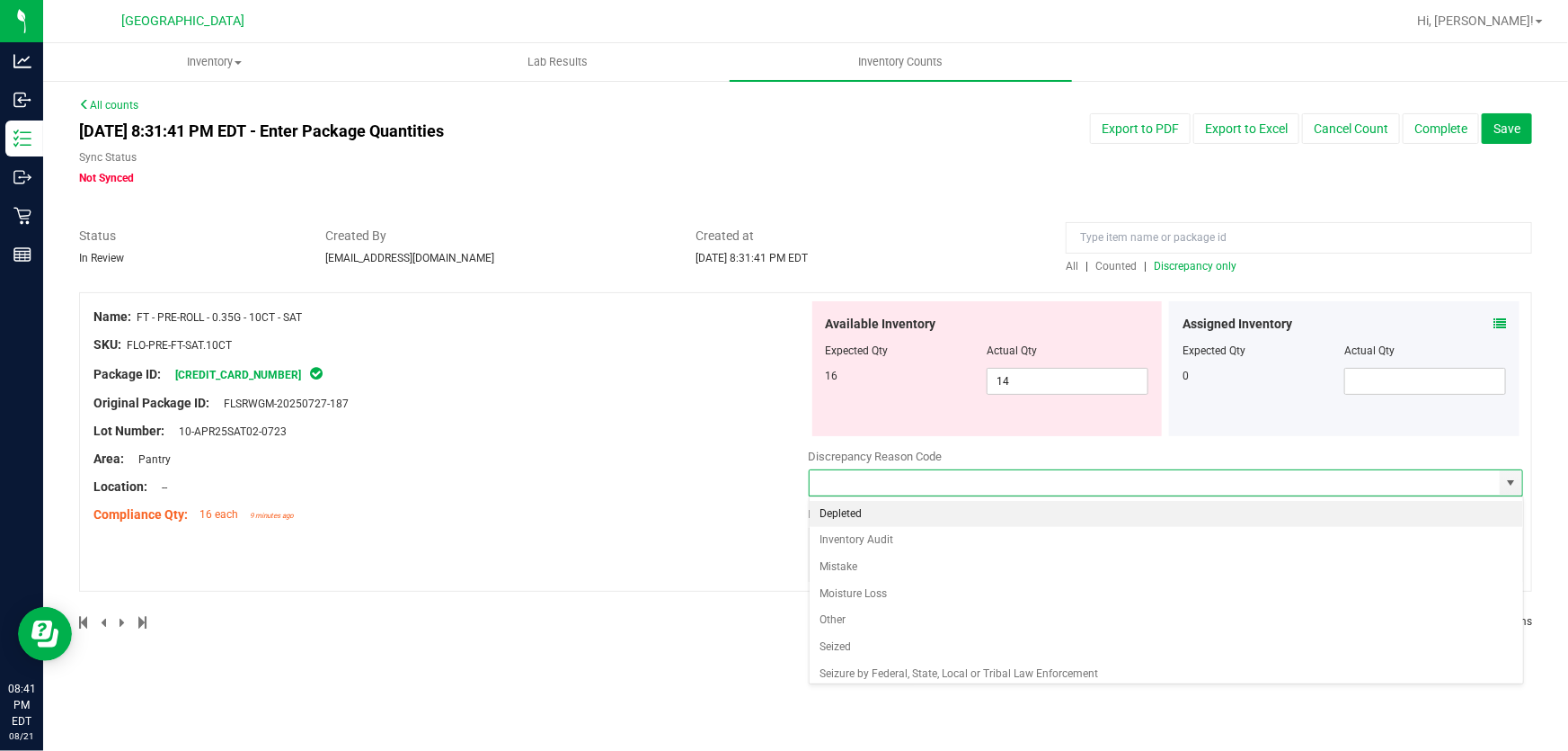
click at [756, 518] on div "Compliance Qty: 16 each 9 minutes ago" at bounding box center [450, 514] width 715 height 19
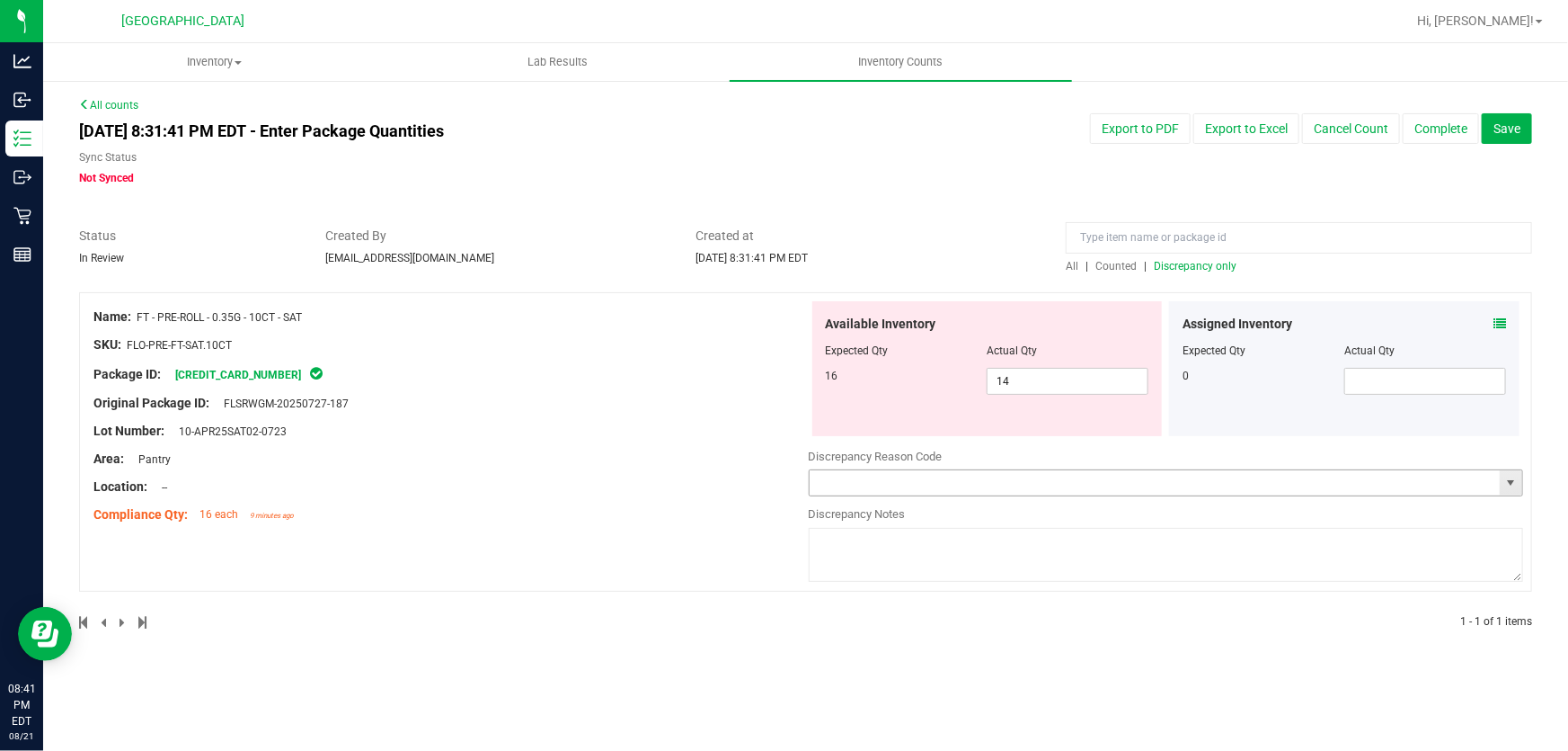
click at [858, 485] on input "text" at bounding box center [1155, 483] width 691 height 25
click at [1518, 486] on span "select" at bounding box center [1510, 483] width 23 height 25
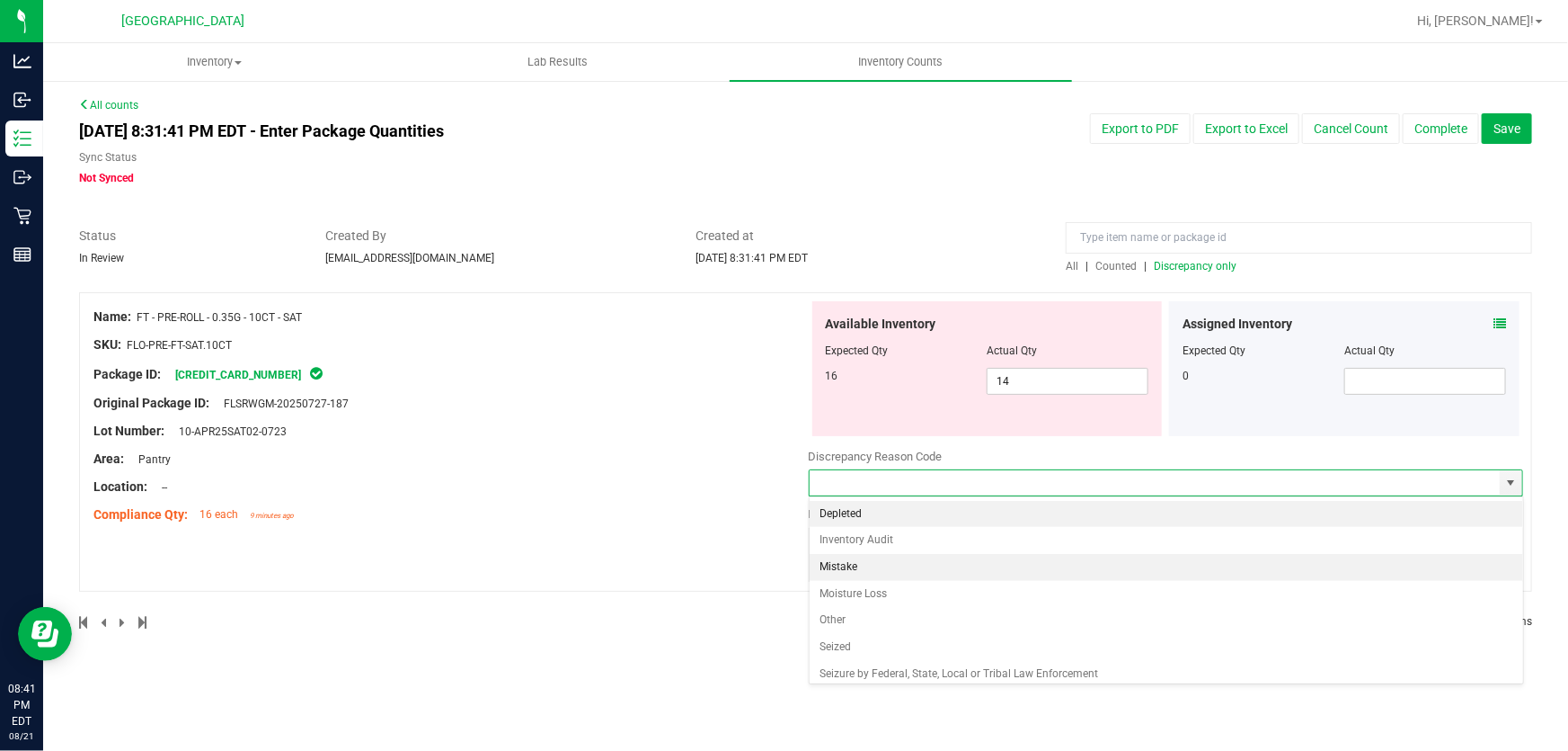
click at [981, 560] on li "Mistake" at bounding box center [1166, 567] width 713 height 27
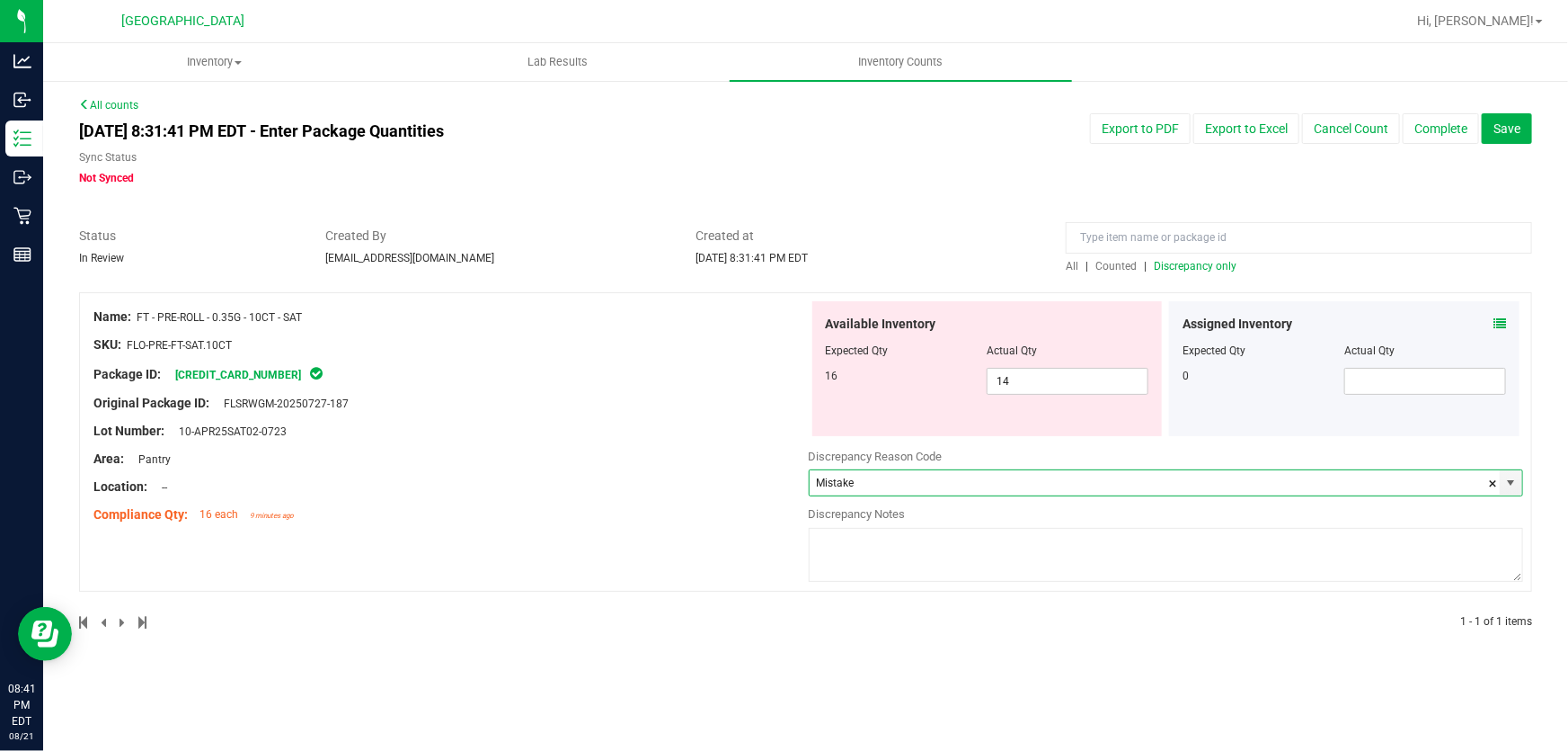
click at [979, 543] on textarea at bounding box center [1166, 555] width 715 height 54
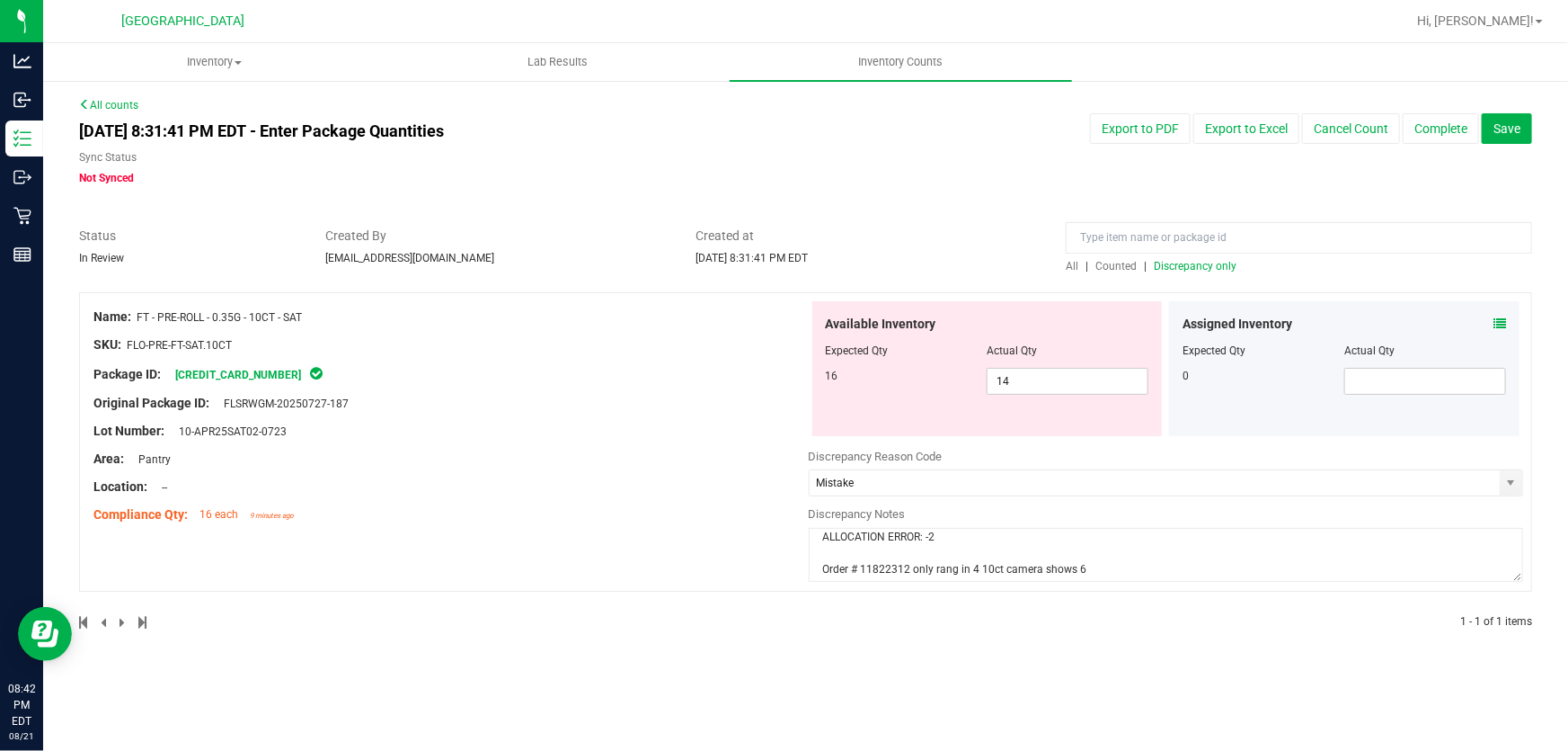
click at [653, 443] on div at bounding box center [450, 445] width 715 height 9
click at [968, 546] on textarea "ALLOCATION ERROR: -2 Order # 11822312 only rang in 4 10ct camera shows 6" at bounding box center [1166, 555] width 715 height 54
click at [971, 539] on textarea "ALLOCATION ERROR: -2 Order # 11822312 only rang in 4 10ct camera shows 6" at bounding box center [1166, 555] width 715 height 54
click at [997, 566] on textarea "ALLOCATION ERROR: -2 Order # 11822312 only rang in 4 10ct camera shows 6" at bounding box center [1166, 555] width 715 height 54
click at [993, 580] on textarea "ALLOCATION ERROR: -2 Order # 11822312 only rang in 4 10ct camera shows 6" at bounding box center [1166, 555] width 715 height 54
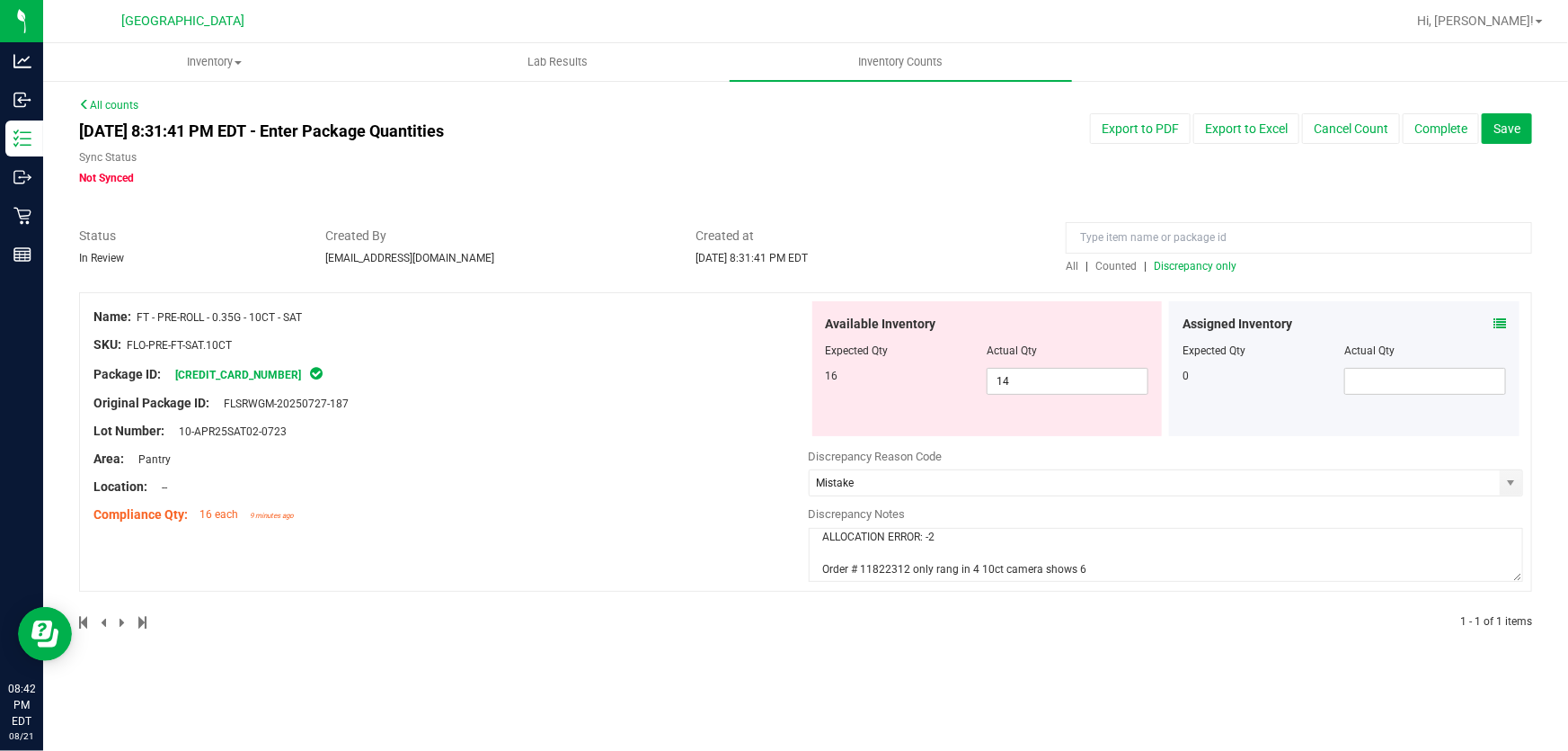
click at [1000, 575] on textarea "ALLOCATION ERROR: -2 Order # 11822312 only rang in 4 10ct camera shows 6" at bounding box center [1166, 555] width 715 height 54
click at [930, 193] on div "All counts [DATE] 8:31:41 PM EDT - Enter Package Quantities Sync Status Not Syn…" at bounding box center [805, 375] width 1452 height 556
click at [1500, 135] on span "Save" at bounding box center [1507, 128] width 27 height 14
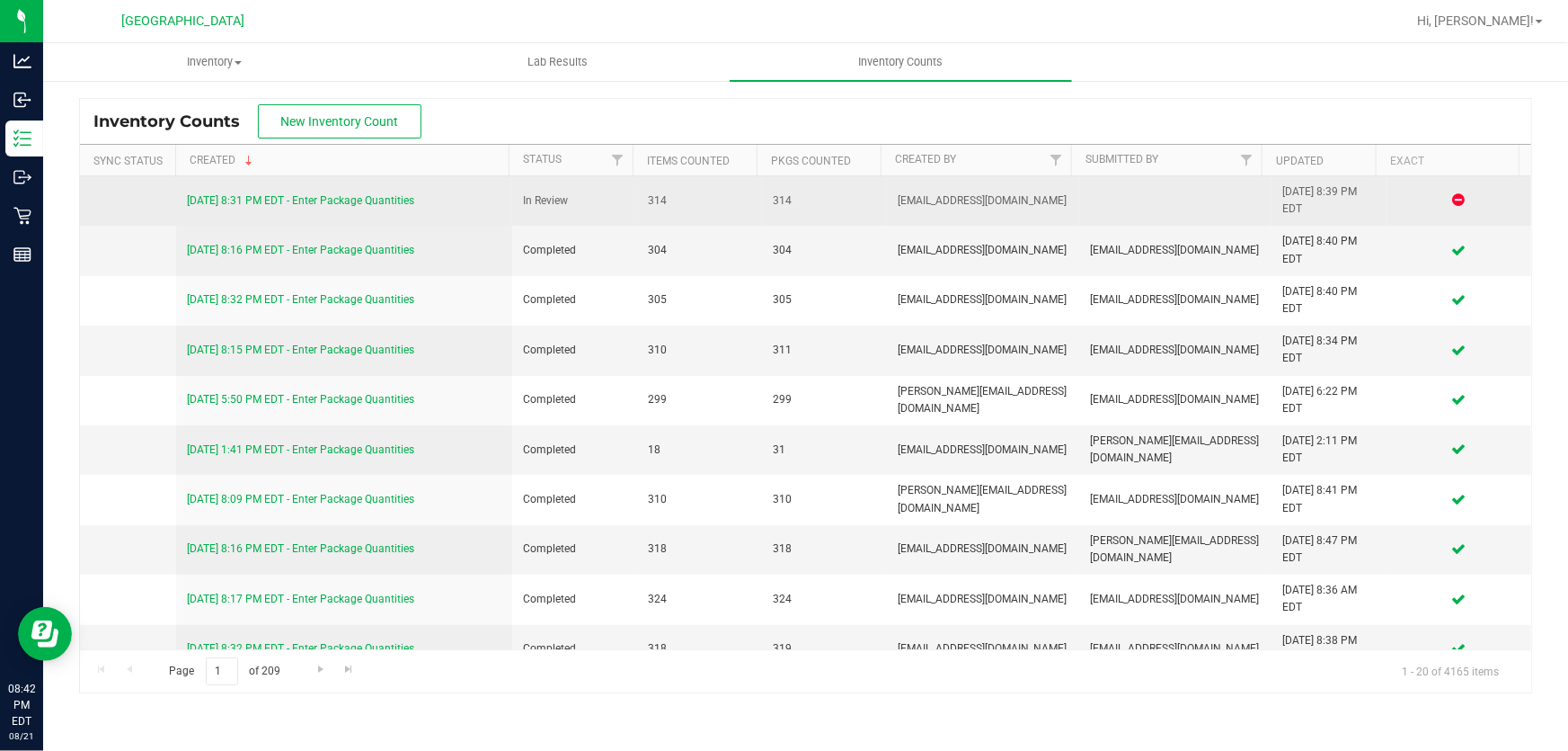
click at [318, 189] on td "[DATE] 8:31 PM EDT - Enter Package Quantities" at bounding box center [345, 201] width 336 height 50
click at [319, 197] on link "[DATE] 8:31 PM EDT - Enter Package Quantities" at bounding box center [300, 201] width 227 height 13
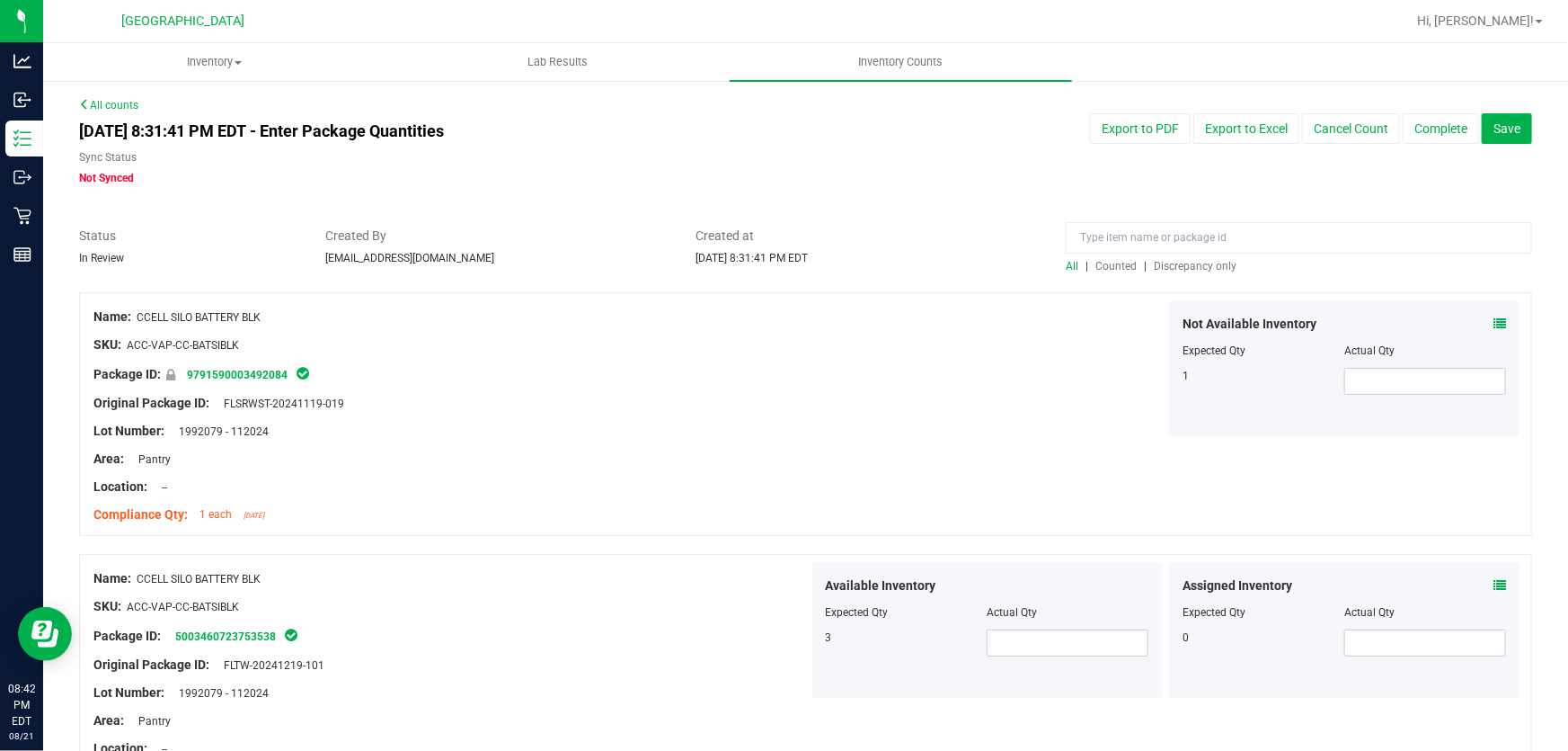
click at [1199, 264] on span "Discrepancy only" at bounding box center [1195, 266] width 82 height 13
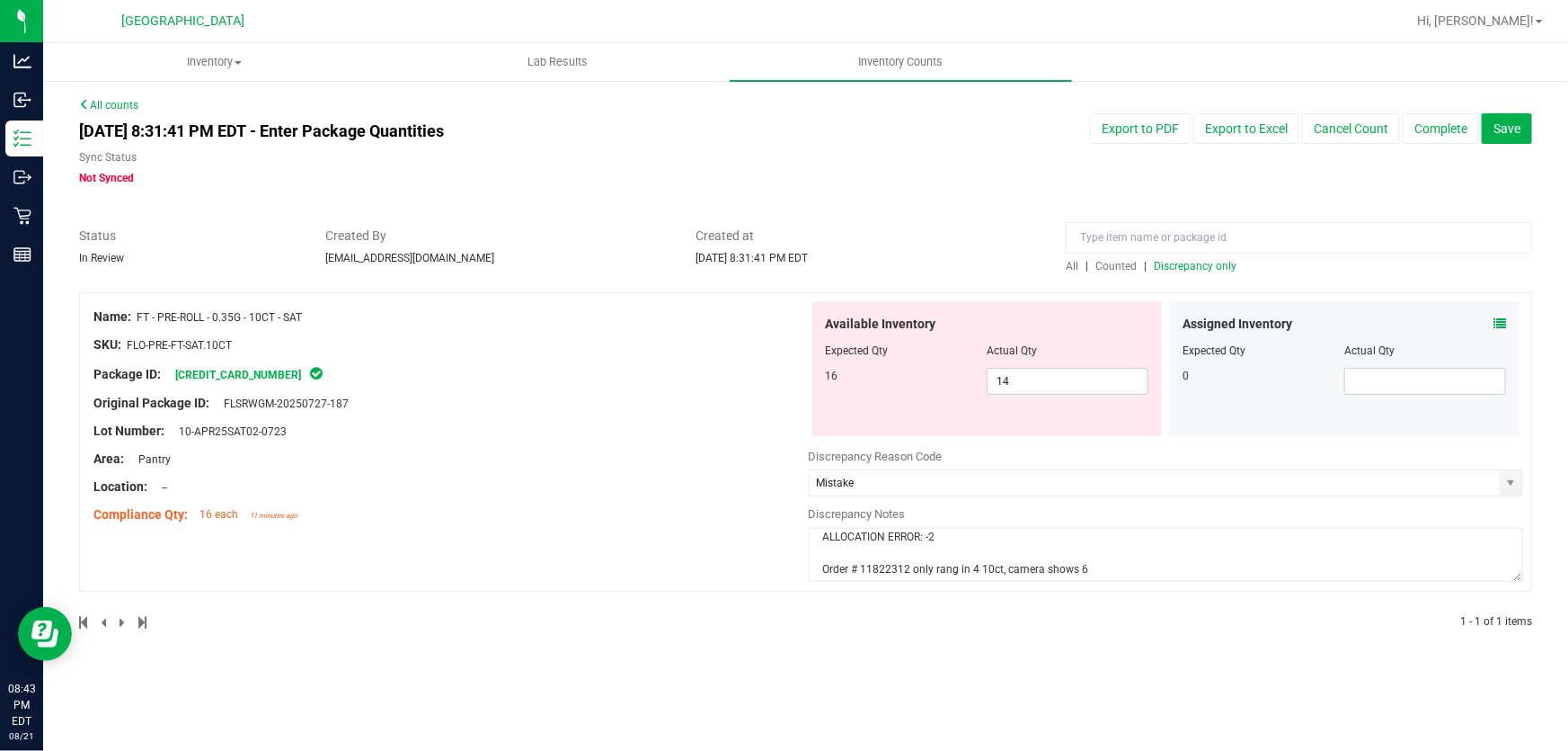
click at [555, 429] on div "Lot Number: 10-APR25SAT02-0723" at bounding box center [450, 431] width 715 height 19
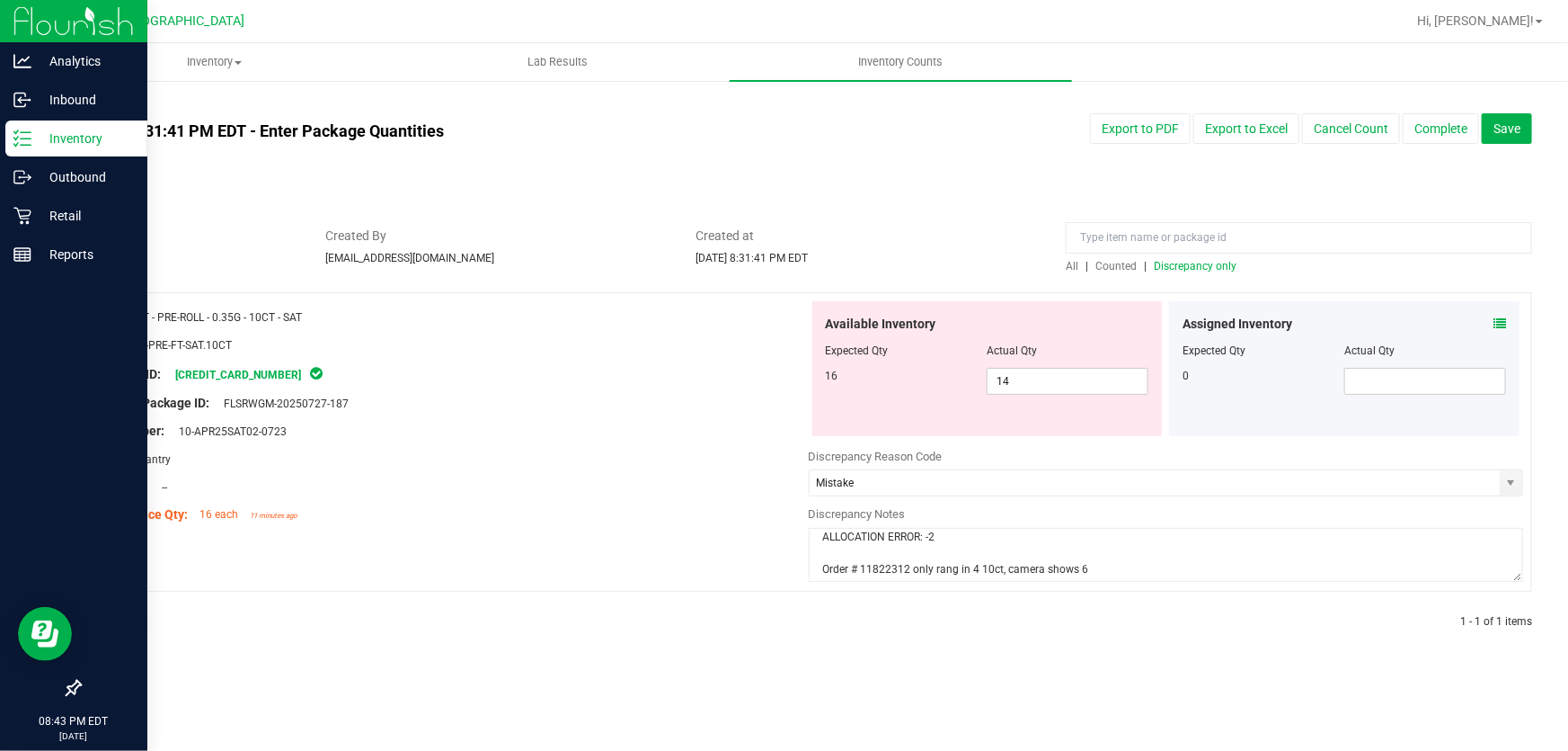
click at [18, 141] on icon at bounding box center [23, 138] width 18 height 18
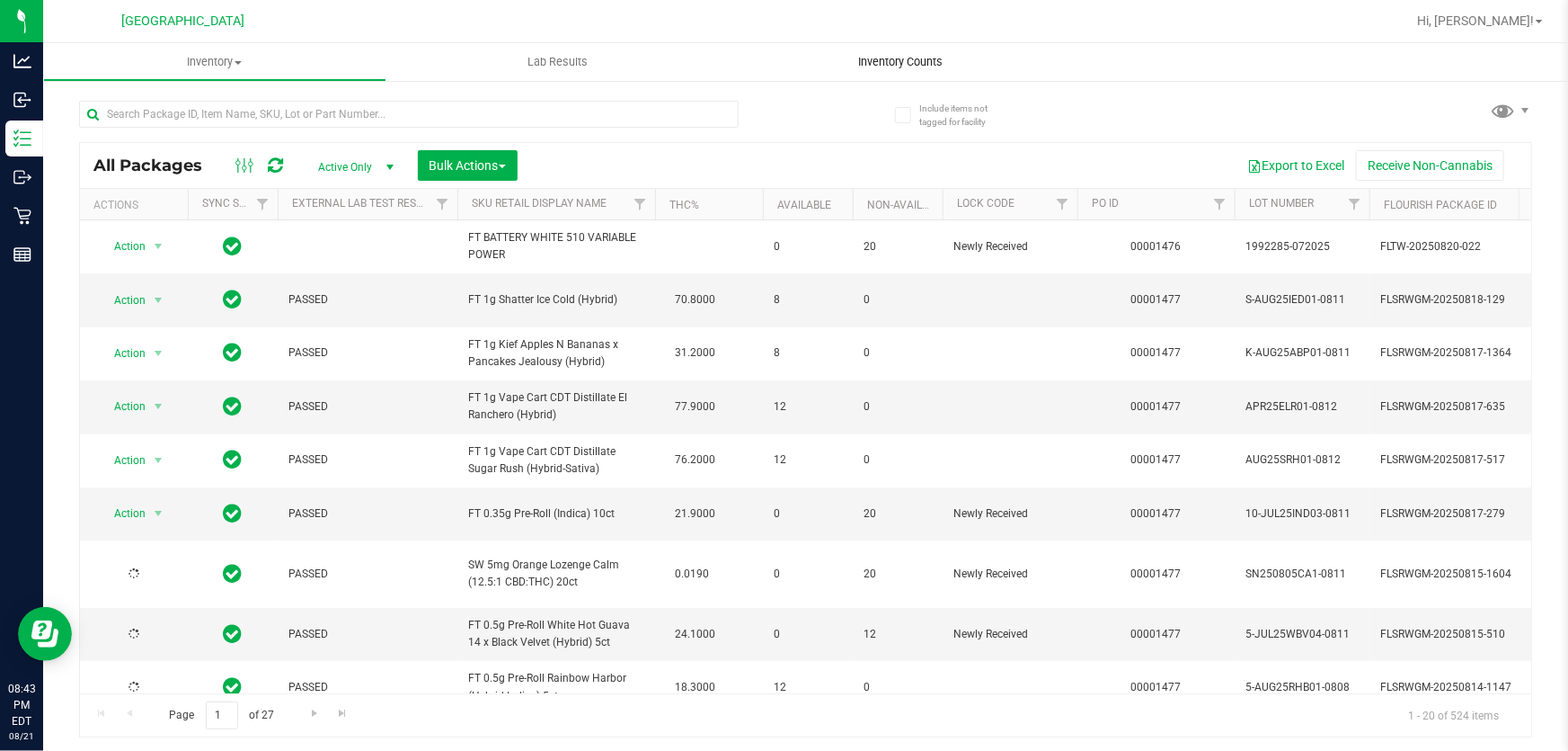
click at [953, 68] on span "Inventory Counts" at bounding box center [901, 62] width 133 height 16
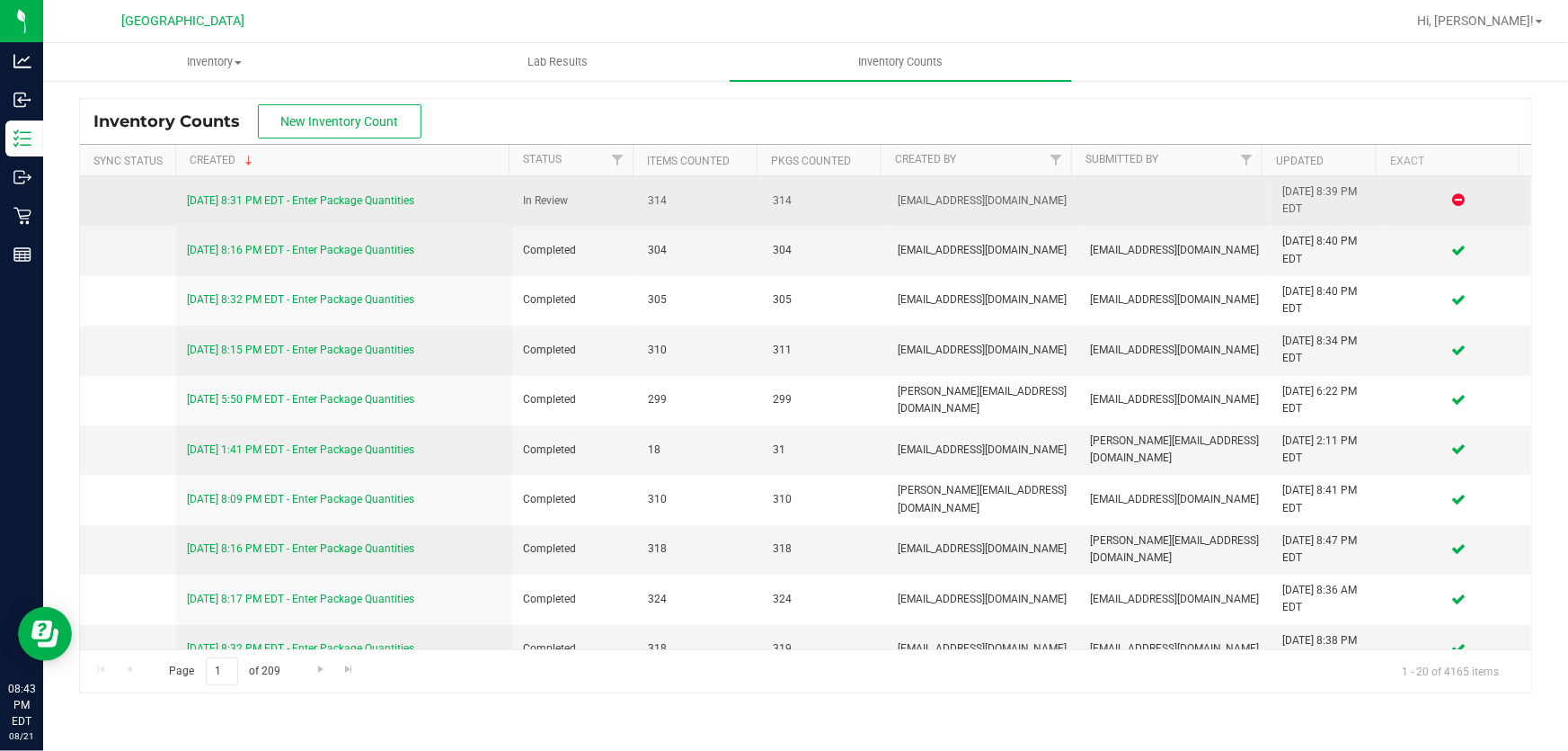
click at [350, 207] on div "[DATE] 8:31 PM EDT - Enter Package Quantities" at bounding box center [345, 201] width 315 height 17
click at [355, 202] on link "[DATE] 8:31 PM EDT - Enter Package Quantities" at bounding box center [300, 201] width 227 height 13
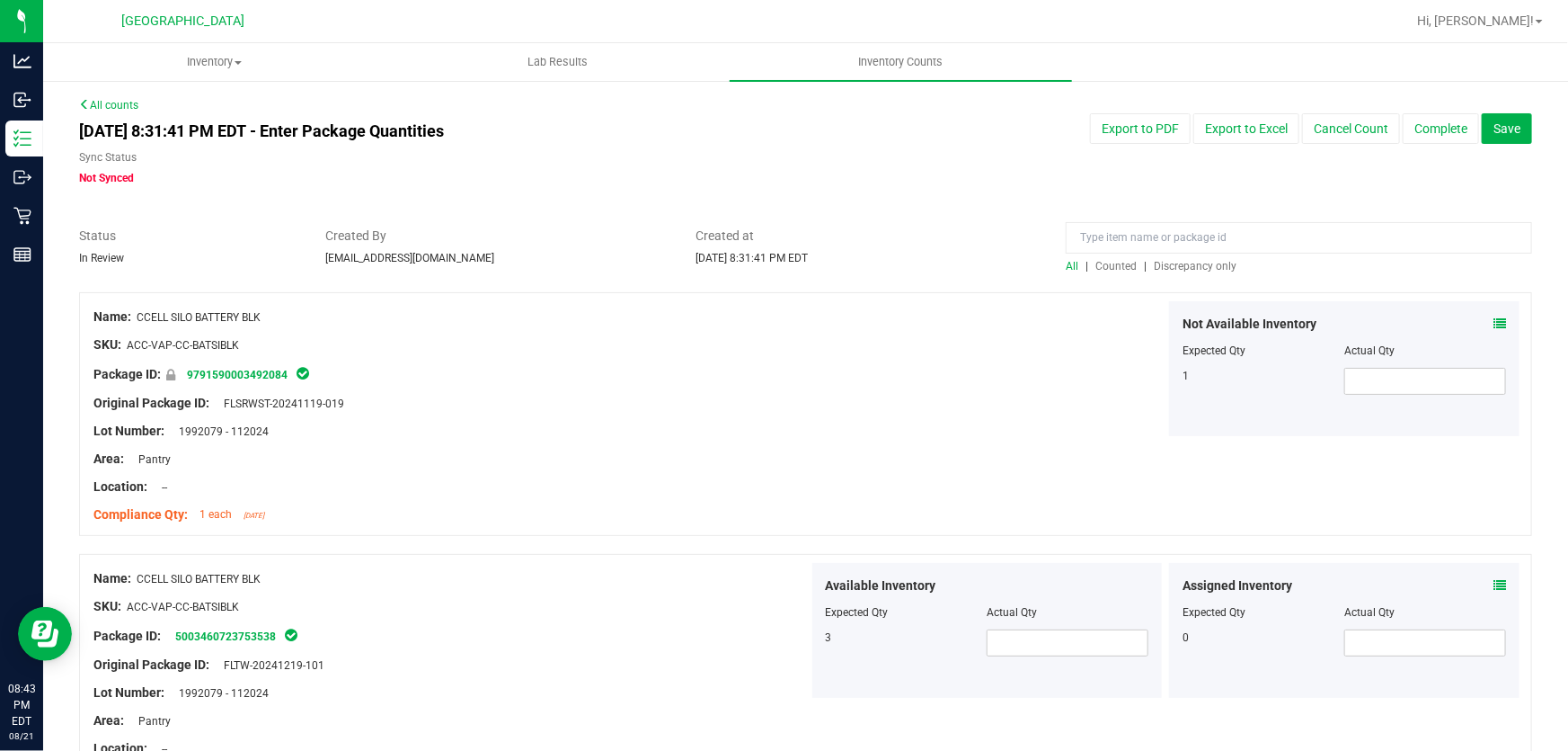
click at [1183, 267] on span "Discrepancy only" at bounding box center [1195, 266] width 82 height 13
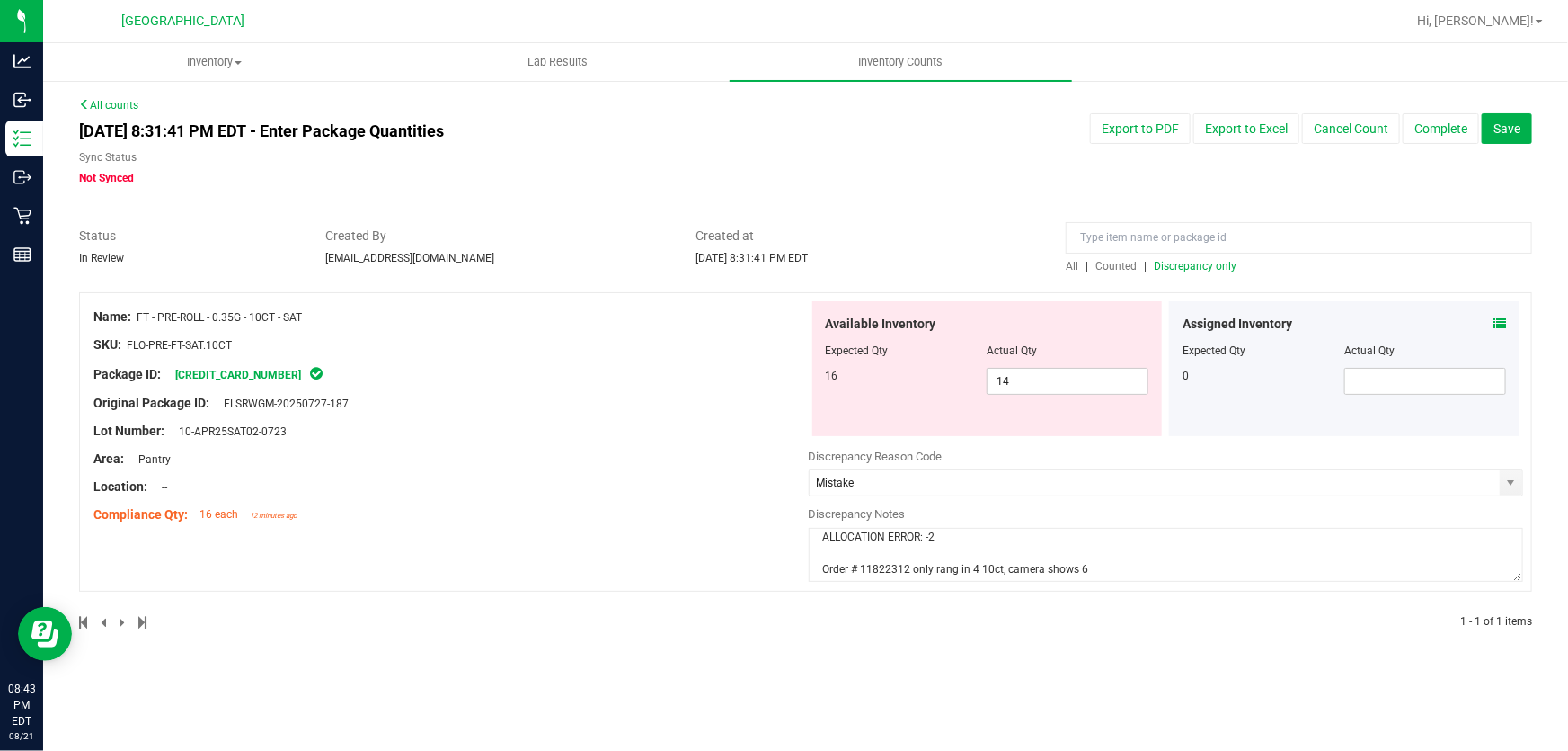
click at [961, 245] on div "Created at [DATE] 8:31:41 PM EDT" at bounding box center [866, 246] width 370 height 40
click at [991, 437] on div at bounding box center [1166, 437] width 715 height 3
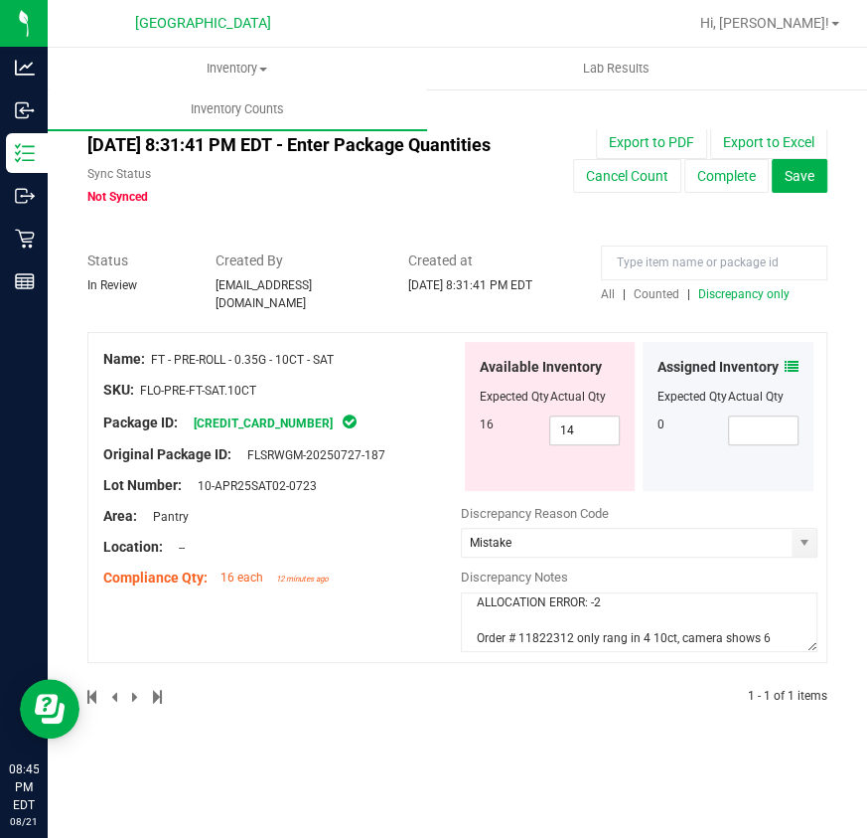
click at [489, 491] on div "Available Inventory Expected Qty Actual Qty 16 14 14" at bounding box center [550, 416] width 171 height 149
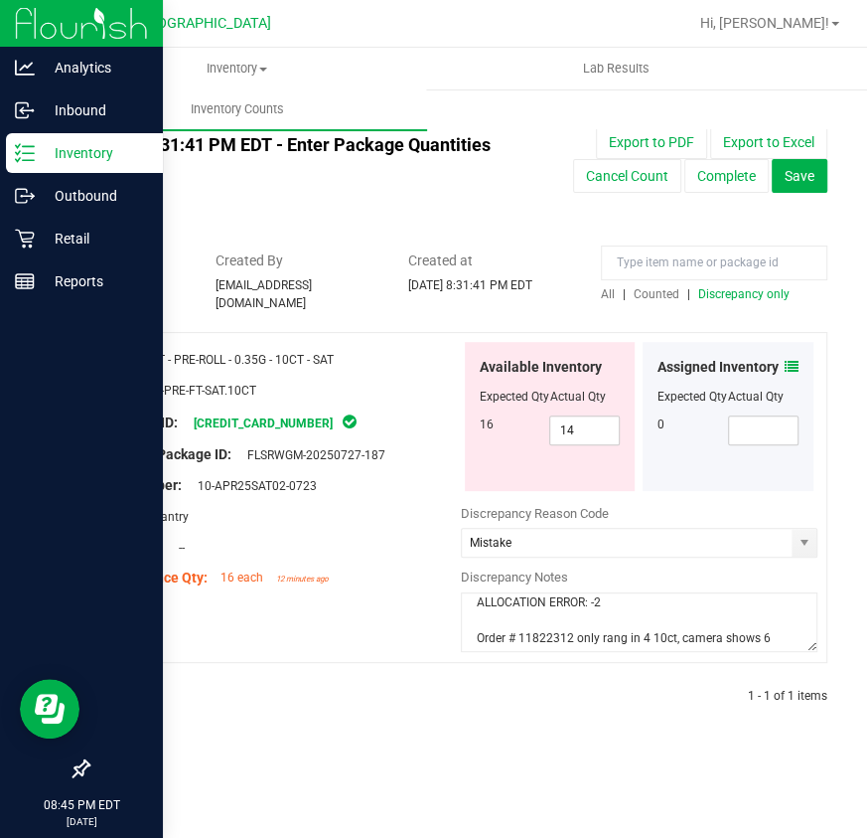
click at [13, 141] on div "Inventory" at bounding box center [84, 153] width 157 height 40
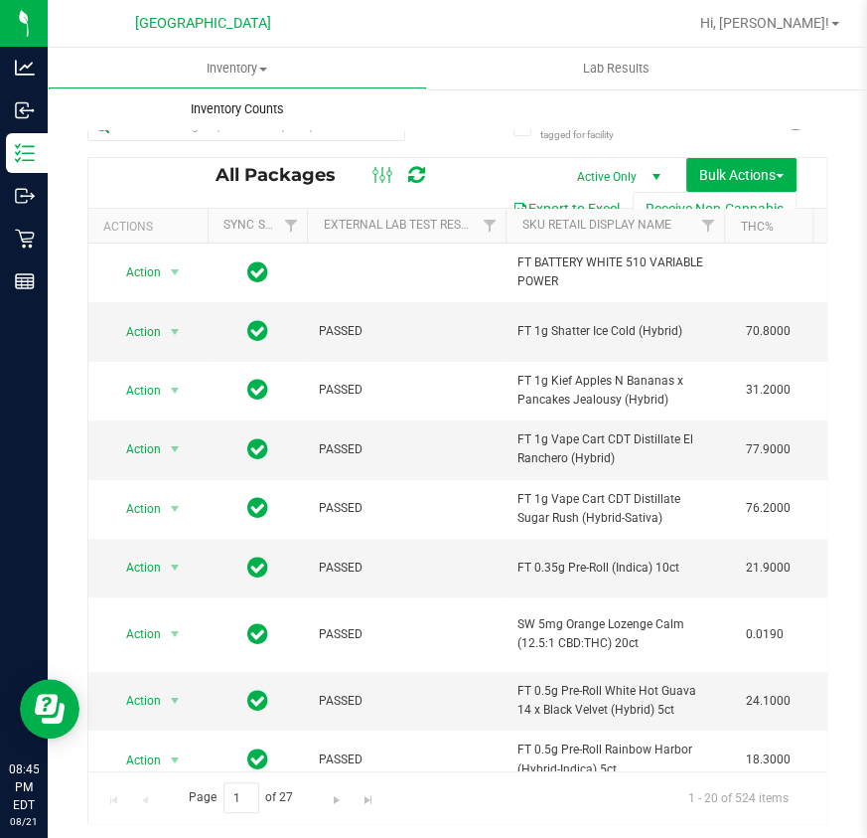
click at [306, 120] on uib-tab-heading "Inventory Counts" at bounding box center [238, 109] width 380 height 42
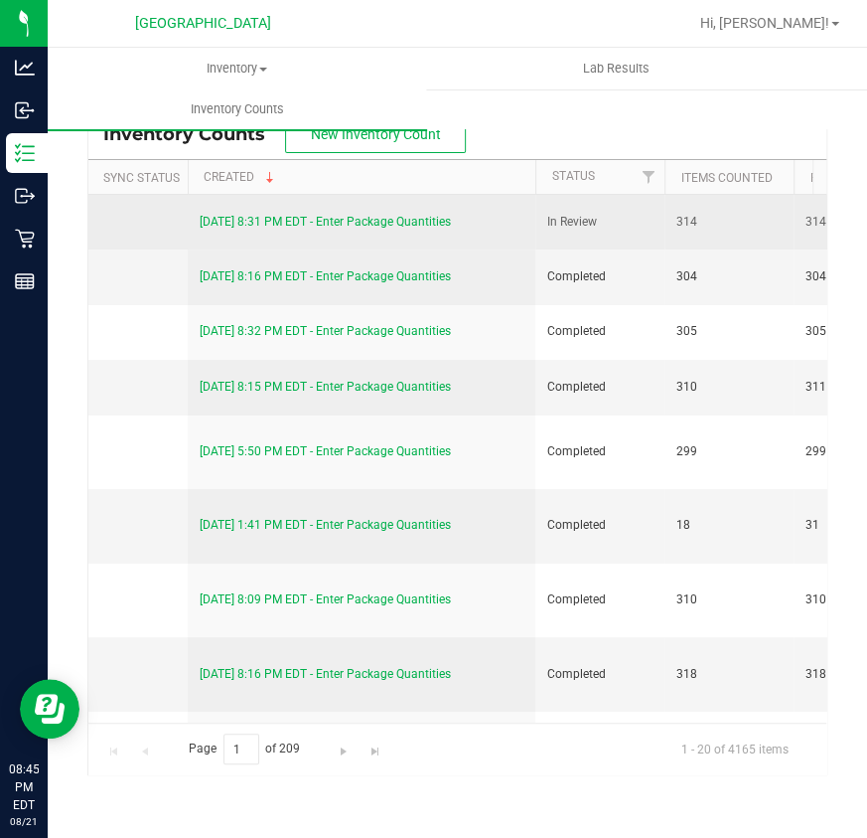
click at [397, 236] on td "[DATE] 8:31 PM EDT - Enter Package Quantities" at bounding box center [362, 222] width 348 height 55
click at [399, 229] on div "[DATE] 8:31 PM EDT - Enter Package Quantities" at bounding box center [362, 222] width 324 height 19
click at [401, 218] on link "[DATE] 8:31 PM EDT - Enter Package Quantities" at bounding box center [325, 222] width 251 height 14
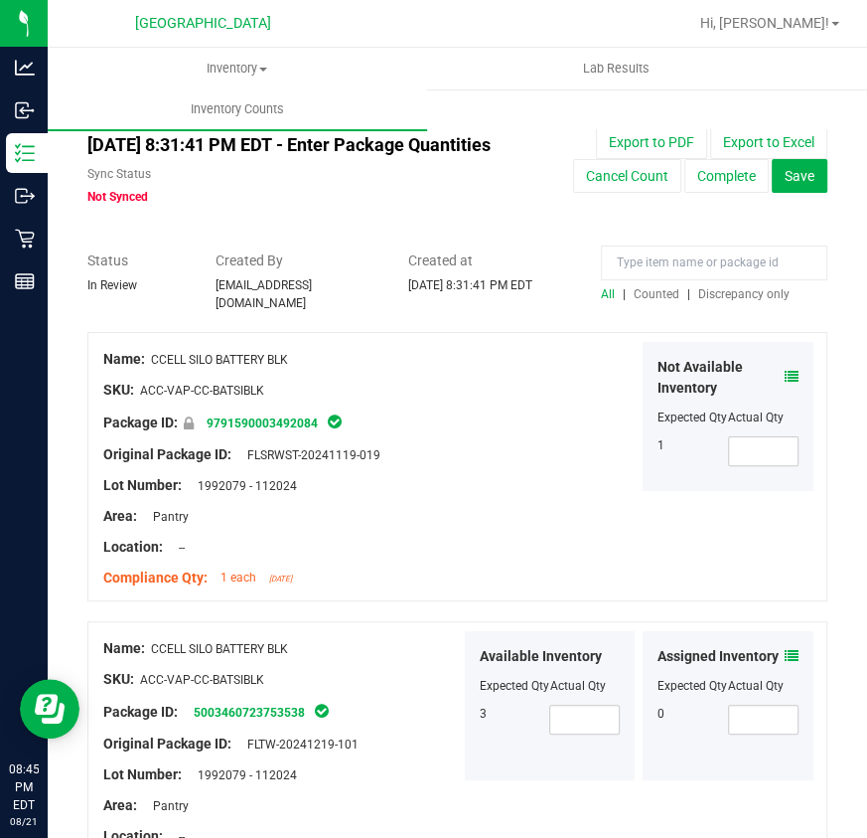
click at [727, 301] on span "Discrepancy only" at bounding box center [743, 294] width 91 height 14
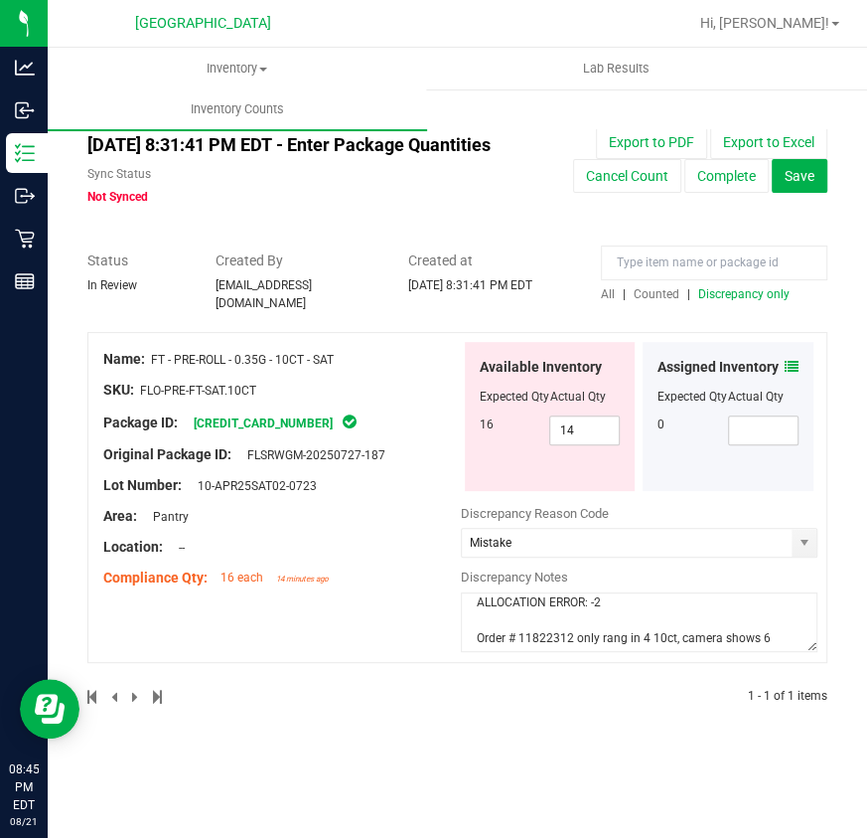
click at [600, 639] on textarea "ALLOCATION ERROR: -2 Order # 11822312 only rang in 4 10ct, camera shows 6" at bounding box center [640, 622] width 358 height 60
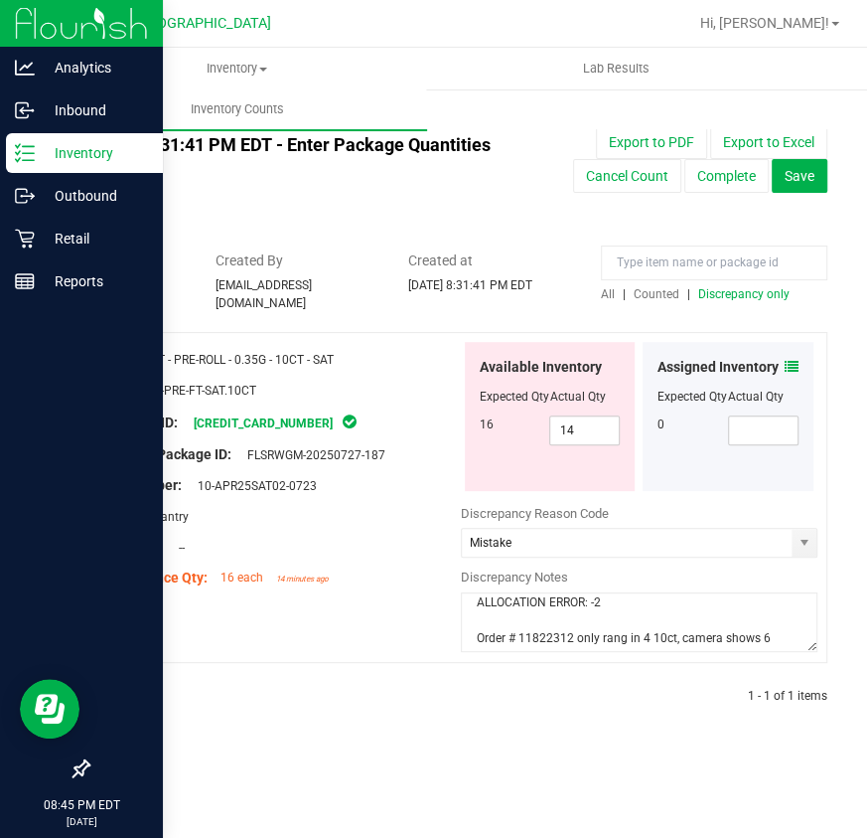
click at [20, 149] on icon at bounding box center [25, 153] width 20 height 20
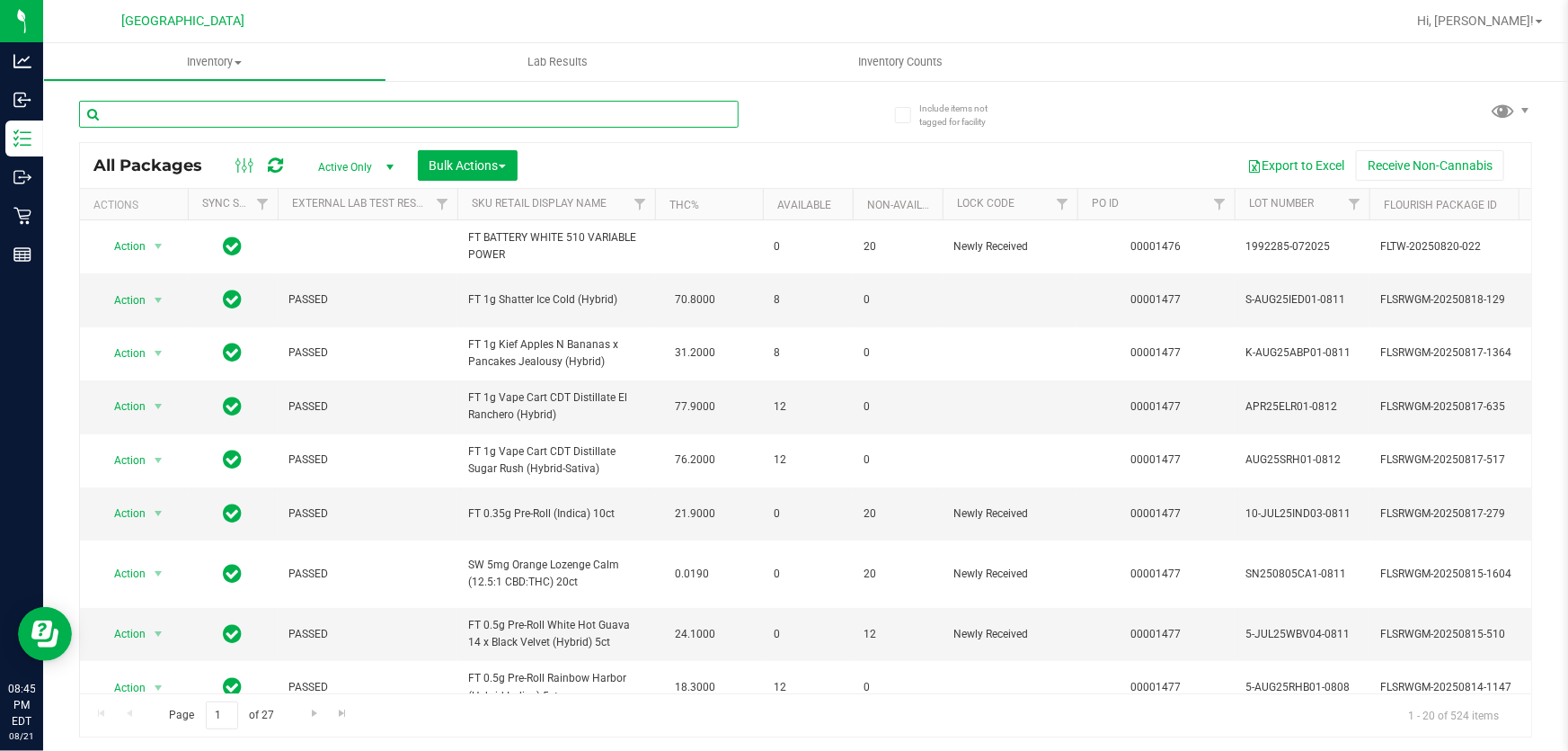
click at [338, 107] on input "text" at bounding box center [408, 114] width 659 height 27
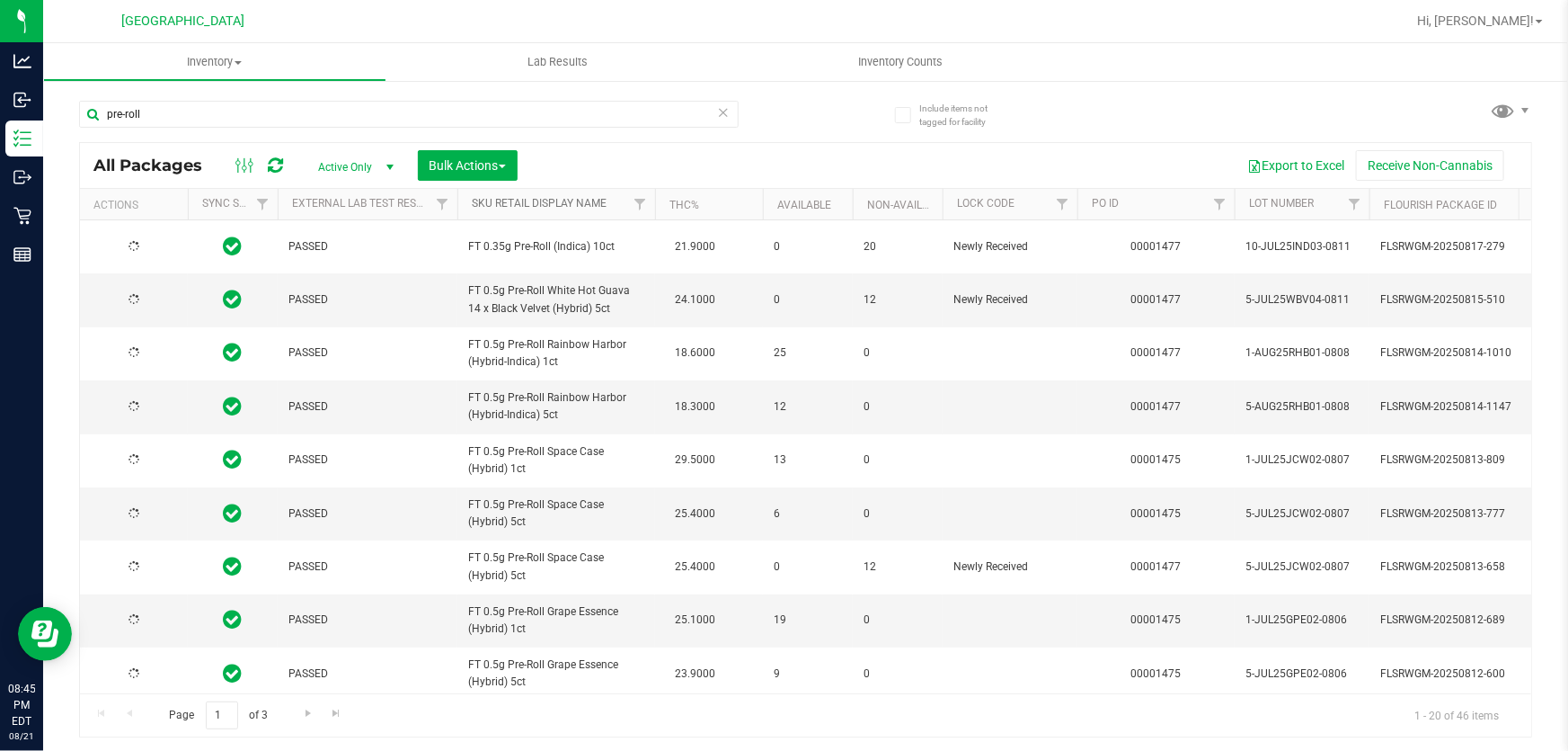
click at [578, 209] on link "Sku Retail Display Name" at bounding box center [539, 204] width 135 height 13
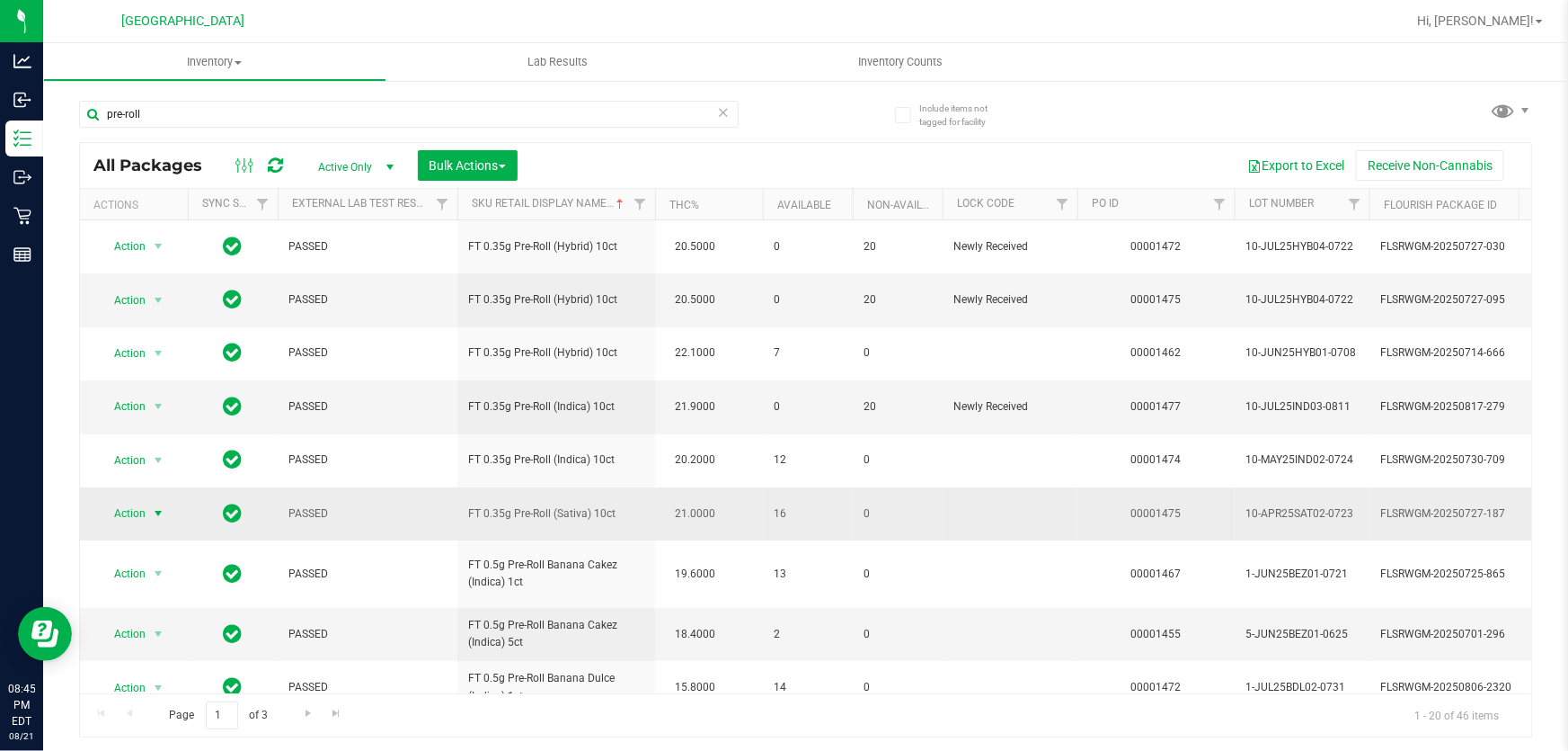
click at [122, 508] on span "Action" at bounding box center [122, 513] width 49 height 25
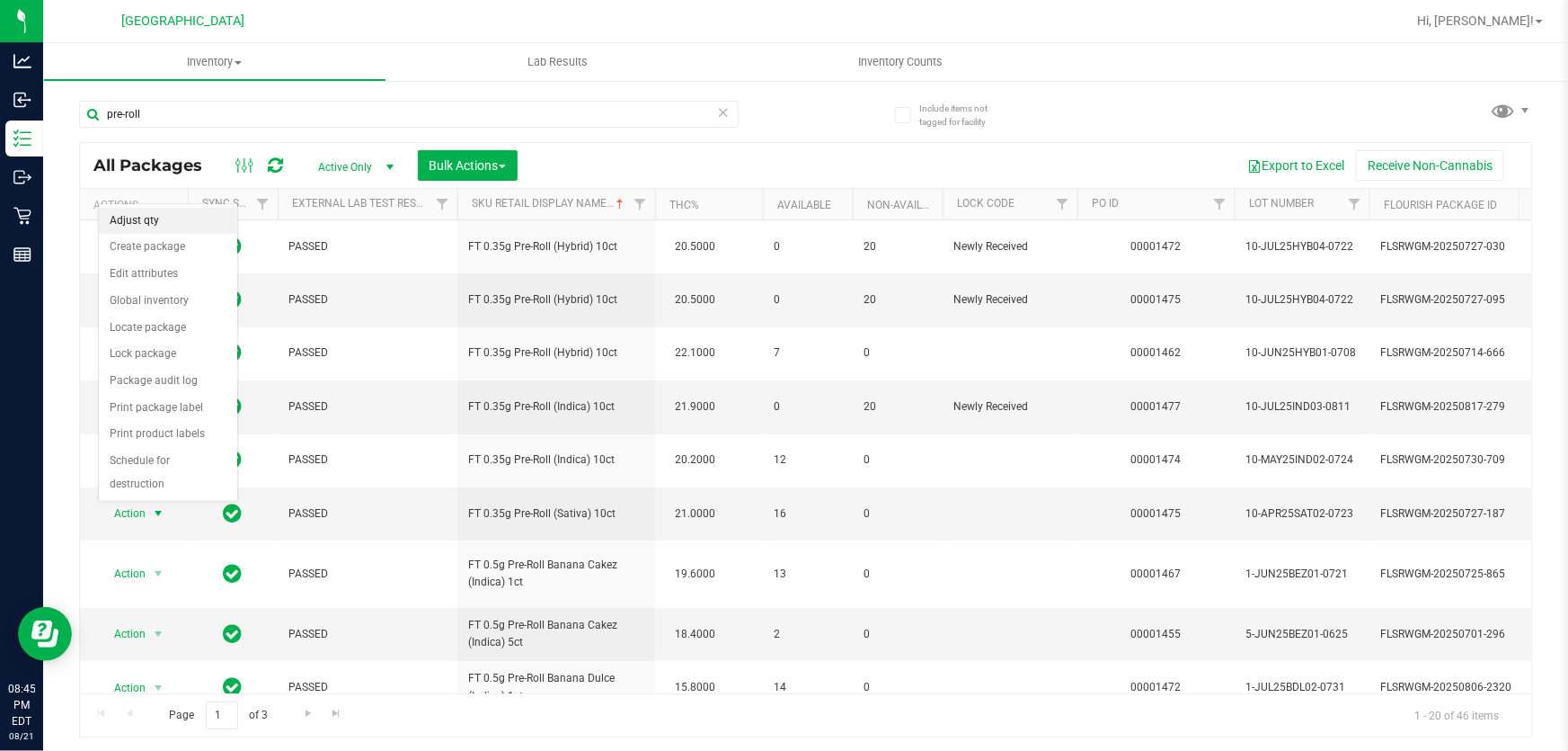
click at [166, 229] on li "Adjust qty" at bounding box center [167, 221] width 138 height 27
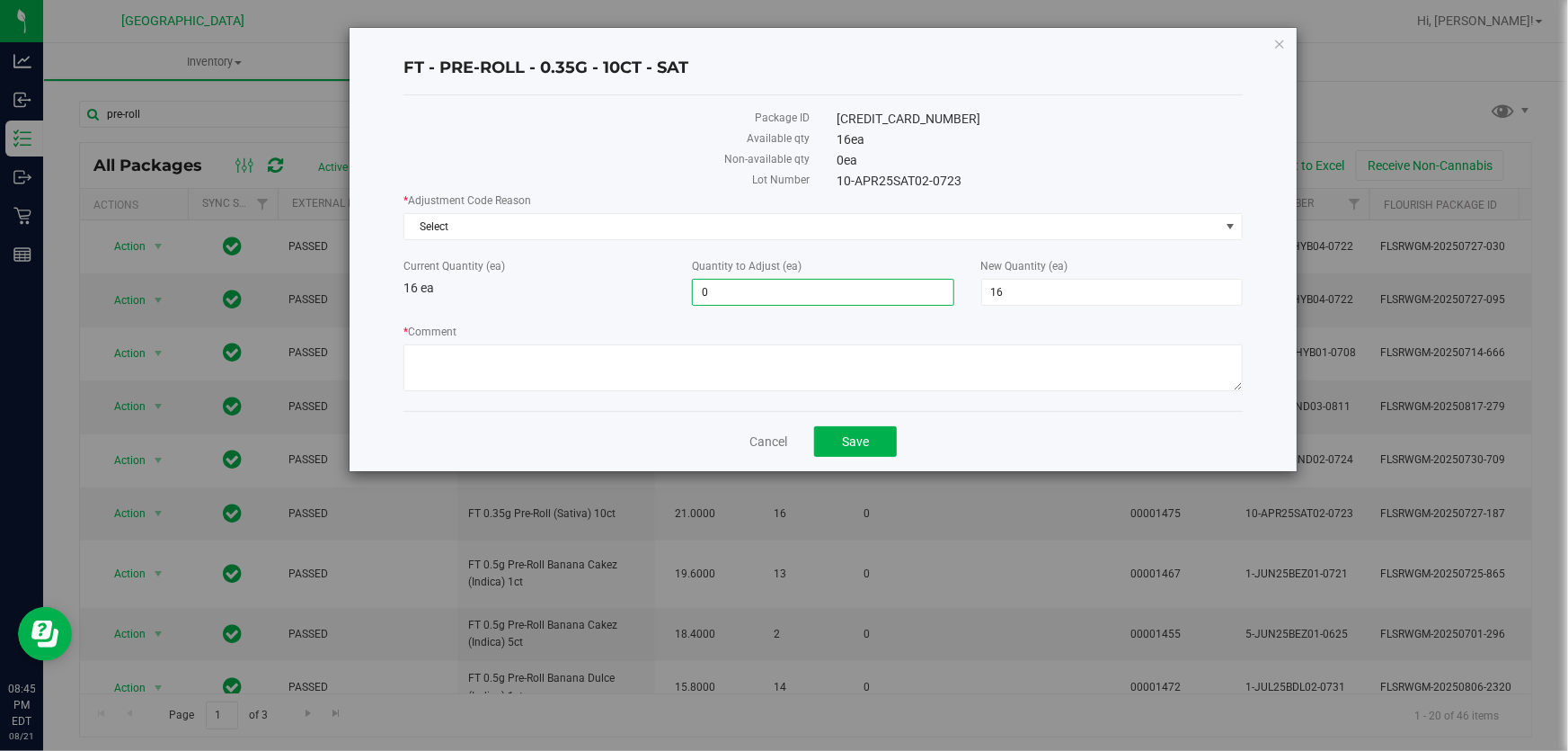
click at [755, 298] on span "0 0" at bounding box center [822, 292] width 261 height 27
click at [710, 241] on div "* Adjustment Code Reason Select Select Depleted Inventory Audit Mistake Moistur…" at bounding box center [823, 295] width 839 height 204
click at [707, 221] on span "Select" at bounding box center [811, 226] width 815 height 25
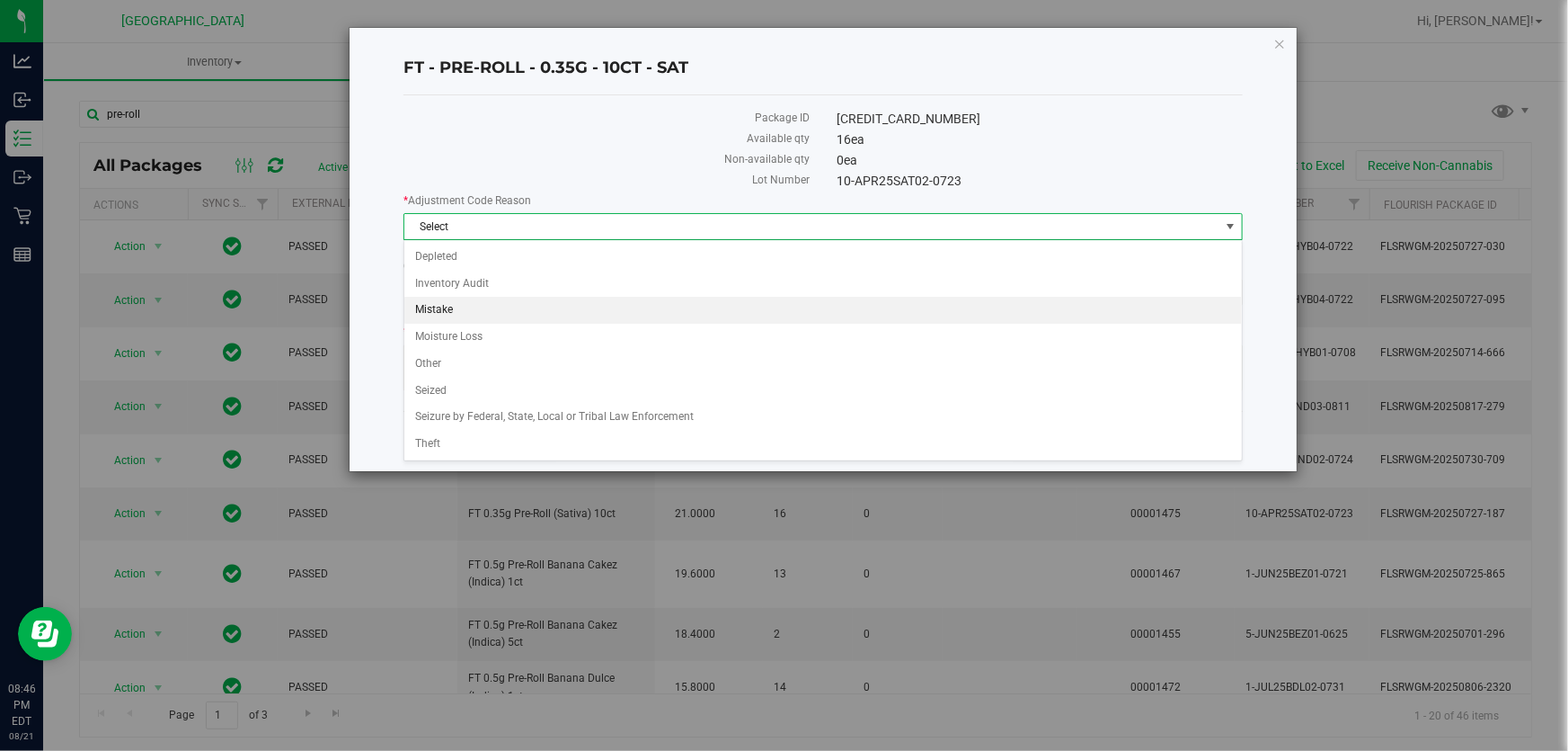
click at [505, 309] on li "Mistake" at bounding box center [823, 310] width 837 height 27
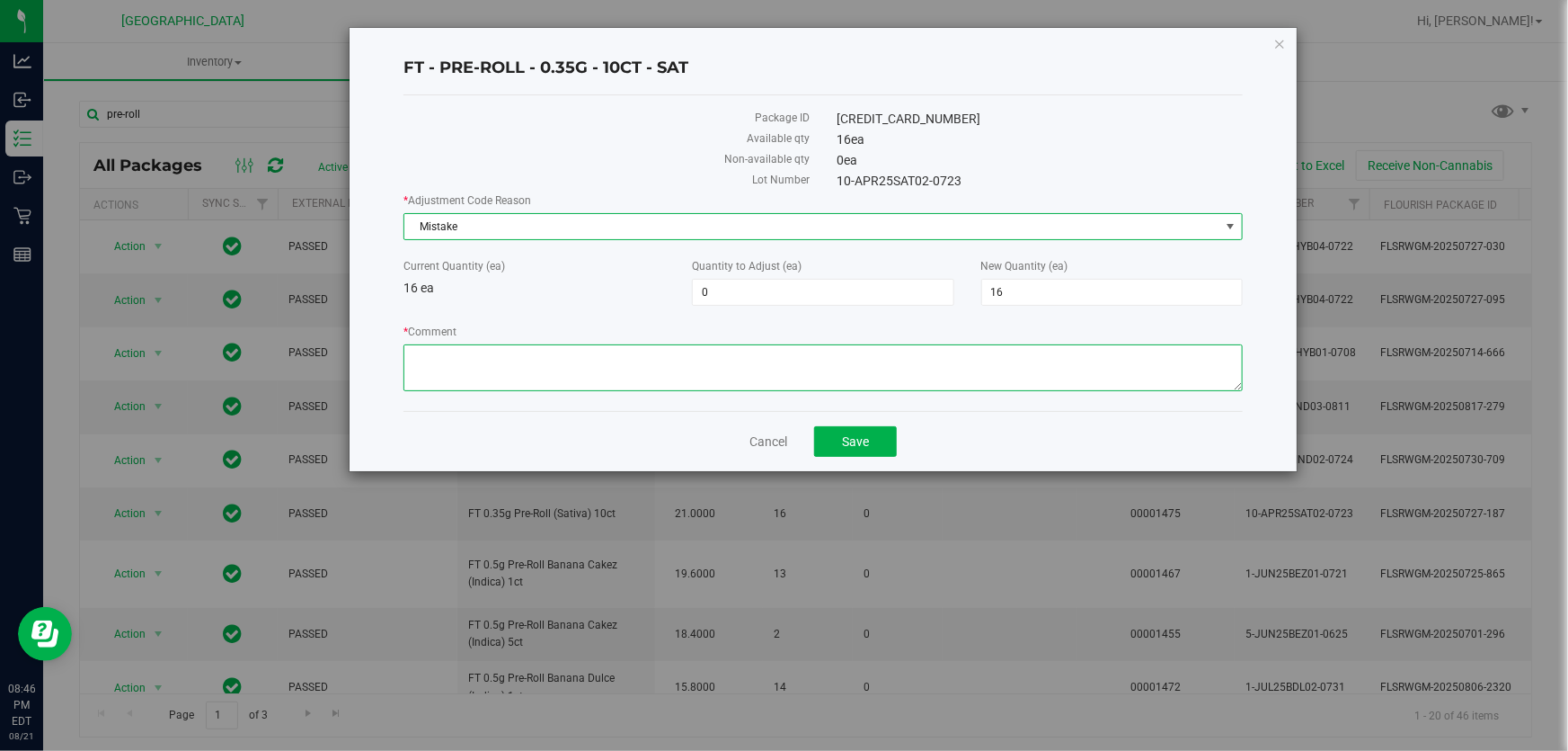
click at [512, 366] on textarea "* Comment" at bounding box center [823, 368] width 839 height 47
paste textarea "ALLOCATION ERROR: -2 Order # 11822312 only rang in 4 10ct, camera shows 6"
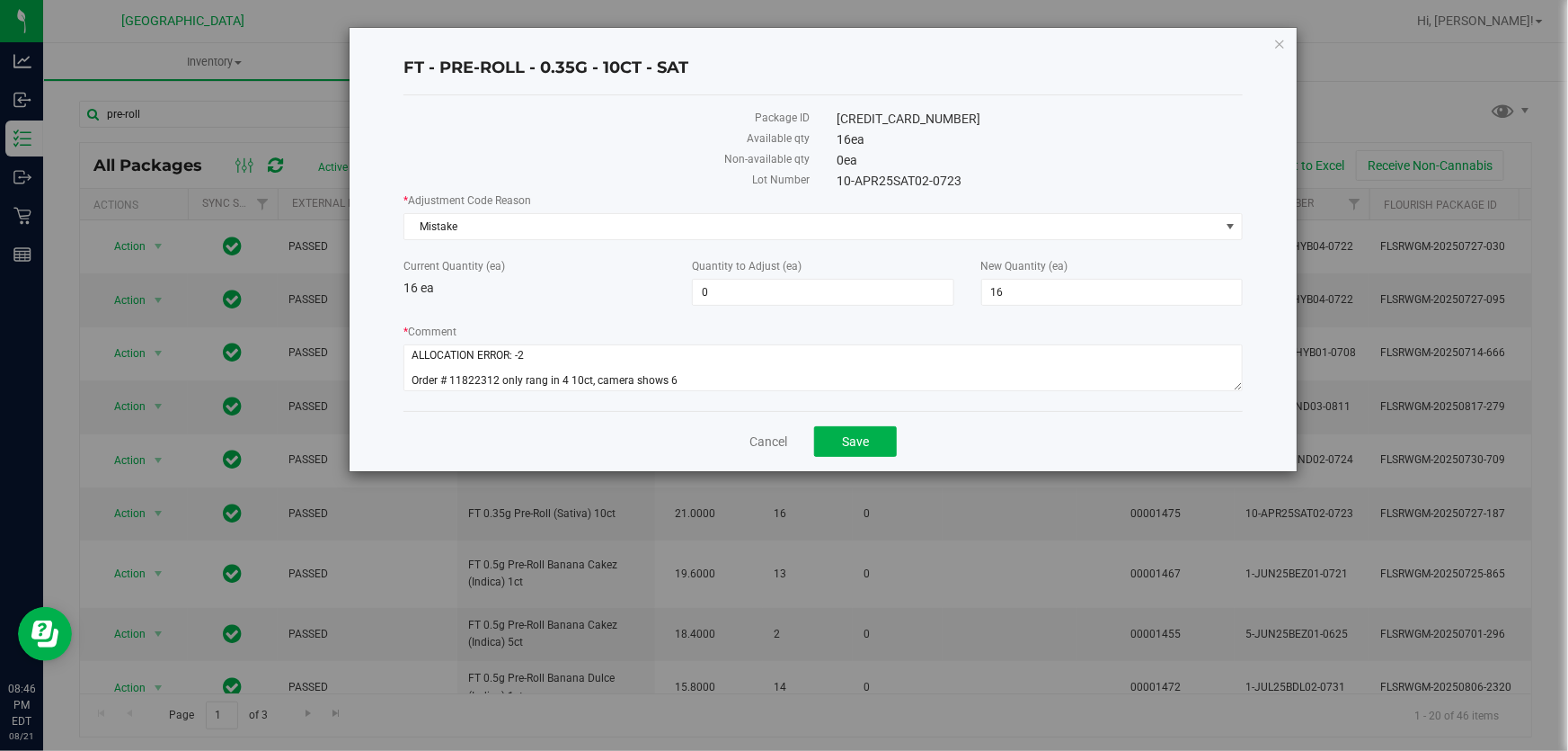
click at [607, 302] on div "Current Quantity (ea) 16 ea Quantity to Adjust (ea) 0 0 New Quantity (ea) 16 16" at bounding box center [823, 281] width 866 height 48
click at [798, 288] on span "0 0" at bounding box center [822, 292] width 261 height 27
click at [521, 289] on div "Current Quantity (ea) 16 ea" at bounding box center [534, 278] width 288 height 40
click at [637, 284] on div "Current Quantity (ea) 16 ea" at bounding box center [534, 278] width 288 height 40
click at [878, 433] on button "Save" at bounding box center [855, 442] width 82 height 31
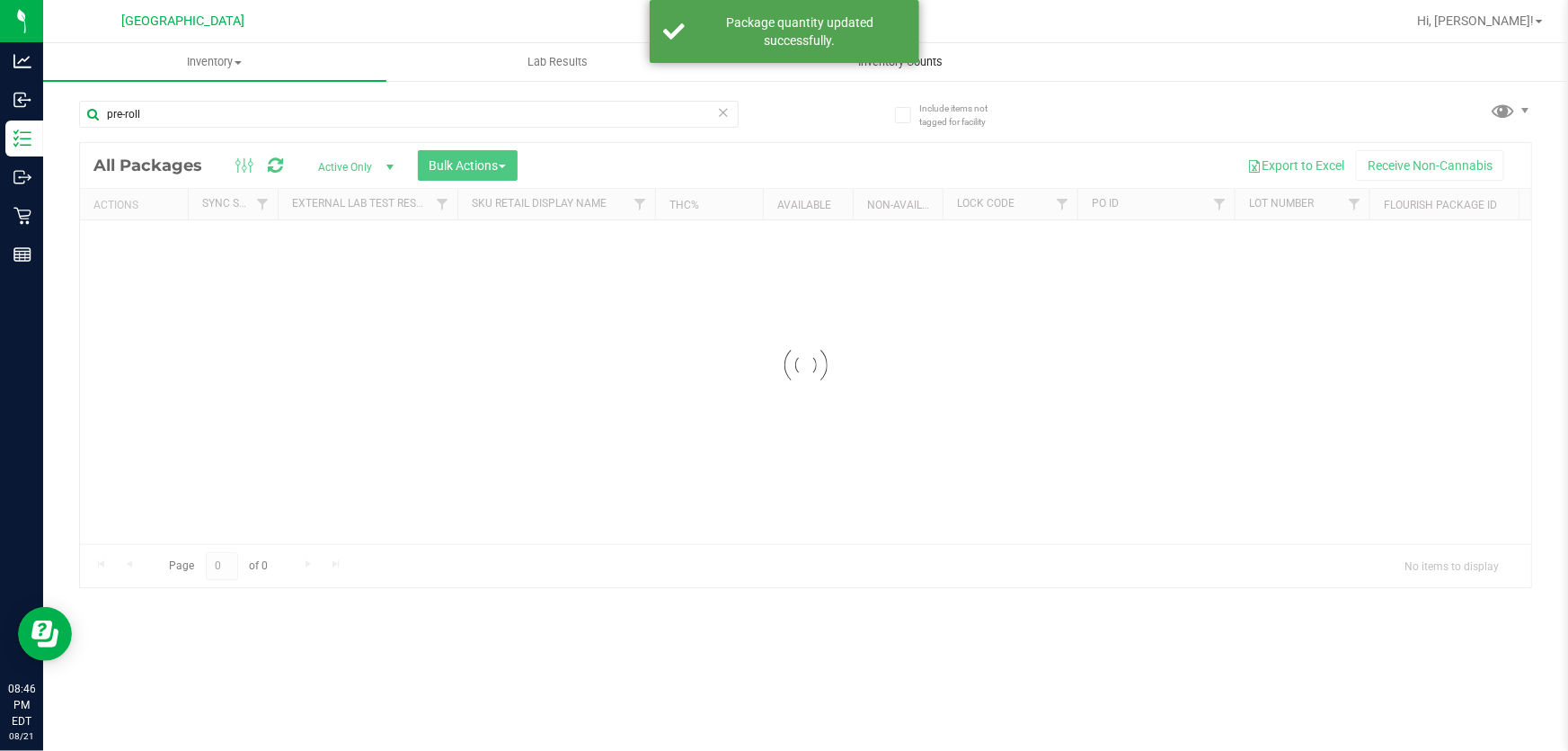
click at [904, 64] on span "Inventory Counts" at bounding box center [901, 62] width 133 height 16
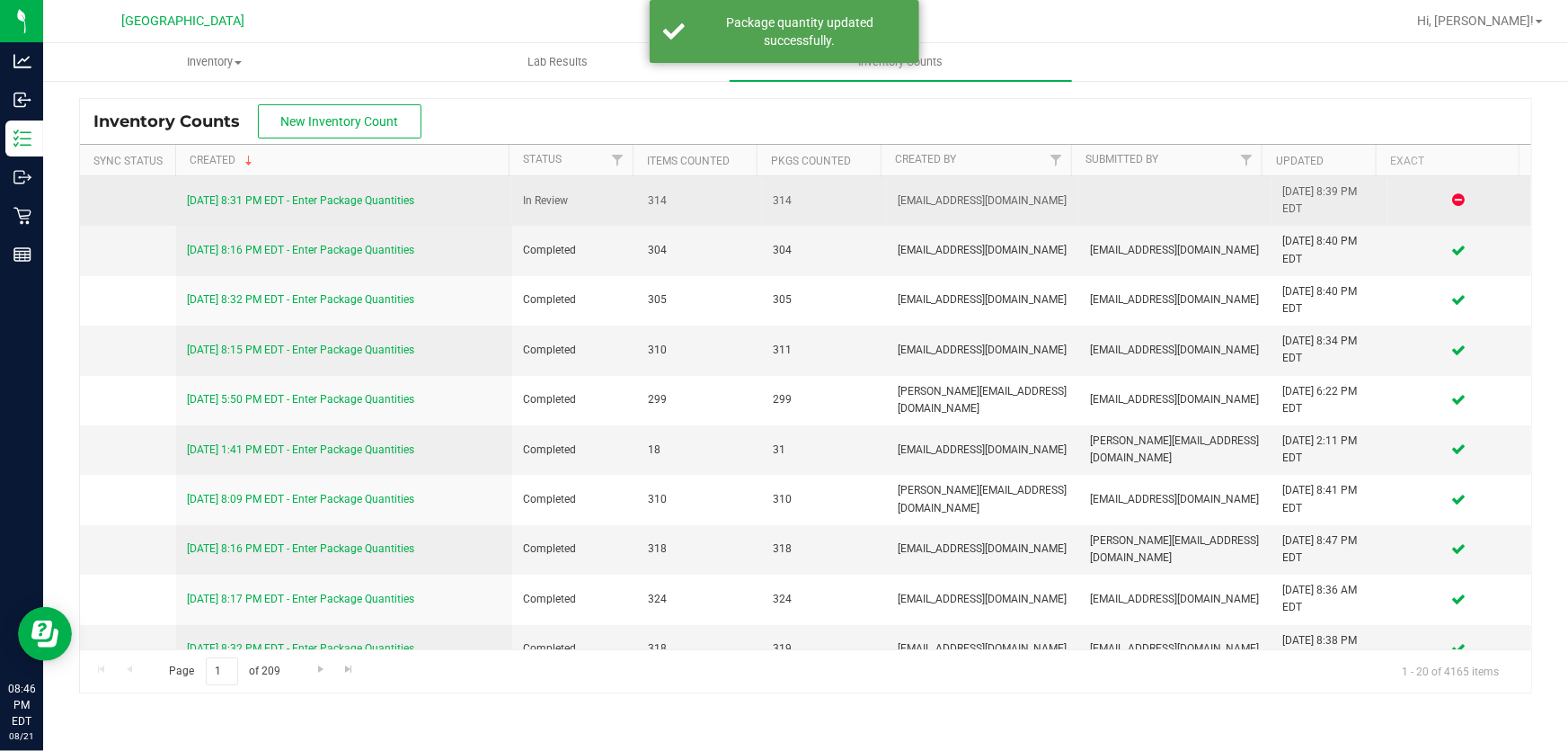
click at [404, 196] on link "[DATE] 8:31 PM EDT - Enter Package Quantities" at bounding box center [300, 201] width 227 height 13
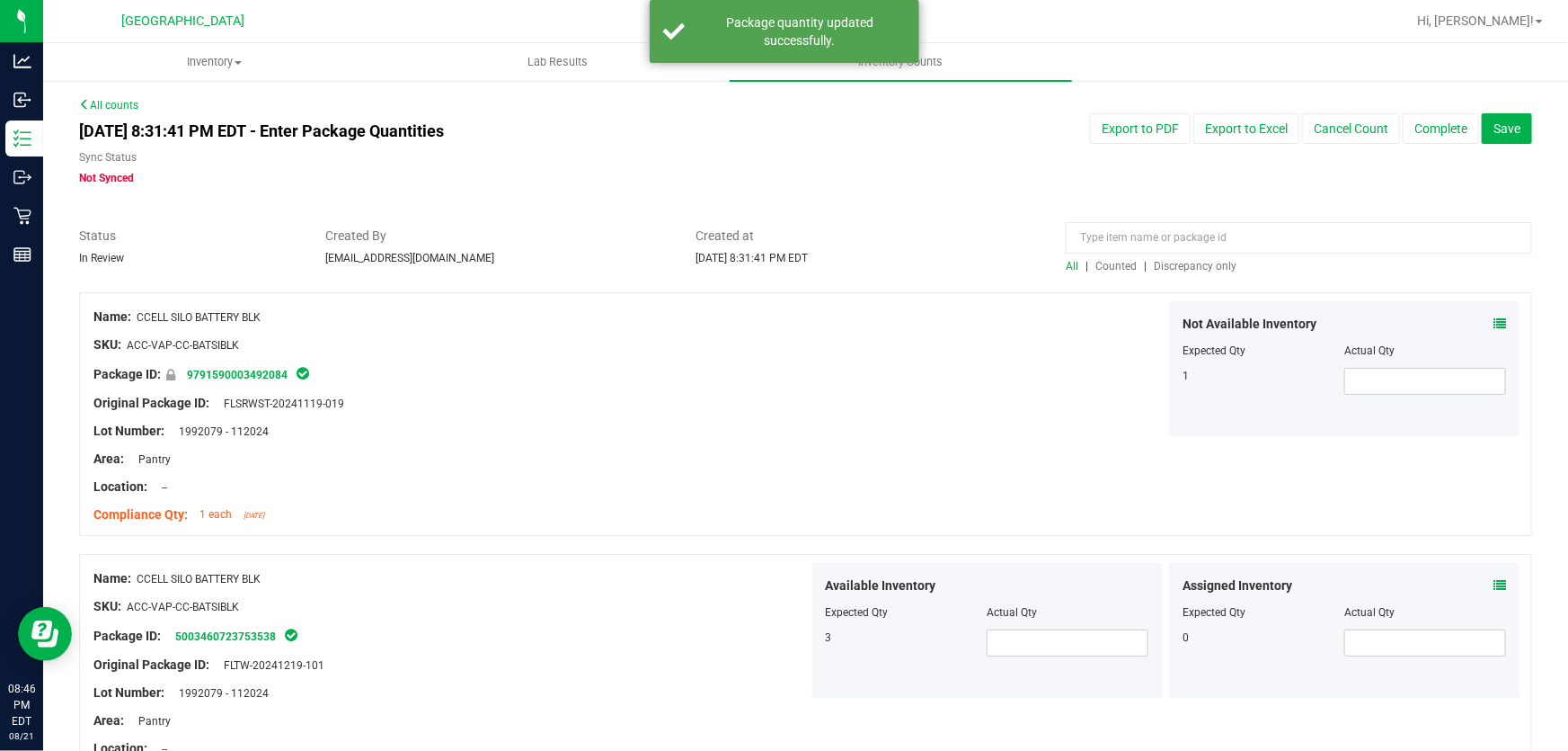
click at [1180, 265] on span "Discrepancy only" at bounding box center [1195, 266] width 82 height 13
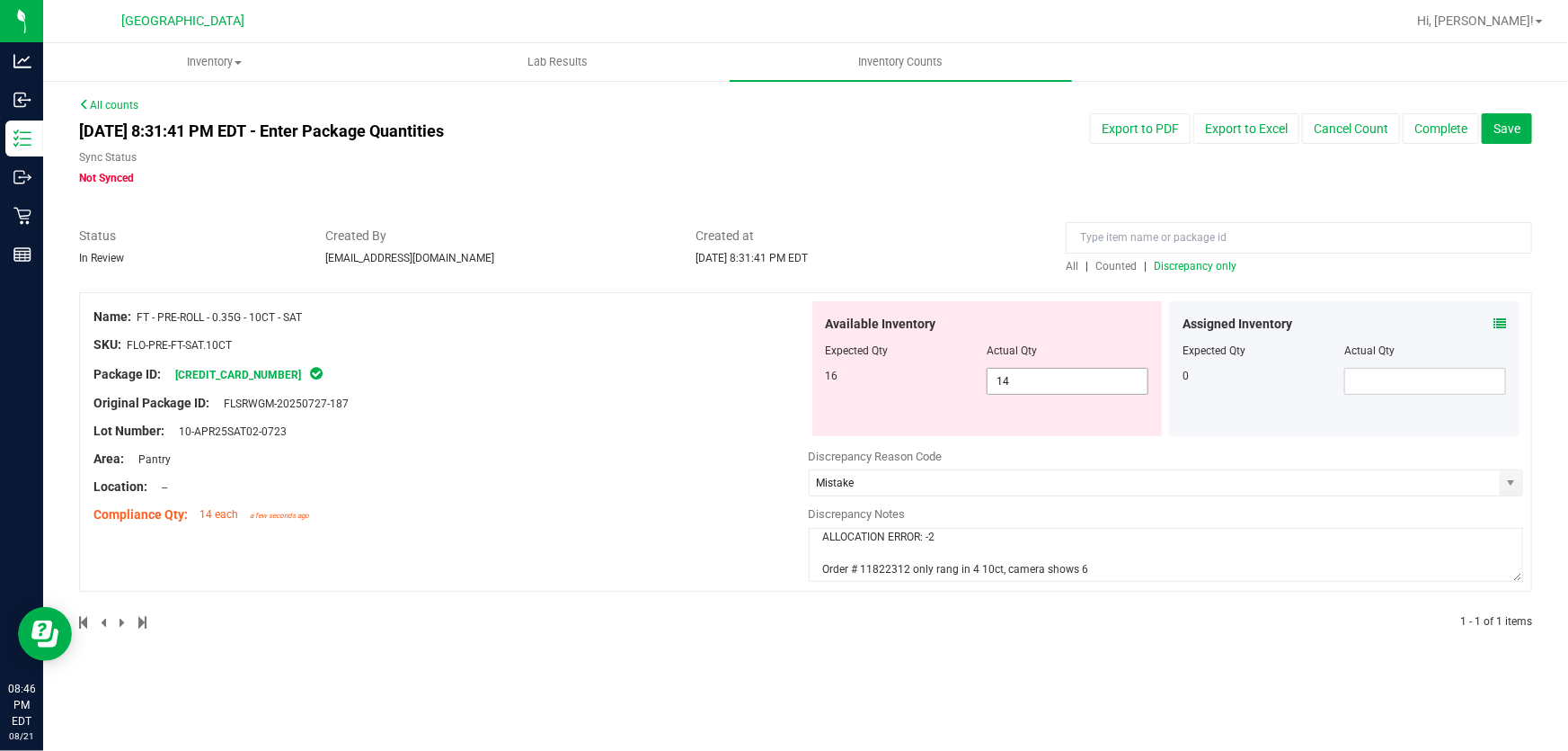
click at [1020, 367] on span "14 14" at bounding box center [1067, 381] width 162 height 27
click at [0, 0] on input "14" at bounding box center [0, 0] width 0 height 0
click at [1499, 324] on icon at bounding box center [1499, 324] width 13 height 13
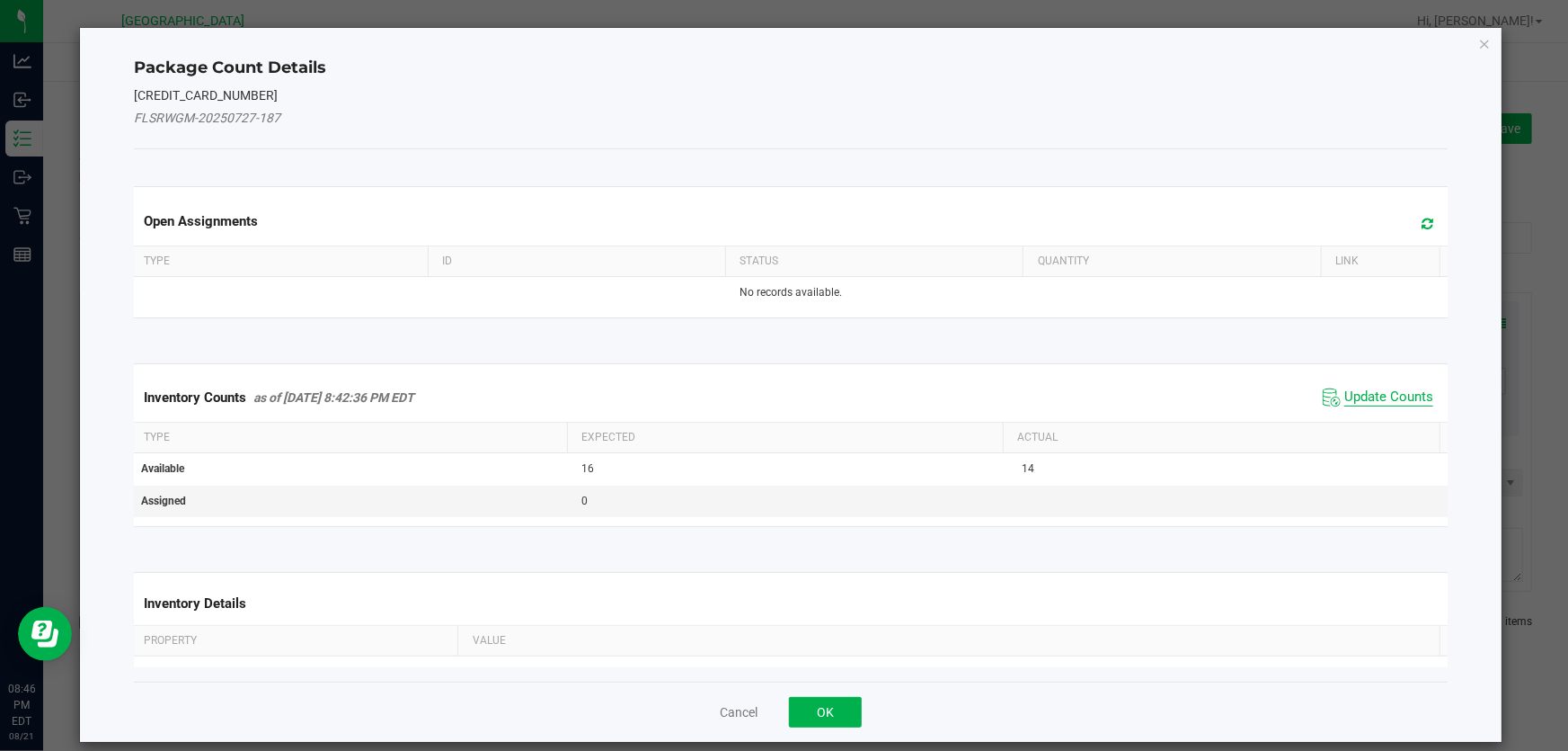
click at [1376, 399] on span "Update Counts" at bounding box center [1388, 397] width 89 height 18
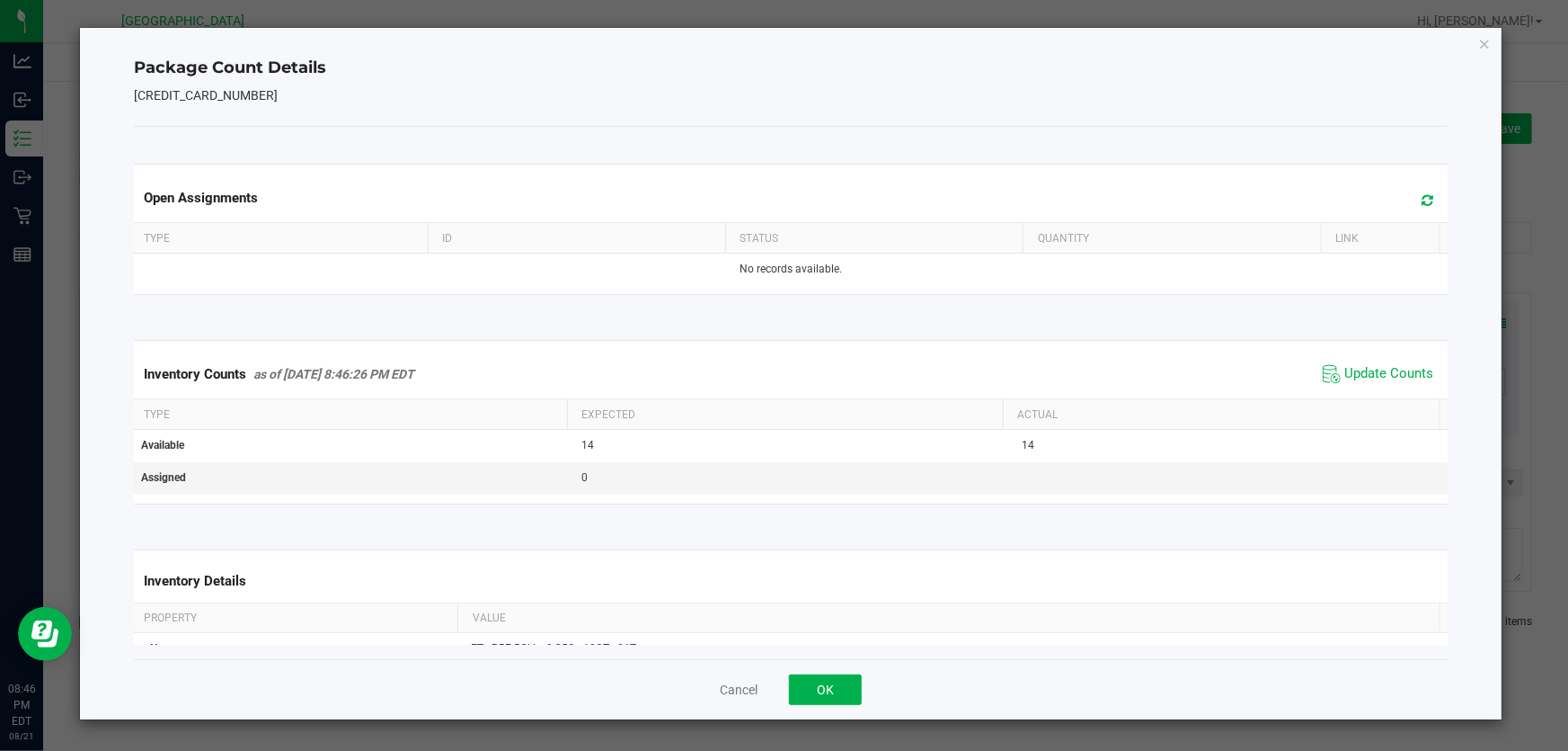
click at [760, 682] on div "Cancel OK" at bounding box center [790, 689] width 1313 height 61
click at [757, 686] on button "Cancel" at bounding box center [739, 689] width 38 height 18
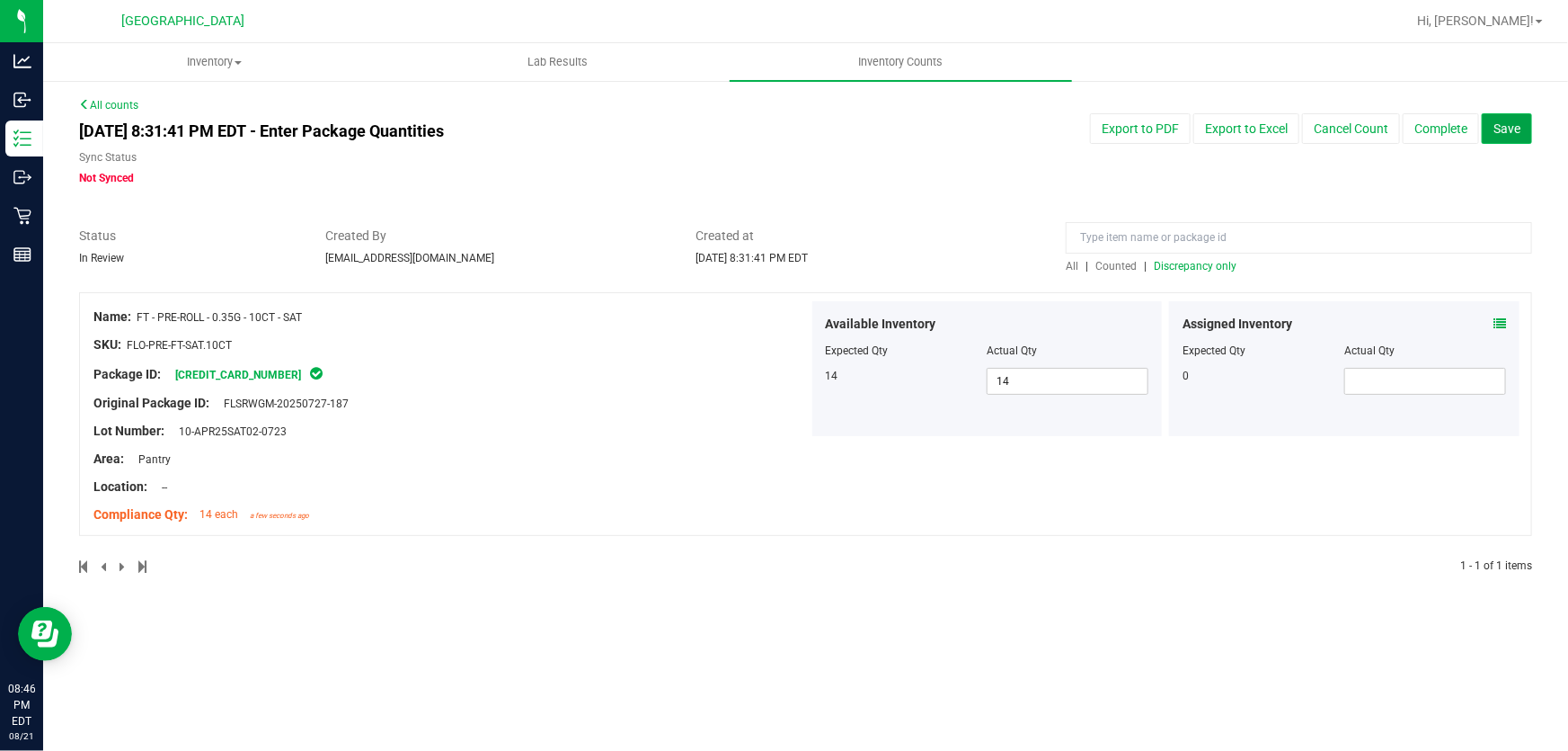
click at [1507, 121] on span "Save" at bounding box center [1507, 128] width 27 height 14
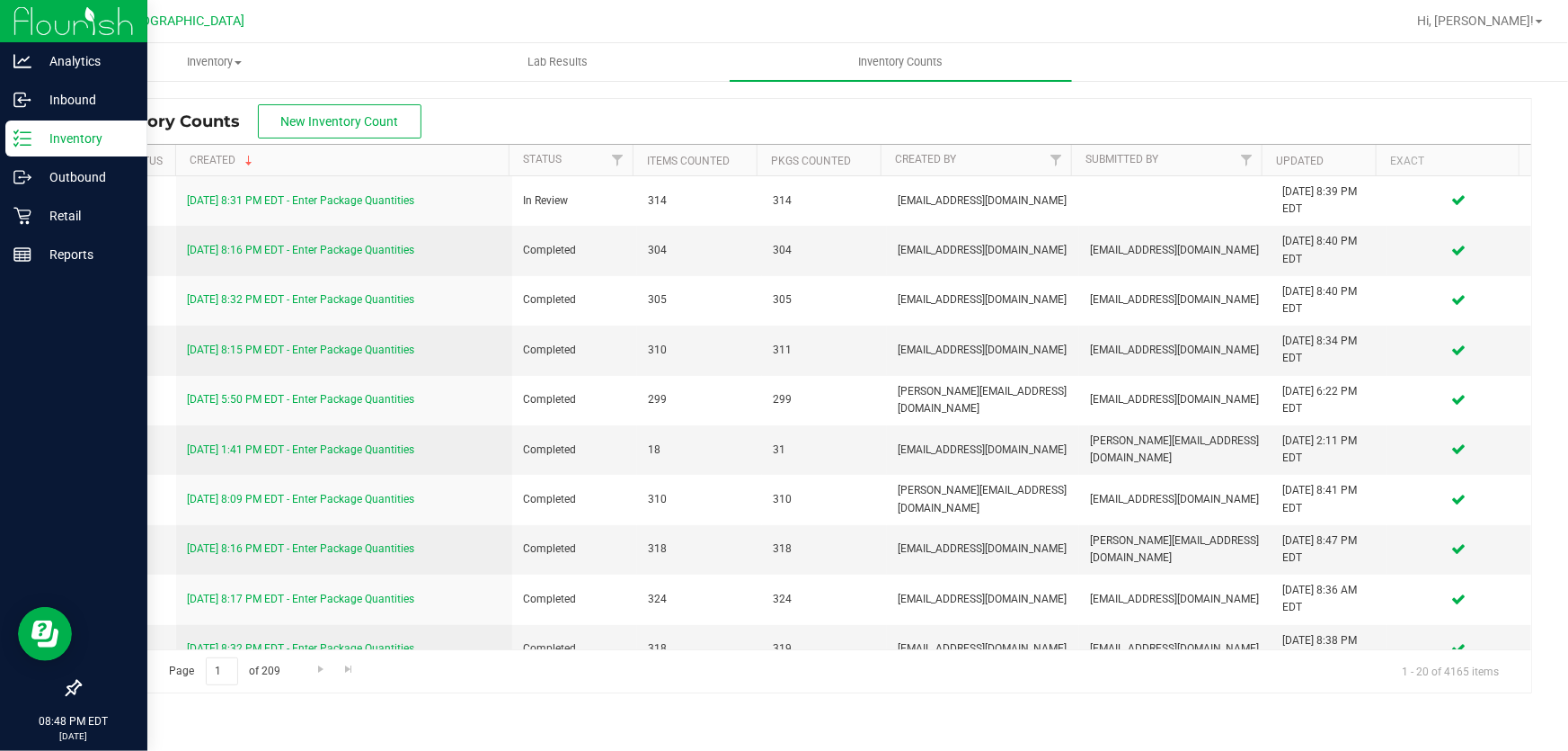
click at [53, 136] on p "Inventory" at bounding box center [85, 138] width 108 height 22
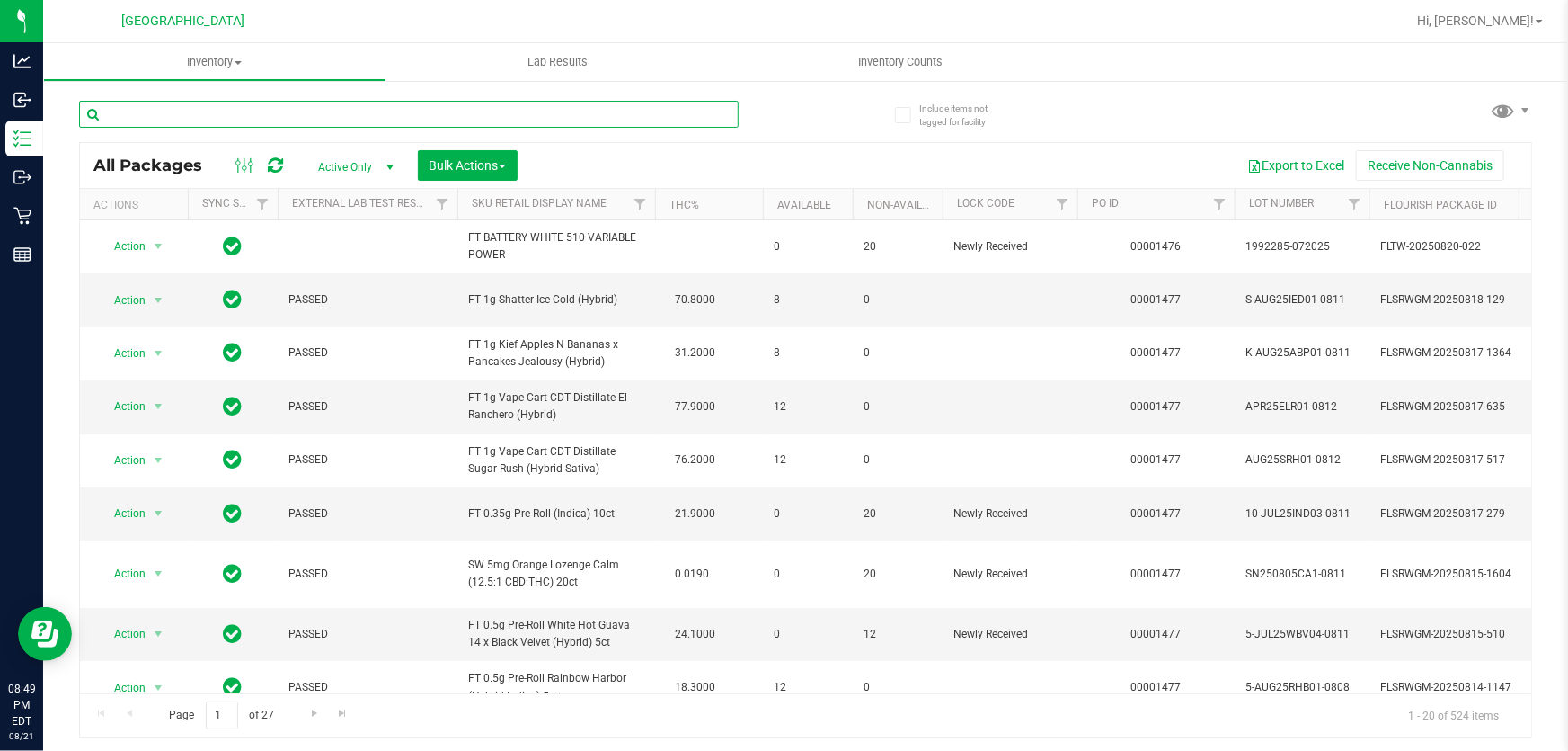
click at [374, 116] on input "text" at bounding box center [408, 114] width 659 height 27
click at [806, 66] on uib-tab-heading "Inventory Counts" at bounding box center [902, 62] width 344 height 38
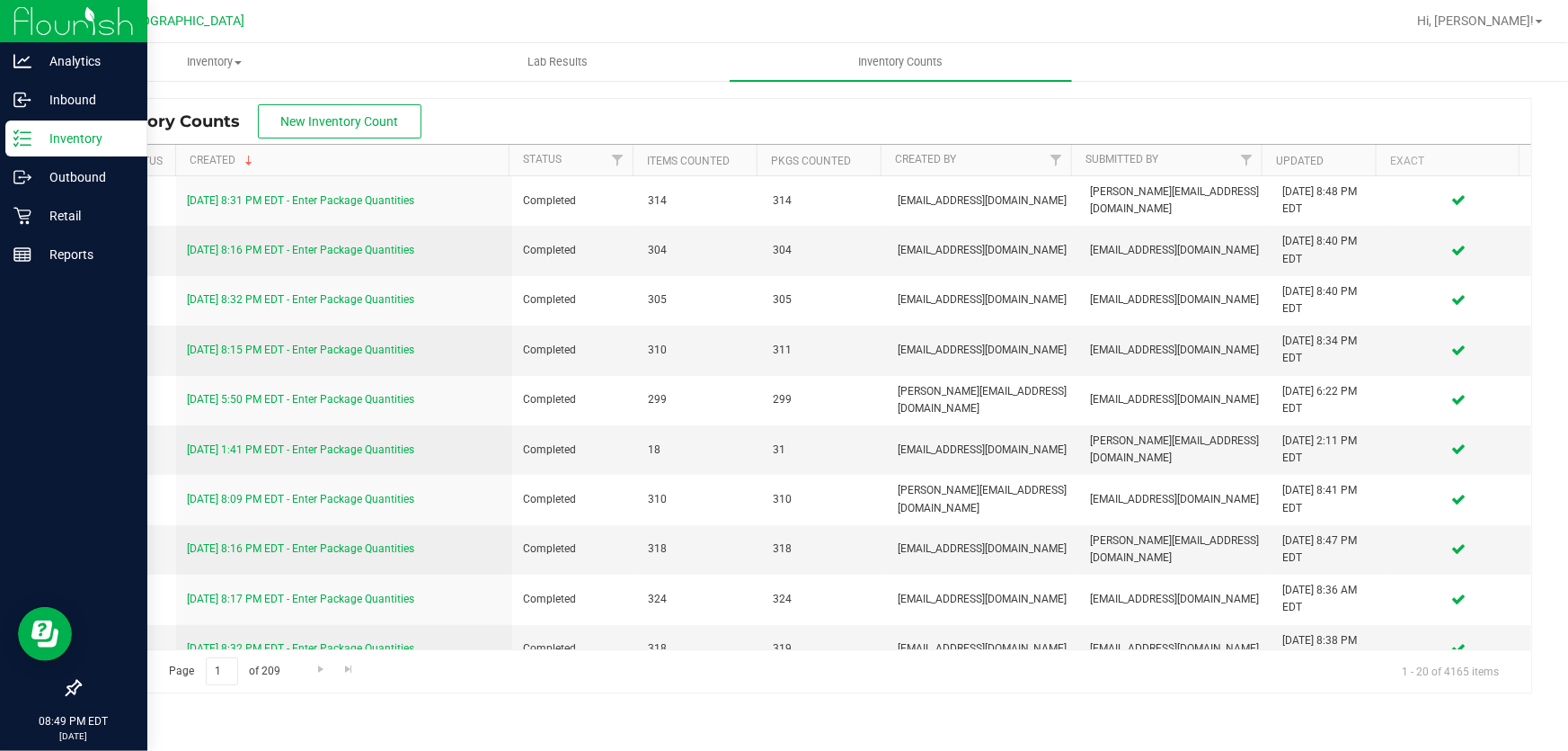
click at [18, 140] on icon at bounding box center [23, 138] width 18 height 18
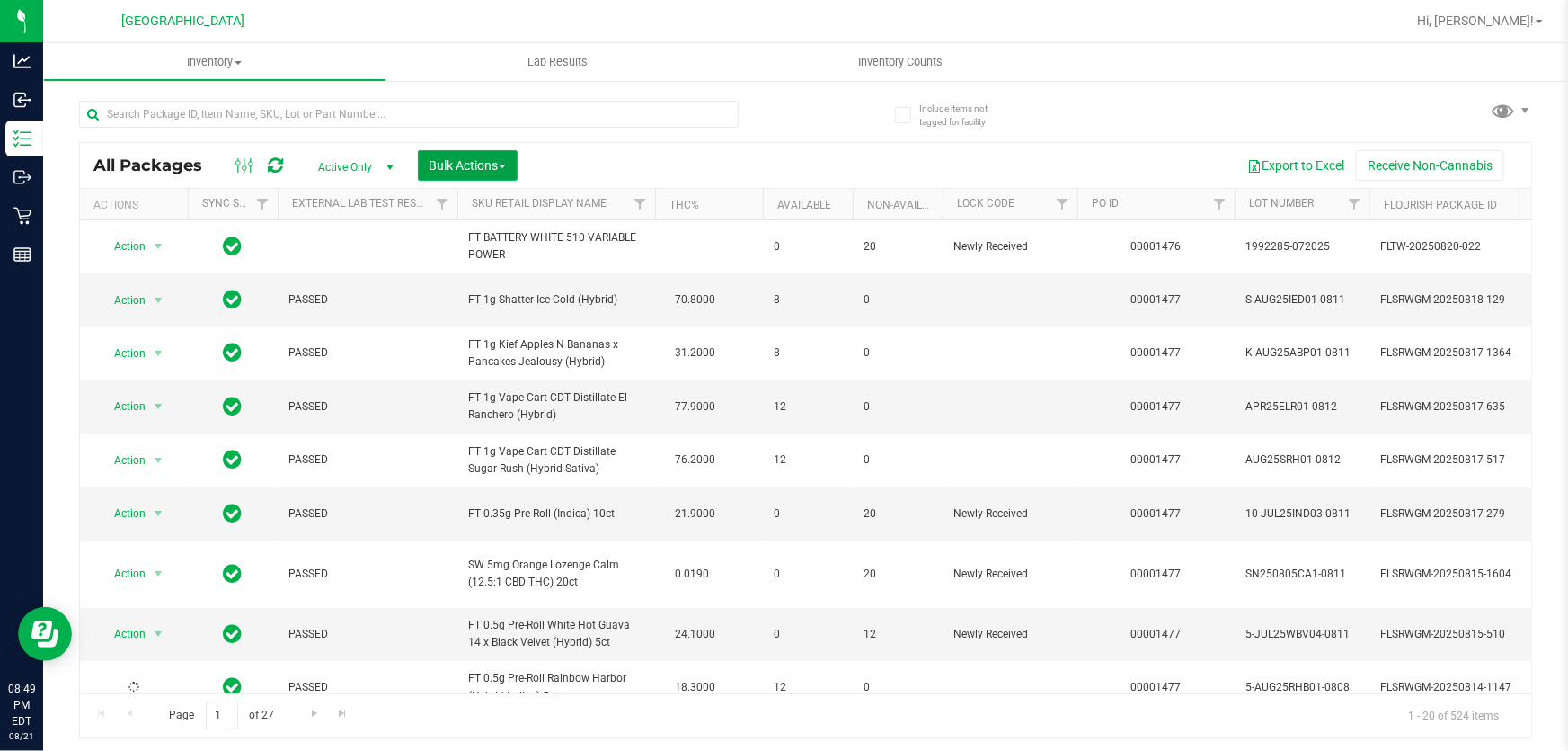
click at [445, 161] on span "Bulk Actions" at bounding box center [468, 166] width 76 height 14
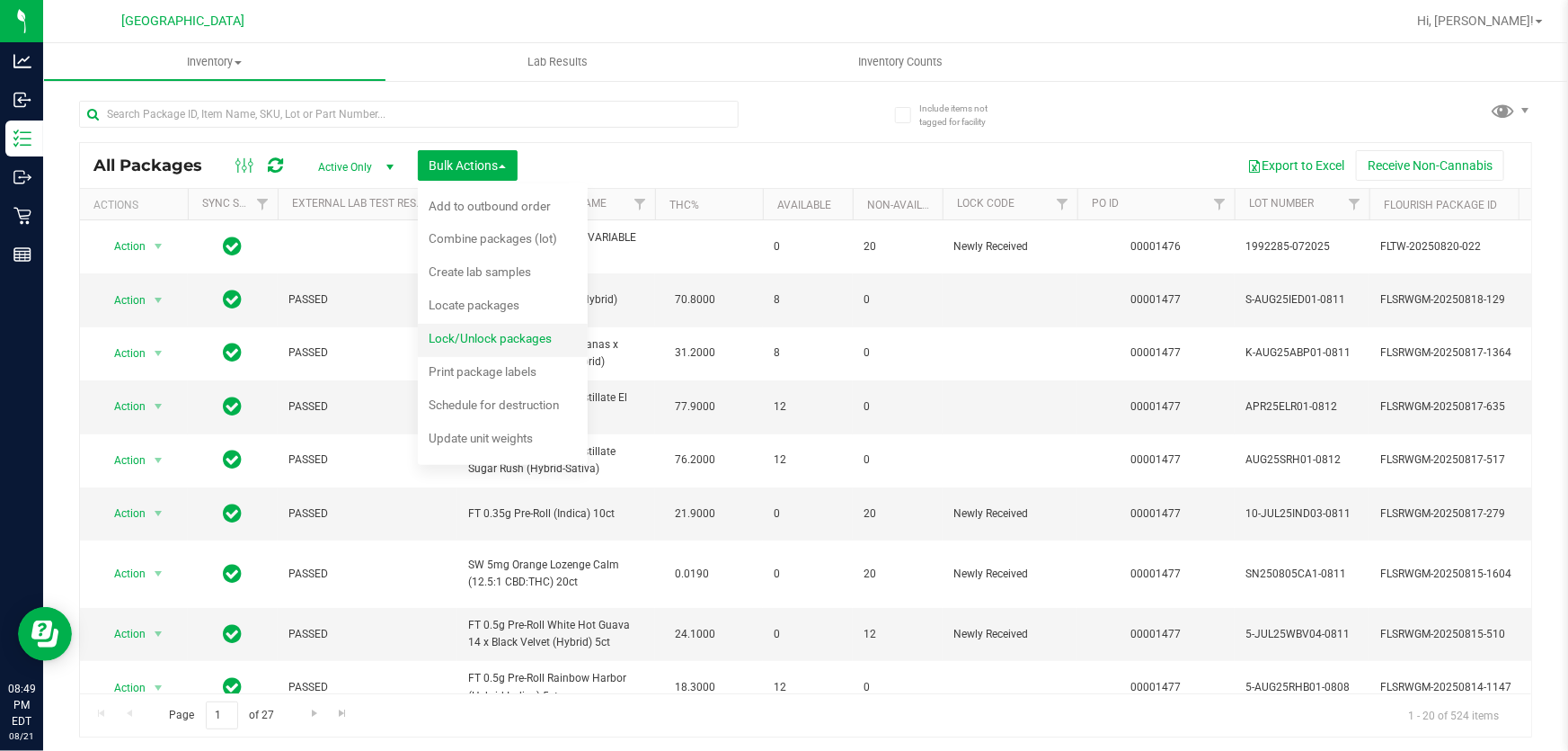
click at [491, 337] on span "Lock/Unlock packages" at bounding box center [490, 338] width 123 height 14
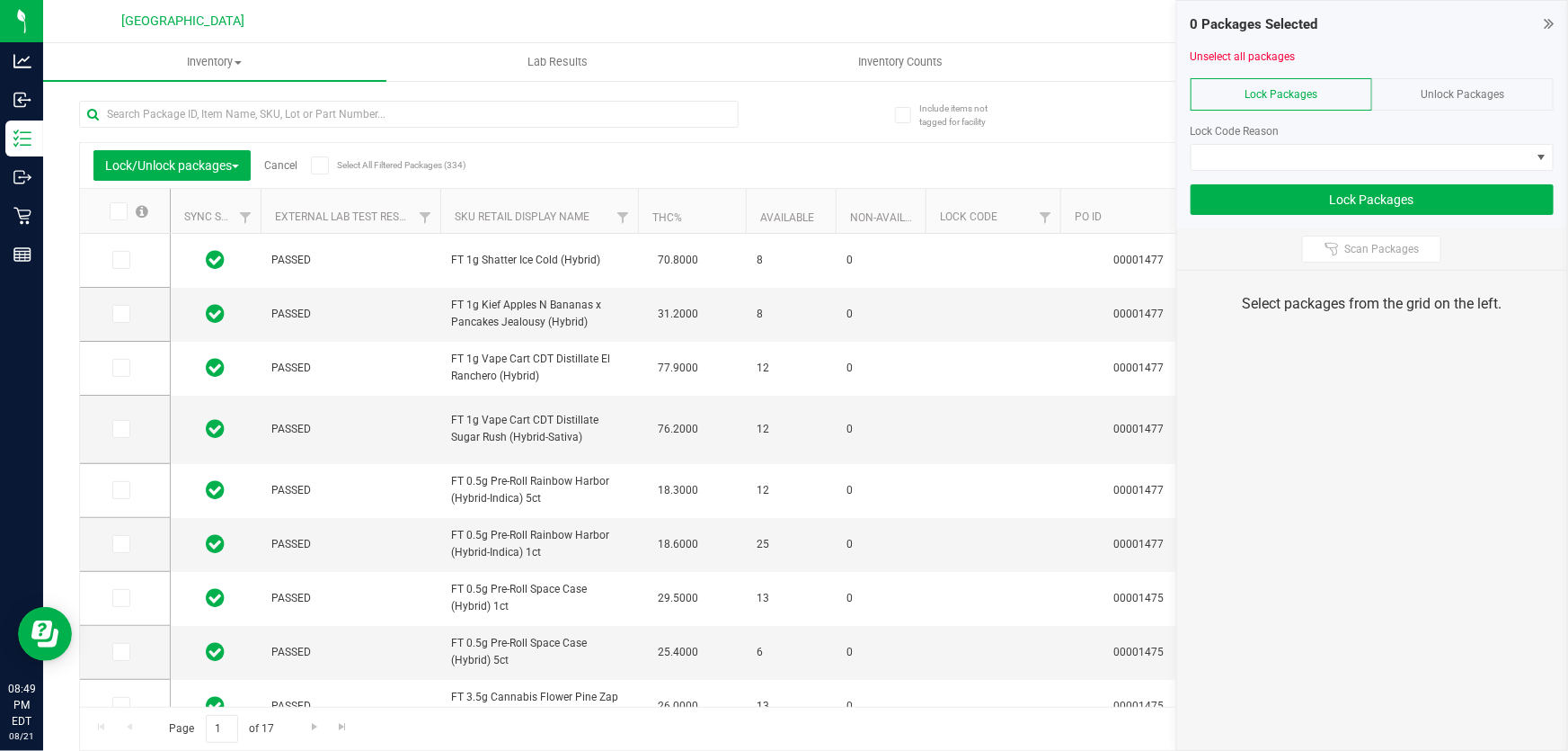
click at [1459, 100] on div "Unlock Packages" at bounding box center [1462, 94] width 182 height 33
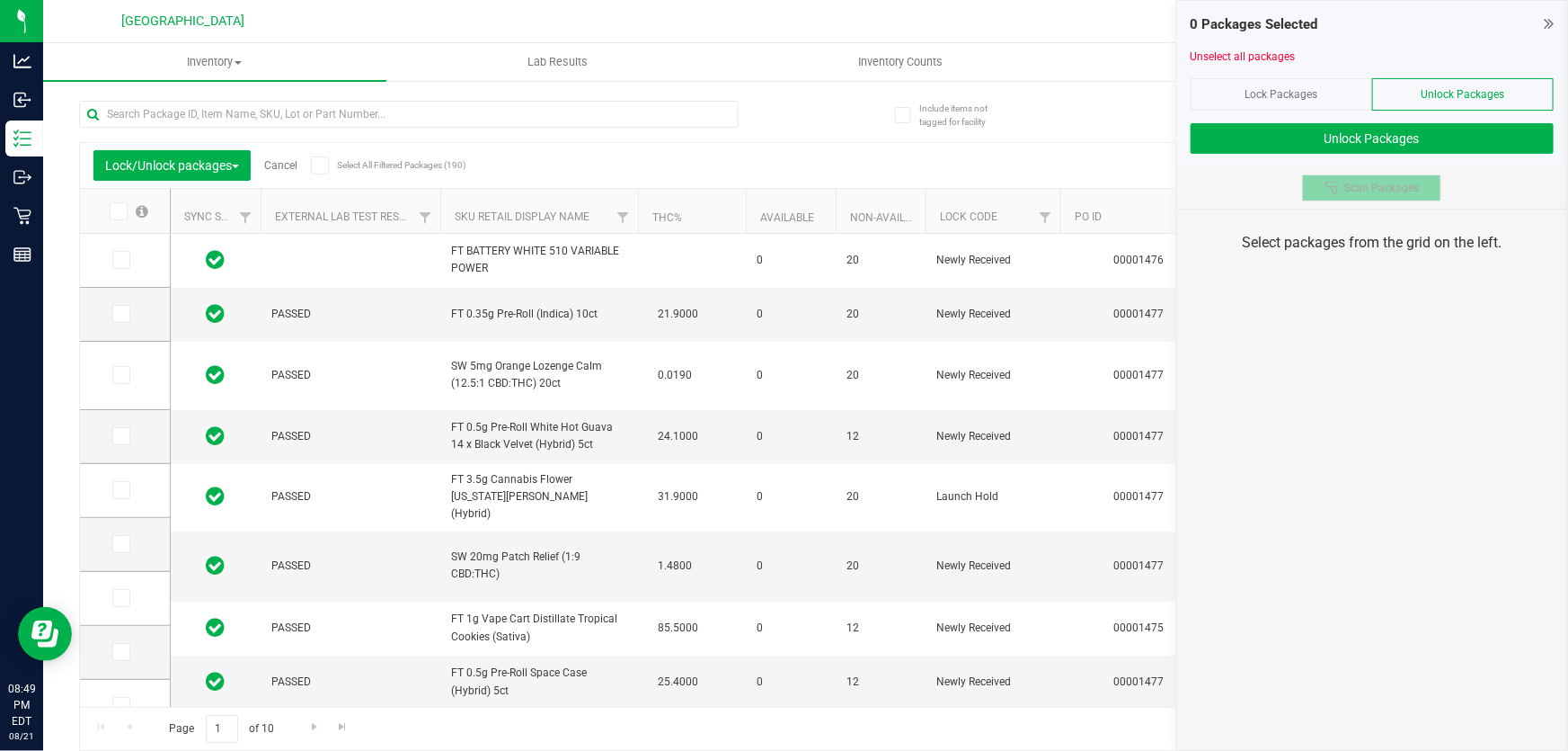
click at [1414, 189] on span "Scan Packages" at bounding box center [1381, 188] width 74 height 14
click at [1463, 309] on div "0 Packages Selected Unselect all packages Lock Packages Unlock Packages Unlock …" at bounding box center [1371, 376] width 392 height 751
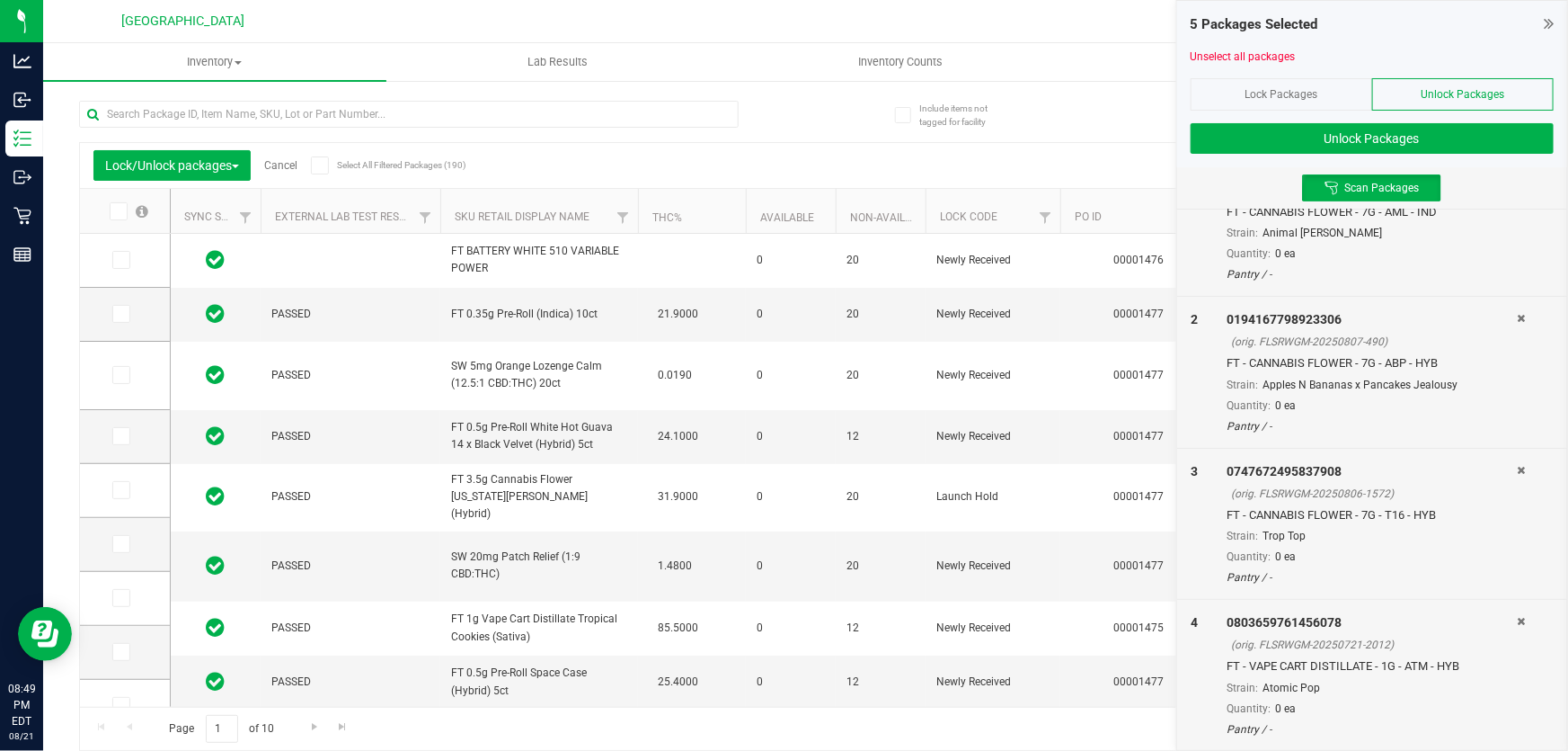
scroll to position [259, 0]
click at [1355, 146] on button "Unlock Packages" at bounding box center [1371, 138] width 363 height 31
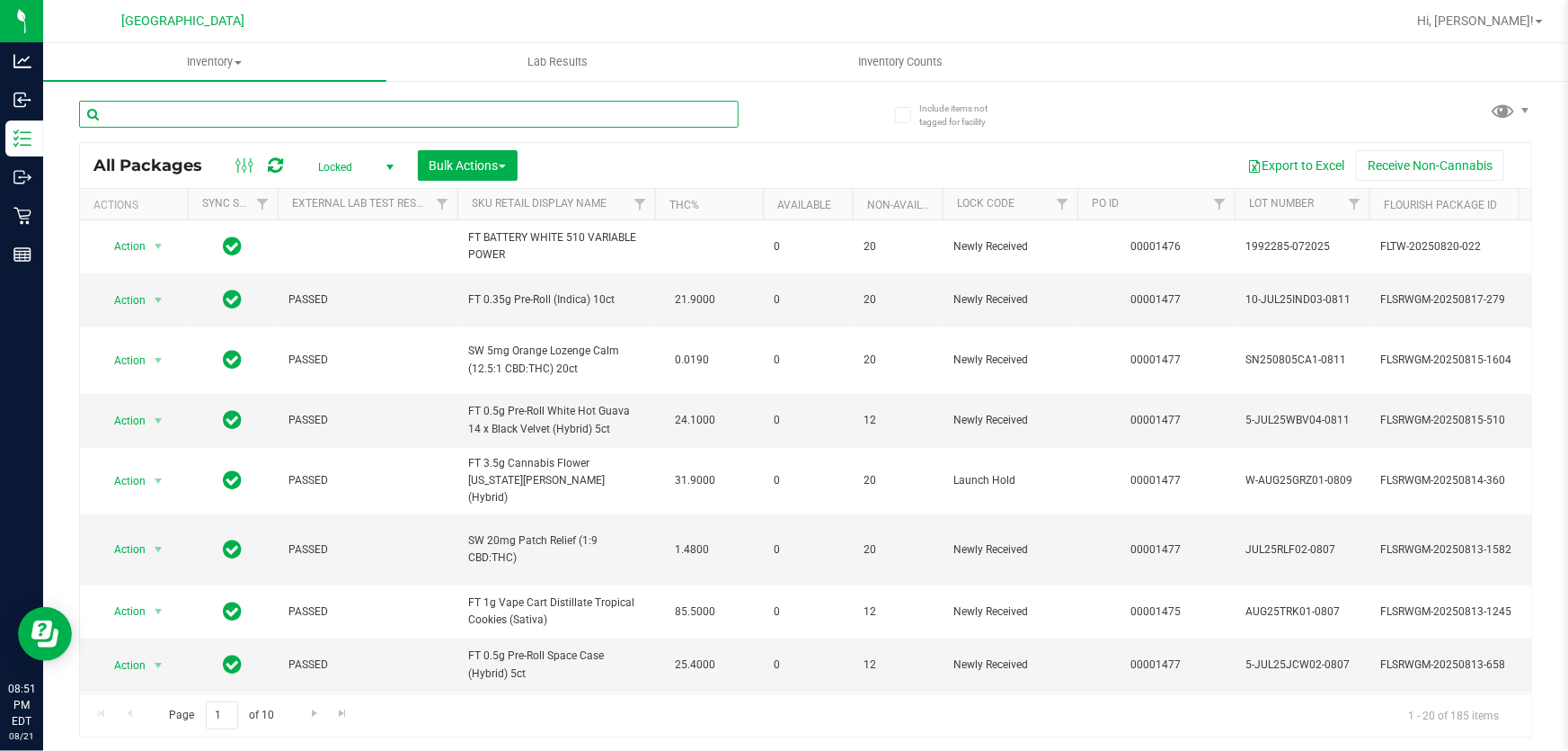
click at [468, 111] on input "text" at bounding box center [408, 114] width 659 height 27
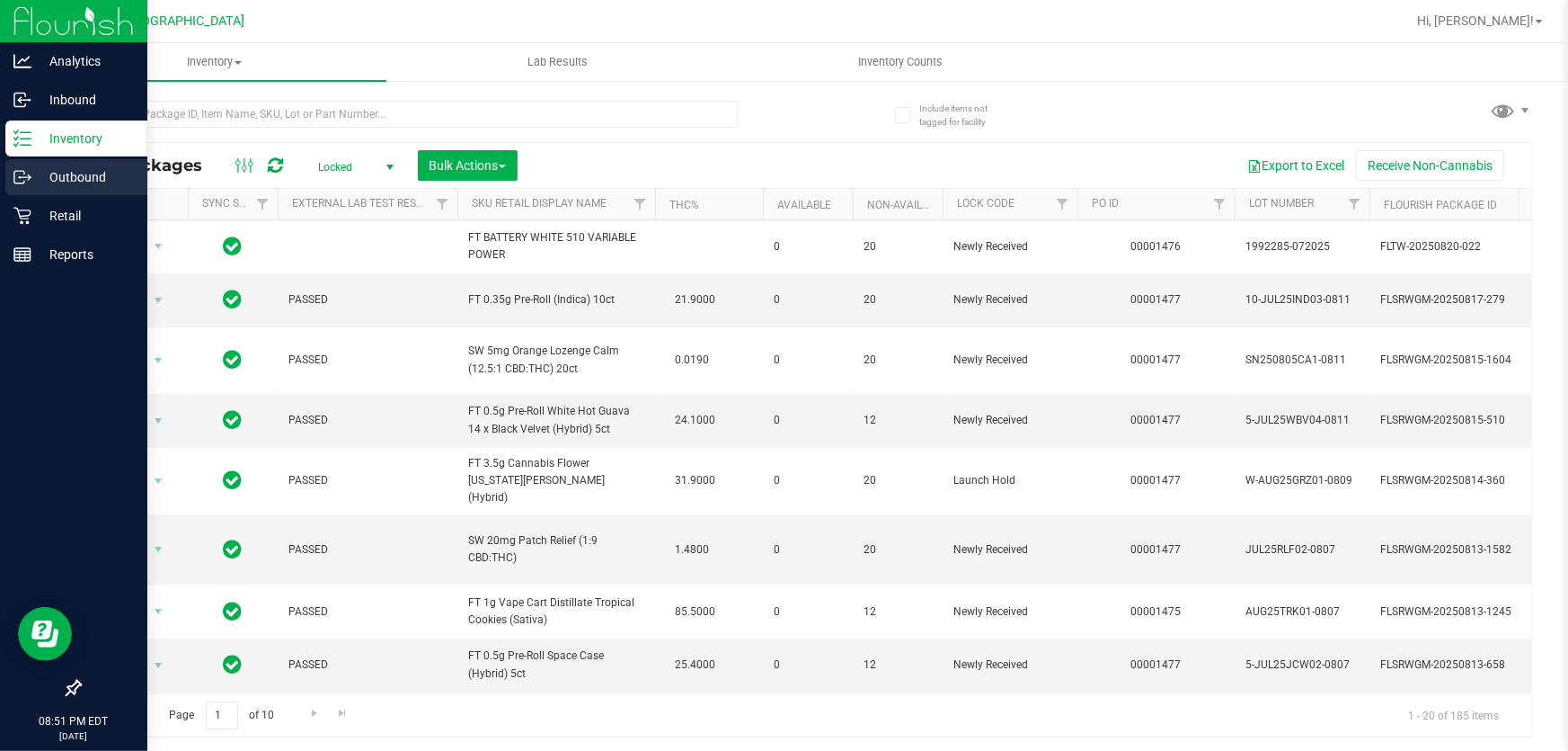
click at [32, 176] on p "Outbound" at bounding box center [85, 177] width 108 height 22
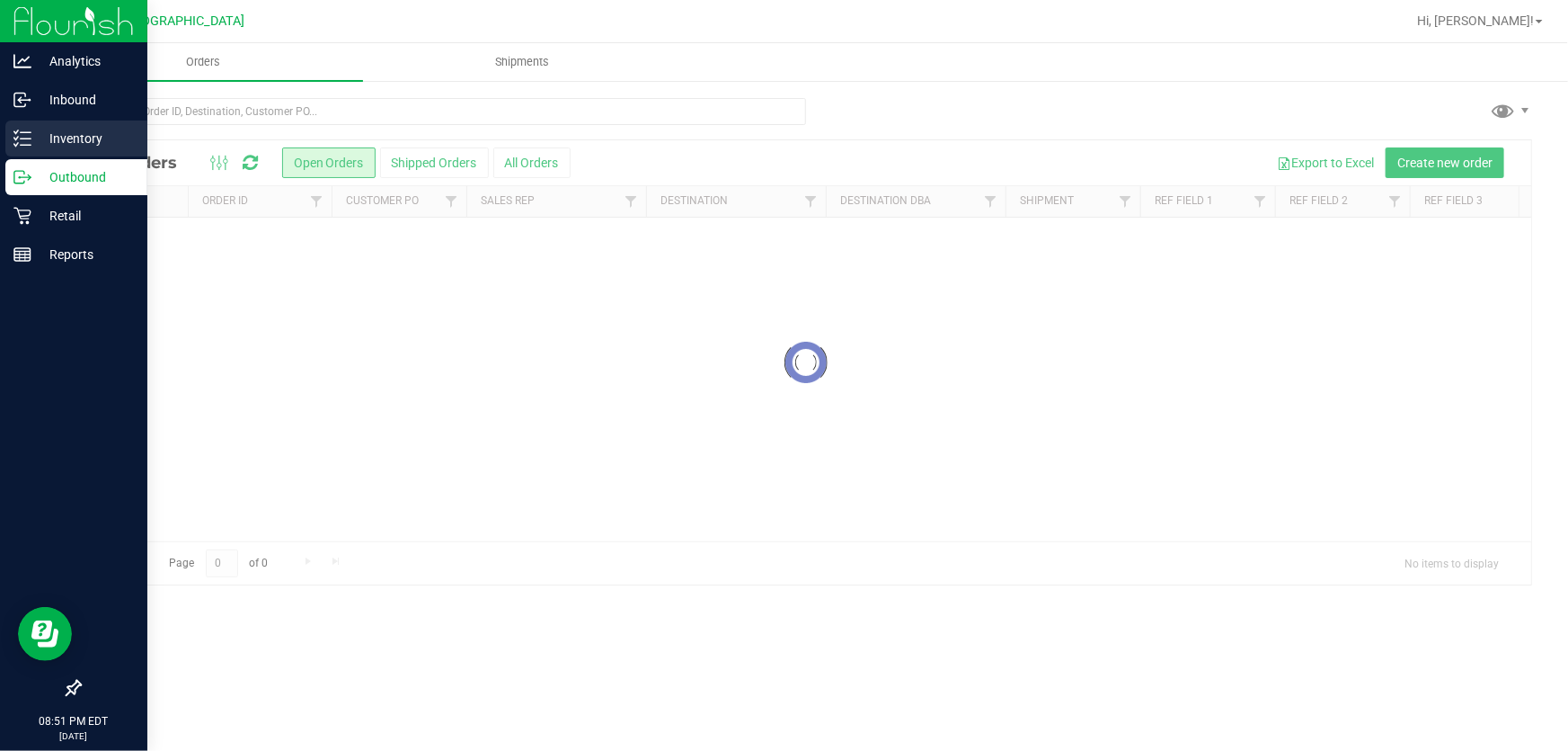
click at [79, 131] on p "Inventory" at bounding box center [85, 138] width 108 height 22
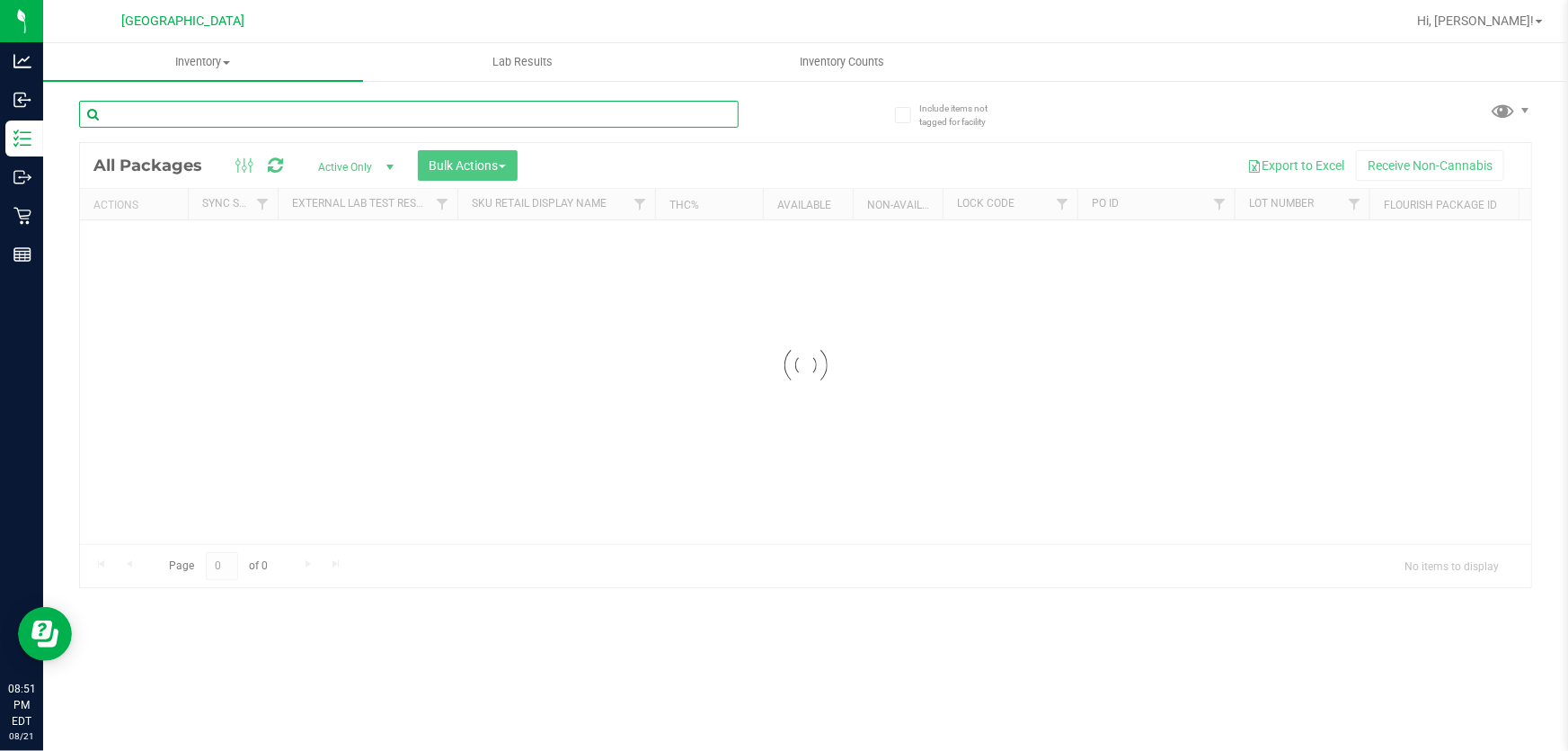
click at [219, 110] on input "text" at bounding box center [408, 114] width 659 height 27
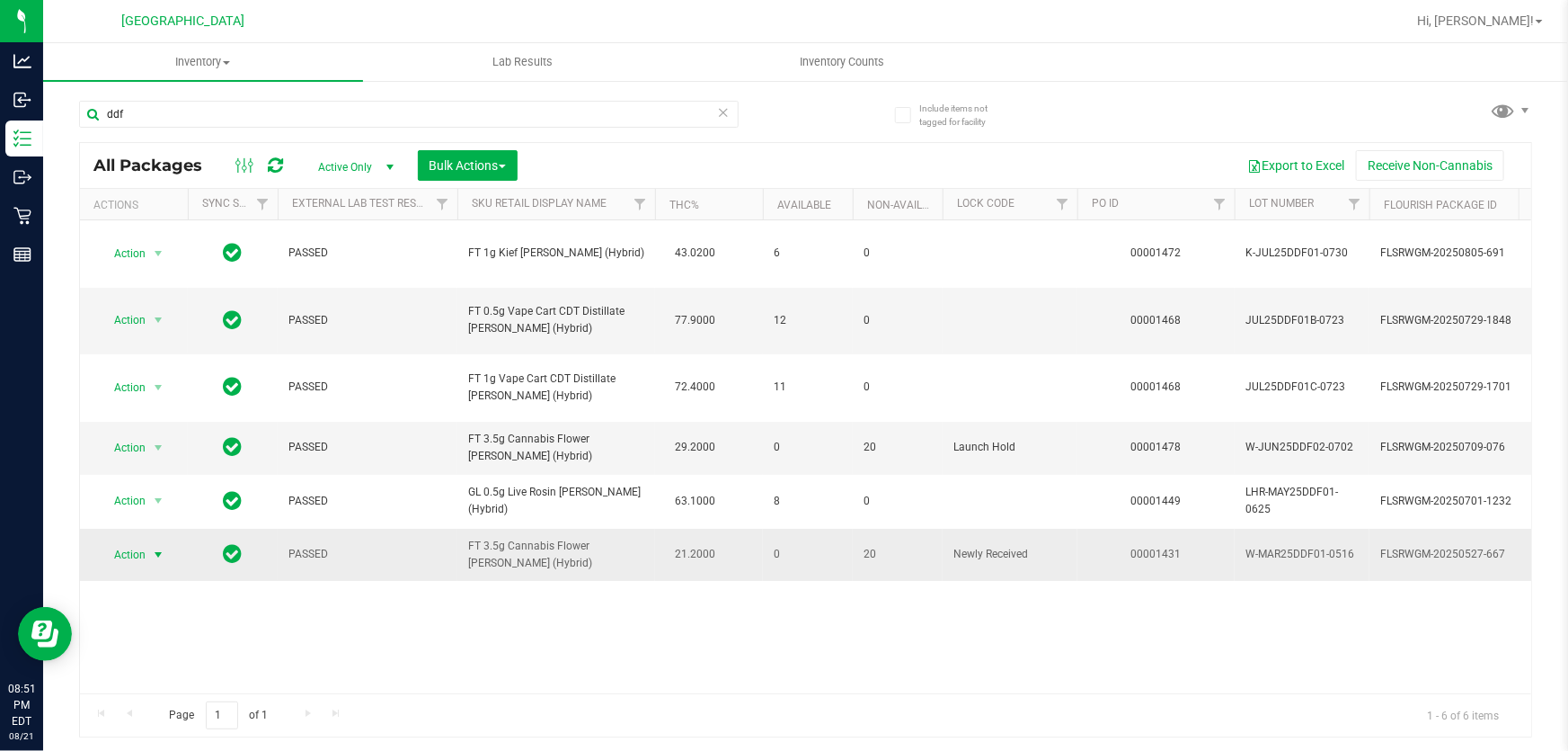
click at [134, 541] on td "Action Action Edit attributes Global inventory Locate package Package audit log…" at bounding box center [133, 555] width 108 height 52
click at [139, 542] on span "Action" at bounding box center [122, 555] width 49 height 25
click at [151, 508] on li "Unlock package" at bounding box center [156, 521] width 114 height 27
drag, startPoint x: 1507, startPoint y: 6, endPoint x: 1204, endPoint y: 43, distance: 305.3
click at [1204, 43] on ul "Inventory All packages All inventory Waste log Create inventory Lab Results Inv…" at bounding box center [827, 62] width 1568 height 39
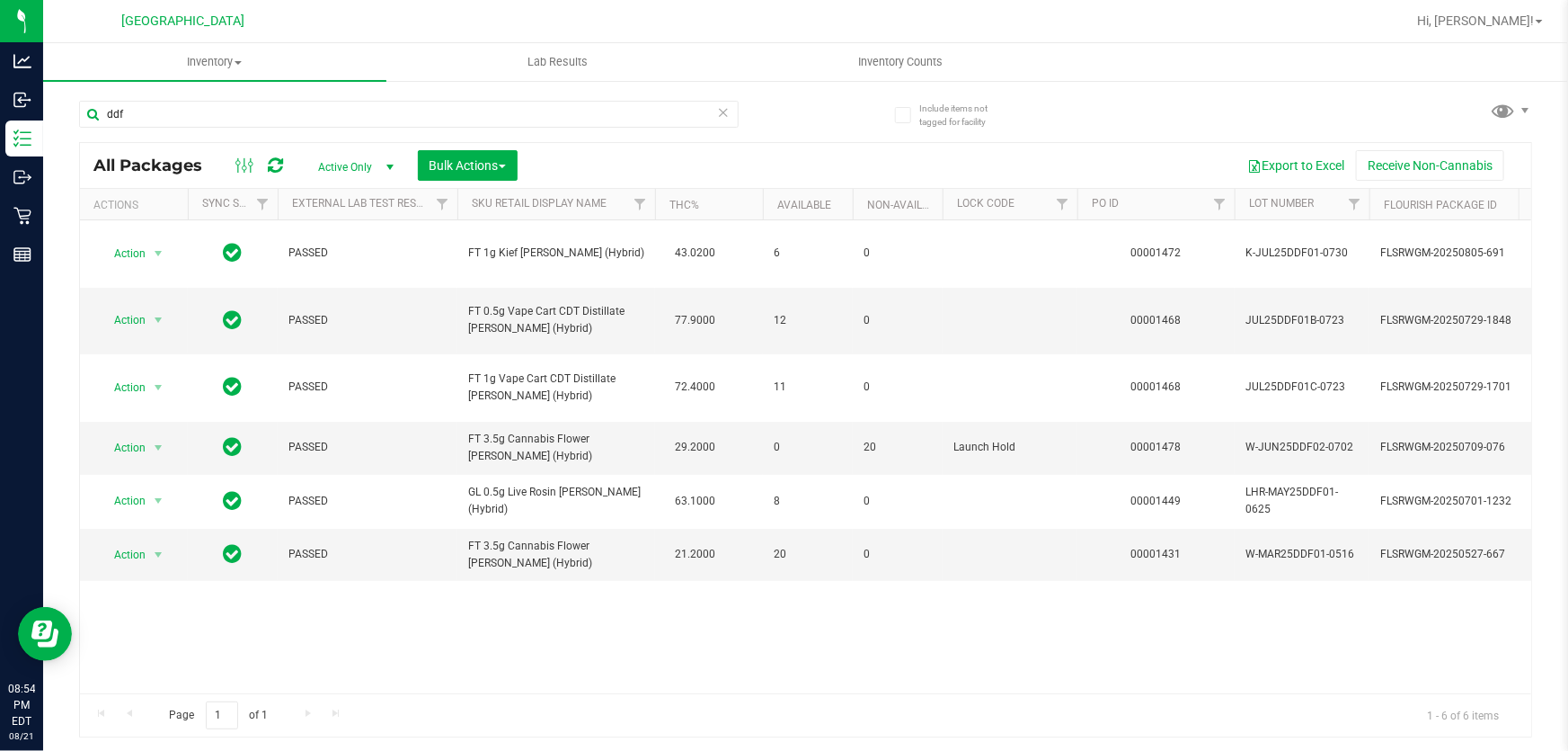
click at [1449, 9] on div "Hi, [PERSON_NAME]!" at bounding box center [1479, 21] width 140 height 32
click at [1450, 10] on div "Hi, [PERSON_NAME]!" at bounding box center [1479, 21] width 140 height 32
click at [1455, 18] on span "Hi, [PERSON_NAME]!" at bounding box center [1475, 21] width 117 height 14
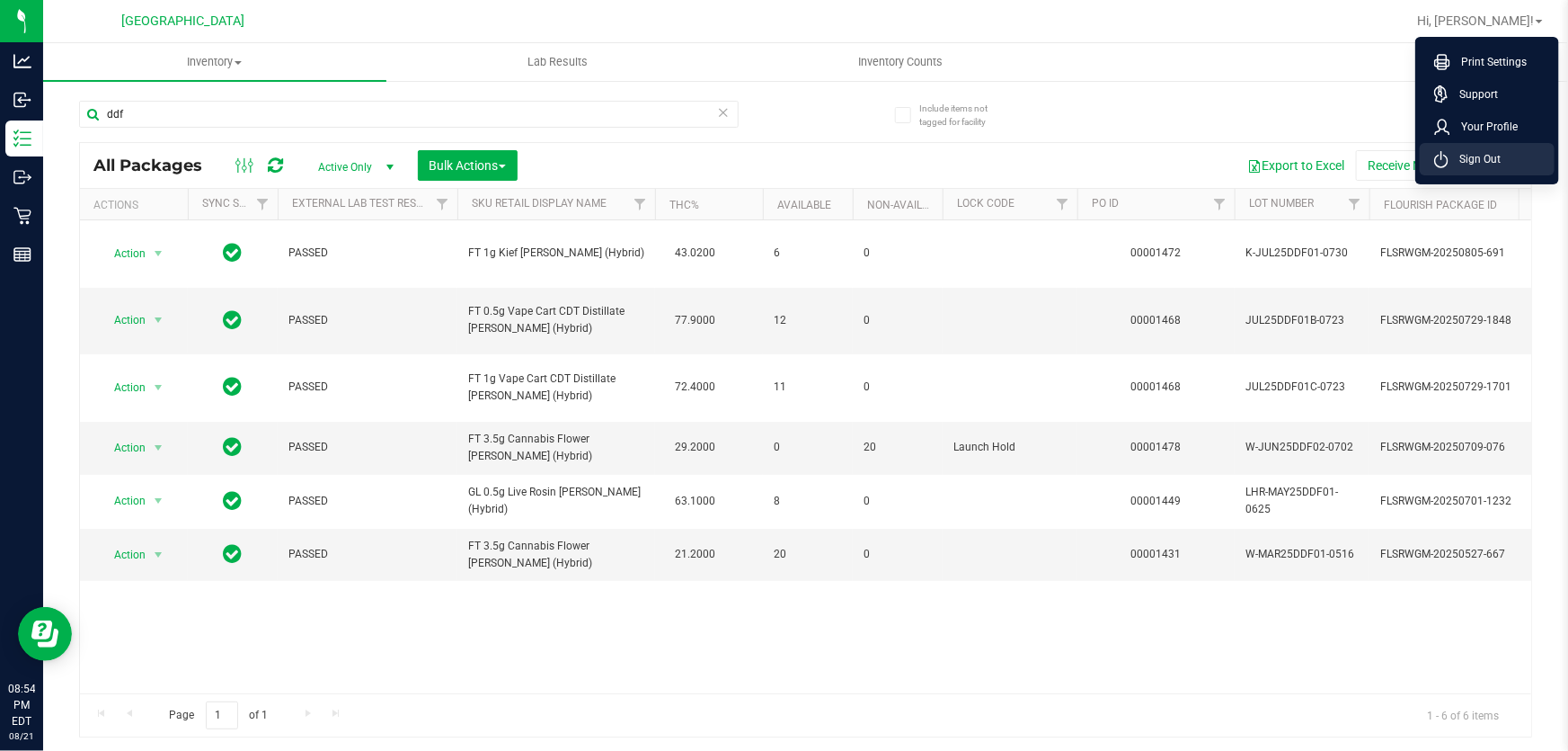
click at [1459, 150] on span "Sign Out" at bounding box center [1474, 159] width 52 height 18
